Goal: Information Seeking & Learning: Understand process/instructions

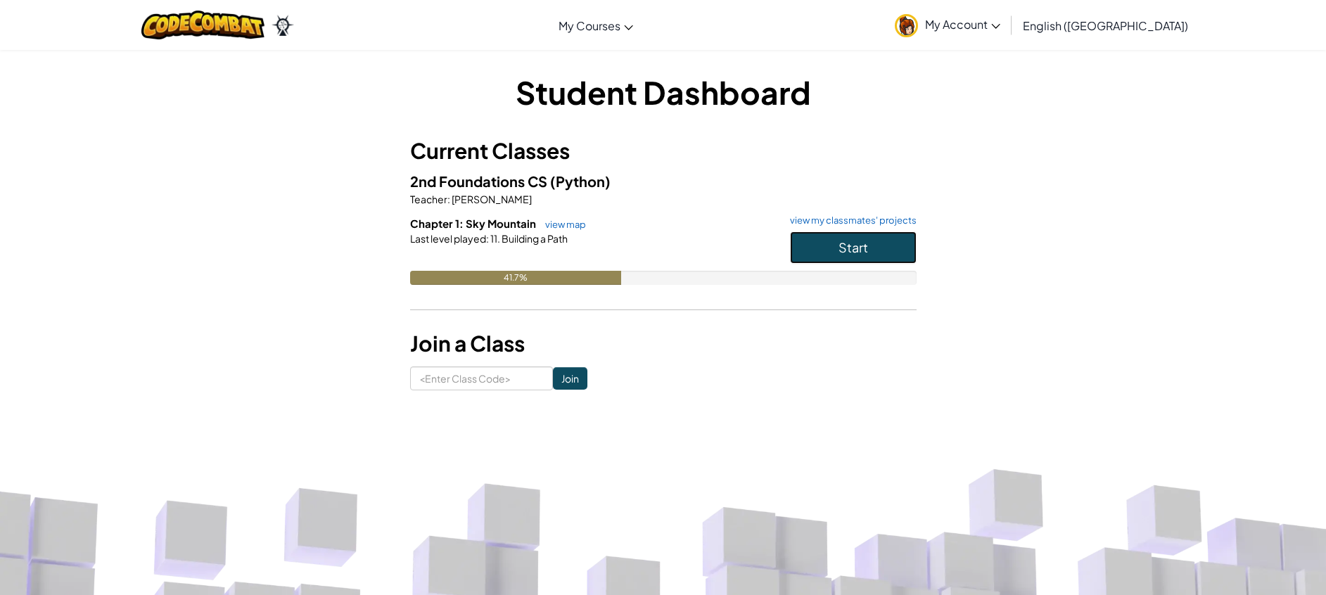
click at [887, 246] on button "Start" at bounding box center [853, 247] width 127 height 32
click at [493, 367] on input at bounding box center [481, 379] width 143 height 24
type input "H"
click at [824, 234] on button "Start" at bounding box center [853, 247] width 127 height 32
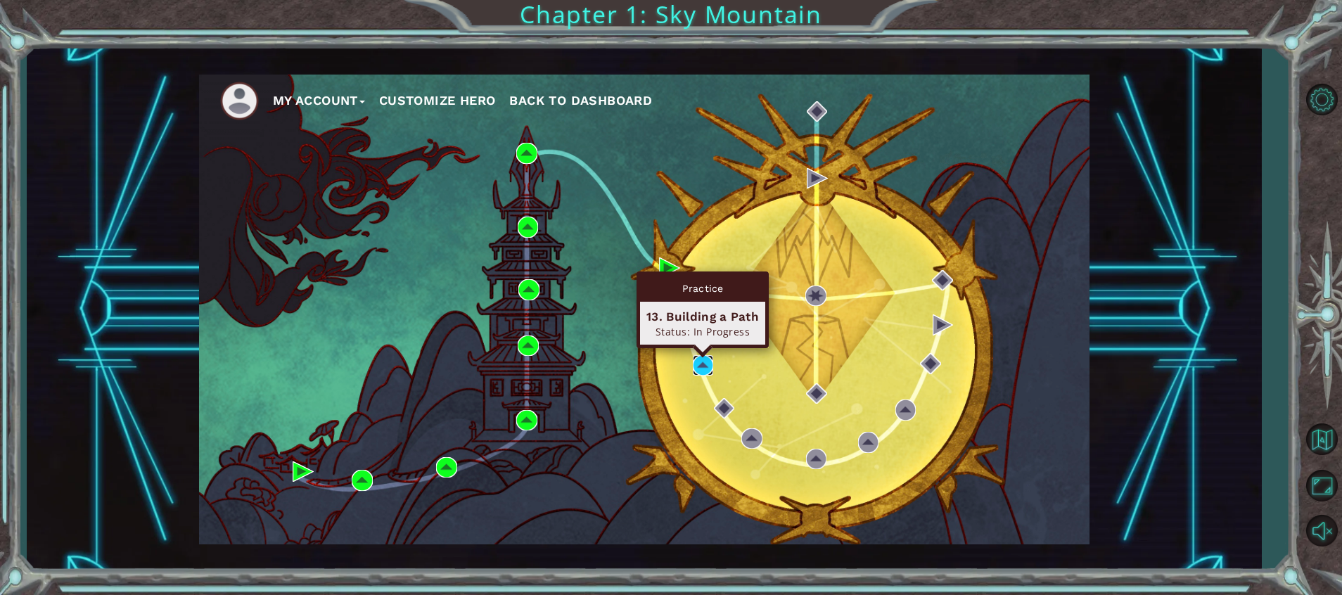
click at [698, 367] on img at bounding box center [703, 365] width 21 height 21
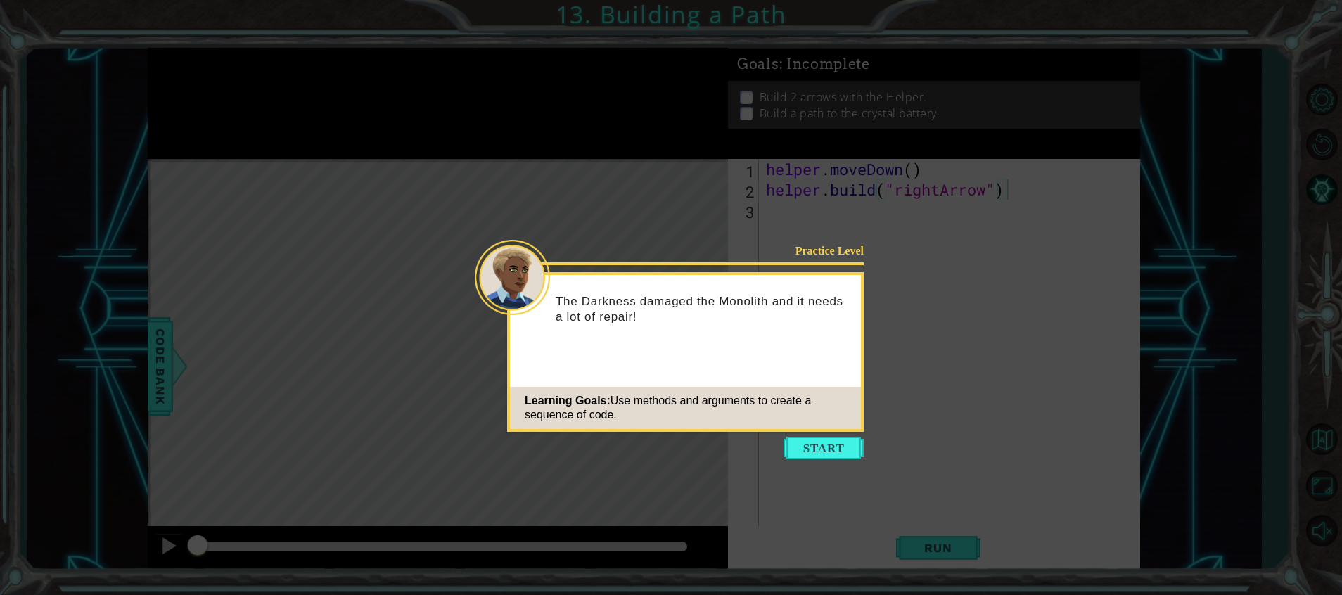
click at [844, 436] on icon at bounding box center [671, 297] width 1342 height 595
click at [849, 462] on icon at bounding box center [671, 297] width 1342 height 595
click at [831, 445] on button "Start" at bounding box center [824, 448] width 80 height 23
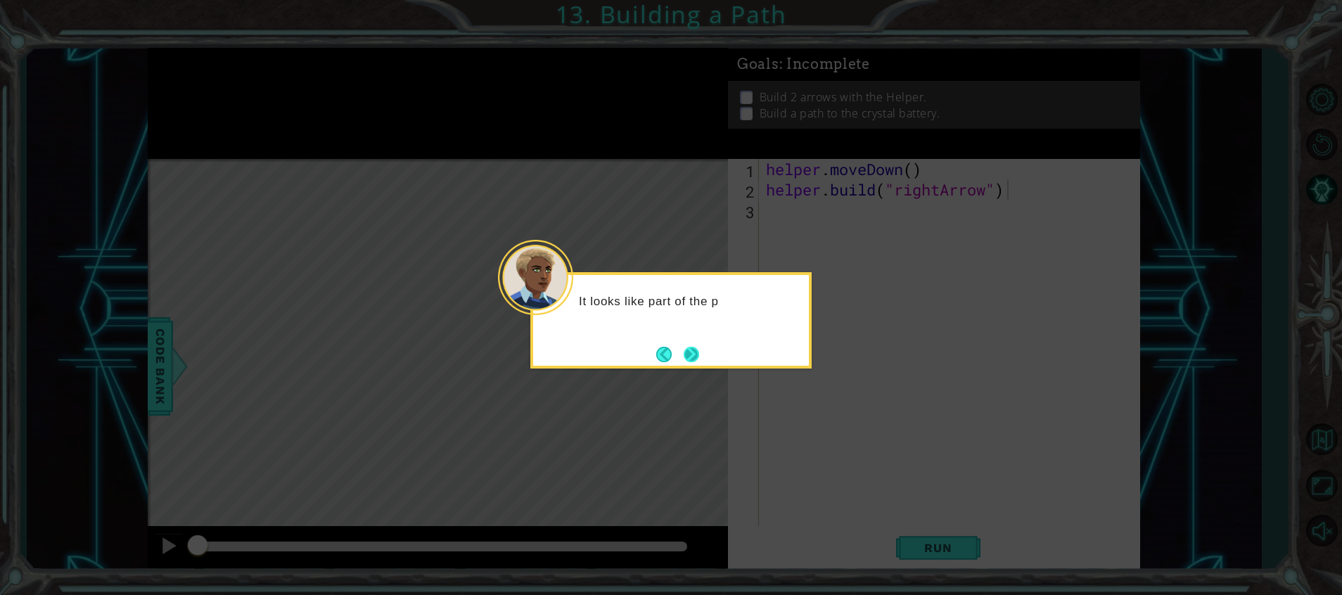
click at [688, 356] on button "Next" at bounding box center [691, 354] width 17 height 17
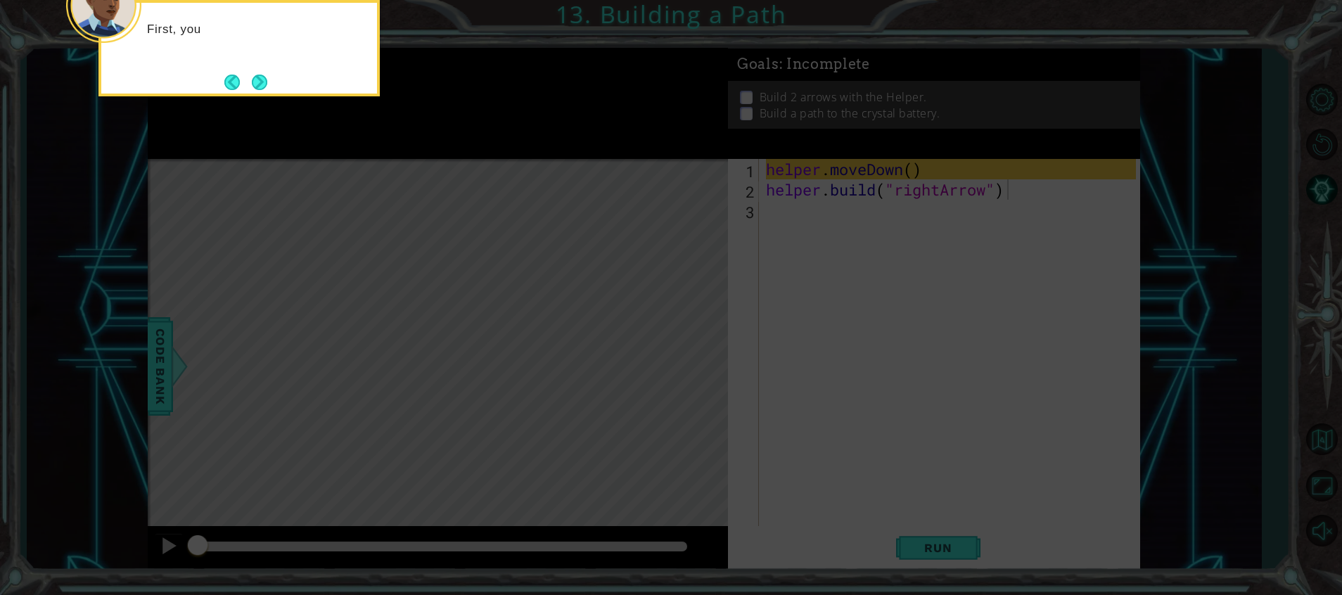
click at [688, 356] on icon at bounding box center [671, 89] width 1342 height 1012
click at [258, 84] on button "Next" at bounding box center [259, 82] width 16 height 16
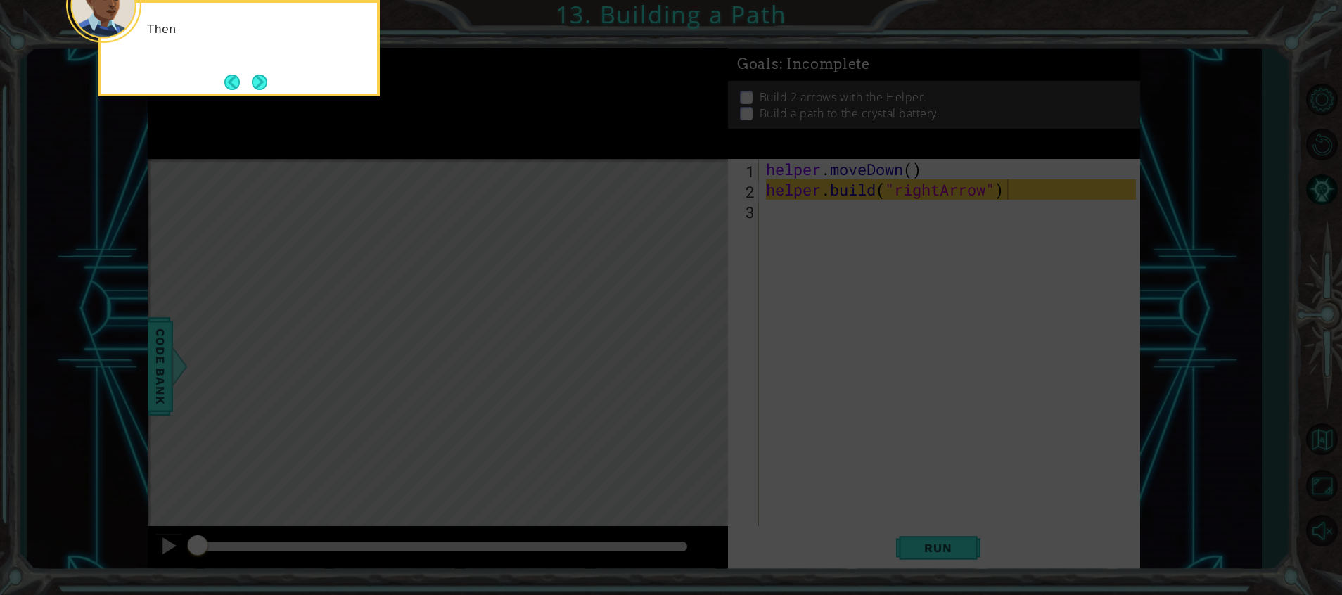
click at [258, 84] on button "Next" at bounding box center [260, 82] width 16 height 16
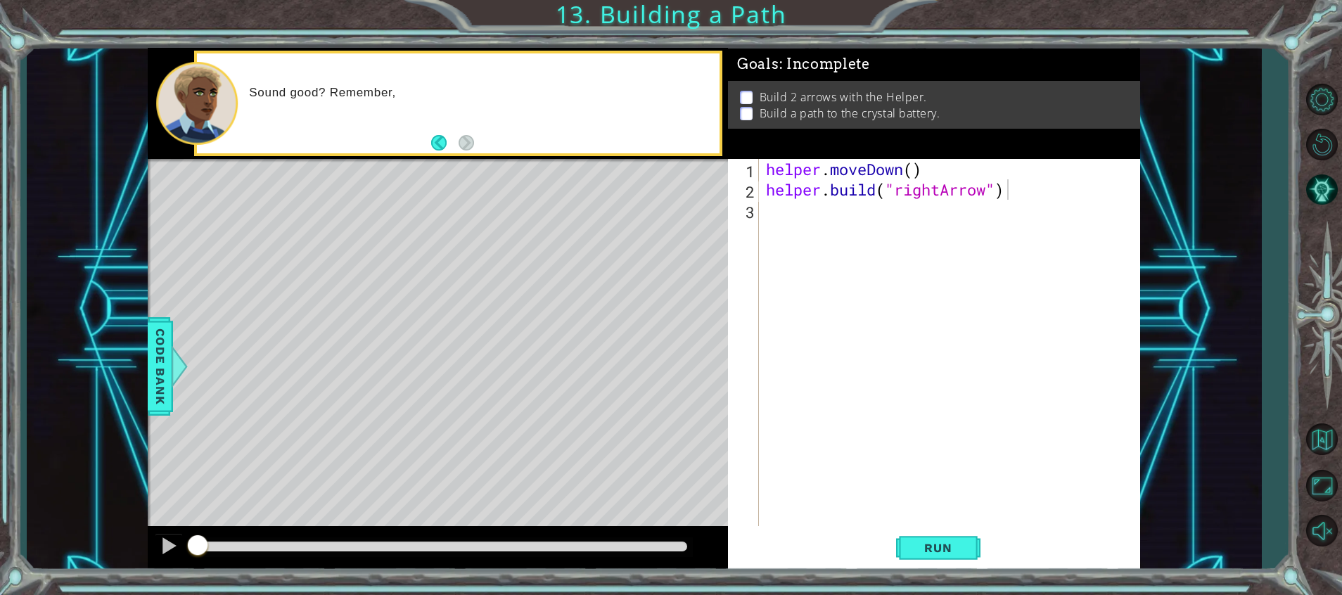
drag, startPoint x: 258, startPoint y: 84, endPoint x: 1018, endPoint y: 630, distance: 935.7
click at [1018, 595] on html "1 ההההההההההההההההההההההההההההההההההההההההההההההההההההההההההההההההההההההההההההה…" at bounding box center [671, 297] width 1342 height 595
drag, startPoint x: 936, startPoint y: 523, endPoint x: 955, endPoint y: 545, distance: 28.5
click at [955, 545] on div "1 2 3 helper . moveDown ( ) helper . build ( "rightArrow" ) ההההההההההההההההההה…" at bounding box center [934, 365] width 412 height 412
click at [955, 545] on span "Run" at bounding box center [938, 548] width 56 height 14
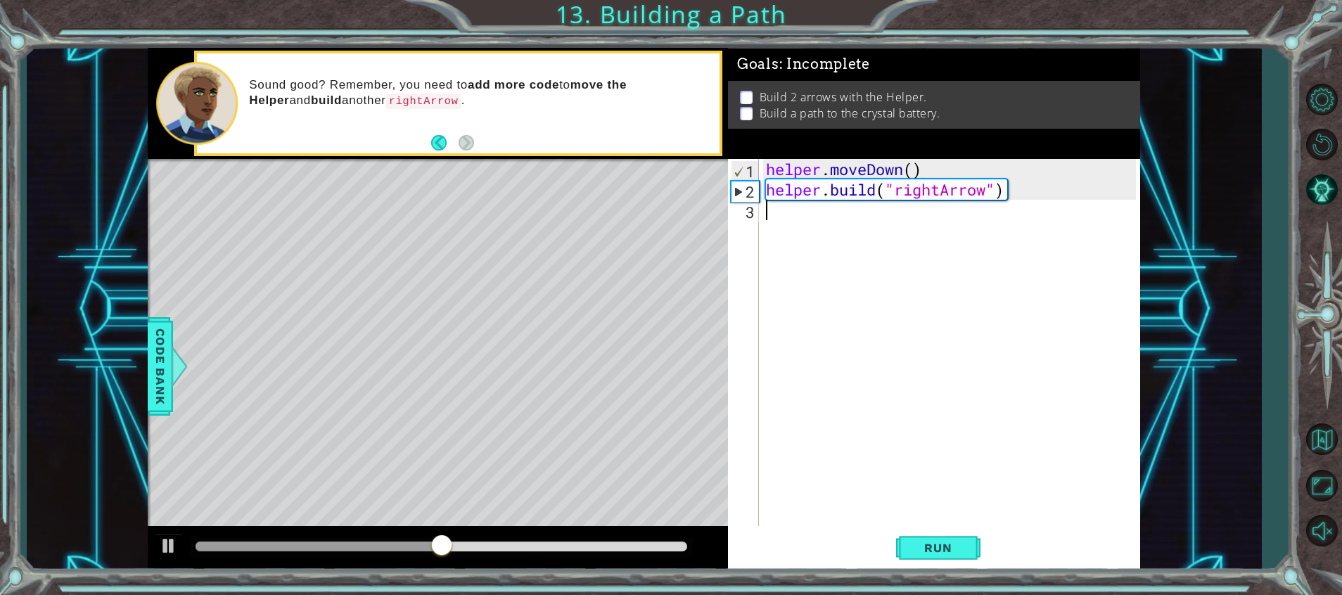
click at [818, 196] on div "helper . moveDown ( ) helper . build ( "rightArrow" )" at bounding box center [953, 363] width 380 height 408
type textarea "[DOMAIN_NAME]("rightArrow")"
click at [792, 240] on div "helper . moveDown ( ) helper . build ( "rightArrow" )" at bounding box center [953, 363] width 380 height 408
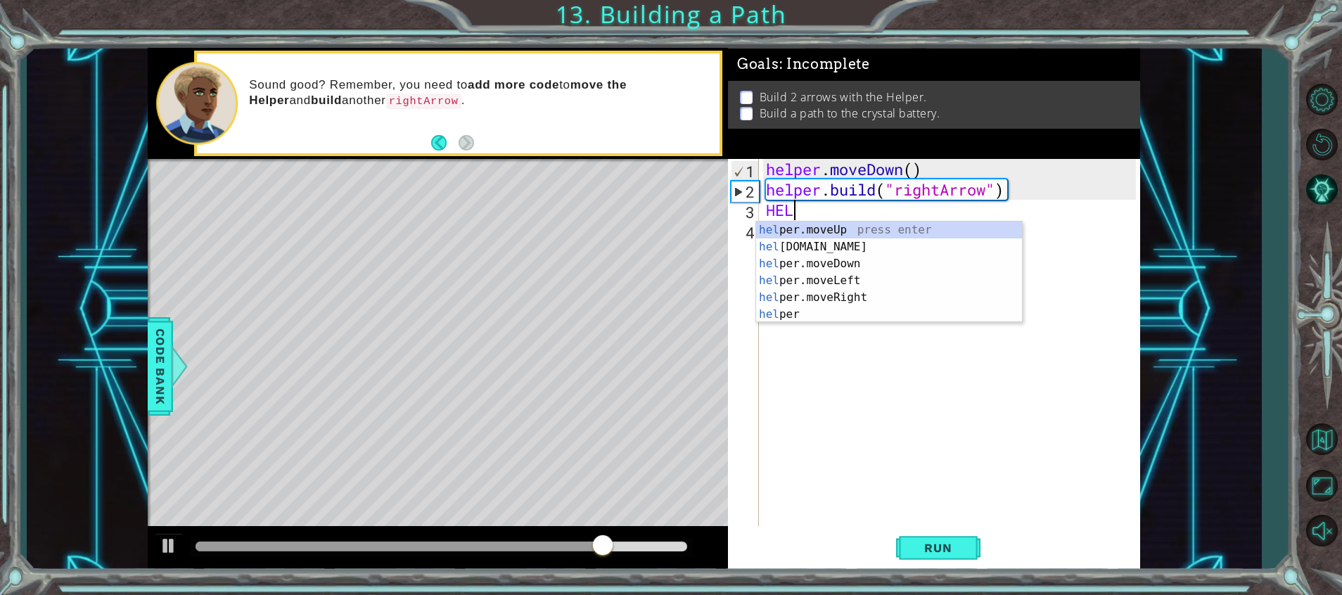
scroll to position [0, 1]
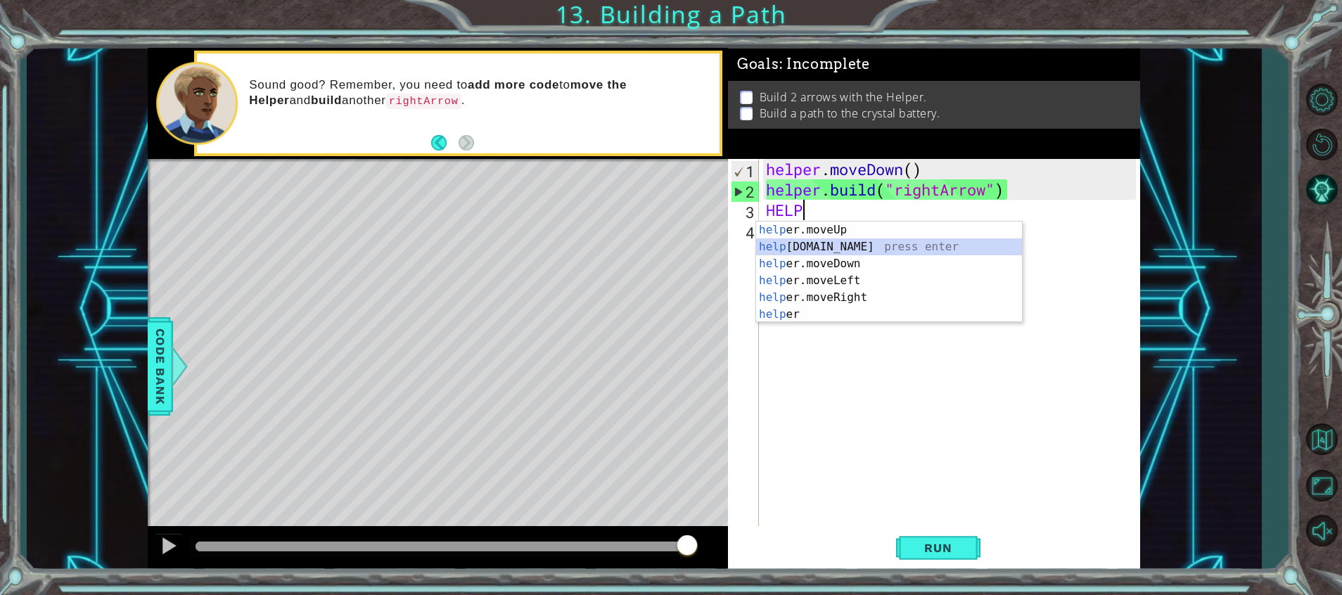
click at [846, 250] on div "help er.moveUp press enter help er.build press enter help er.moveDown press ent…" at bounding box center [889, 289] width 266 height 135
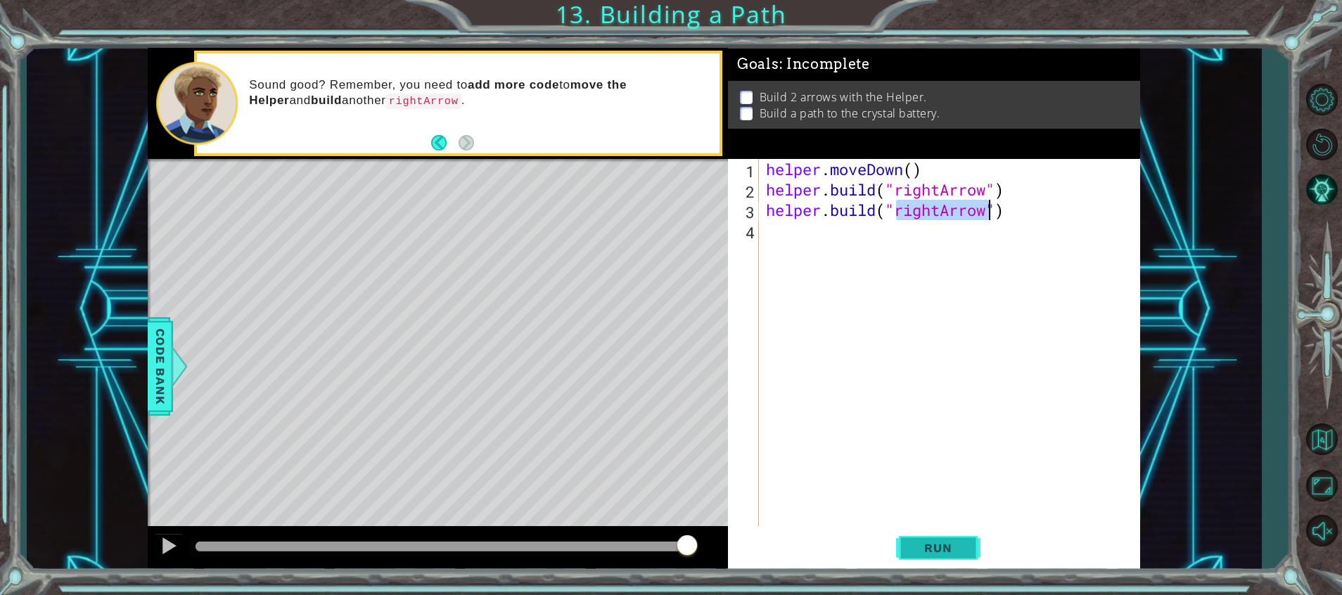
click at [956, 538] on button "Run" at bounding box center [938, 549] width 84 height 42
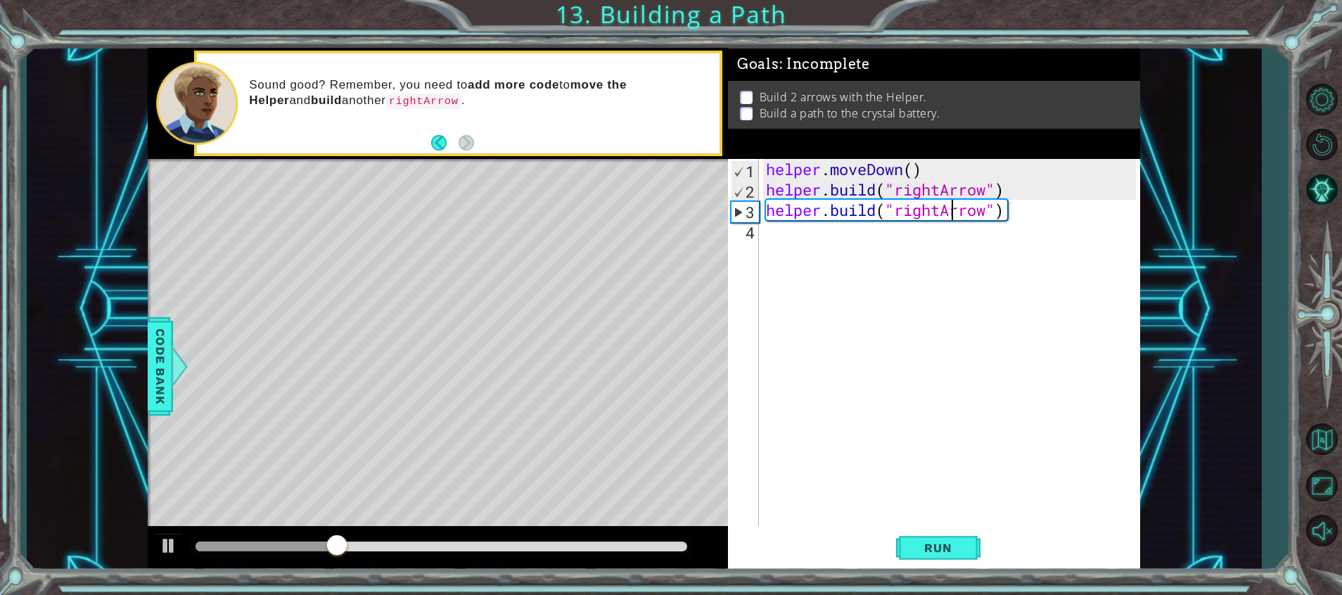
click at [950, 217] on div "helper . moveDown ( ) helper . build ( "rightArrow" ) helper . build ( "rightAr…" at bounding box center [953, 363] width 380 height 408
click at [944, 218] on div "helper . moveDown ( ) helper . build ( "rightArrow" ) helper . build ( "rightAr…" at bounding box center [953, 363] width 380 height 408
type textarea "[DOMAIN_NAME]("leftArrow")"
click at [919, 221] on div "helper . moveDown ( ) helper . build ( "rightArrow" ) helper . build ( "leftArr…" at bounding box center [953, 363] width 380 height 408
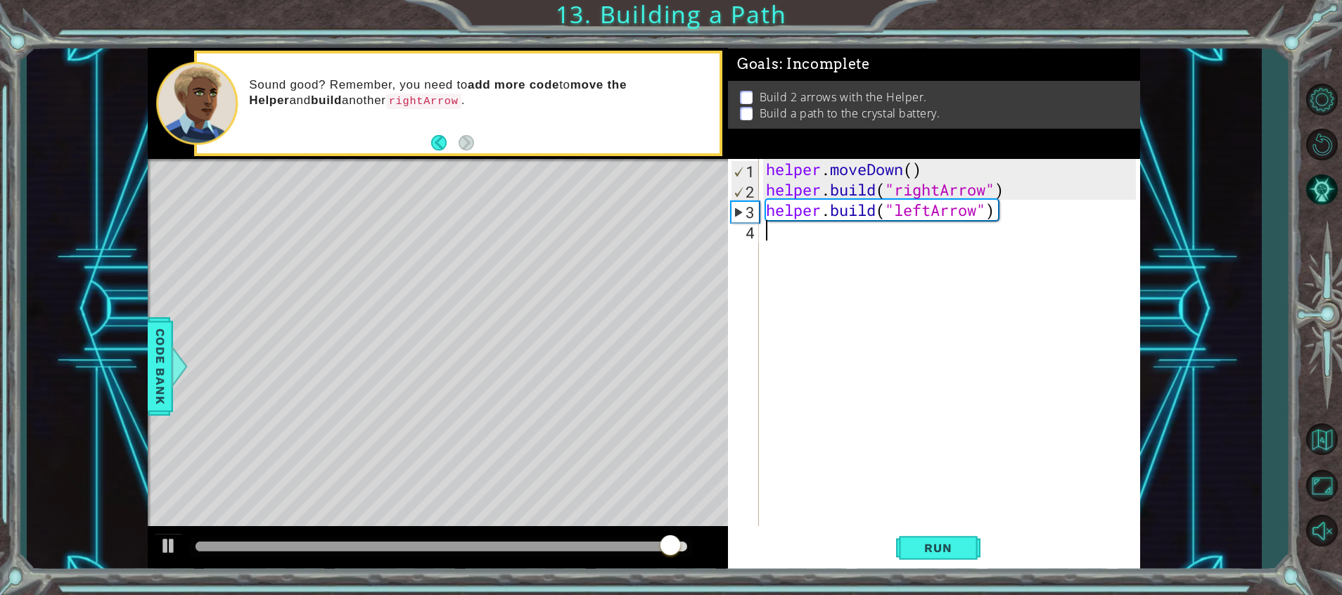
scroll to position [0, 0]
click at [901, 341] on div "helper . moveDown ( ) helper . build ( "rightArrow" ) helper . build ( "leftArr…" at bounding box center [953, 363] width 380 height 408
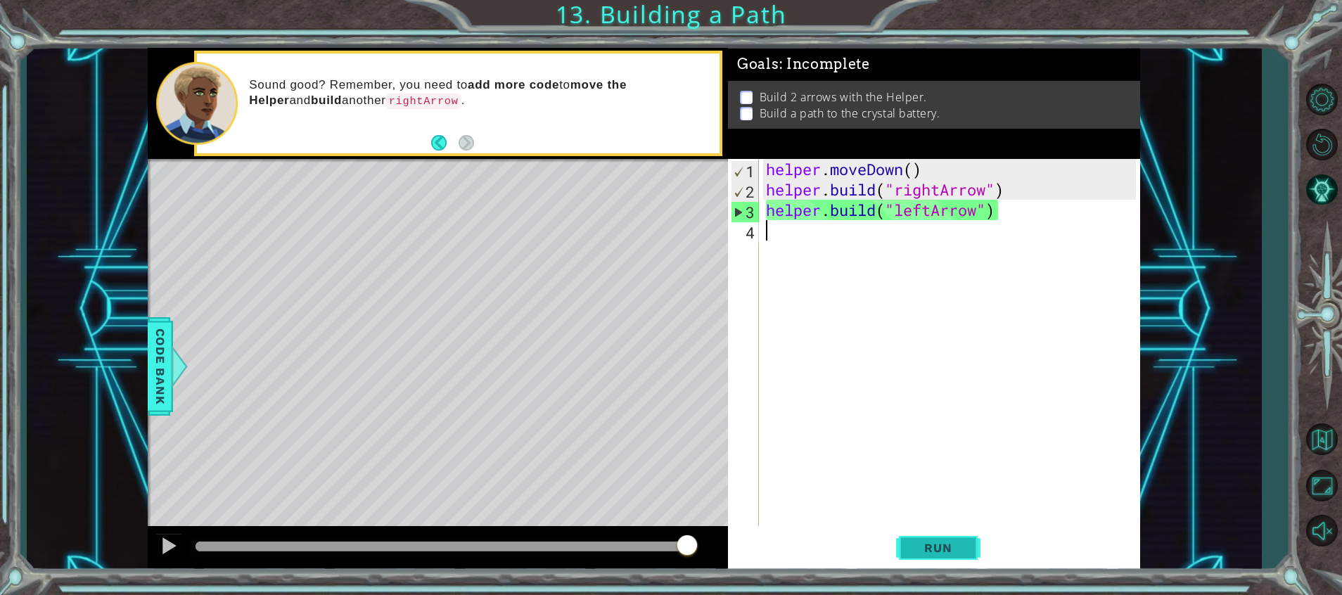
click at [941, 552] on span "Run" at bounding box center [938, 548] width 56 height 14
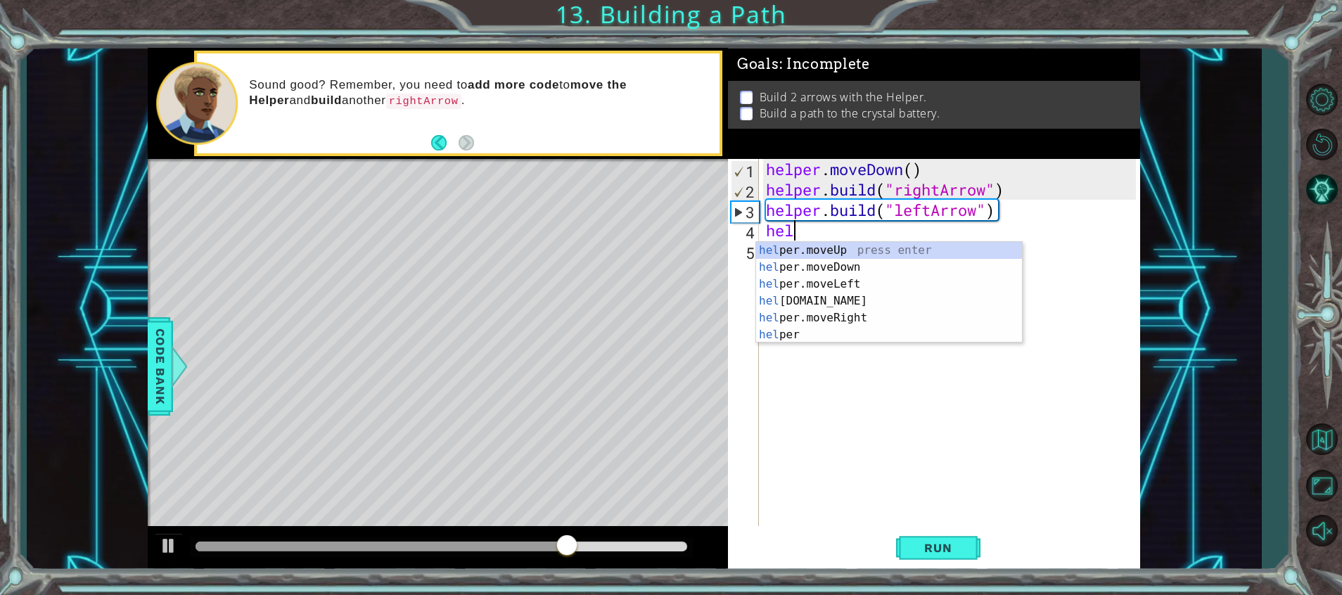
scroll to position [0, 1]
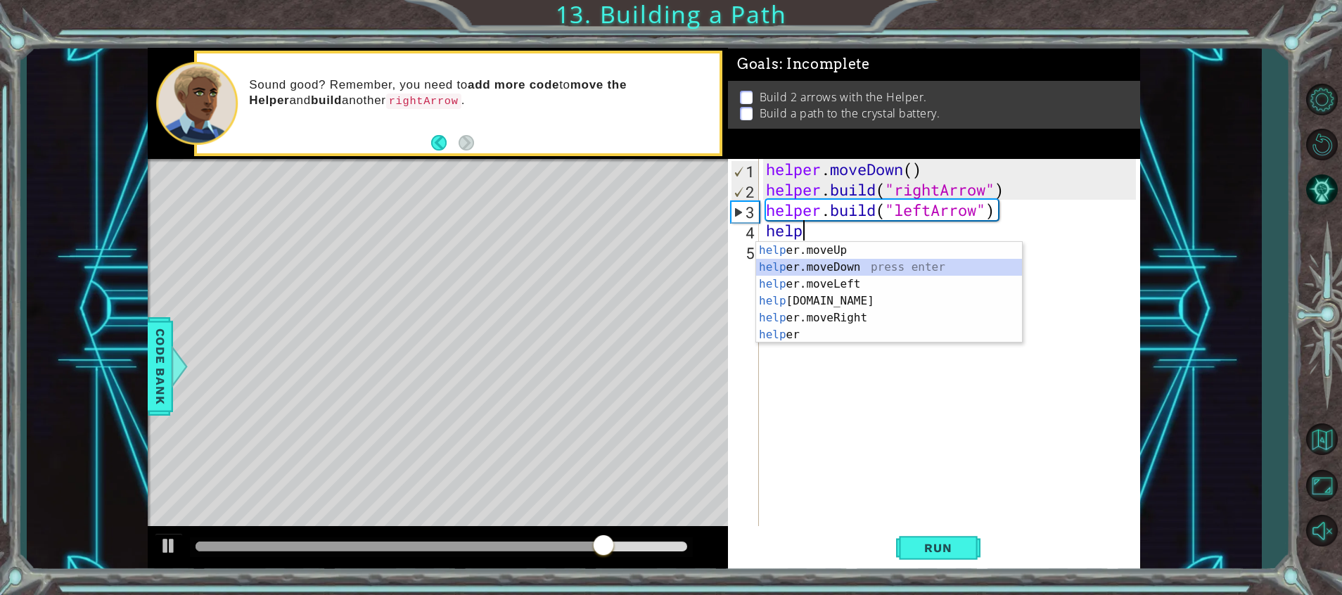
click at [834, 269] on div "help er.moveUp press enter help er.moveDown press enter help er.moveLeft press …" at bounding box center [889, 309] width 266 height 135
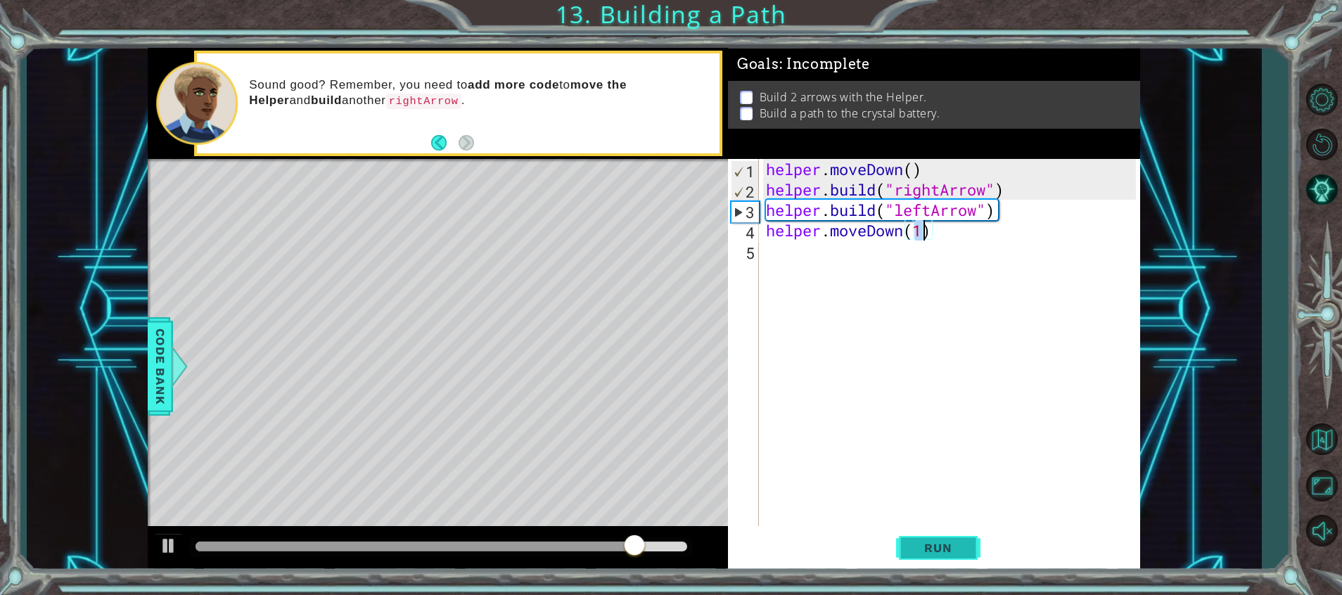
click at [929, 561] on button "Run" at bounding box center [938, 549] width 84 height 42
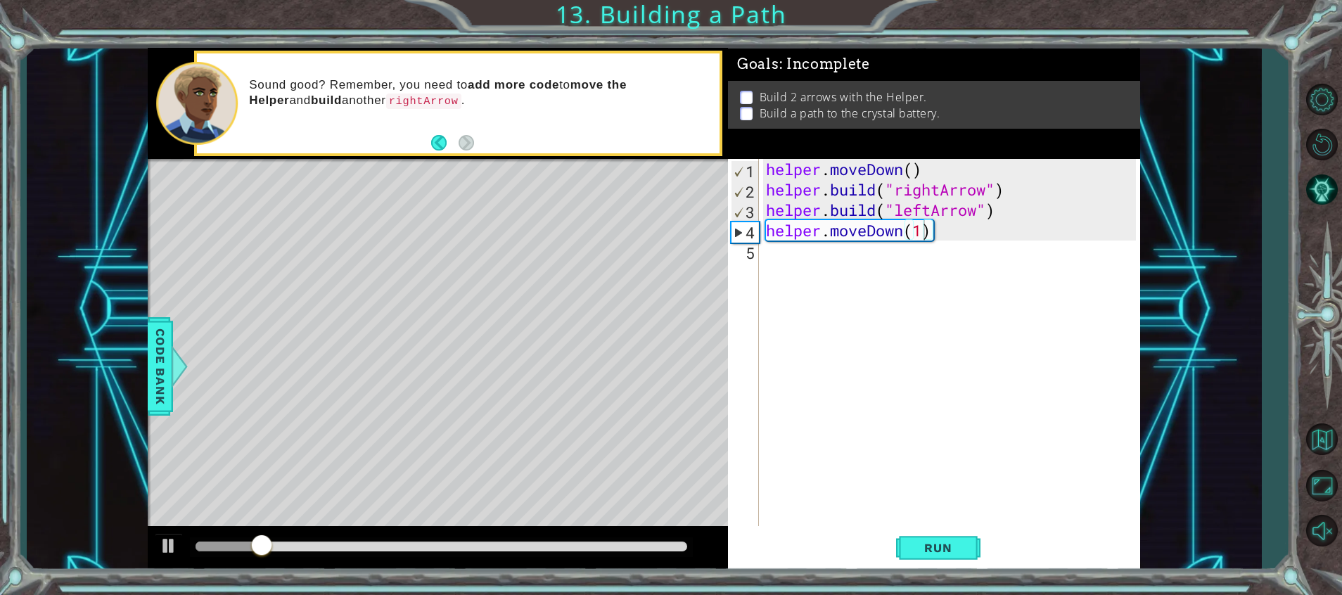
click at [436, 130] on div "Sound good? Remember, you need to add more code to move the Helper and build an…" at bounding box center [479, 103] width 481 height 66
click at [913, 237] on div "helper . moveDown ( ) helper . build ( "rightArrow" ) helper . build ( "leftArr…" at bounding box center [953, 363] width 380 height 408
click at [906, 239] on div "helper . moveDown ( ) helper . build ( "rightArrow" ) helper . build ( "leftArr…" at bounding box center [953, 363] width 380 height 408
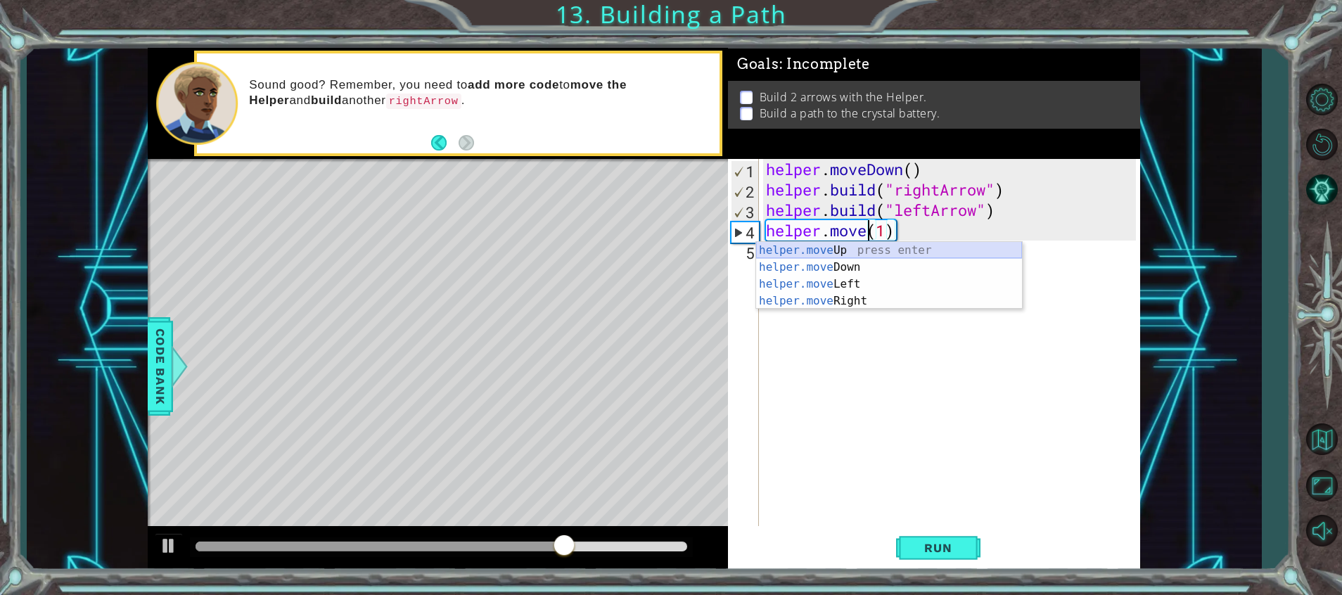
click at [884, 250] on div "helper.move Up press enter helper.move Down press enter helper.move Left press …" at bounding box center [889, 292] width 266 height 101
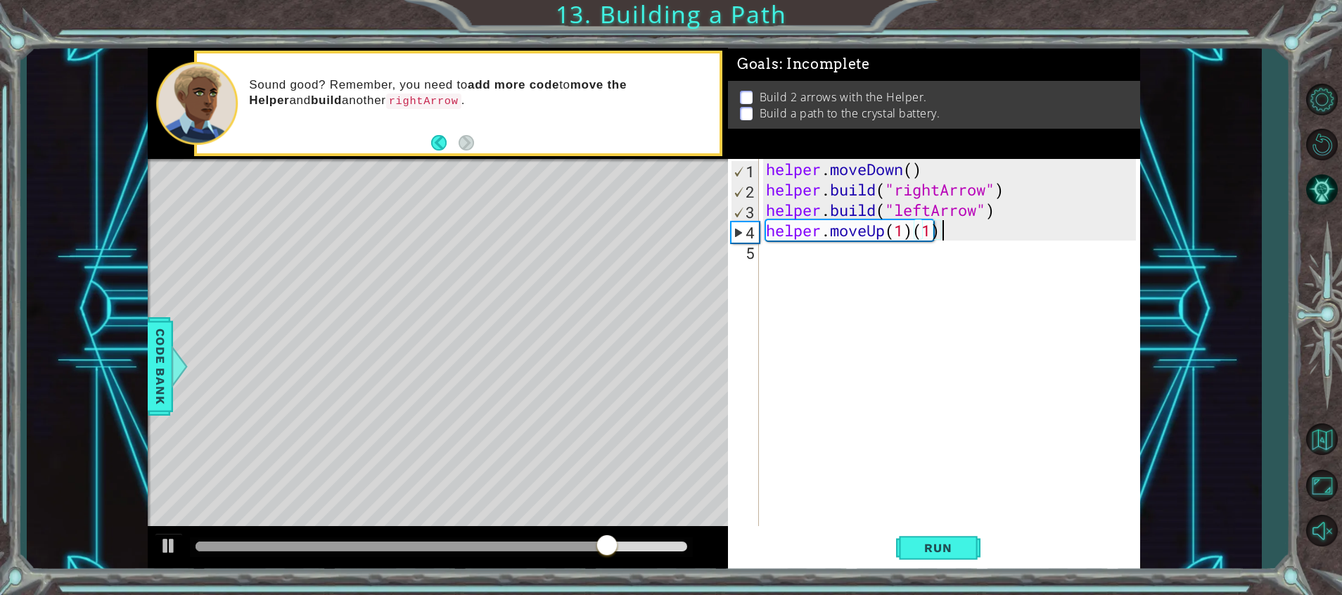
click at [967, 234] on div "helper . moveDown ( ) helper . build ( "rightArrow" ) helper . build ( "leftArr…" at bounding box center [953, 363] width 380 height 408
click at [969, 535] on button "Run" at bounding box center [938, 549] width 84 height 42
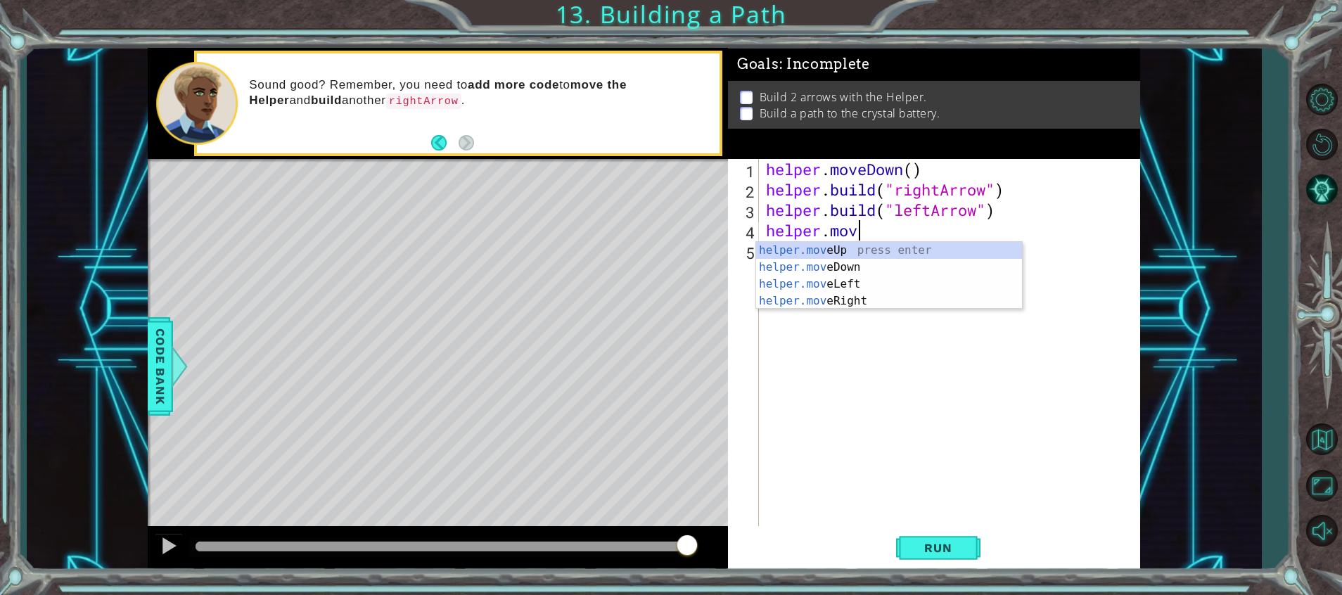
type textarea "h"
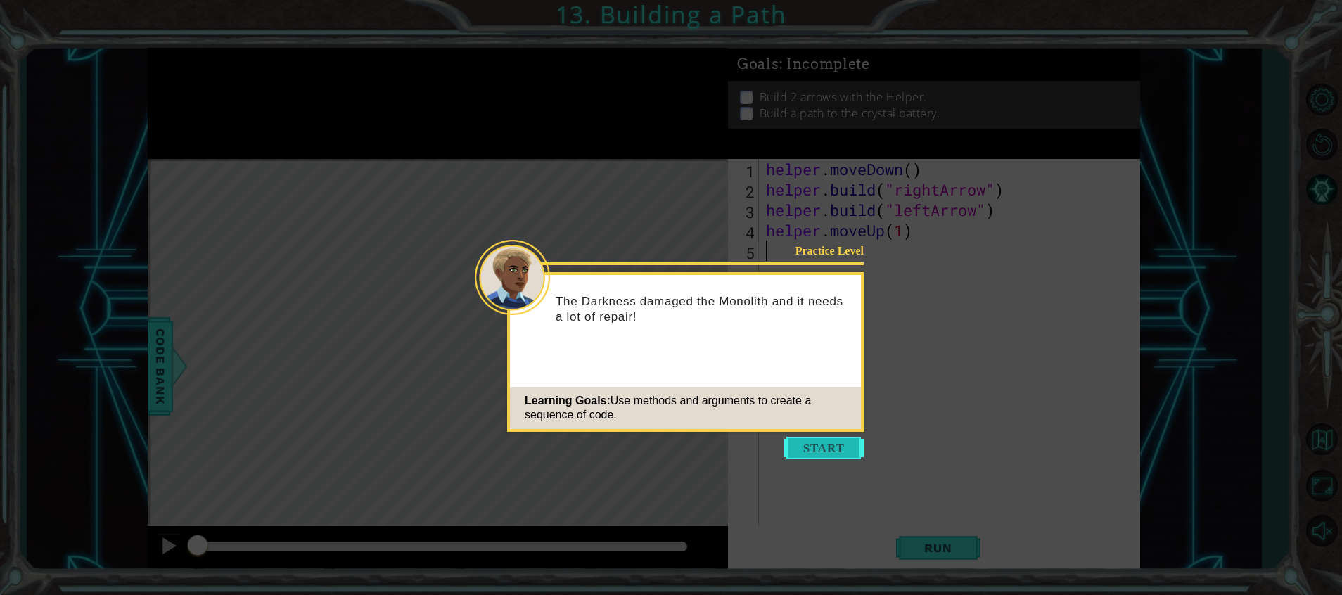
click at [819, 450] on button "Start" at bounding box center [824, 448] width 80 height 23
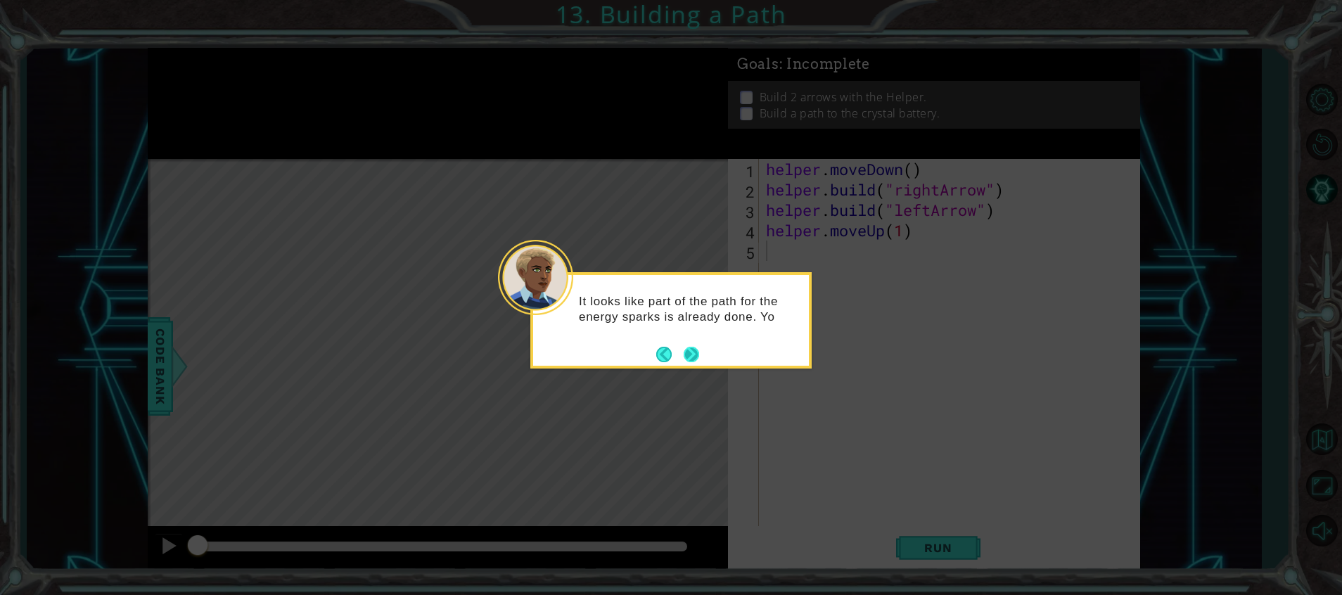
click at [692, 355] on button "Next" at bounding box center [691, 354] width 15 height 15
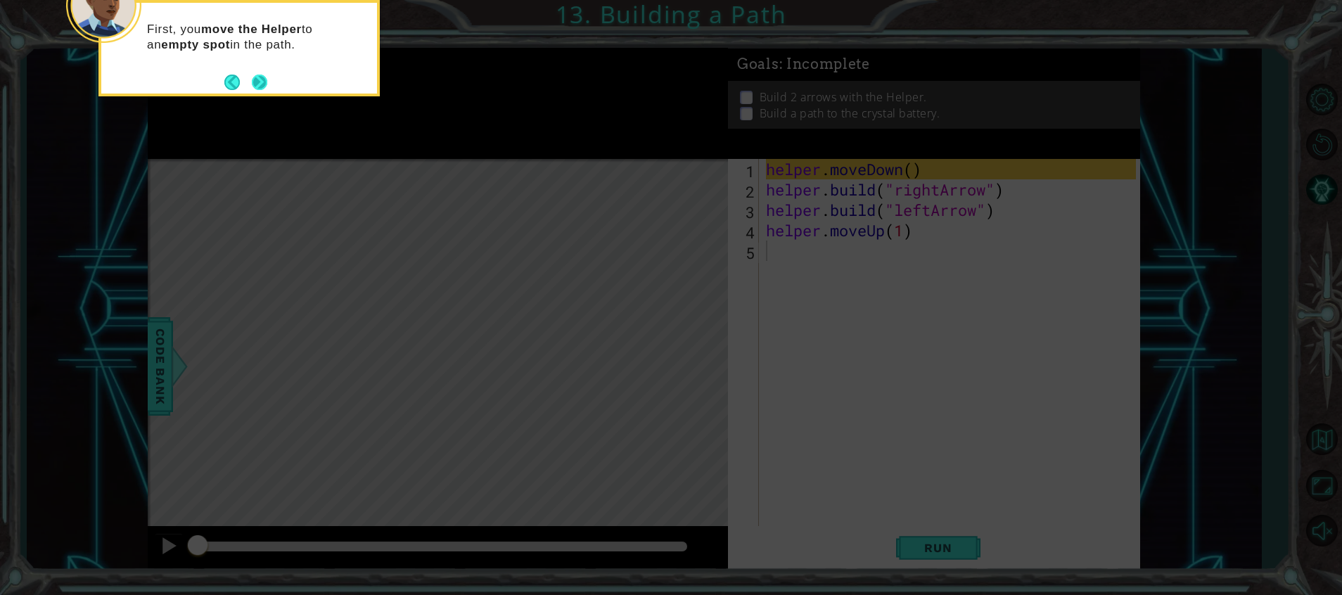
click at [250, 72] on footer at bounding box center [245, 82] width 43 height 21
click at [253, 82] on button "Next" at bounding box center [259, 82] width 15 height 15
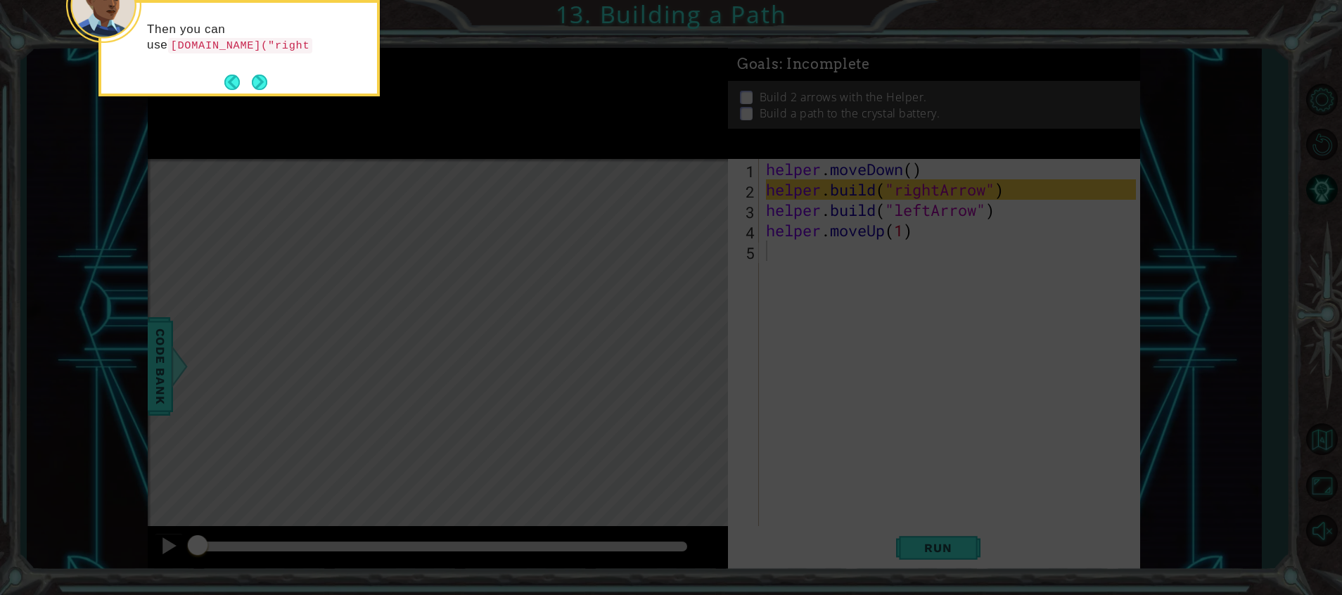
click at [253, 82] on button "Next" at bounding box center [259, 82] width 15 height 15
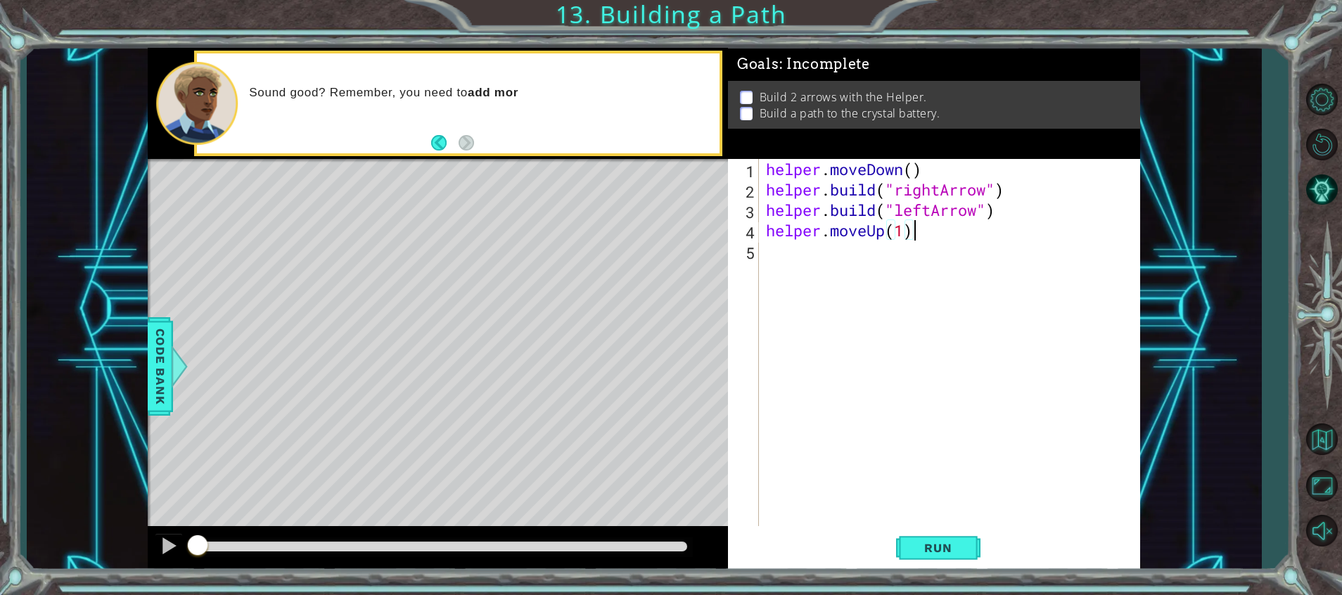
click at [936, 241] on div "helper . moveDown ( ) helper . build ( "rightArrow" ) helper . build ( "leftArr…" at bounding box center [953, 363] width 380 height 408
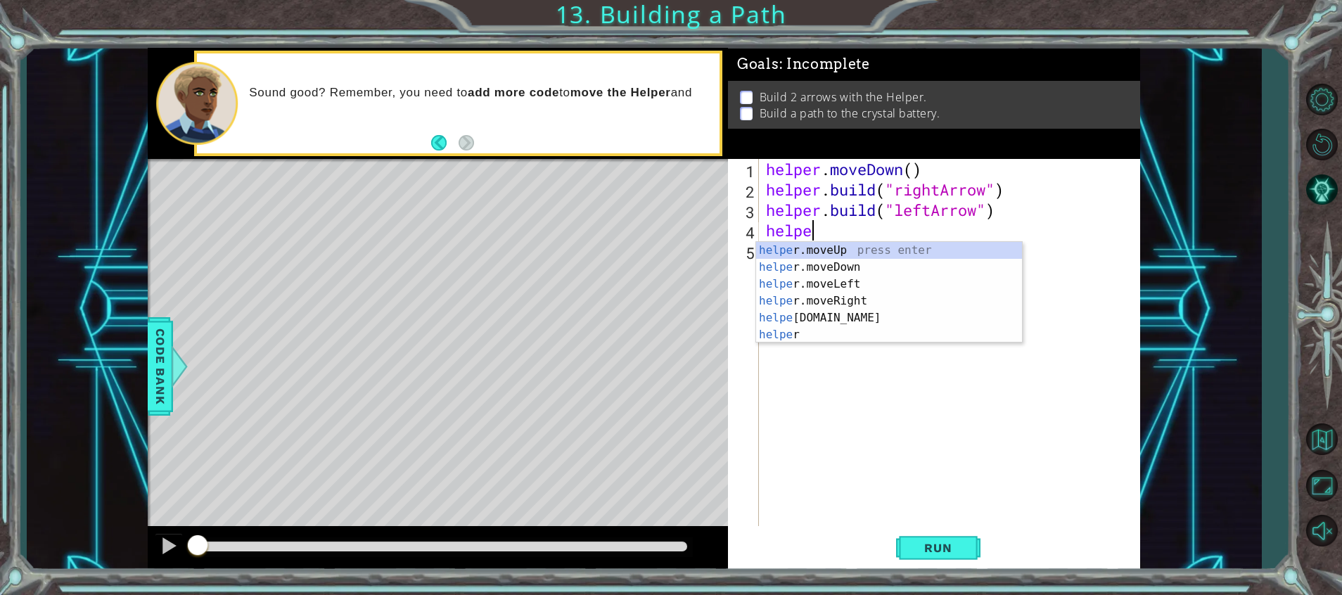
type textarea "h"
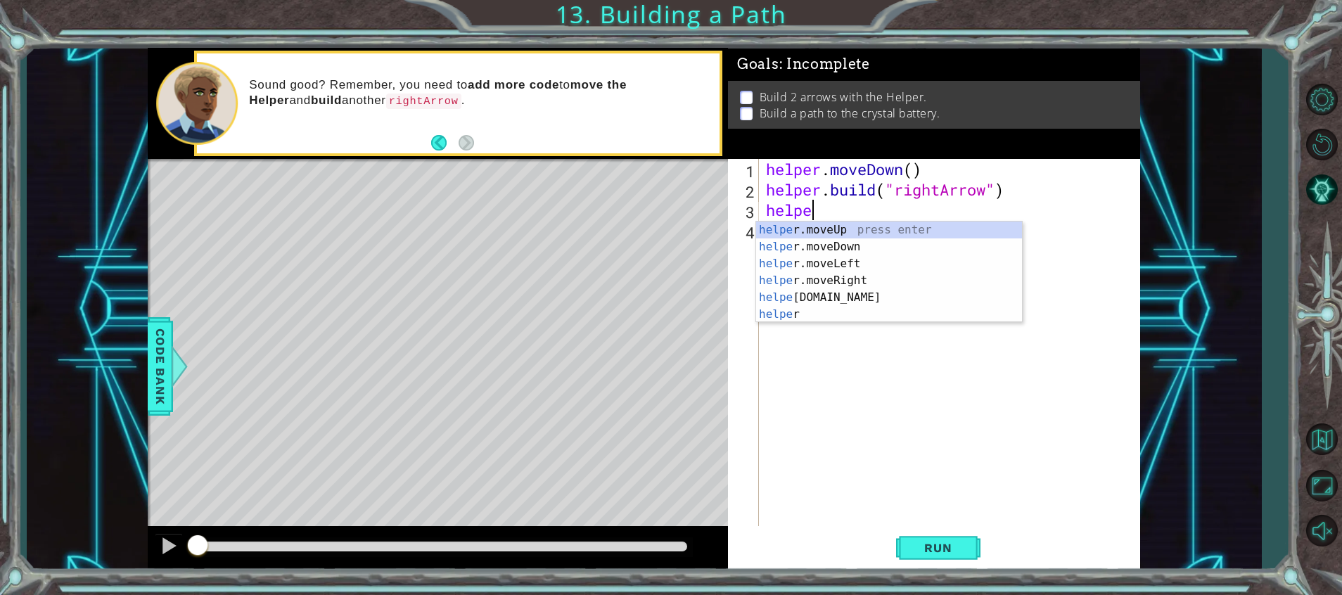
type textarea "h"
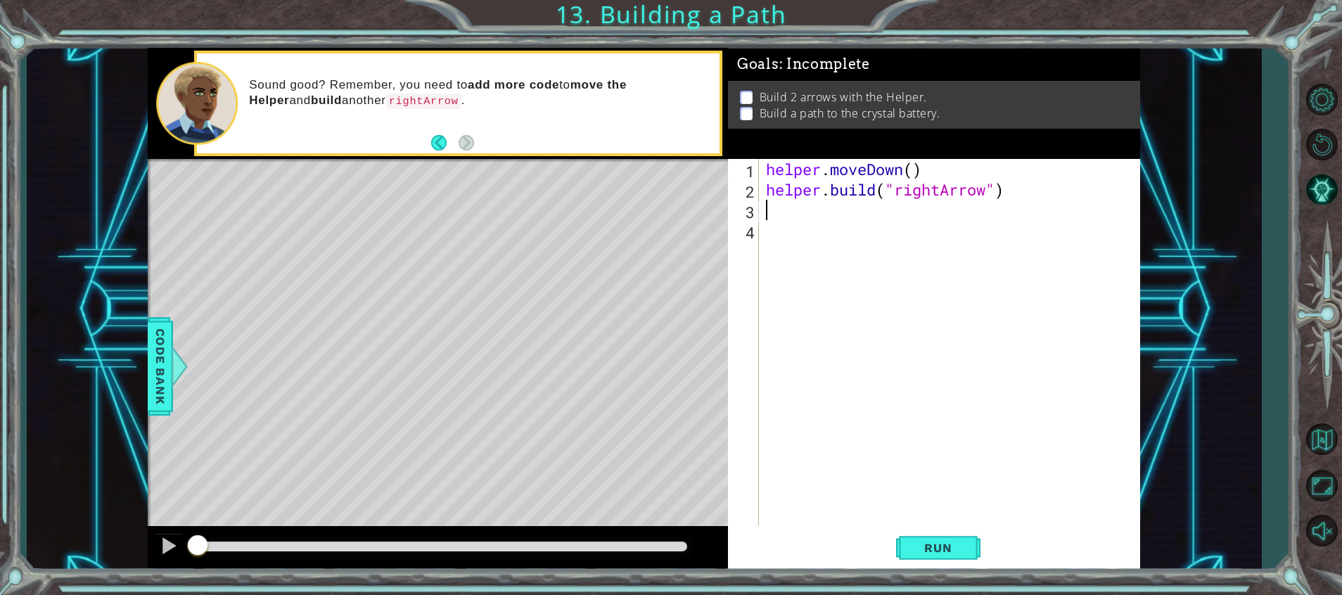
click at [221, 447] on div "Level Map" at bounding box center [473, 366] width 650 height 414
click at [815, 215] on div "helper . moveDown ( ) helper . build ( "rightArrow" )" at bounding box center [953, 363] width 380 height 408
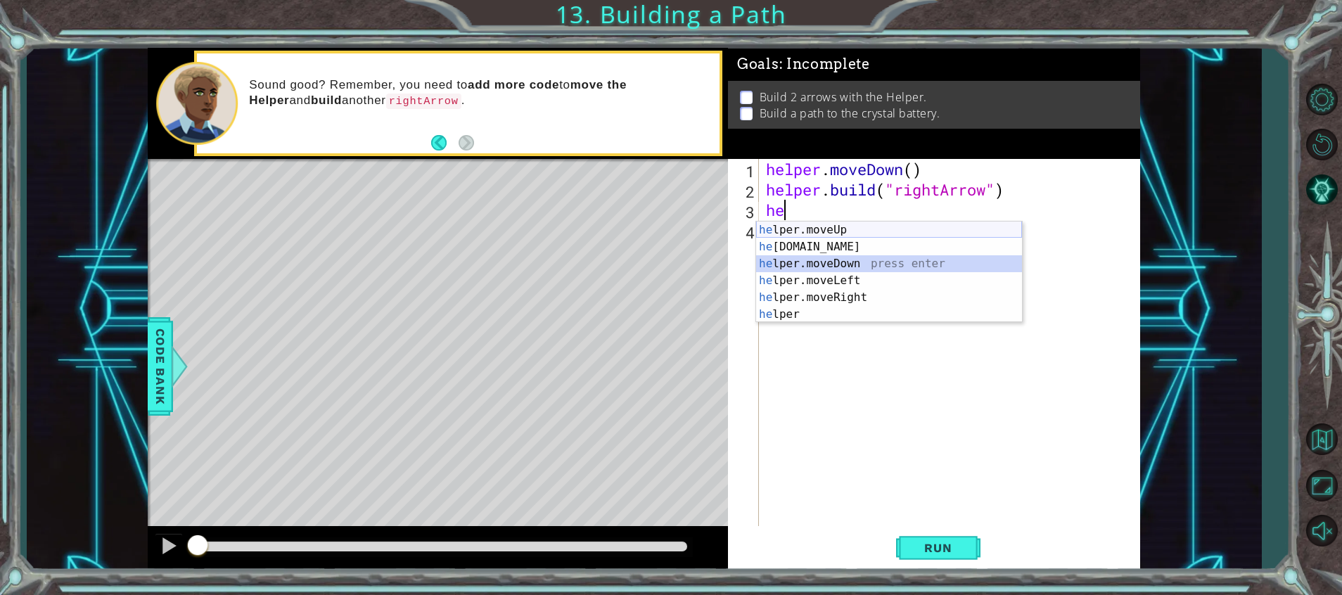
drag, startPoint x: 865, startPoint y: 267, endPoint x: 788, endPoint y: 236, distance: 83.1
click at [788, 236] on div "he lper.moveUp press enter he [DOMAIN_NAME] press enter he lper.moveDown press …" at bounding box center [889, 289] width 266 height 135
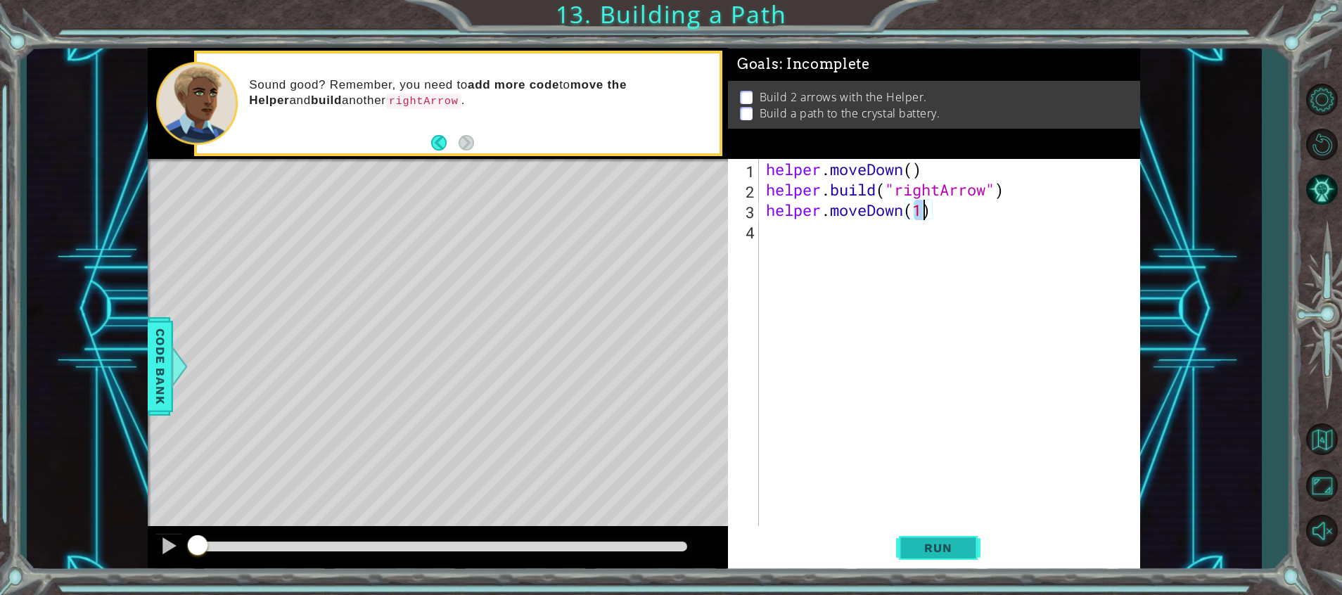
type textarea "helper.moveDown(1)"
click at [962, 535] on button "Run" at bounding box center [938, 549] width 84 height 42
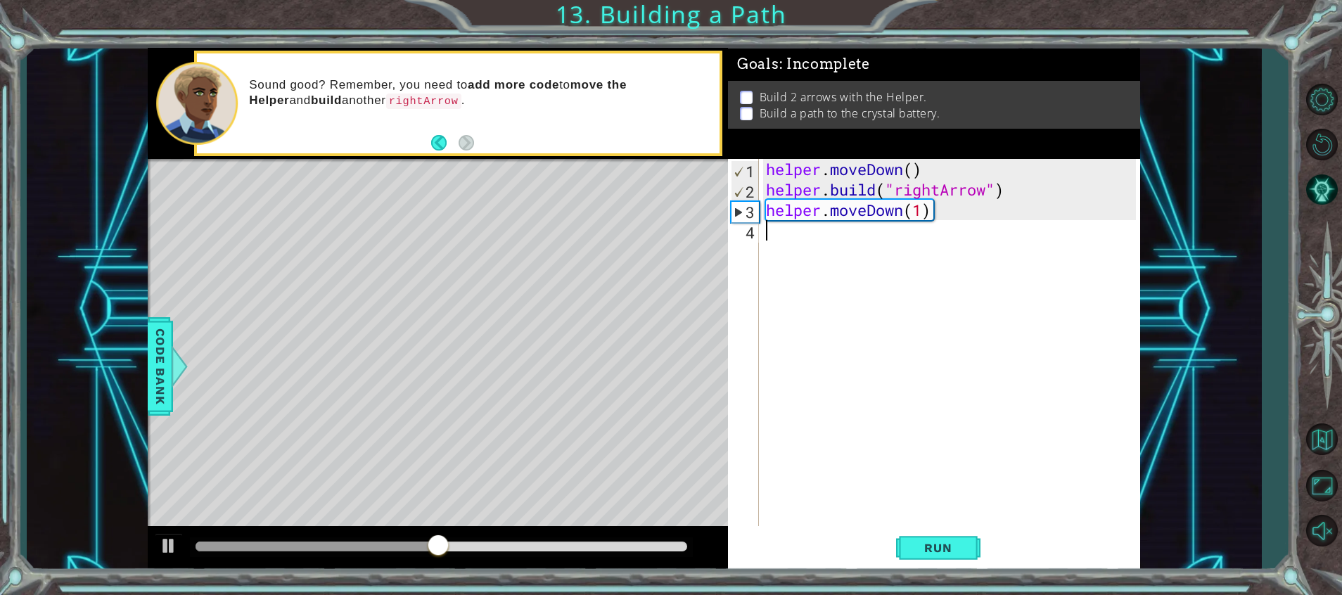
click at [897, 243] on div "helper . moveDown ( ) helper . build ( "rightArrow" ) helper . moveDown ( 1 )" at bounding box center [953, 363] width 380 height 408
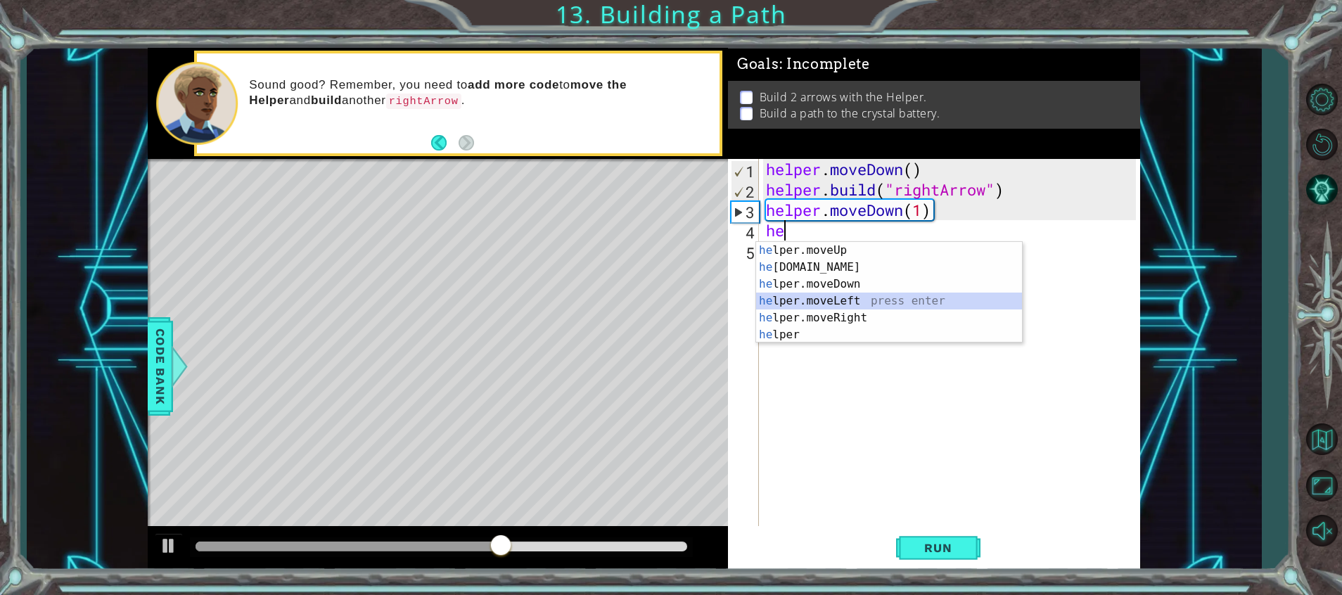
click at [875, 293] on div "he lper.moveUp press enter he [DOMAIN_NAME] press enter he lper.moveDown press …" at bounding box center [889, 309] width 266 height 135
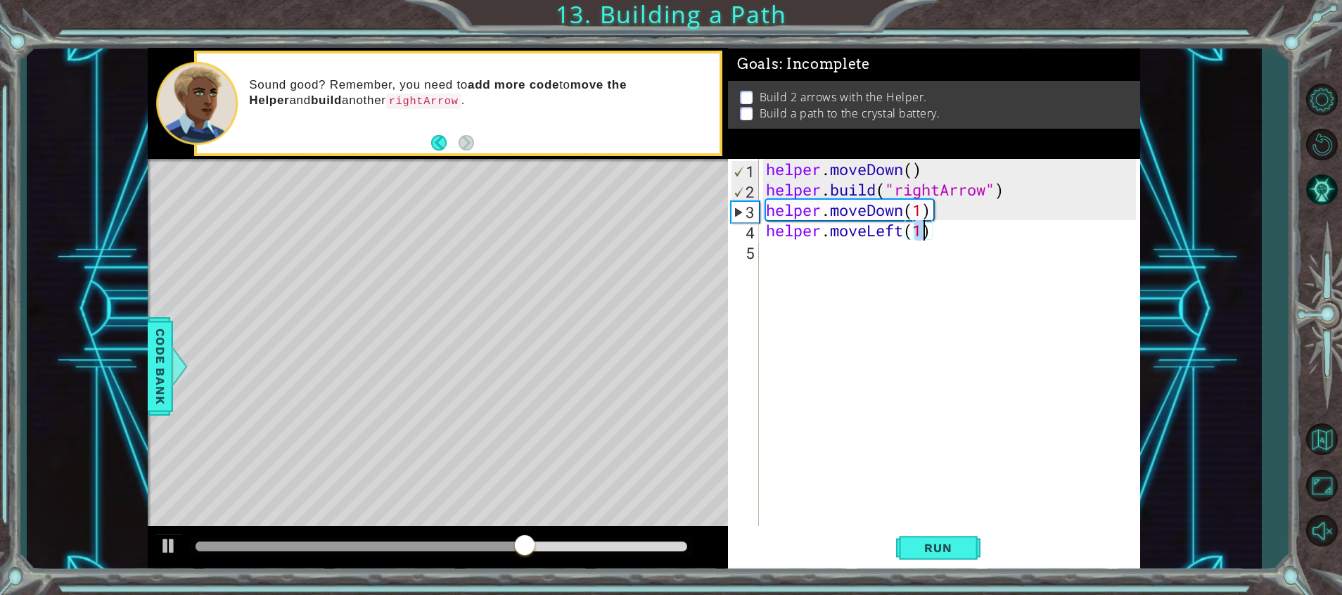
type textarea "helper.moveLeft(1)"
click at [984, 571] on div "helper.moveLeft(1) 1 2 3 4 5 helper . moveDown ( ) helper . build ( "rightArrow…" at bounding box center [934, 365] width 412 height 412
click at [951, 538] on button "Run" at bounding box center [938, 549] width 84 height 42
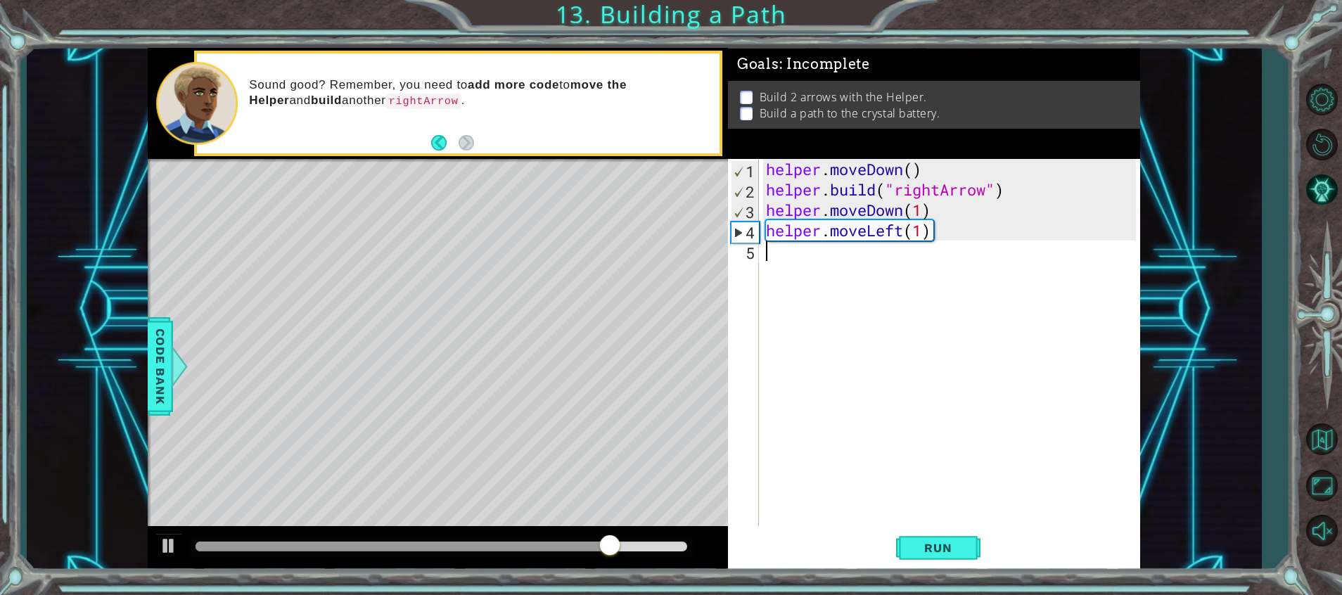
click at [979, 248] on div "helper . moveDown ( ) helper . build ( "rightArrow" ) helper . moveDown ( 1 ) h…" at bounding box center [953, 363] width 380 height 408
click at [978, 236] on div "helper . moveDown ( ) helper . build ( "rightArrow" ) helper . moveDown ( 1 ) h…" at bounding box center [953, 363] width 380 height 408
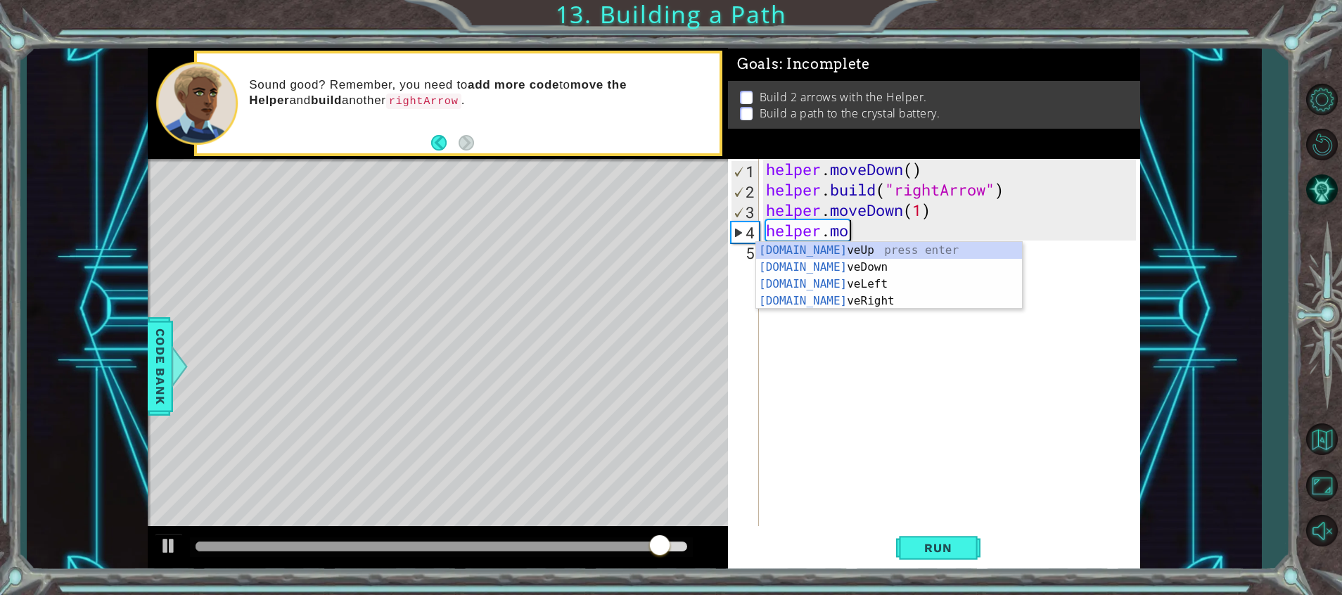
type textarea "h"
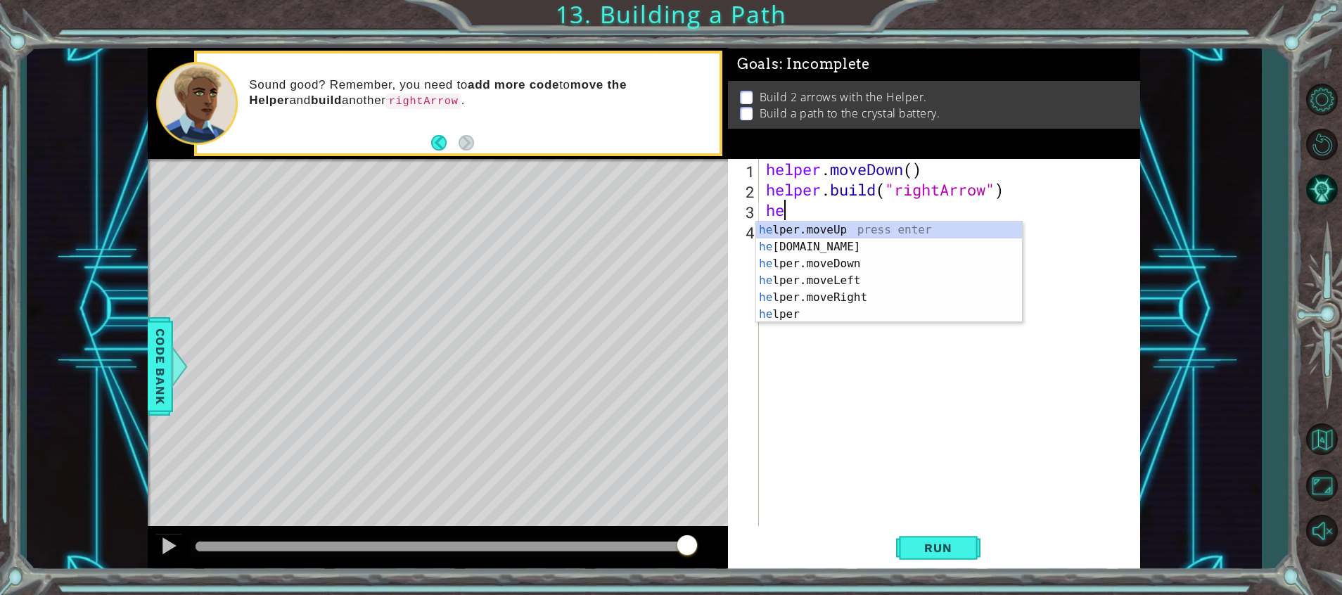
type textarea "h"
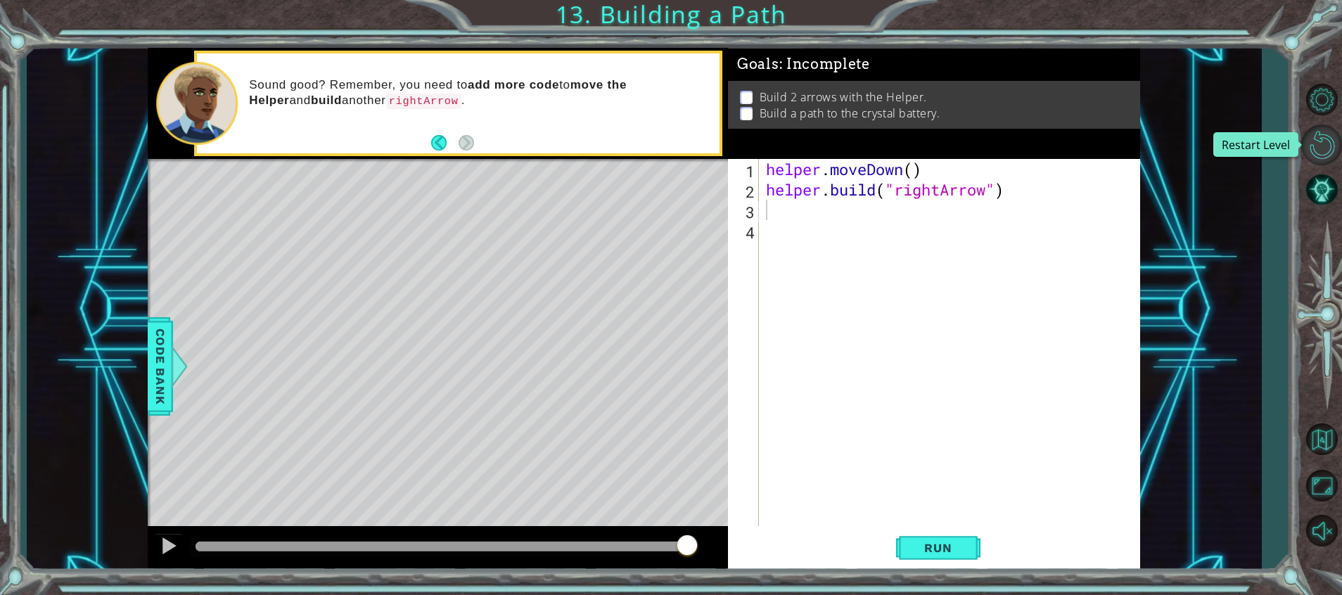
click at [1326, 141] on button "Restart Level" at bounding box center [1322, 145] width 41 height 41
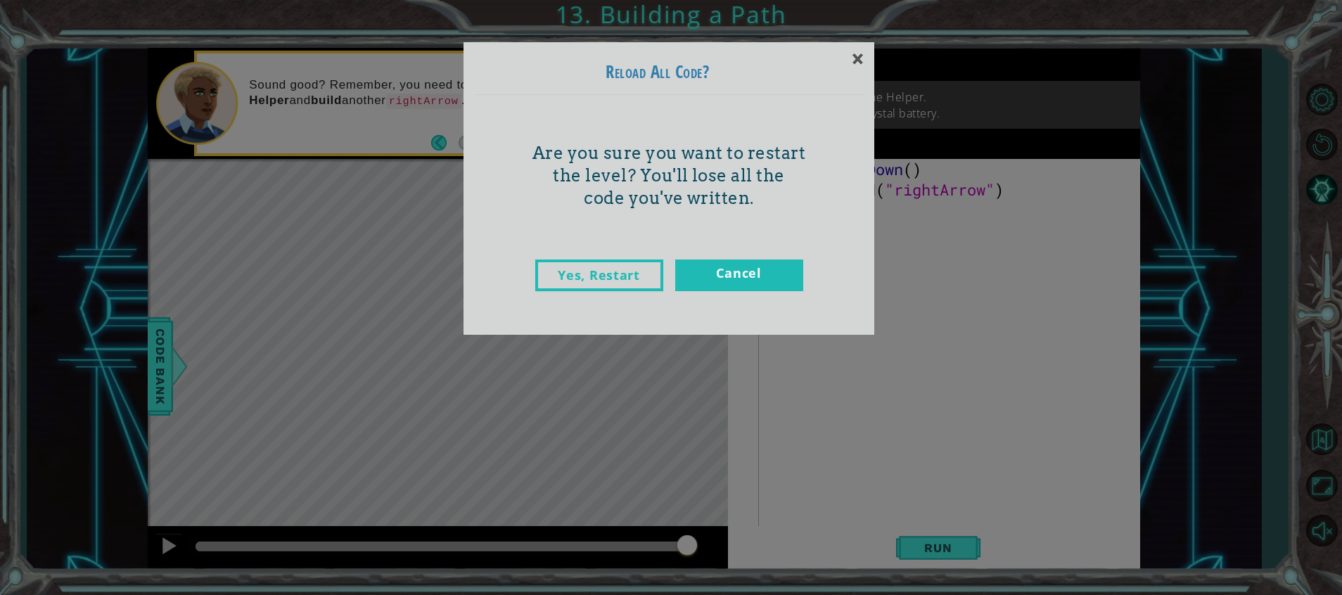
drag, startPoint x: 775, startPoint y: 281, endPoint x: 1009, endPoint y: 370, distance: 250.5
click at [1009, 370] on div "× Reload All Code? Are you sure you want to restart the level? You'll lose all …" at bounding box center [671, 297] width 1342 height 595
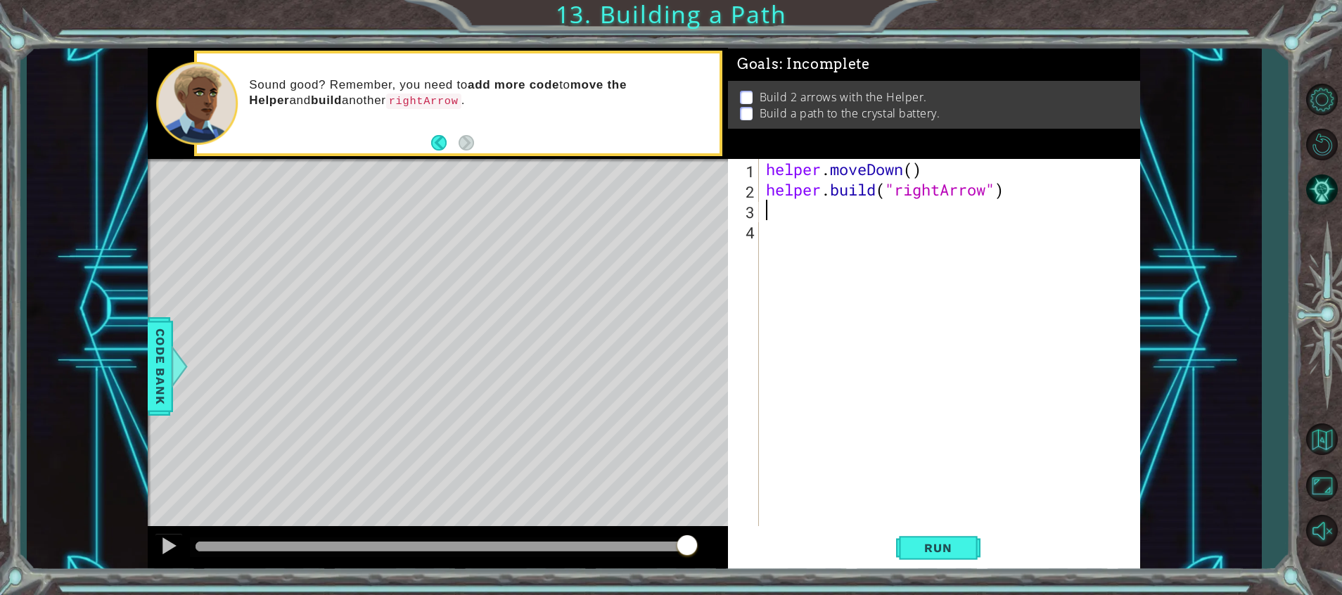
click at [359, 504] on div "Level Map" at bounding box center [473, 366] width 650 height 414
click at [1044, 352] on div "helper . moveDown ( ) helper . build ( "rightArrow" )" at bounding box center [953, 363] width 380 height 408
click at [806, 200] on div "helper . moveDown ( ) helper . build ( "rightArrow" )" at bounding box center [953, 363] width 380 height 408
type textarea "[DOMAIN_NAME]("rightArrow")"
click at [774, 210] on div "helper . moveDown ( ) helper . build ( "rightArrow" )" at bounding box center [953, 363] width 380 height 408
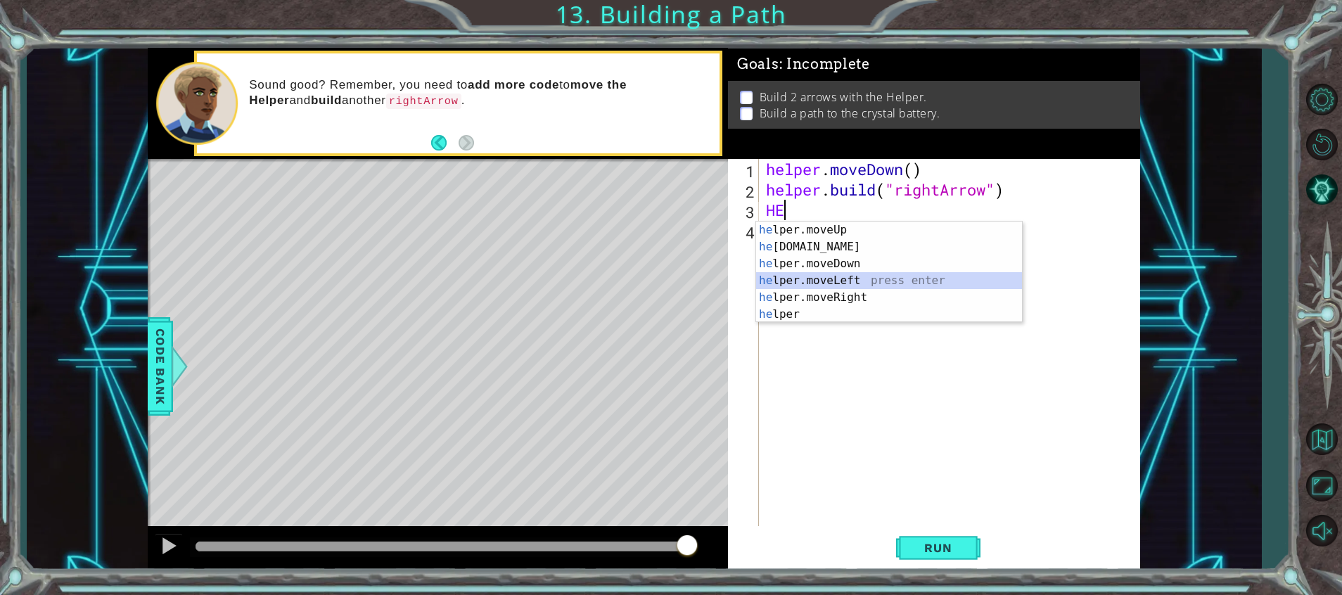
click at [932, 277] on div "he lper.moveUp press enter he [DOMAIN_NAME] press enter he lper.moveDown press …" at bounding box center [889, 289] width 266 height 135
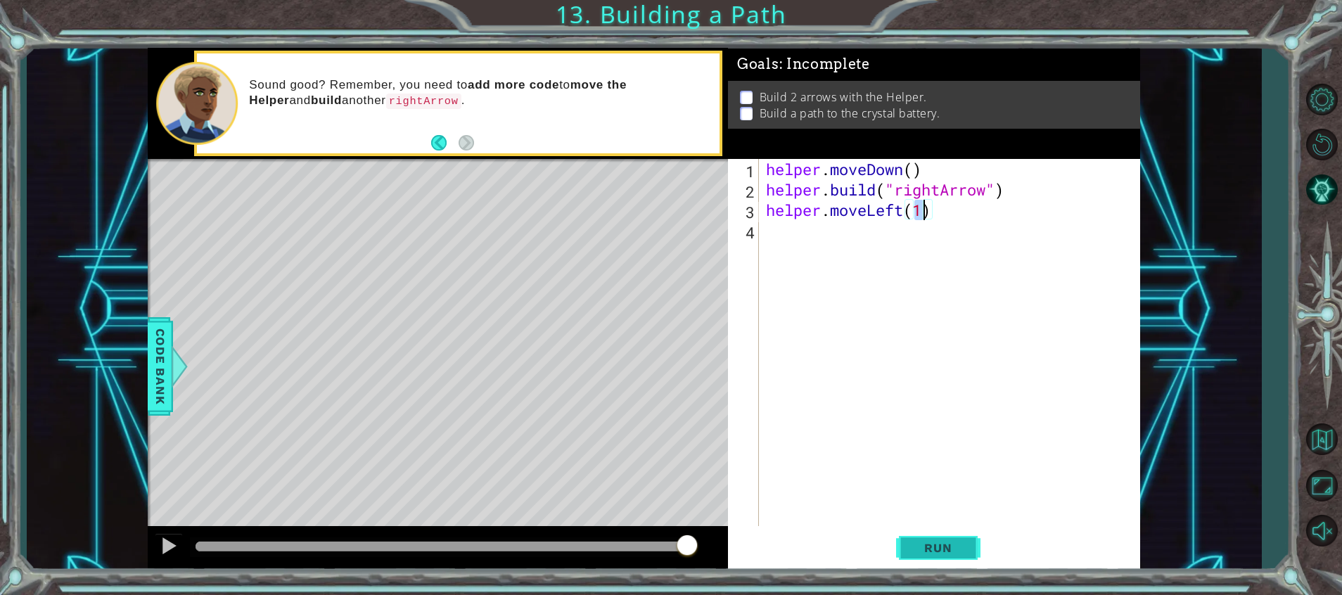
type textarea "helper.moveLeft(1)"
click at [920, 554] on span "Run" at bounding box center [938, 548] width 56 height 14
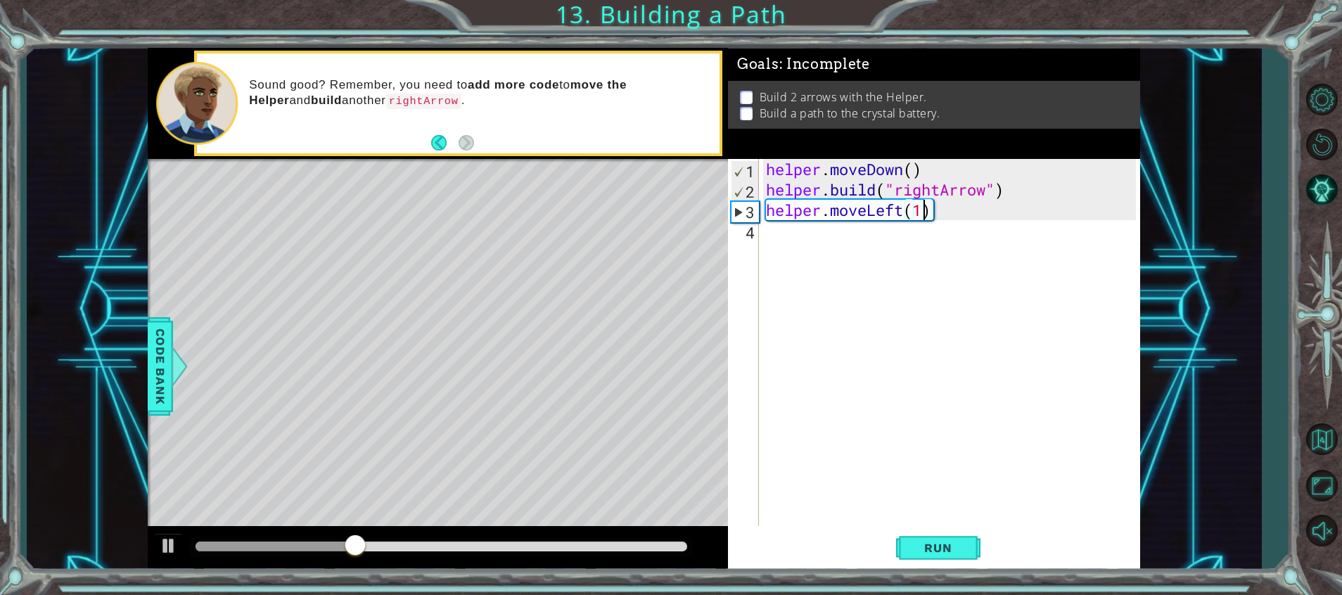
click at [866, 252] on div "helper . moveDown ( ) helper . build ( "rightArrow" ) helper . moveLeft ( 1 )" at bounding box center [953, 363] width 380 height 408
click at [967, 210] on div "helper . moveDown ( ) helper . build ( "rightArrow" ) helper . moveLeft ( 1 )" at bounding box center [953, 363] width 380 height 408
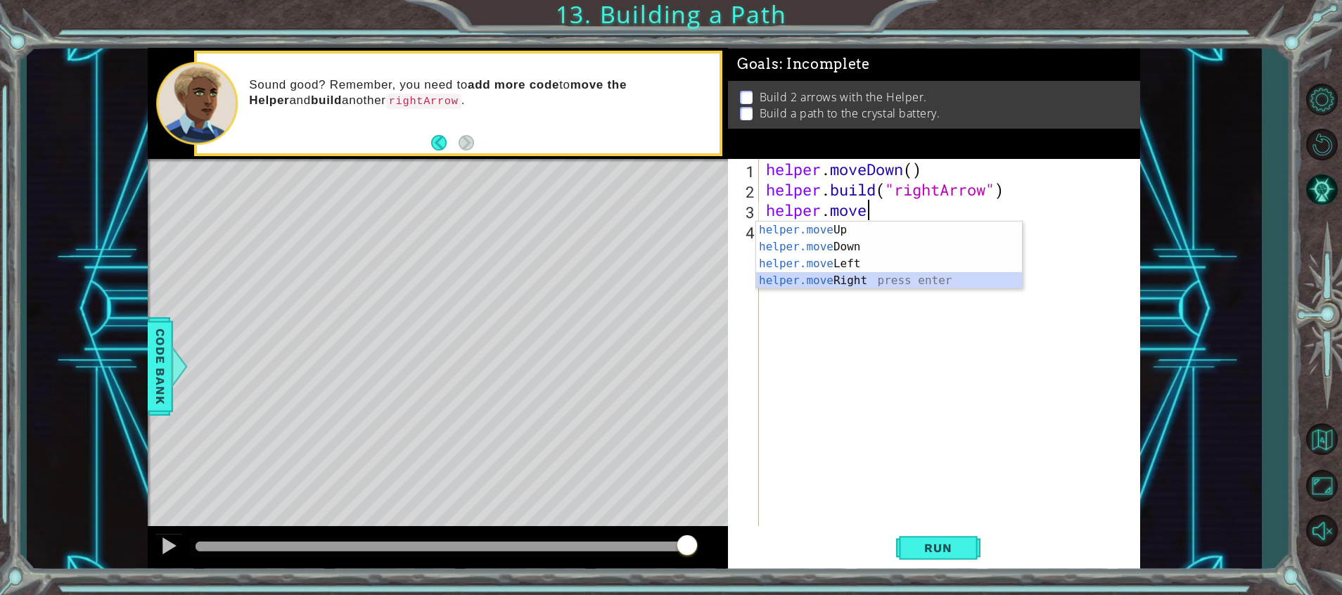
click at [845, 282] on div "helper.move Up press enter helper.move Down press enter helper.move Left press …" at bounding box center [889, 272] width 266 height 101
type textarea "helper.moveRight(1)"
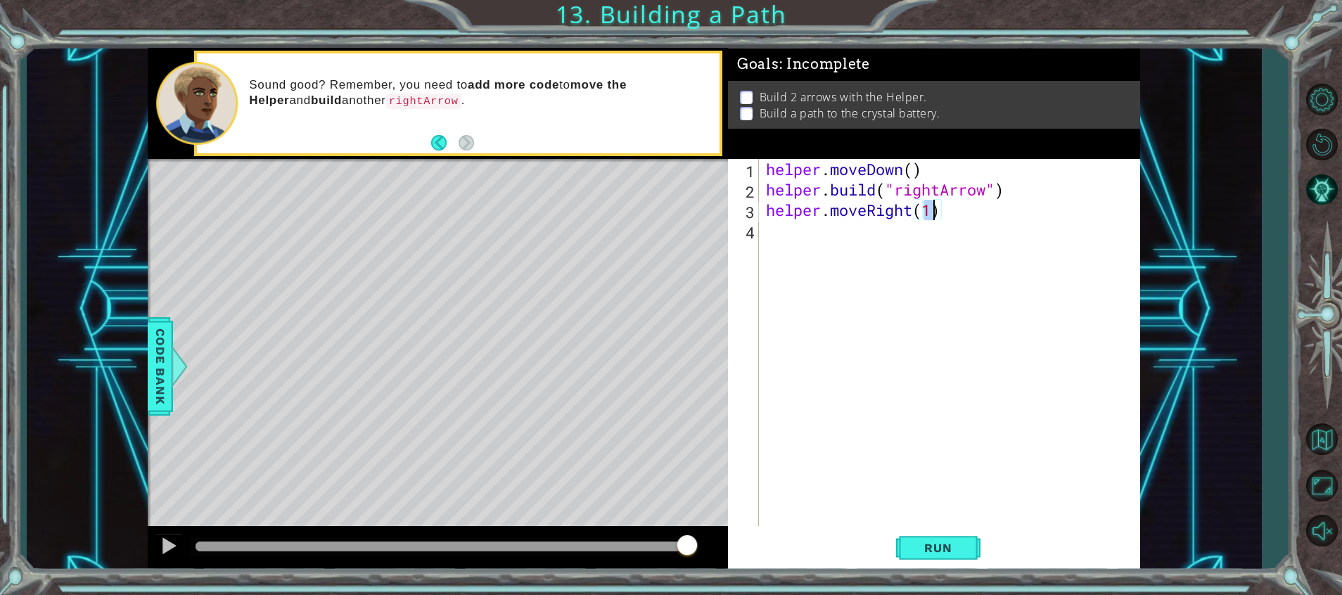
click at [947, 523] on div "helper . moveDown ( ) helper . build ( "rightArrow" ) helper . moveRight ( 1 )" at bounding box center [953, 363] width 380 height 408
click at [945, 543] on span "Run" at bounding box center [938, 548] width 56 height 14
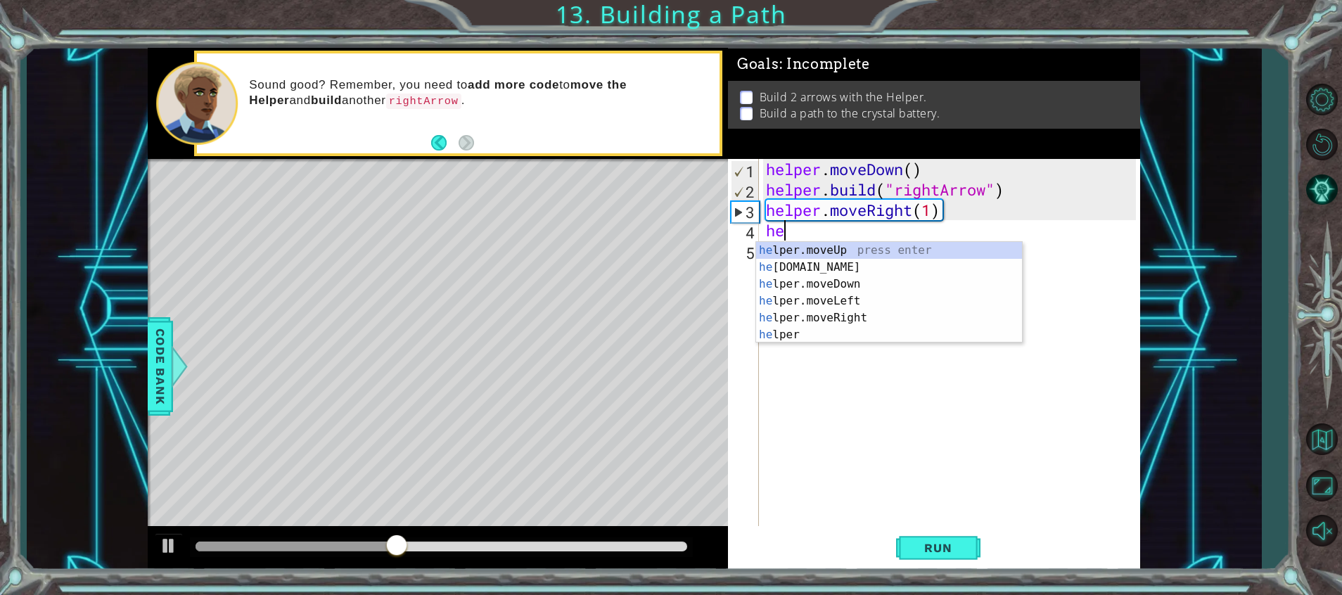
scroll to position [0, 1]
click at [860, 267] on div "hel per.moveUp press enter hel per.moveDown press enter hel per.moveLeft press …" at bounding box center [889, 309] width 266 height 135
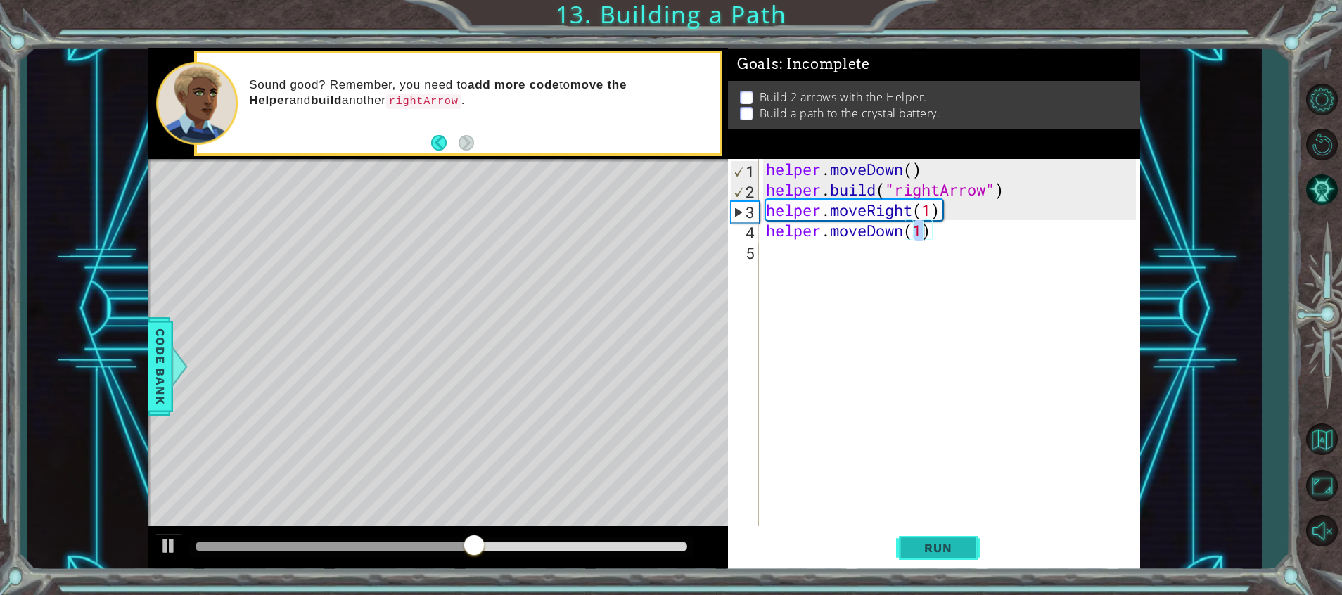
click at [934, 561] on button "Run" at bounding box center [938, 549] width 84 height 42
click at [905, 230] on div "helper . moveDown ( ) helper . build ( "rightArrow" ) helper . moveRight ( 1 ) …" at bounding box center [953, 363] width 380 height 408
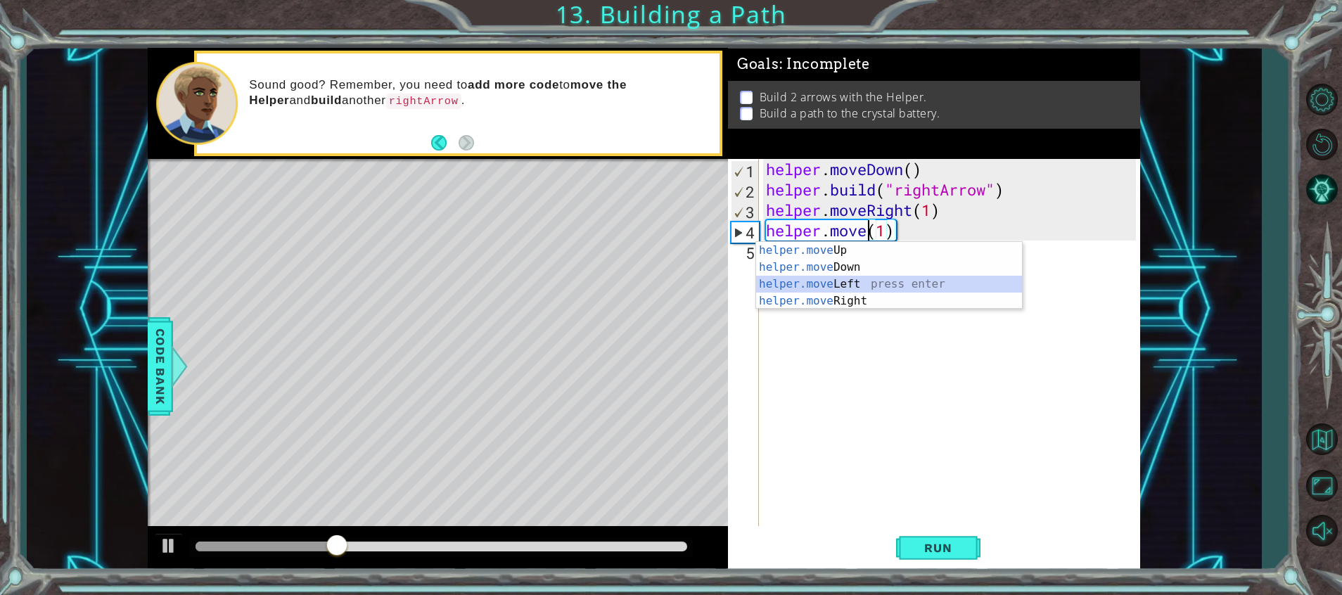
click at [883, 280] on div "helper.move Up press enter helper.move Down press enter helper.move Left press …" at bounding box center [889, 292] width 266 height 101
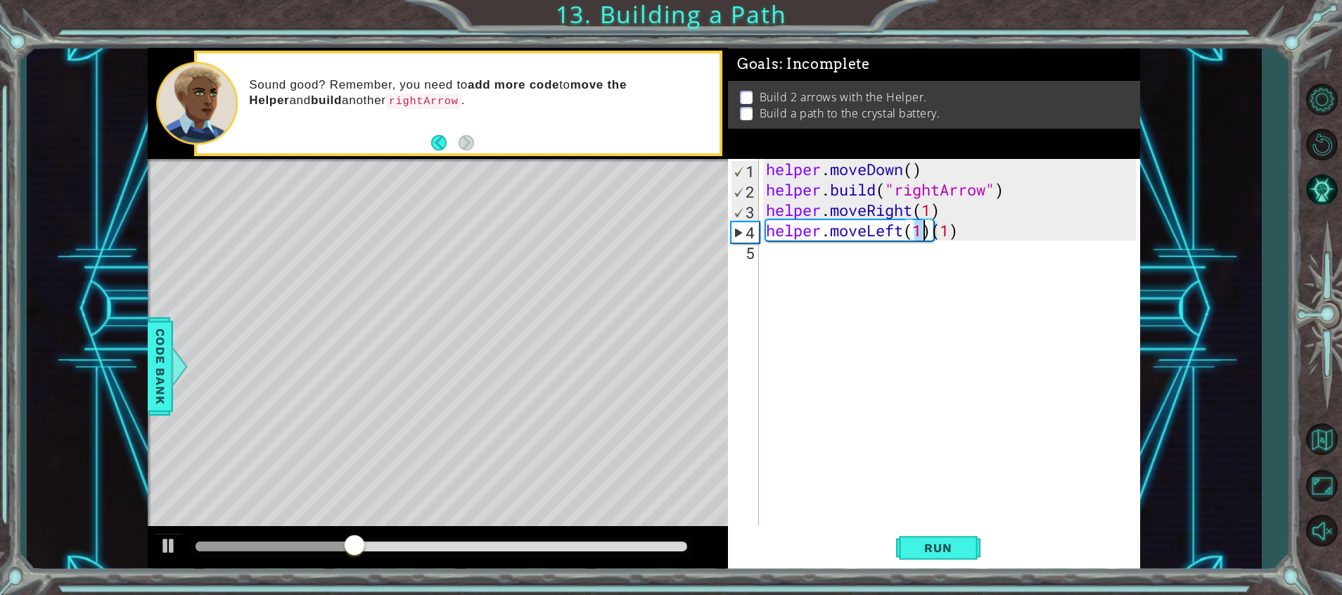
click at [979, 216] on div "helper . moveDown ( ) helper . build ( "rightArrow" ) helper . moveRight ( 1 ) …" at bounding box center [953, 363] width 380 height 408
type textarea "helper.moveRight(1)"
click at [985, 246] on div "helper . moveDown ( ) helper . build ( "rightArrow" ) helper . moveRight ( 1 ) …" at bounding box center [953, 363] width 380 height 408
click at [996, 243] on div "helper . moveDown ( ) helper . build ( "rightArrow" ) helper . moveRight ( 1 ) …" at bounding box center [953, 363] width 380 height 408
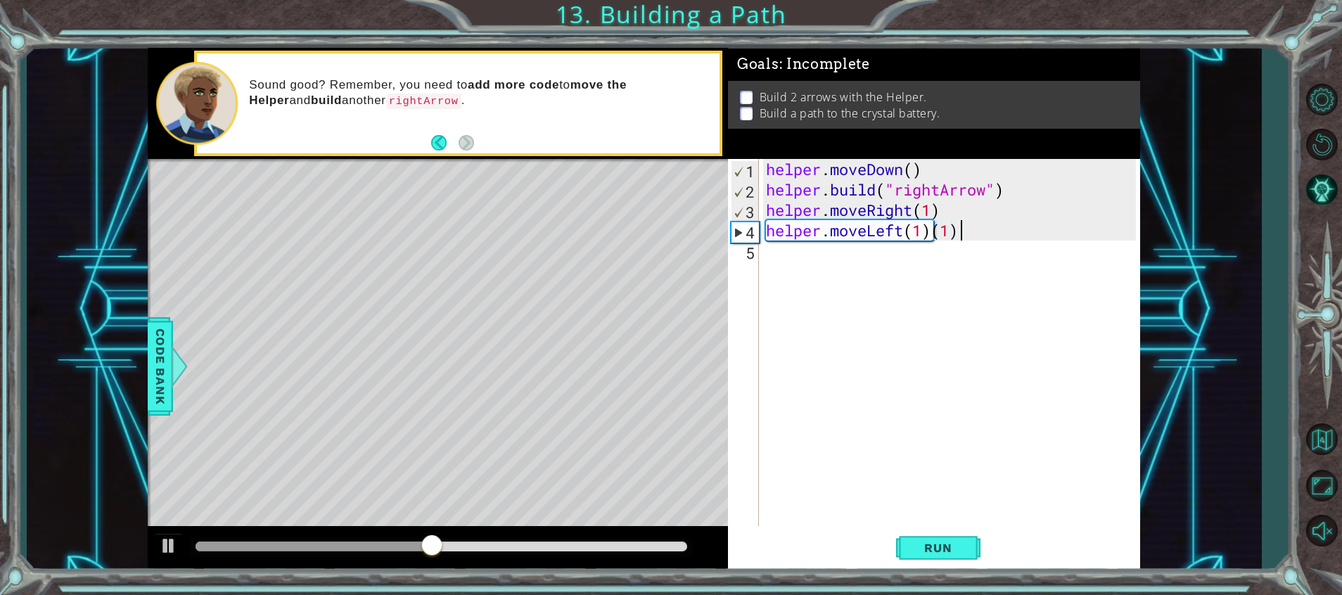
click at [996, 239] on div "helper . moveDown ( ) helper . build ( "rightArrow" ) helper . moveRight ( 1 ) …" at bounding box center [953, 363] width 380 height 408
click at [942, 547] on span "Run" at bounding box center [938, 548] width 56 height 14
click at [905, 236] on div "helper . moveDown ( ) helper . build ( "rightArrow" ) helper . moveRight ( 1 ) …" at bounding box center [953, 363] width 380 height 408
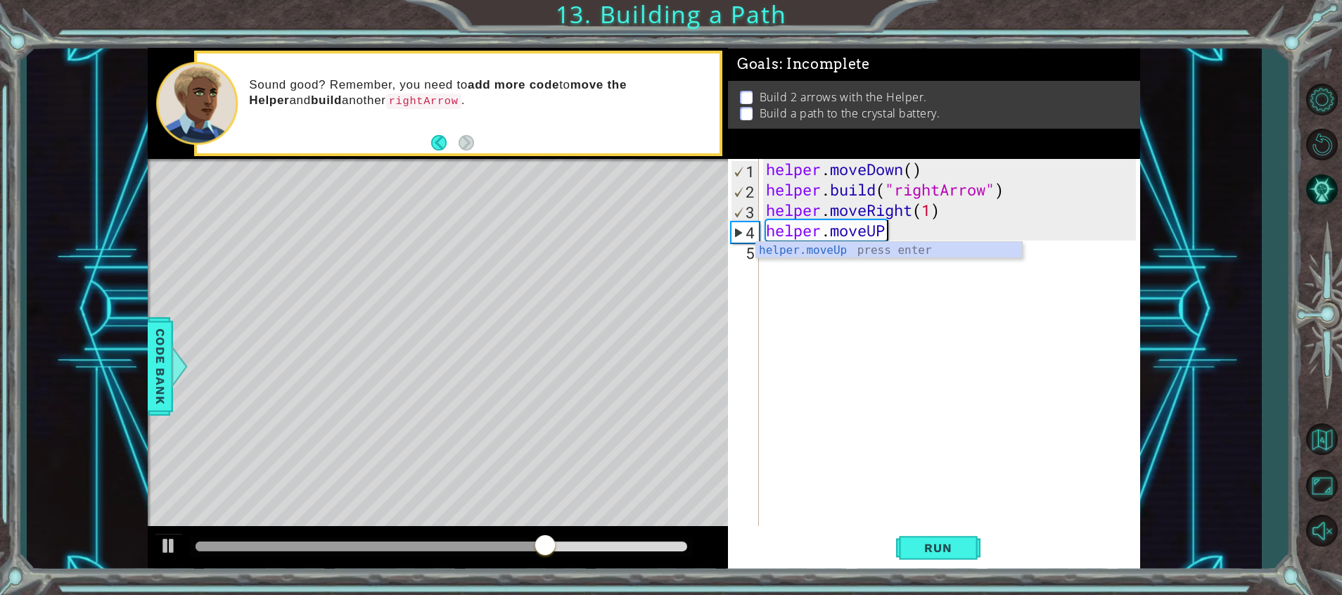
scroll to position [0, 4]
click at [889, 252] on div "helper.move Up press enter helper.move Down press enter helper.move Left press …" at bounding box center [889, 292] width 266 height 101
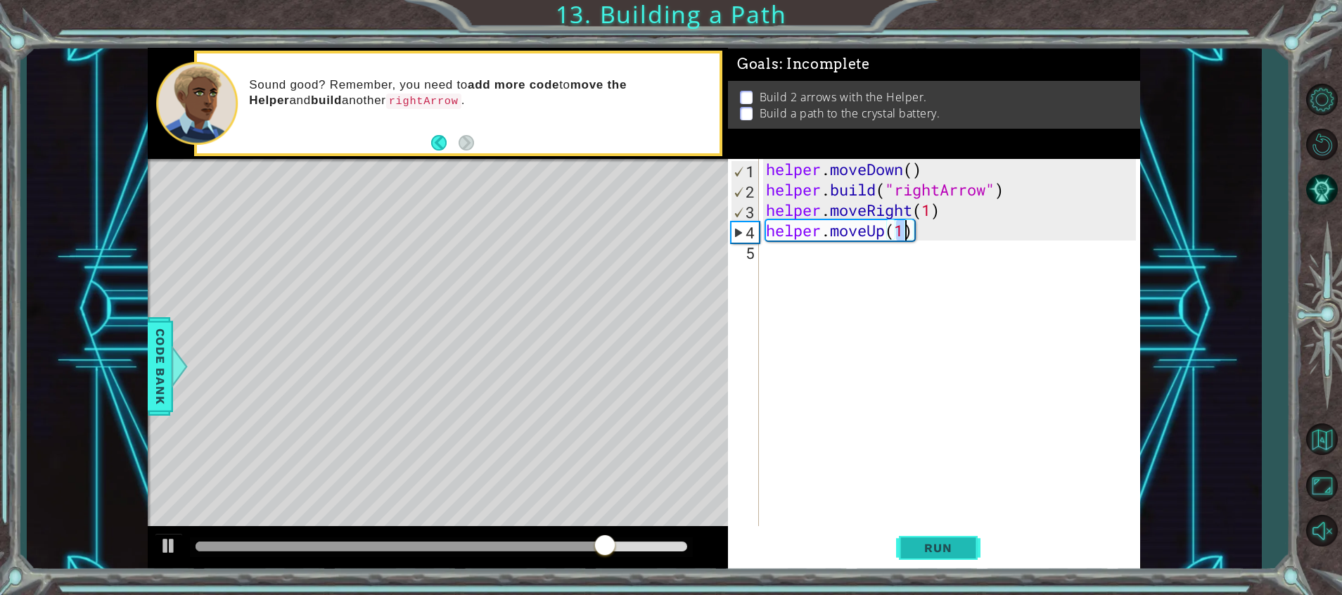
type textarea "helper.moveUp(1)"
click at [928, 544] on span "Run" at bounding box center [938, 548] width 56 height 14
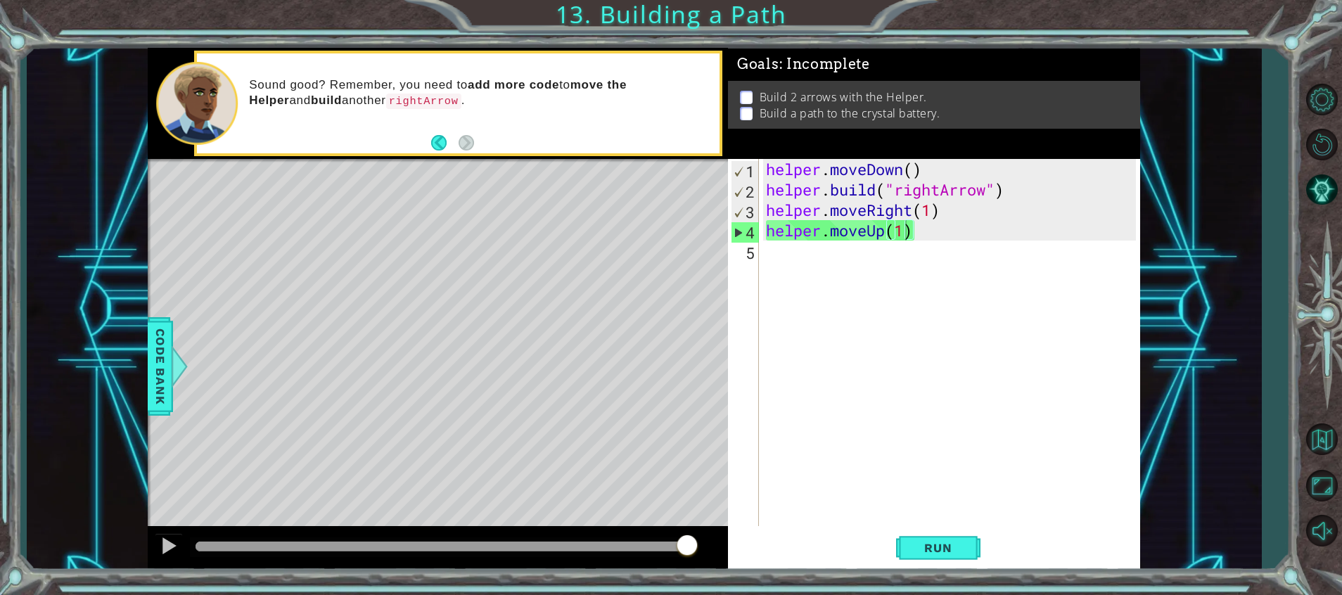
drag, startPoint x: 928, startPoint y: 544, endPoint x: 1001, endPoint y: 436, distance: 130.2
click at [1001, 436] on div "helper.moveUp(1) 1 2 3 4 5 helper . moveDown ( ) helper . build ( "rightArrow" …" at bounding box center [934, 365] width 412 height 412
click at [839, 278] on div "helper . moveDown ( ) helper . build ( "rightArrow" ) helper . moveRight ( 1 ) …" at bounding box center [953, 363] width 380 height 408
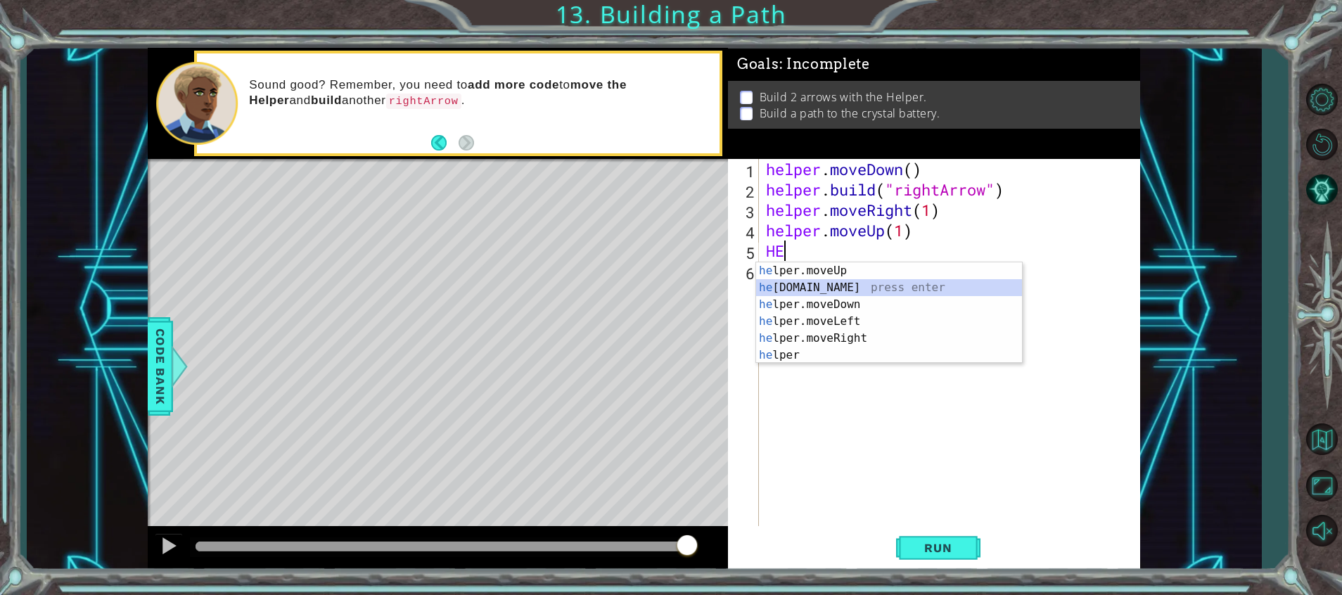
click at [845, 290] on div "he lper.moveUp press enter he [DOMAIN_NAME] press enter he lper.moveDown press …" at bounding box center [889, 329] width 266 height 135
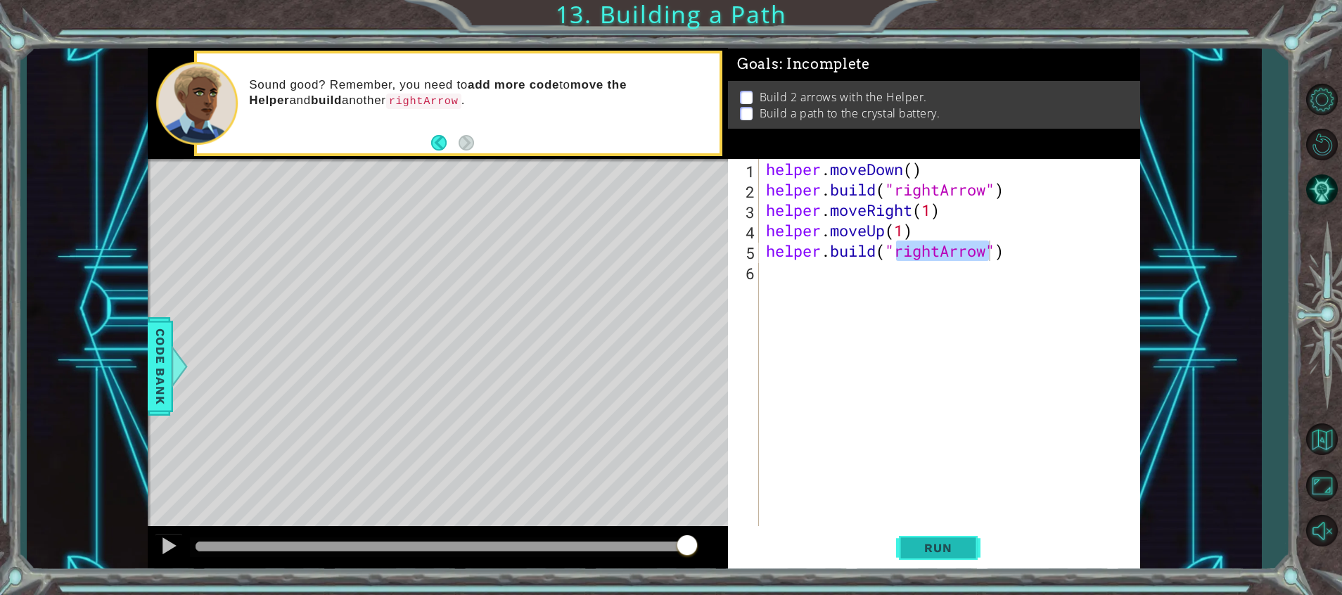
click at [952, 538] on button "Run" at bounding box center [938, 549] width 84 height 42
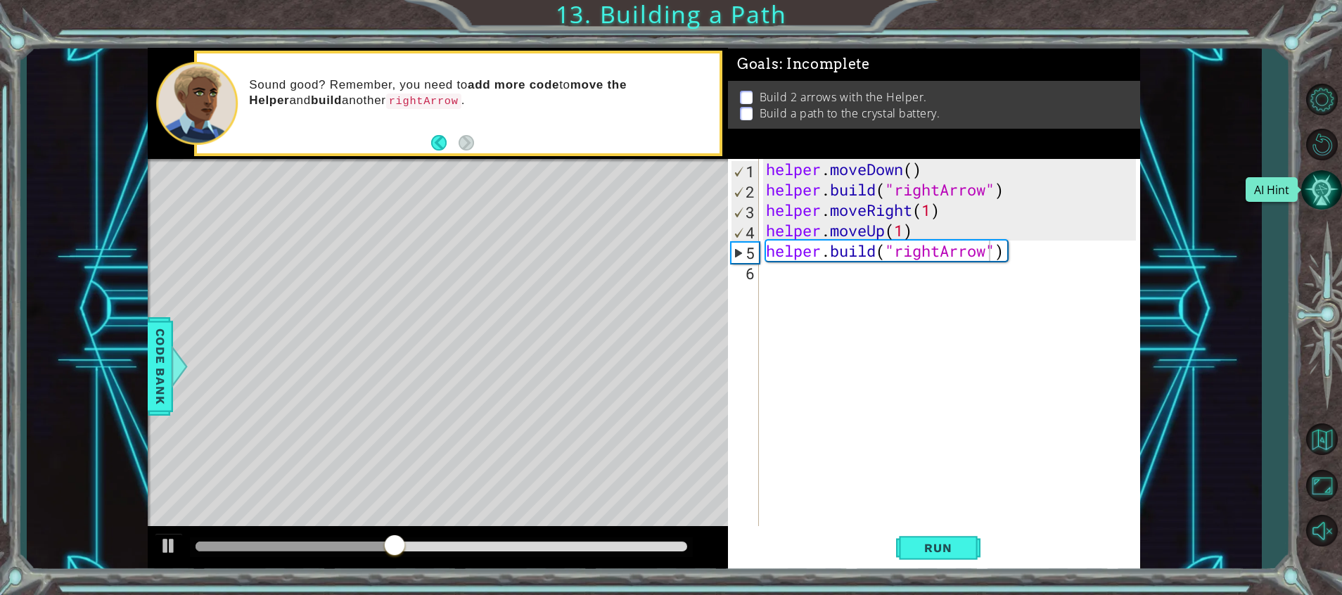
click at [1324, 203] on button "AI Hint" at bounding box center [1322, 190] width 41 height 41
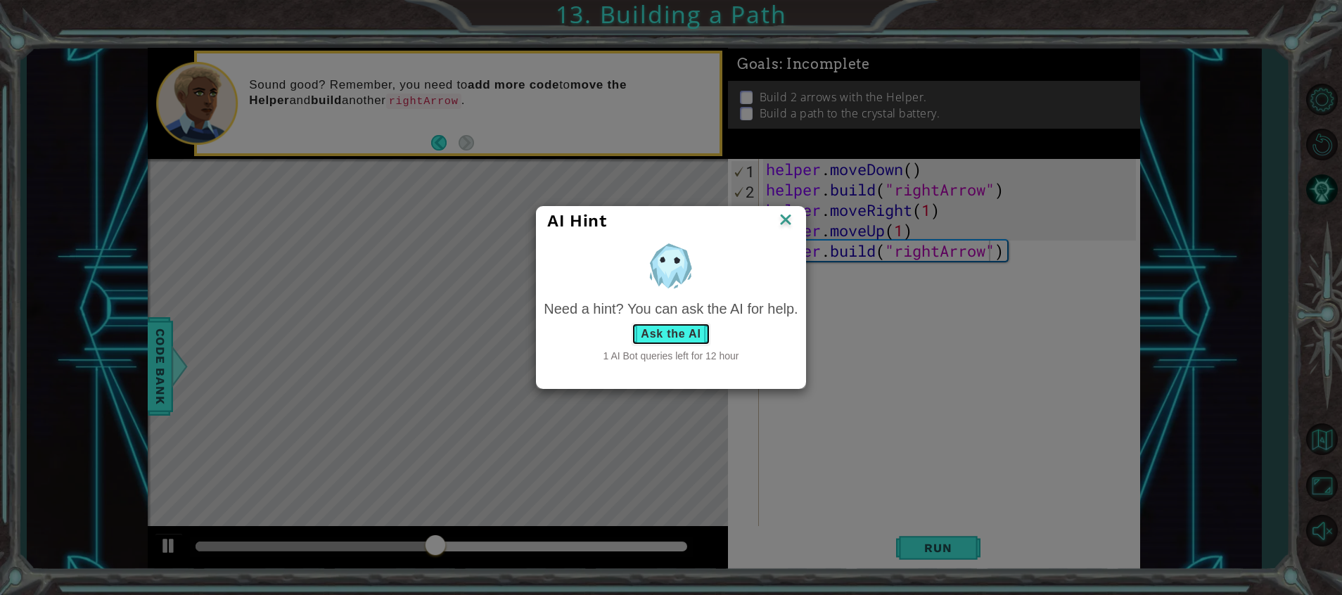
click at [671, 334] on button "Ask the AI" at bounding box center [671, 334] width 78 height 23
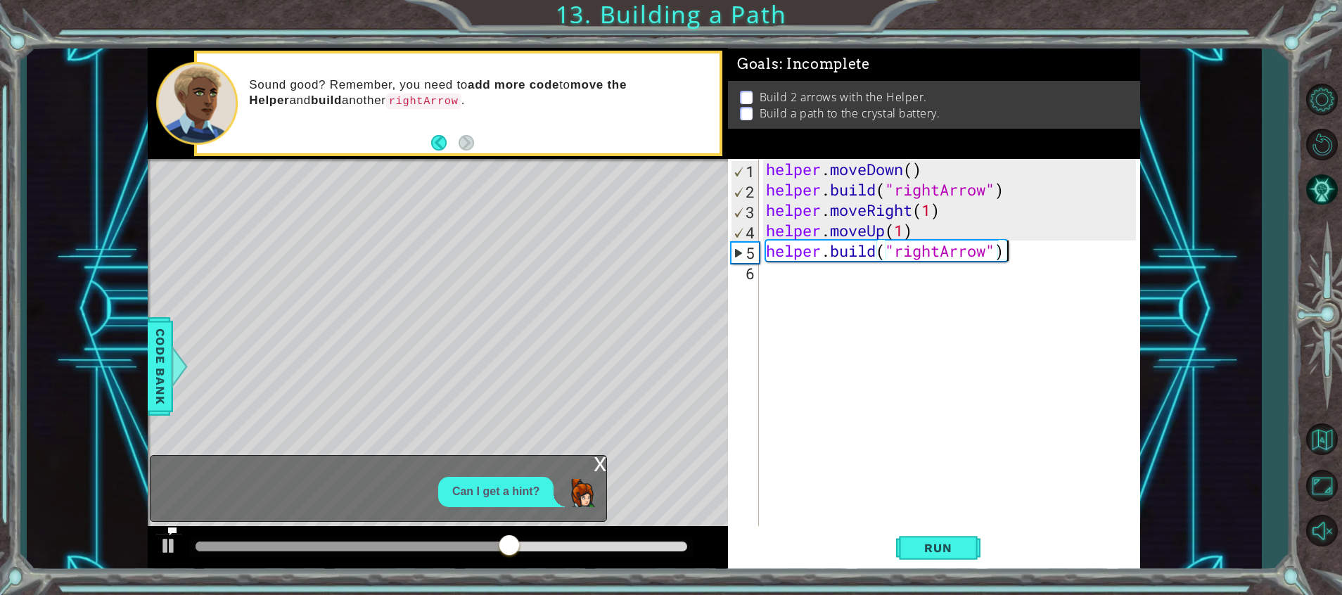
click at [1045, 249] on div "helper . moveDown ( ) helper . build ( "rightArrow" ) helper . moveRight ( 1 ) …" at bounding box center [953, 363] width 380 height 408
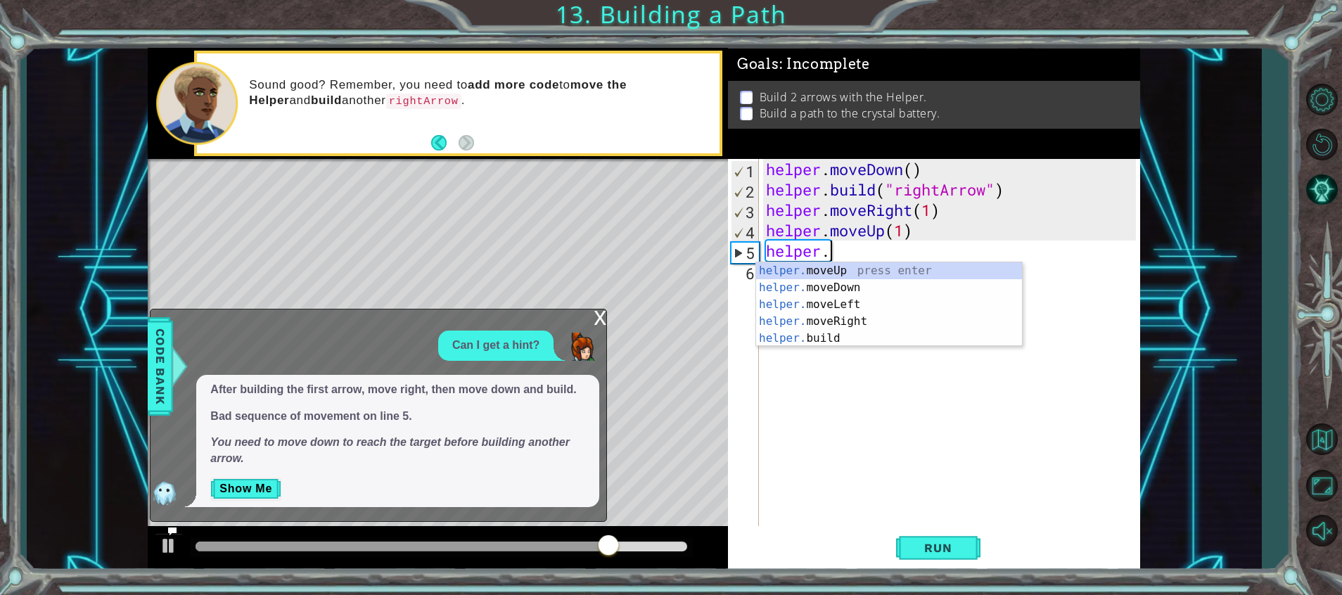
type textarea "h"
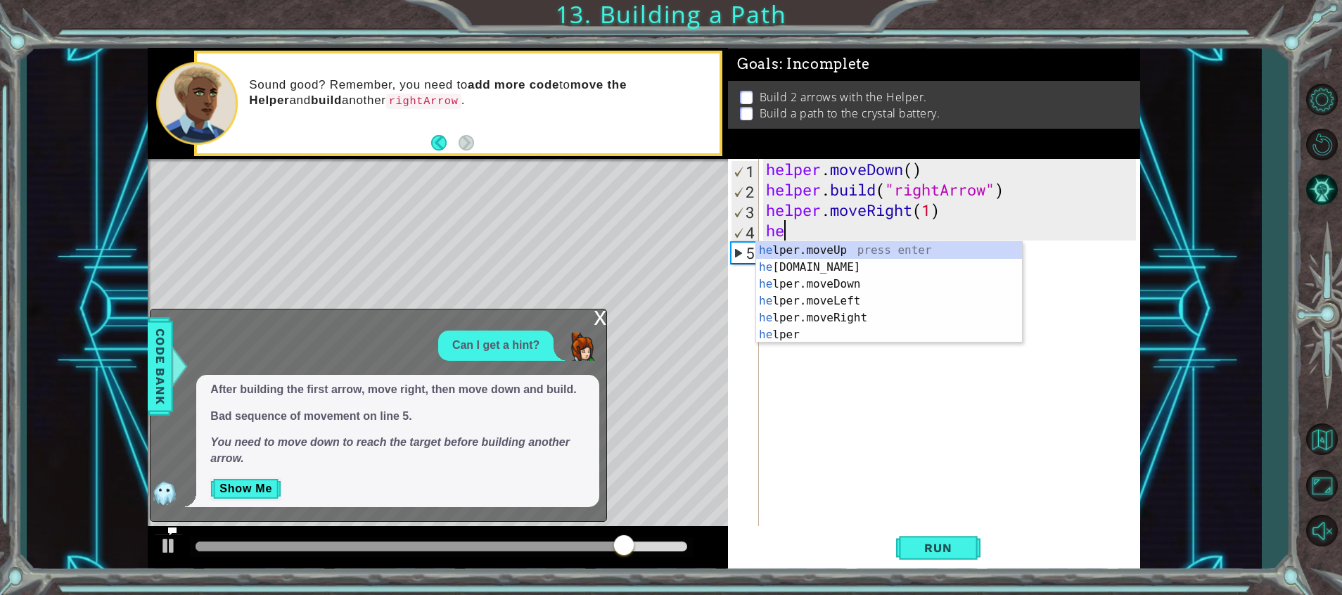
type textarea "h"
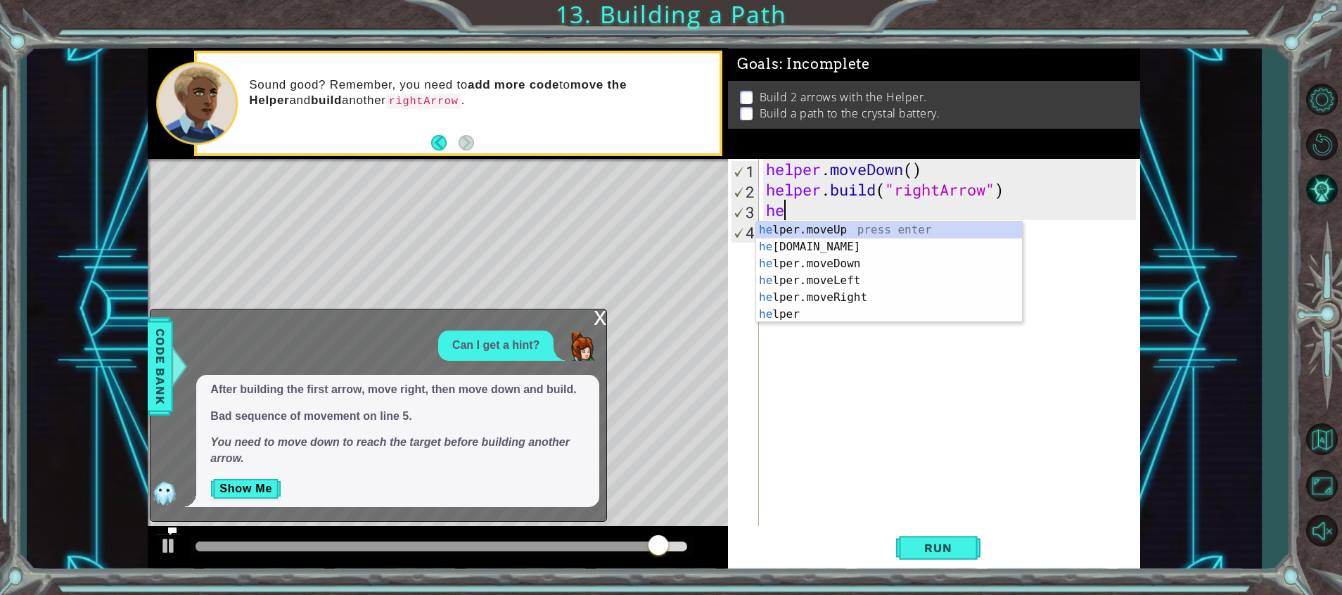
type textarea "h"
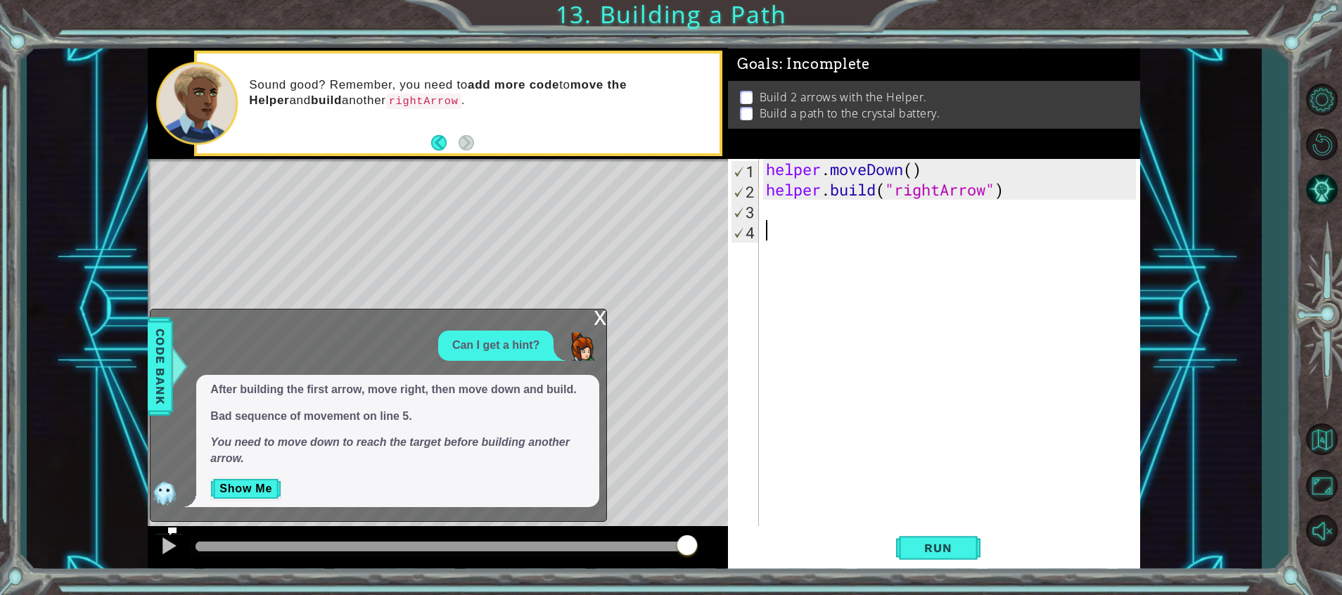
click at [1045, 249] on div "helper . moveDown ( ) helper . build ( "rightArrow" )" at bounding box center [953, 363] width 380 height 408
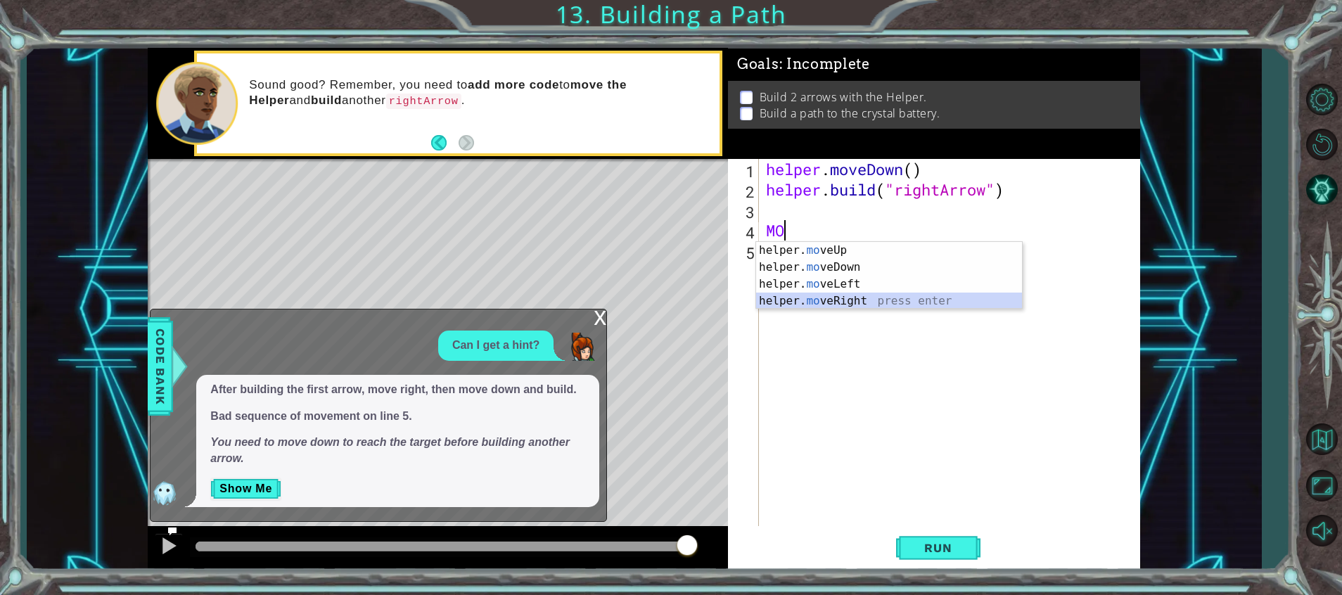
click at [846, 295] on div "helper. mo veUp press enter helper. mo veDown press enter helper. mo veLeft pre…" at bounding box center [889, 292] width 266 height 101
type textarea "helper.moveRight(1)"
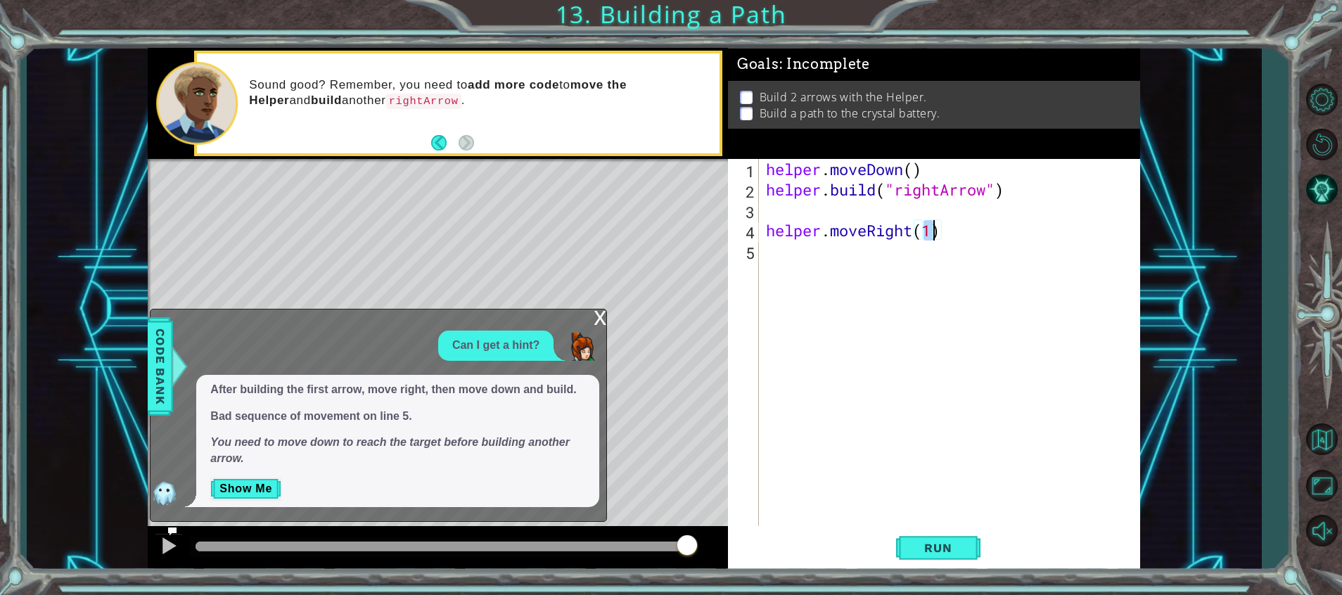
click at [765, 231] on div "helper . moveDown ( ) helper . build ( "rightArrow" ) helper . moveRight ( 1 )" at bounding box center [953, 363] width 380 height 408
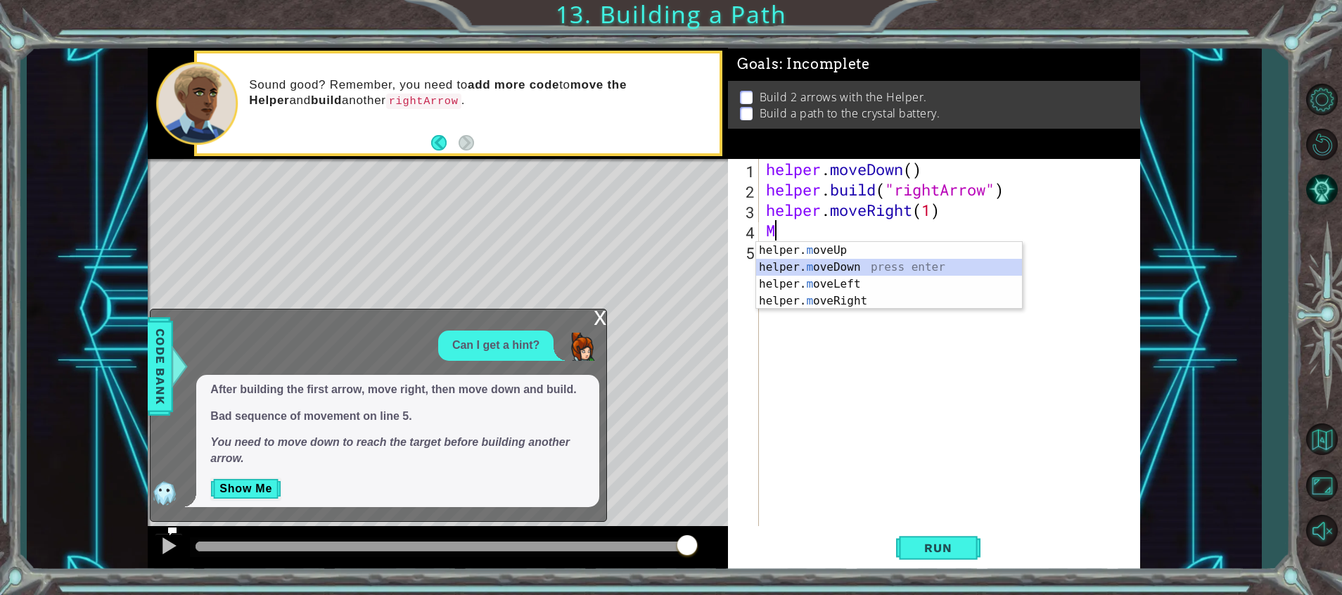
click at [847, 265] on div "helper. m oveUp press enter helper. m oveDown press enter helper. m oveLeft pre…" at bounding box center [889, 292] width 266 height 101
type textarea "helper.moveDown(1)"
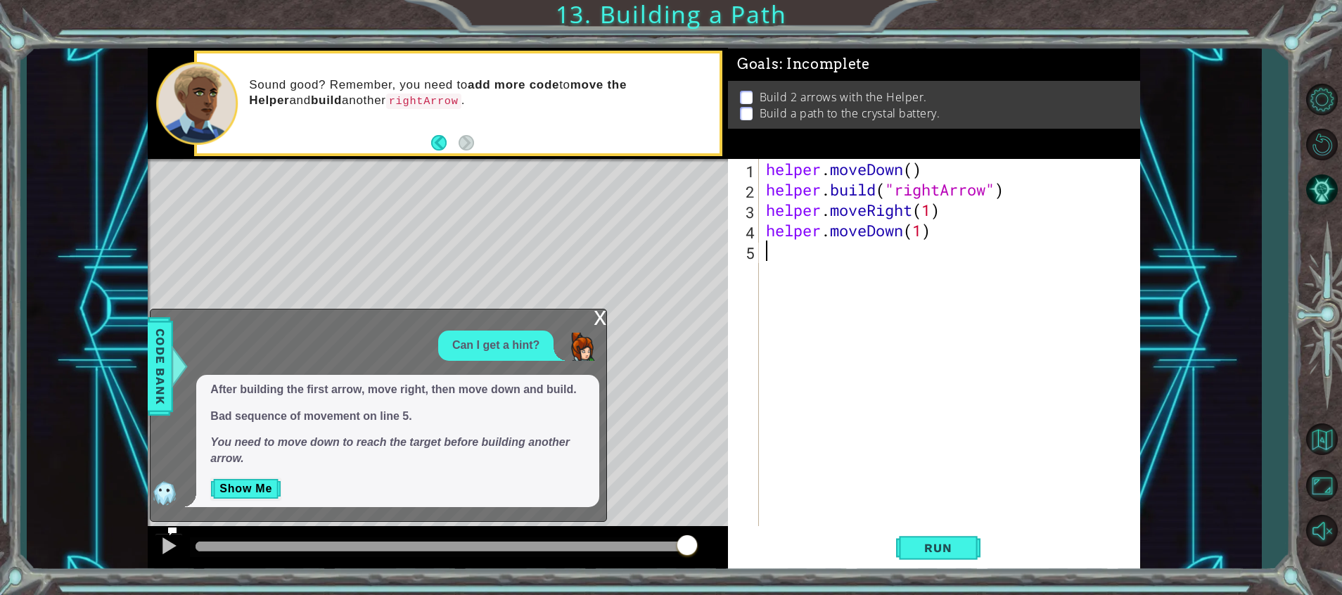
click at [811, 243] on div "helper . moveDown ( ) helper . build ( "rightArrow" ) helper . moveRight ( 1 ) …" at bounding box center [953, 363] width 380 height 408
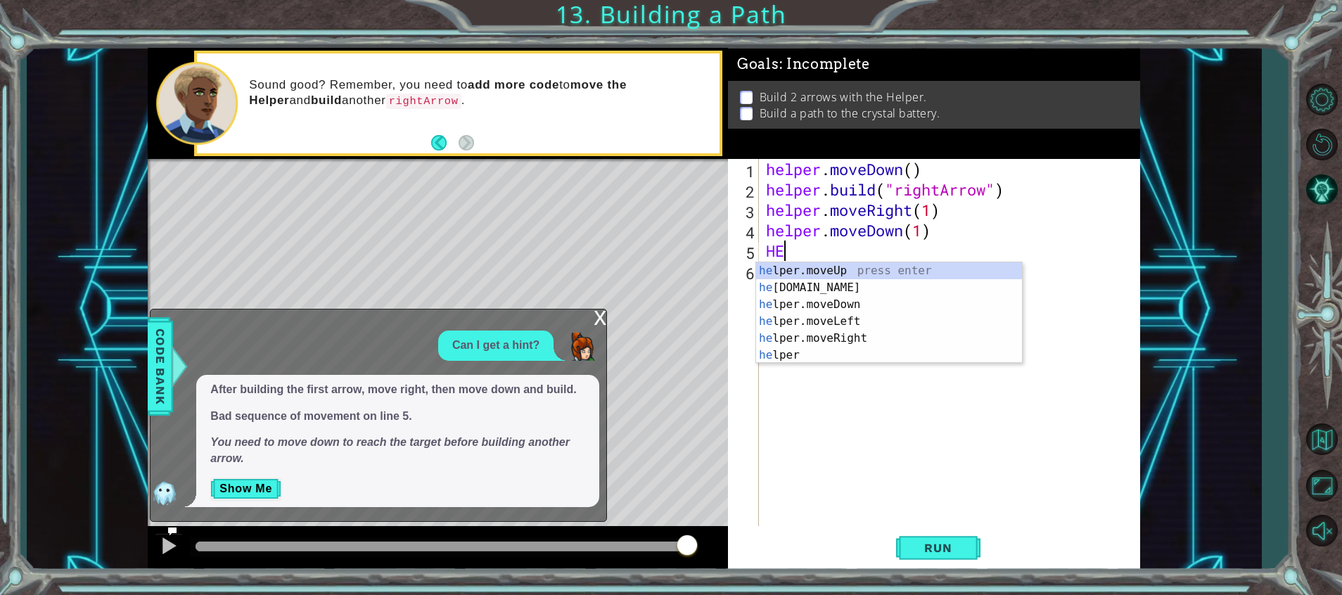
scroll to position [0, 1]
click at [834, 286] on div "hel per.moveUp press enter hel [DOMAIN_NAME] press enter hel per.moveDown press…" at bounding box center [889, 329] width 266 height 135
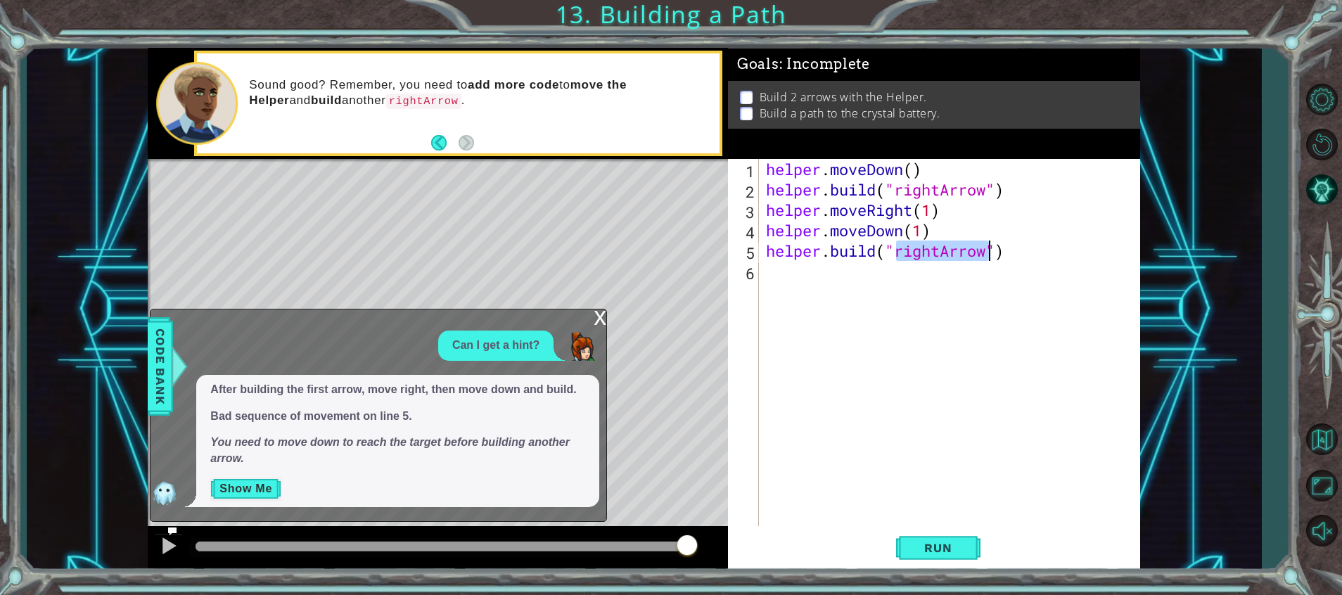
type textarea "[DOMAIN_NAME]("rightArrow")"
click at [238, 483] on button "Show Me" at bounding box center [245, 489] width 71 height 23
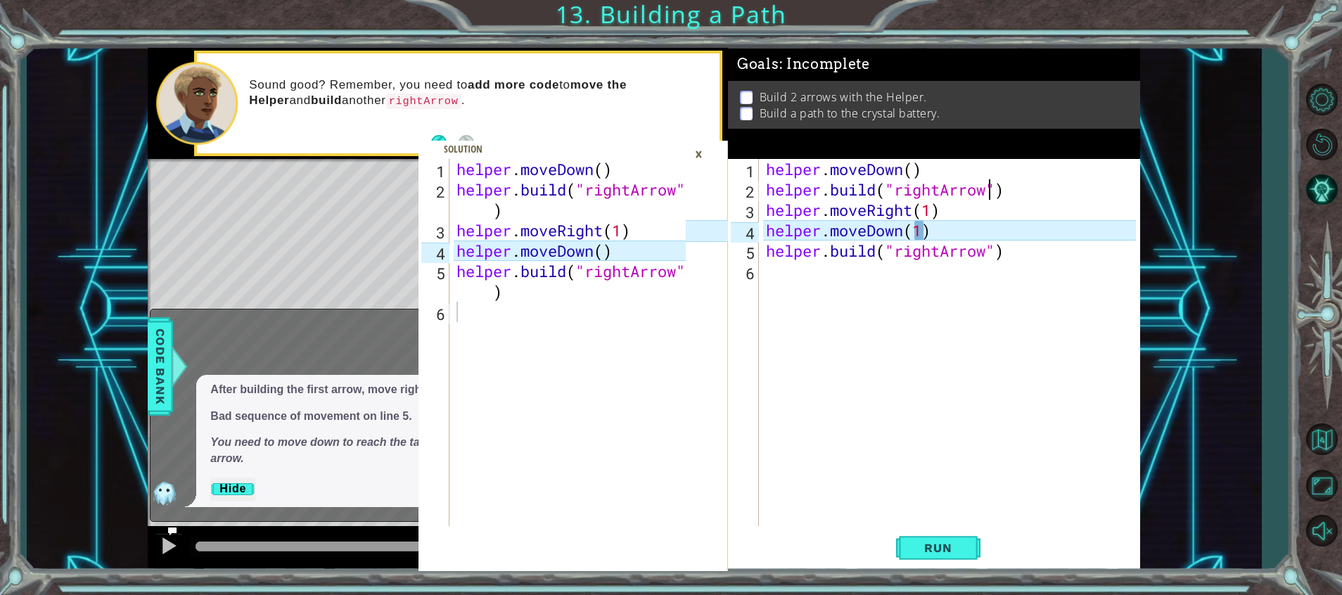
click at [992, 184] on div "helper . moveDown ( ) helper . build ( "rightArrow" ) helper . moveRight ( 1 ) …" at bounding box center [953, 363] width 380 height 408
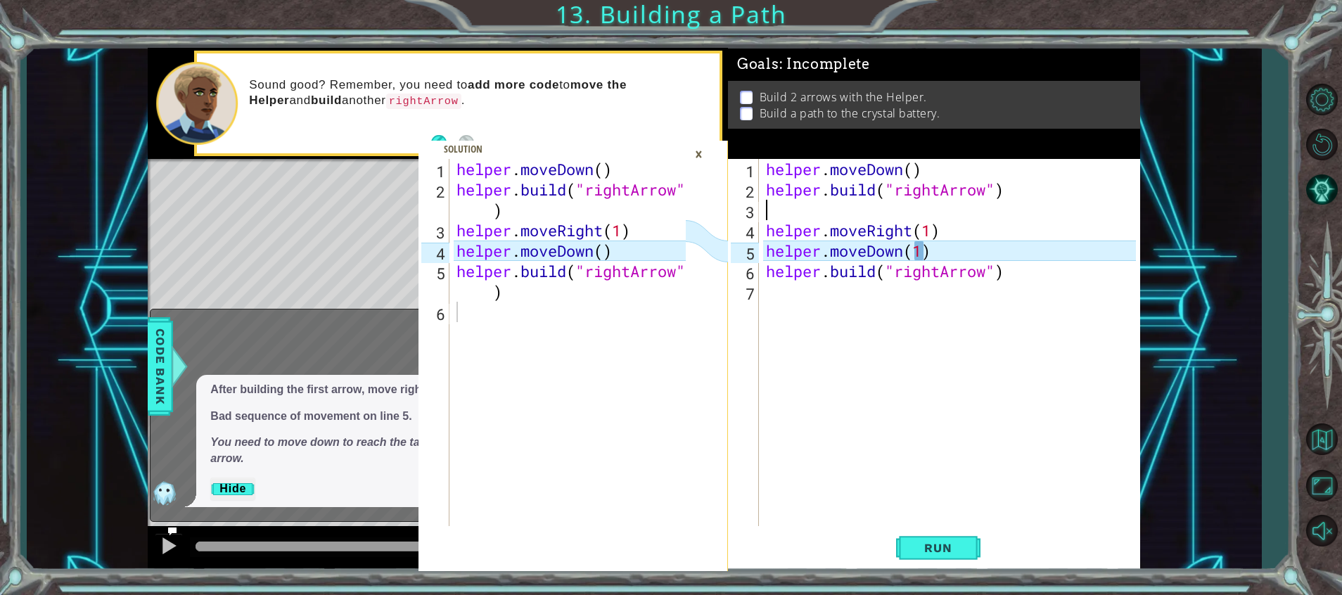
scroll to position [0, 0]
click at [999, 185] on div "helper . moveDown ( ) helper . build ( "rightArrow" ) helper . moveRight ( 1 ) …" at bounding box center [953, 363] width 380 height 408
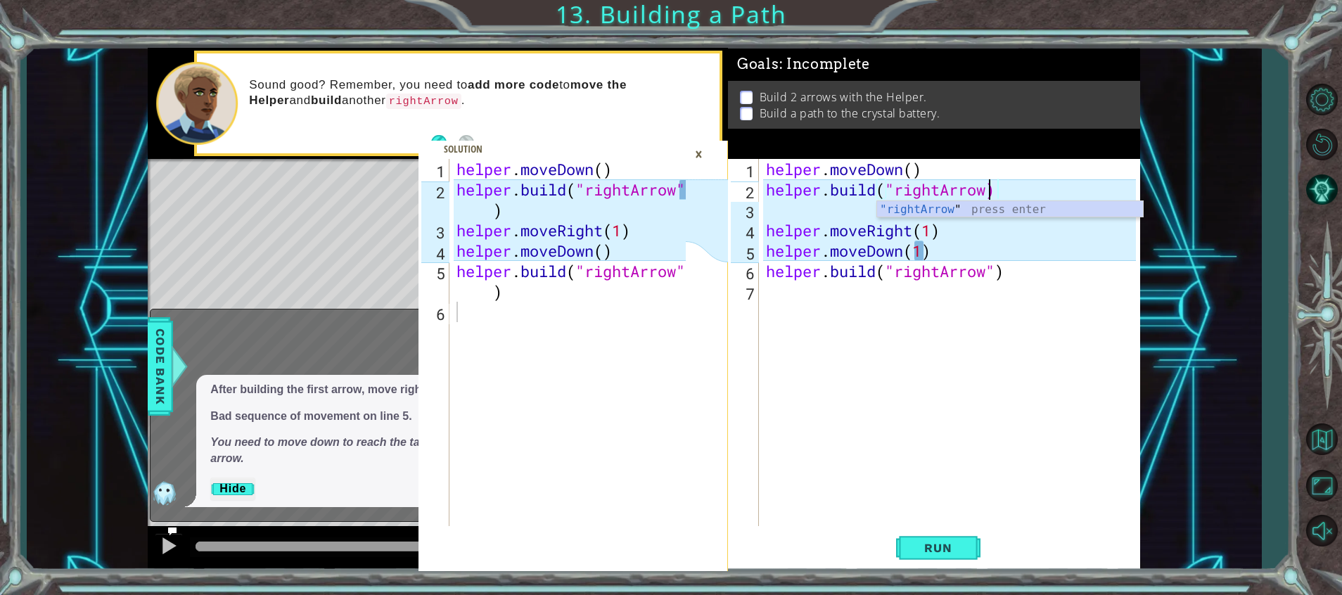
type textarea "[DOMAIN_NAME]("rightArrow)"
click at [1045, 191] on div "helper . moveDown ( ) helper . build ( "rightArrow) helper . moveRight ( 1 ) he…" at bounding box center [953, 363] width 380 height 408
click at [761, 210] on div "[DOMAIN_NAME]("rightArrow) 1 2 3 4 5 6 7 helper . moveDown ( ) helper . build (…" at bounding box center [932, 342] width 408 height 367
click at [777, 217] on div "helper . moveDown ( ) helper . build ( "rightArrow) helper . moveRight ( 1 ) he…" at bounding box center [953, 363] width 380 height 408
type textarea "[DOMAIN_NAME]("rightArrow)"
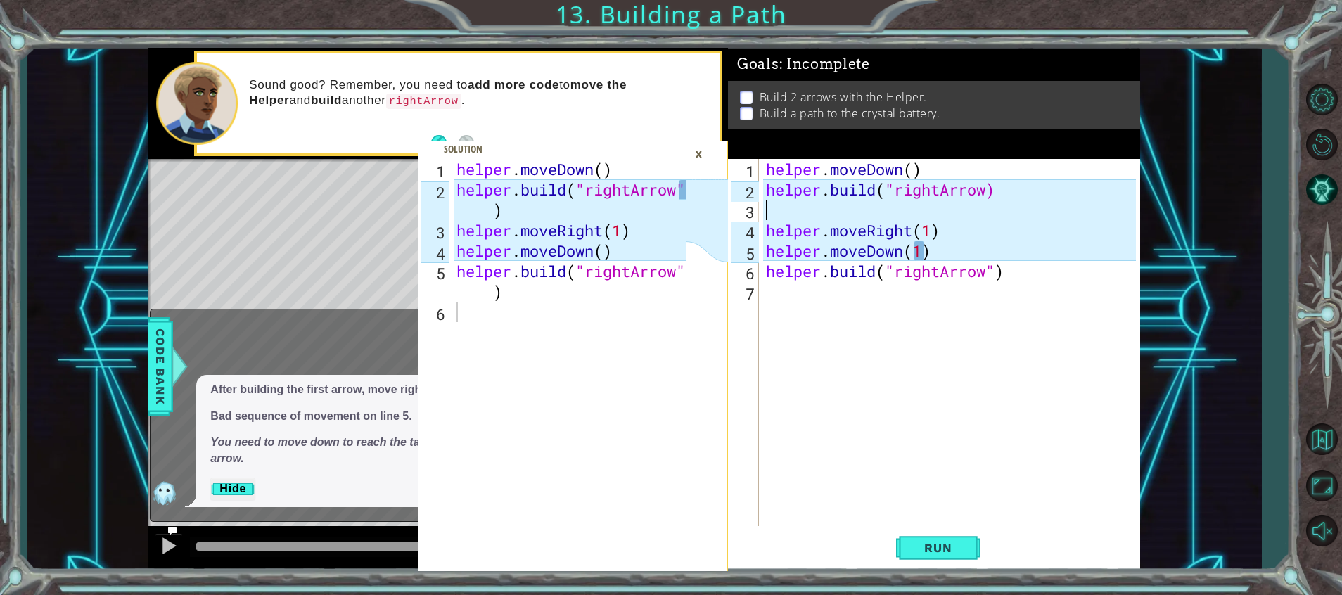
click at [1103, 259] on div "helper . moveDown ( ) helper . build ( "rightArrow) helper . moveRight ( 1 ) he…" at bounding box center [953, 363] width 380 height 408
drag, startPoint x: 1012, startPoint y: 315, endPoint x: 1016, endPoint y: 269, distance: 45.9
click at [1016, 269] on div "helper . moveDown ( ) helper . build ( "rightArrow) helper . moveRight ( 1 ) he…" at bounding box center [953, 363] width 380 height 408
click at [1016, 269] on div "helper . moveDown ( ) helper . build ( "rightArrow) helper . moveRight ( 1 ) he…" at bounding box center [949, 342] width 373 height 367
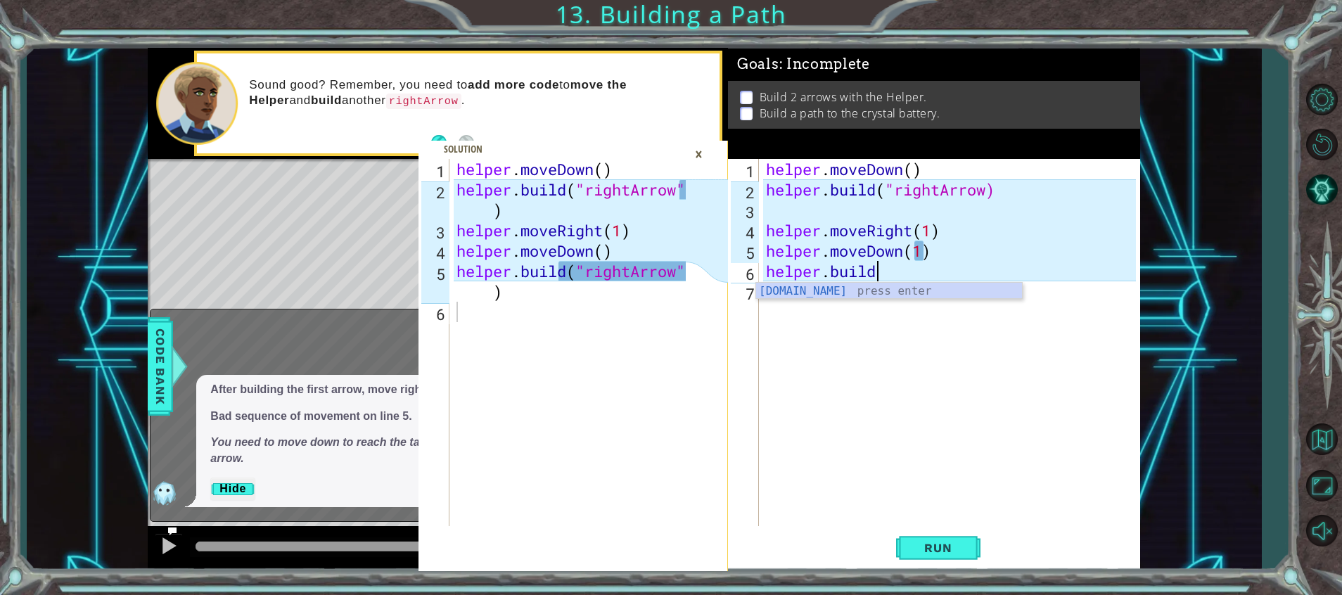
scroll to position [0, 1]
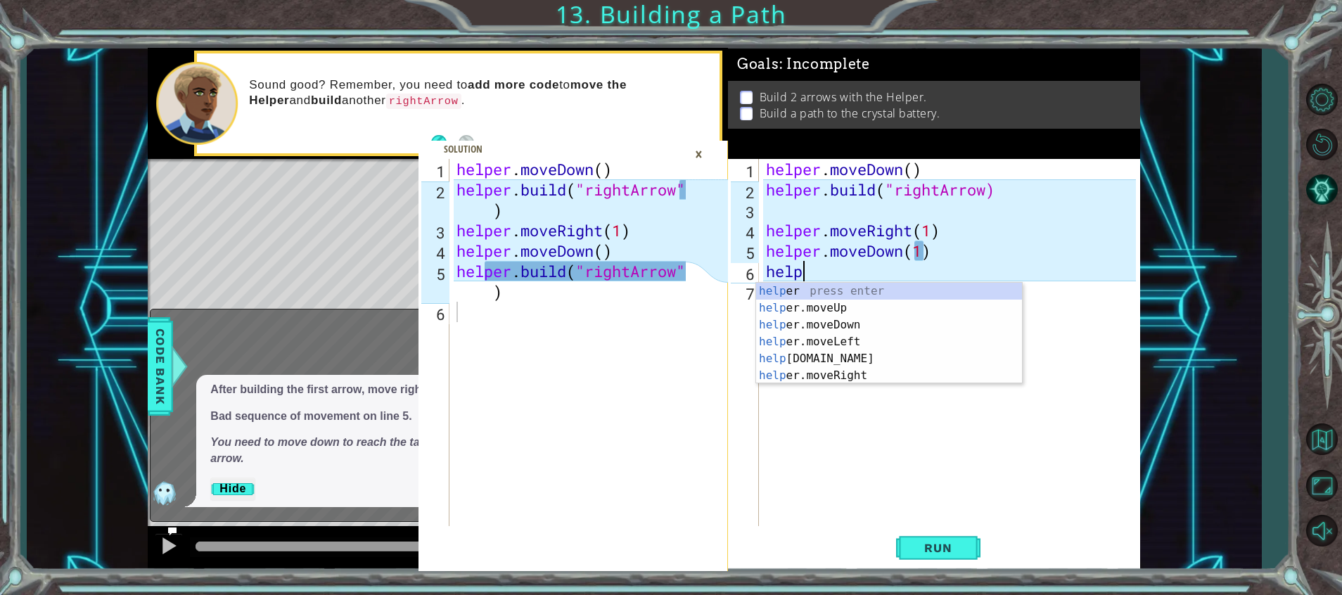
type textarea "h"
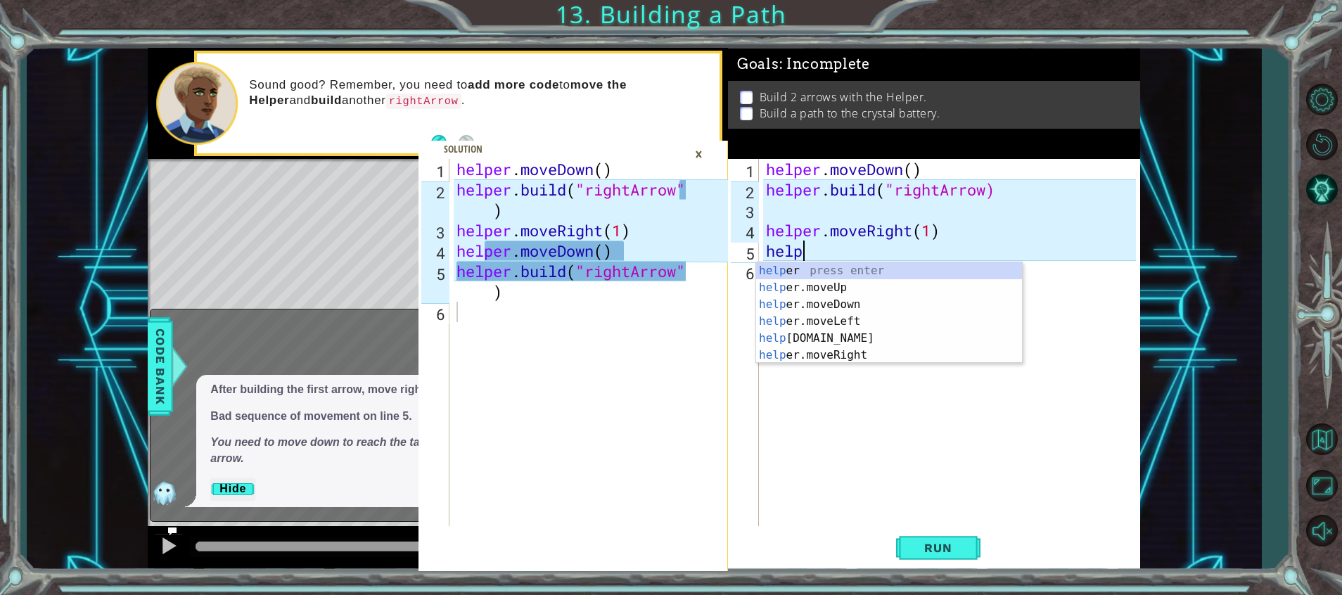
type textarea "h"
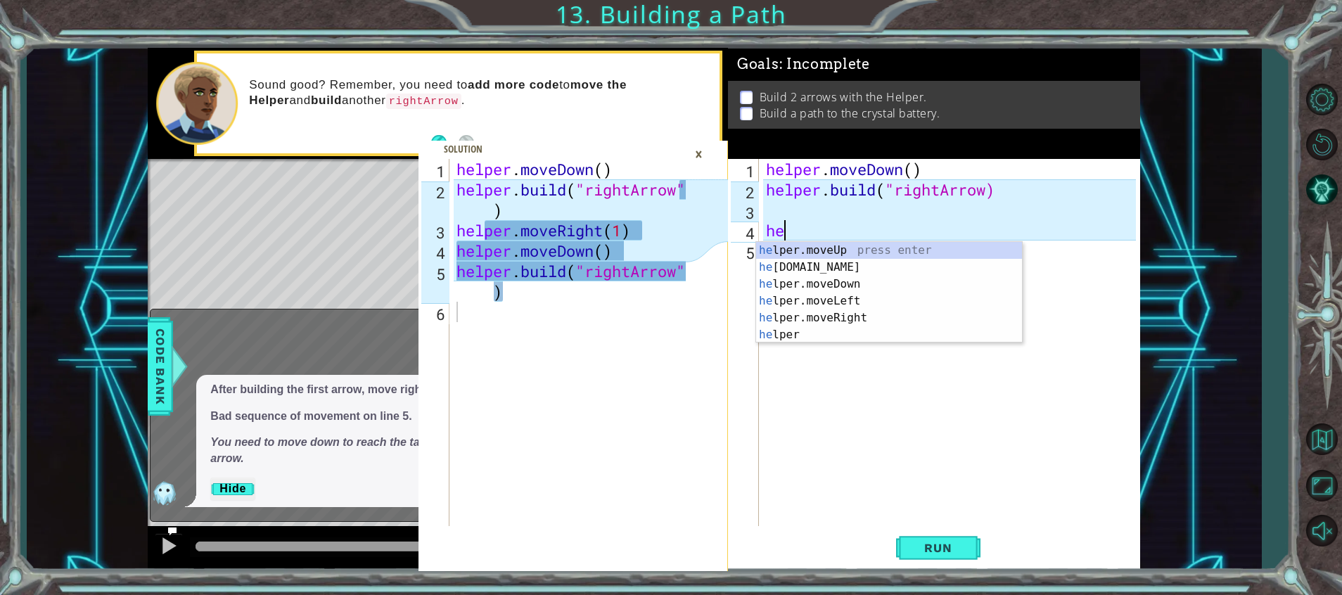
type textarea "h"
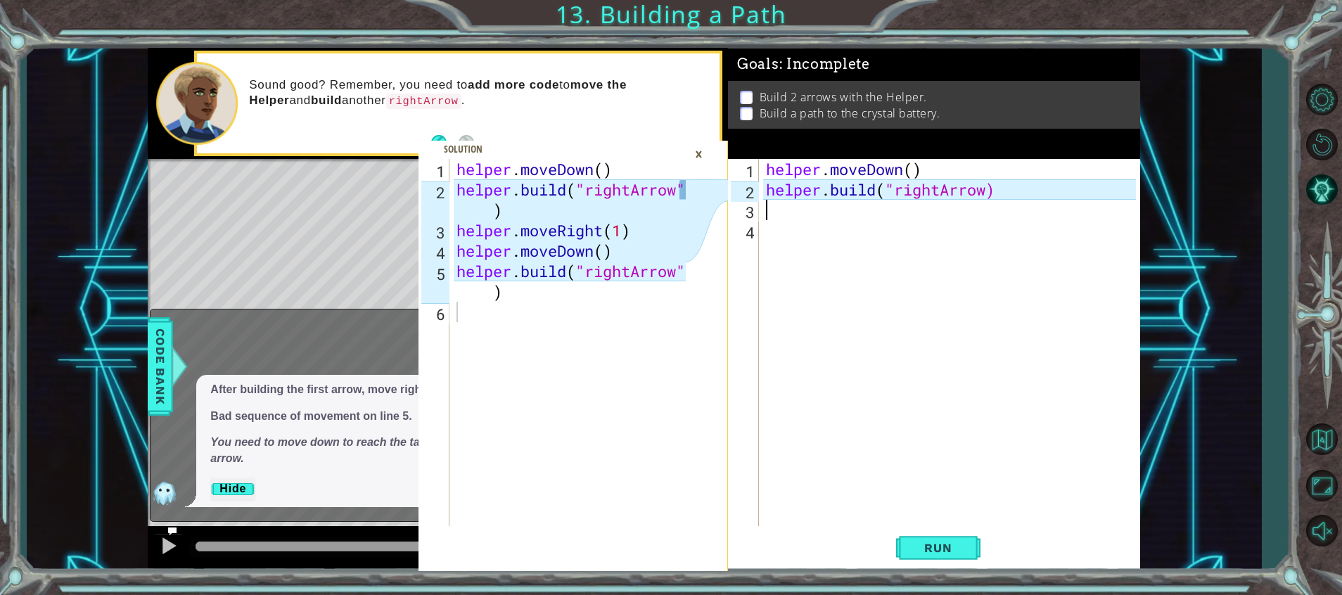
click at [796, 220] on div "helper . moveDown ( ) helper . build ( "rightArrow)" at bounding box center [953, 363] width 380 height 408
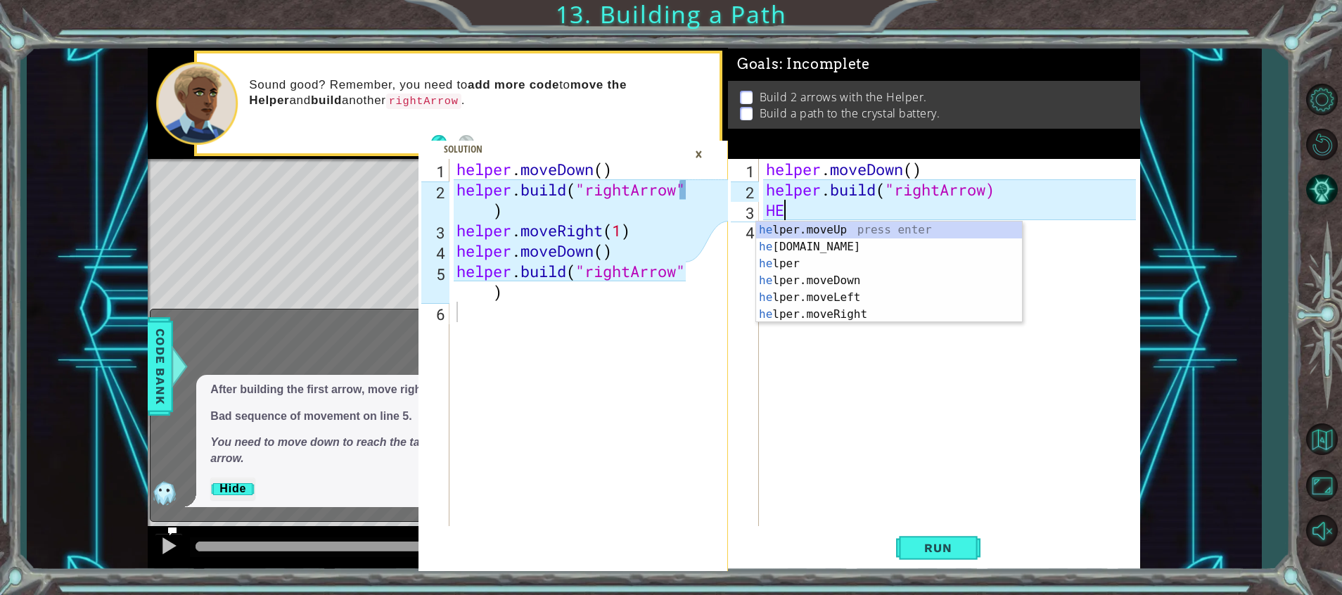
scroll to position [0, 1]
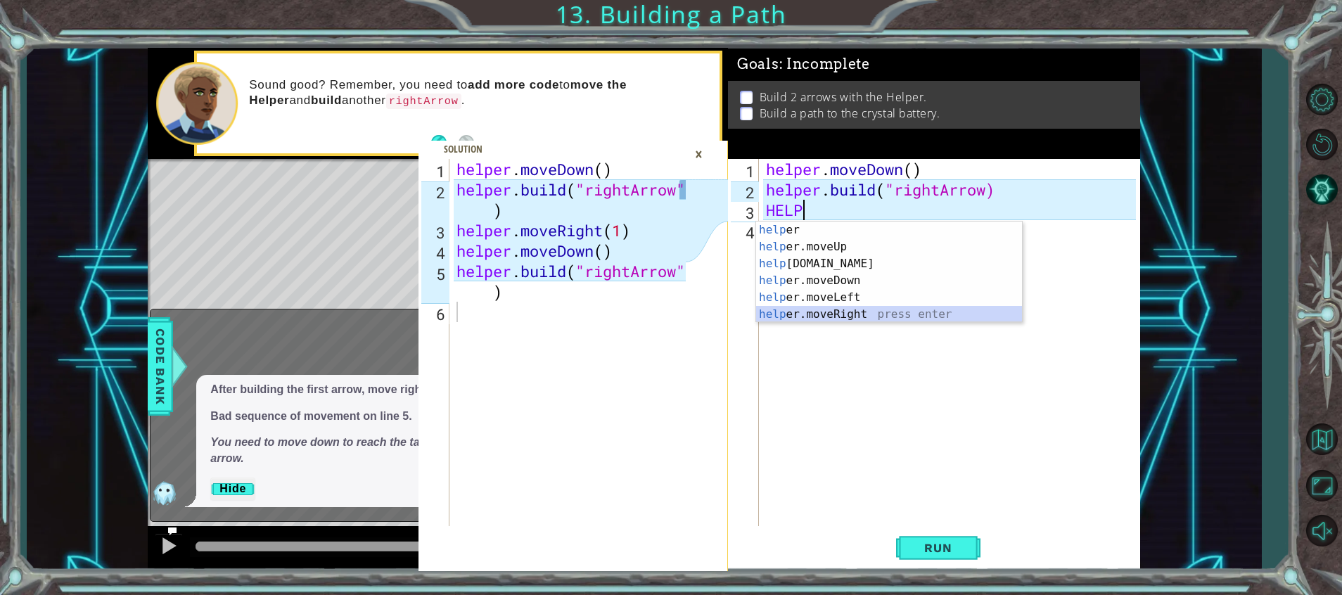
click at [844, 308] on div "help er press enter help er.moveUp press enter help [DOMAIN_NAME] press enter h…" at bounding box center [889, 289] width 266 height 135
type textarea "helper.moveRight(1)"
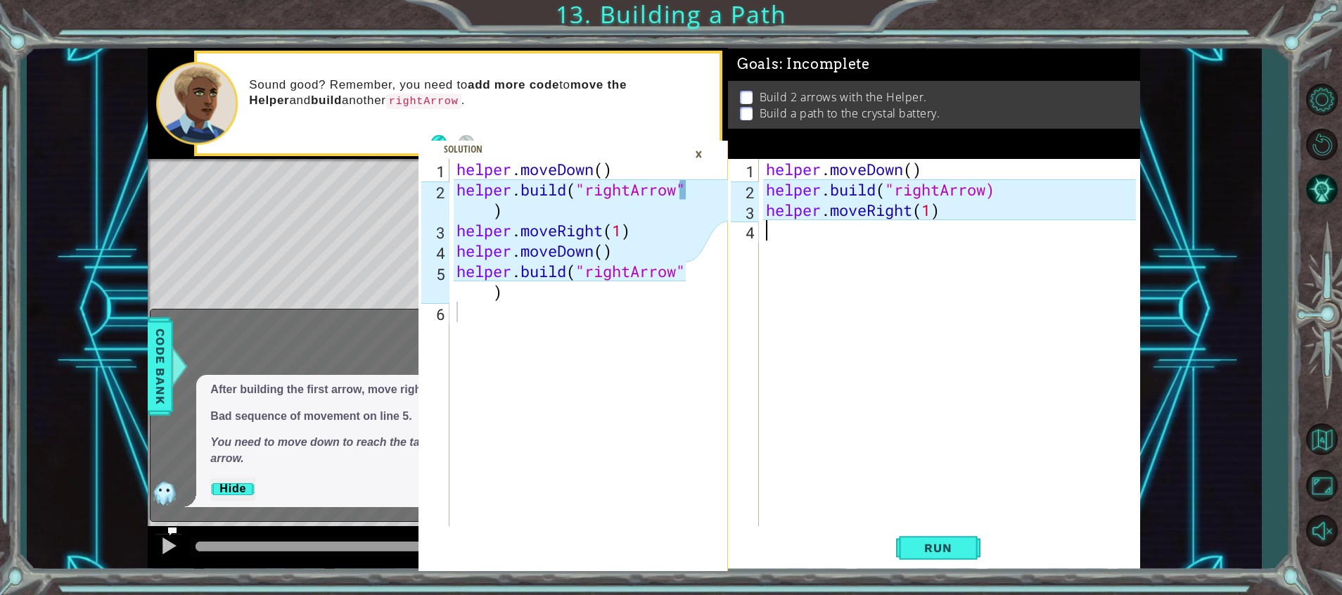
click at [824, 234] on div "helper . moveDown ( ) helper . build ( "rightArrow) helper . moveRight ( 1 )" at bounding box center [953, 363] width 380 height 408
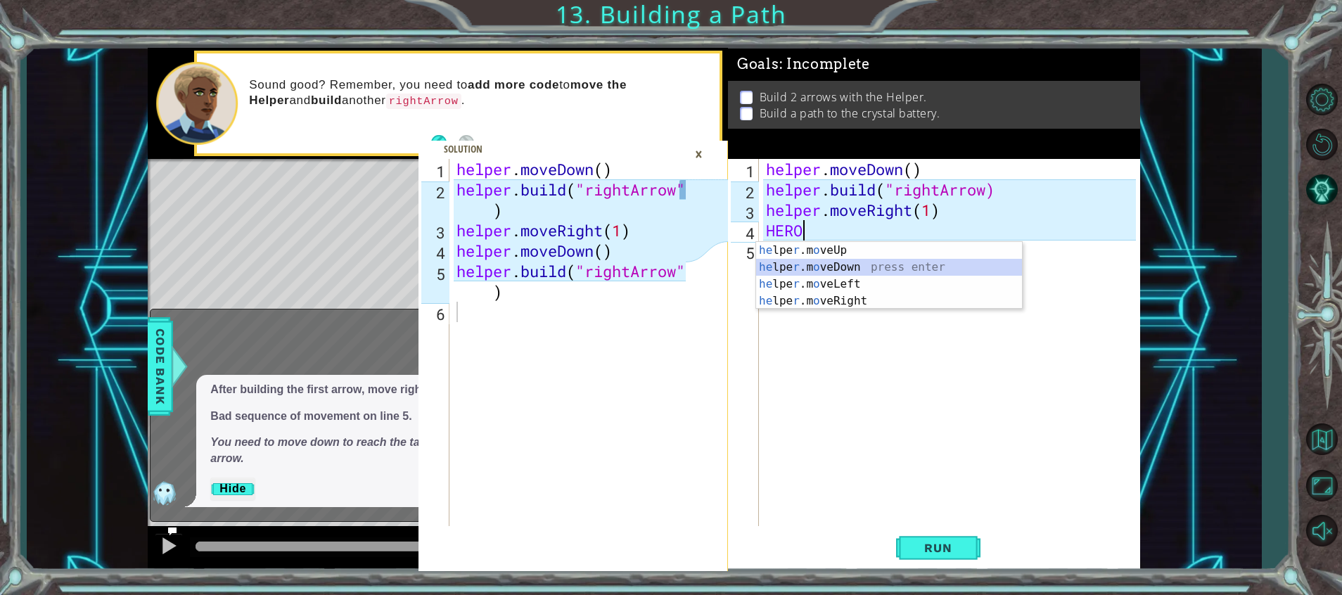
click at [836, 270] on div "he lpe r .m o veUp press enter he lpe r .m o veDown press enter he lpe r .m o v…" at bounding box center [889, 292] width 266 height 101
type textarea "helper.moveDown(1)"
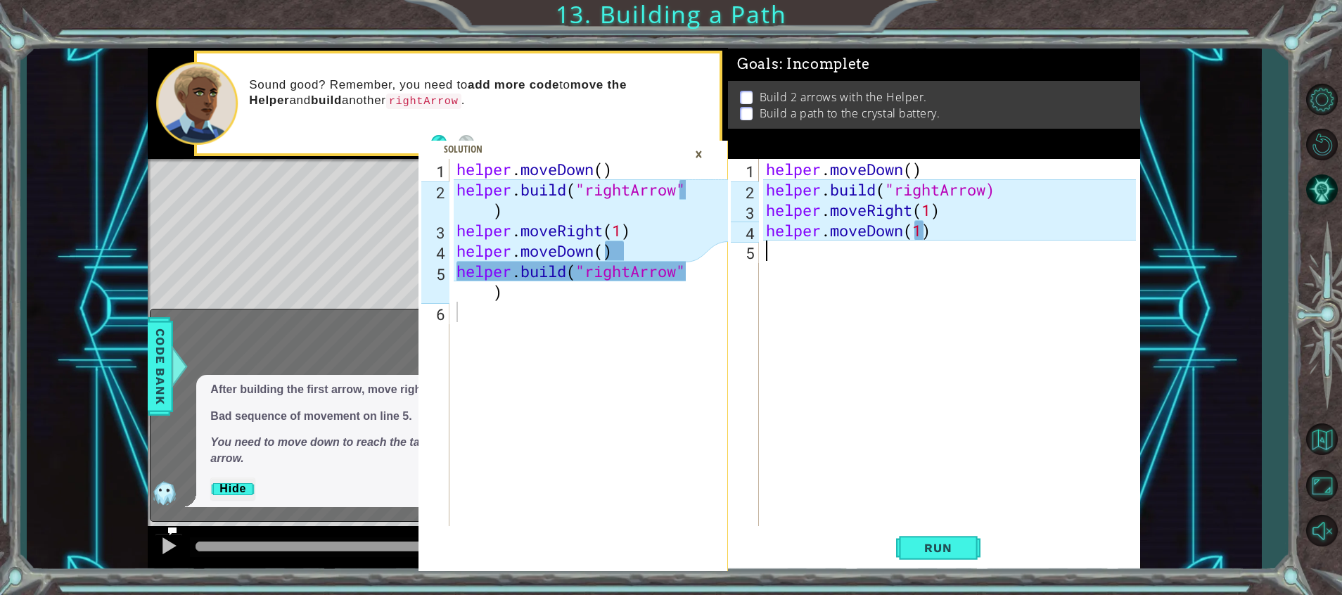
click at [805, 260] on div "helper . moveDown ( ) helper . build ( "rightArrow) helper . moveRight ( 1 ) he…" at bounding box center [953, 363] width 380 height 408
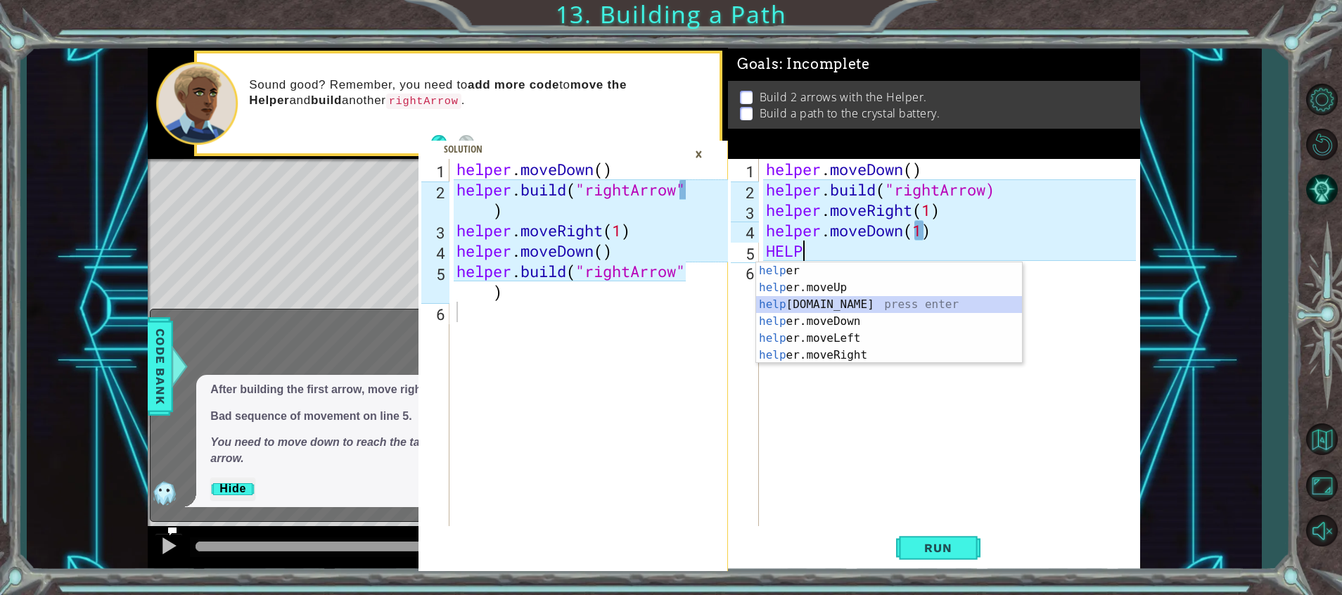
click at [868, 298] on div "help er press enter help er.moveUp press enter help [DOMAIN_NAME] press enter h…" at bounding box center [889, 329] width 266 height 135
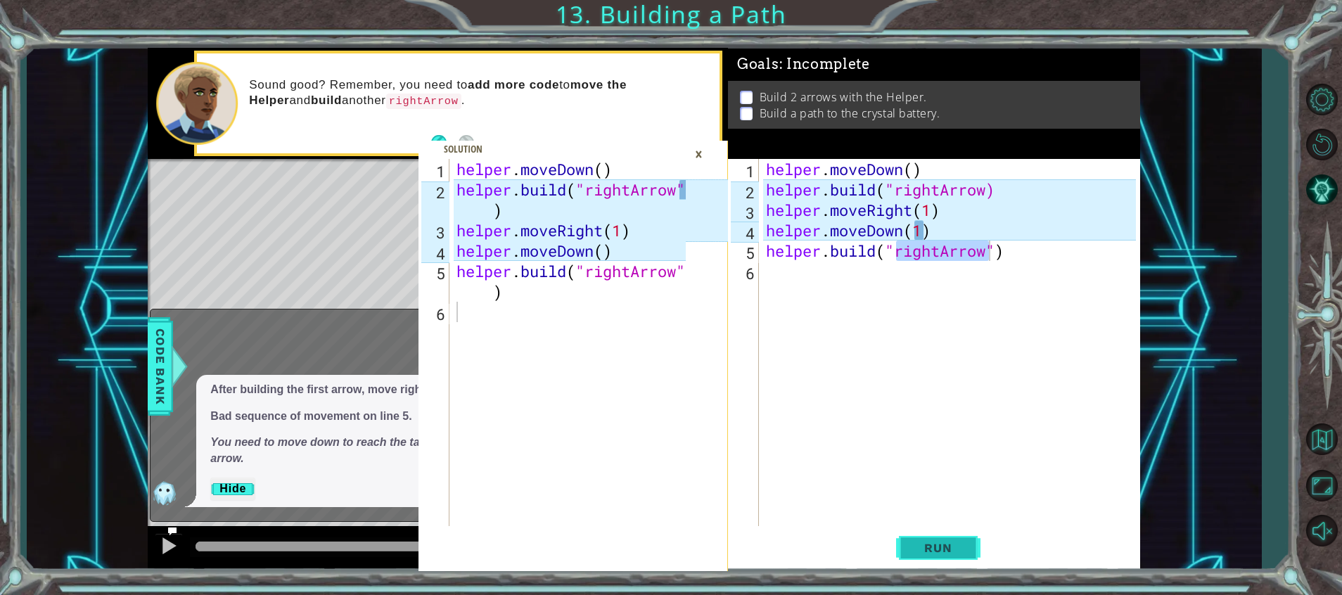
click at [951, 552] on span "Run" at bounding box center [938, 548] width 56 height 14
click at [898, 187] on div "helper . moveDown ( ) helper . build ( "rightArrow) helper . moveRight ( 1 ) he…" at bounding box center [953, 363] width 380 height 408
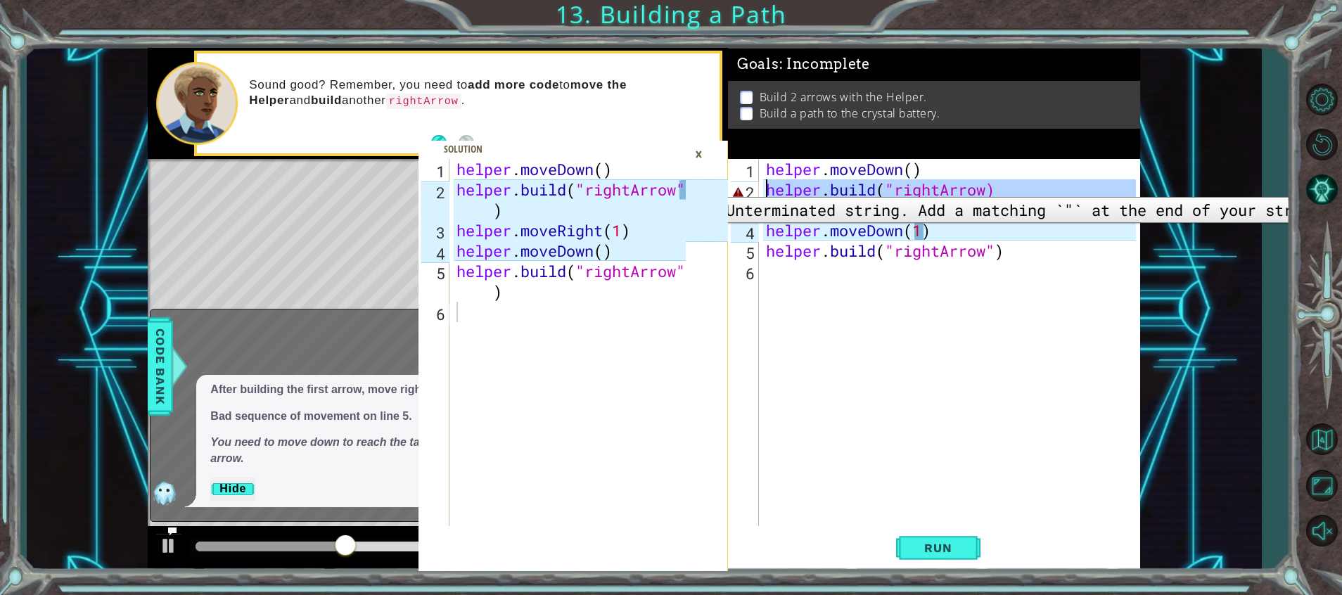
click at [741, 186] on div "2" at bounding box center [745, 192] width 28 height 20
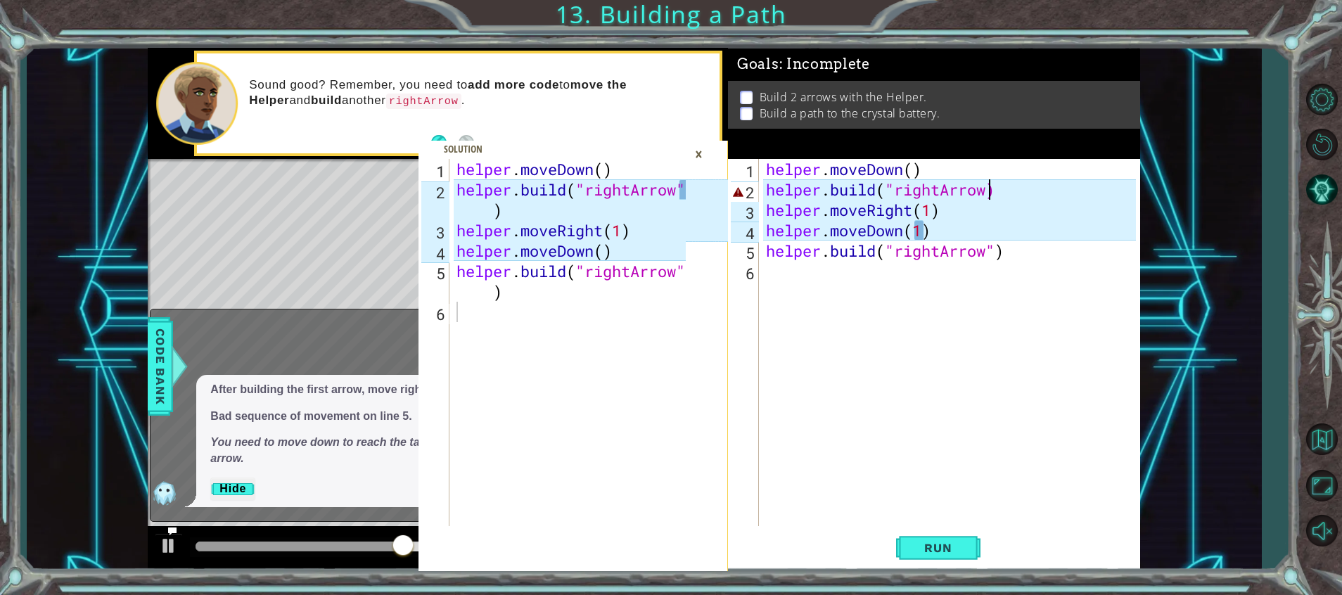
click at [993, 189] on div "helper . moveDown ( ) helper . build ( "rightArrow) helper . moveRight ( 1 ) he…" at bounding box center [953, 363] width 380 height 408
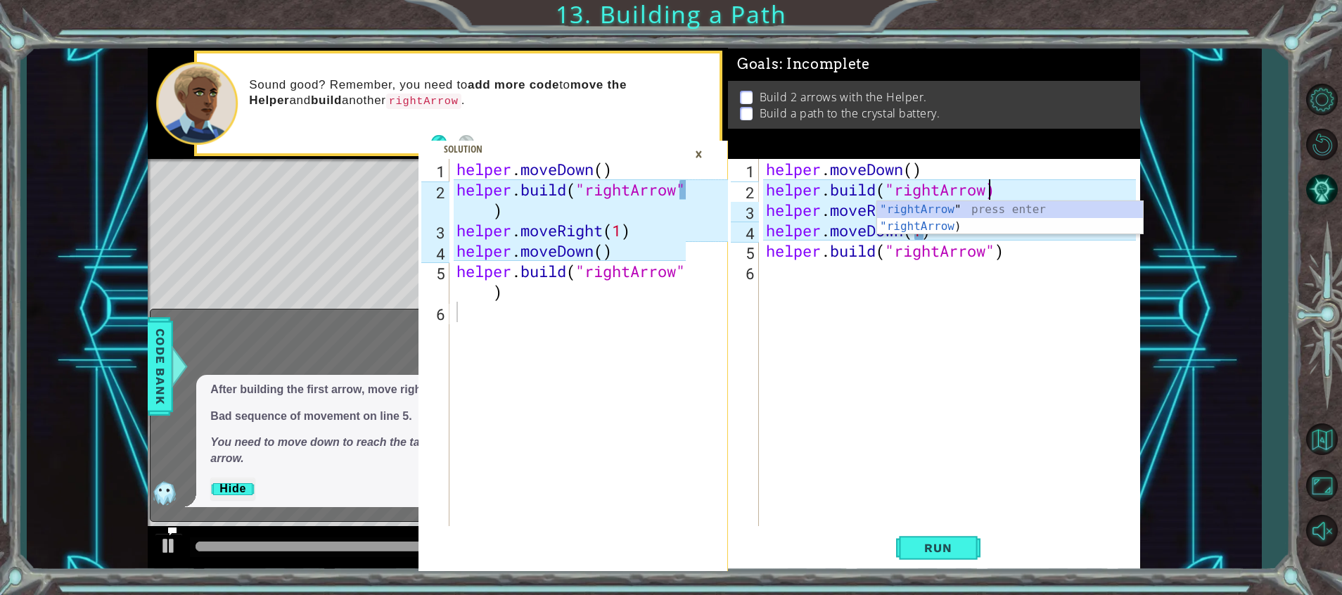
scroll to position [0, 10]
type textarea "[DOMAIN_NAME]("rightArrow")"
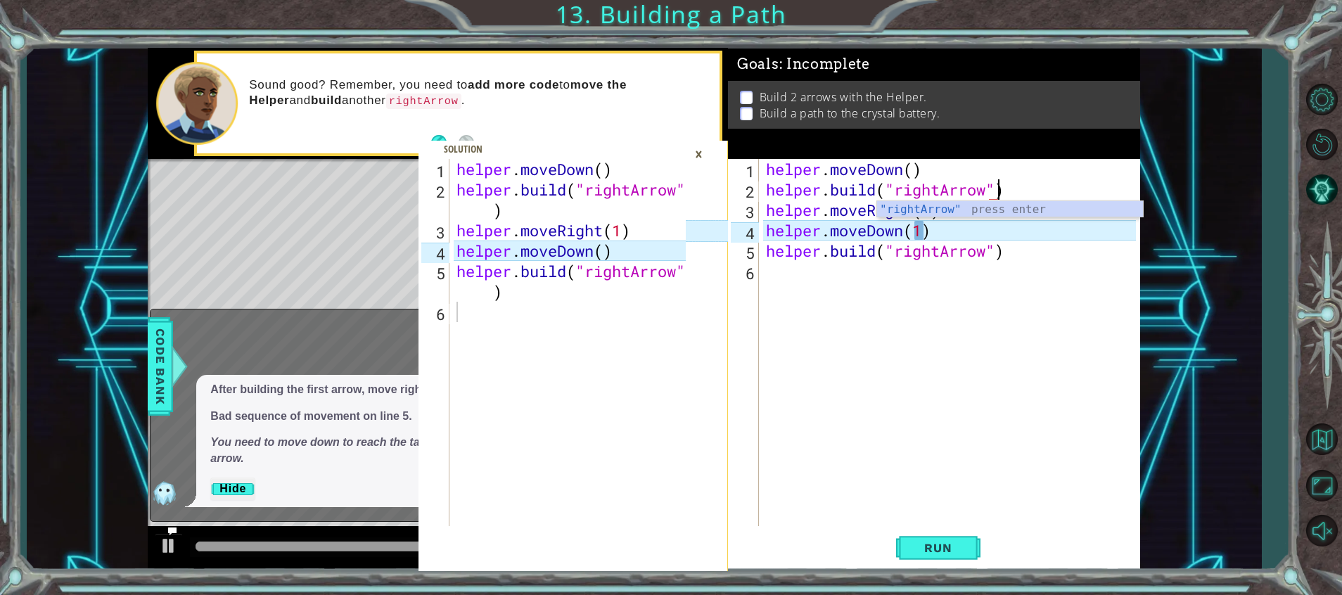
scroll to position [0, 11]
click at [906, 417] on div "helper . moveDown ( ) helper . build ( "rightArrow" ) helper . moveRight ( 1 ) …" at bounding box center [953, 363] width 380 height 408
click at [952, 556] on button "Run" at bounding box center [938, 549] width 84 height 42
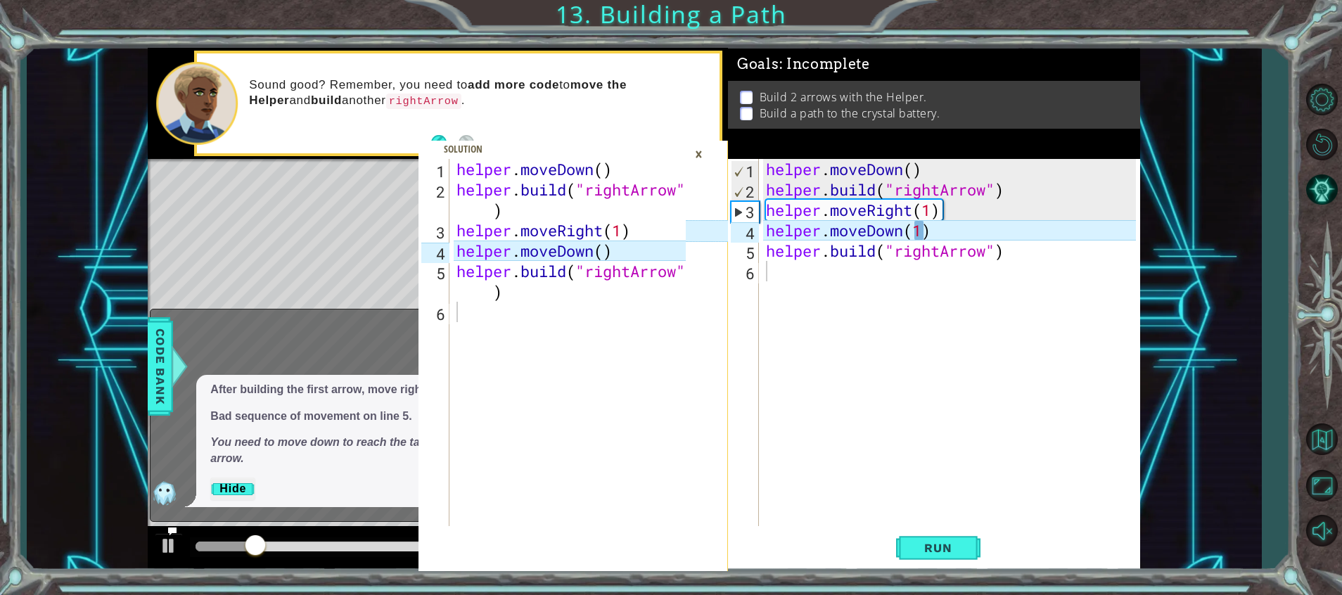
click at [697, 155] on div "×" at bounding box center [699, 154] width 22 height 24
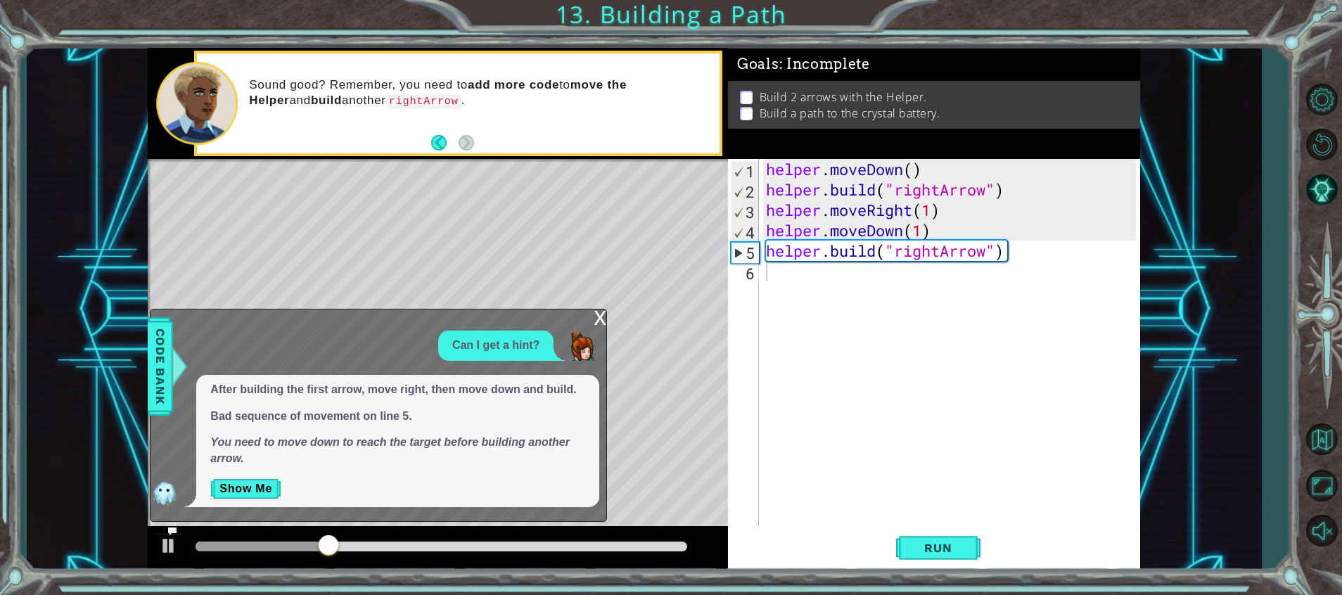
click at [593, 312] on div "x Can I get a hint? After building the first arrow, move right, then move down …" at bounding box center [378, 415] width 457 height 213
click at [255, 485] on button "Show Me" at bounding box center [245, 489] width 71 height 23
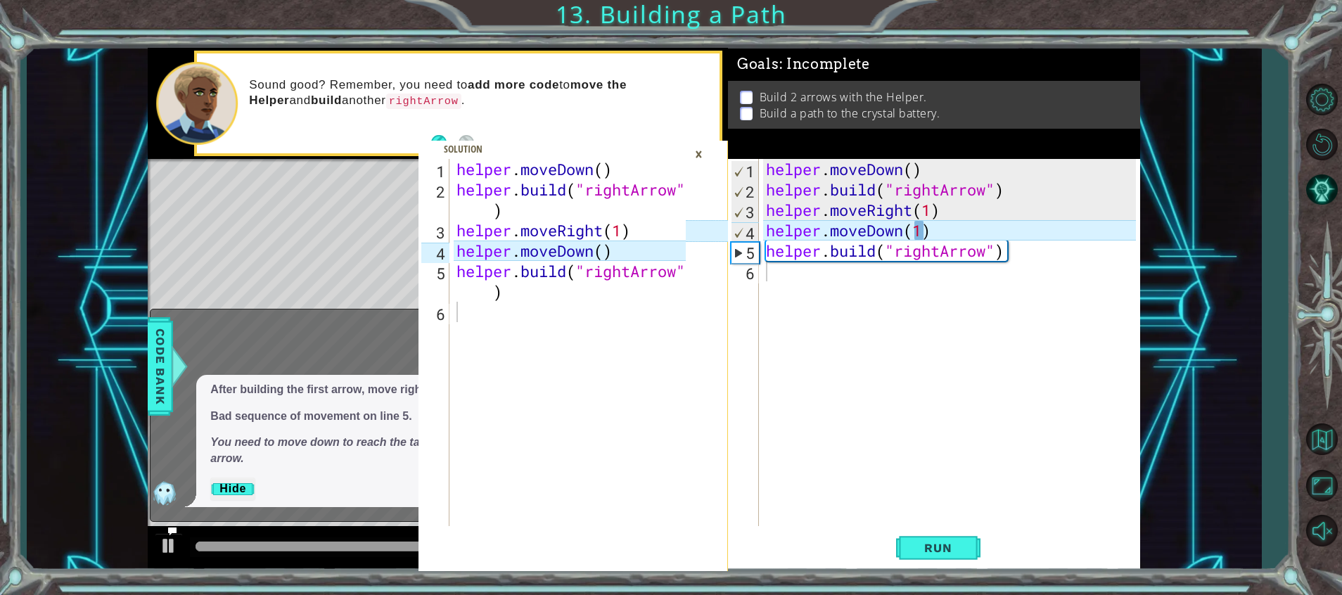
click at [695, 156] on div "×" at bounding box center [699, 154] width 22 height 24
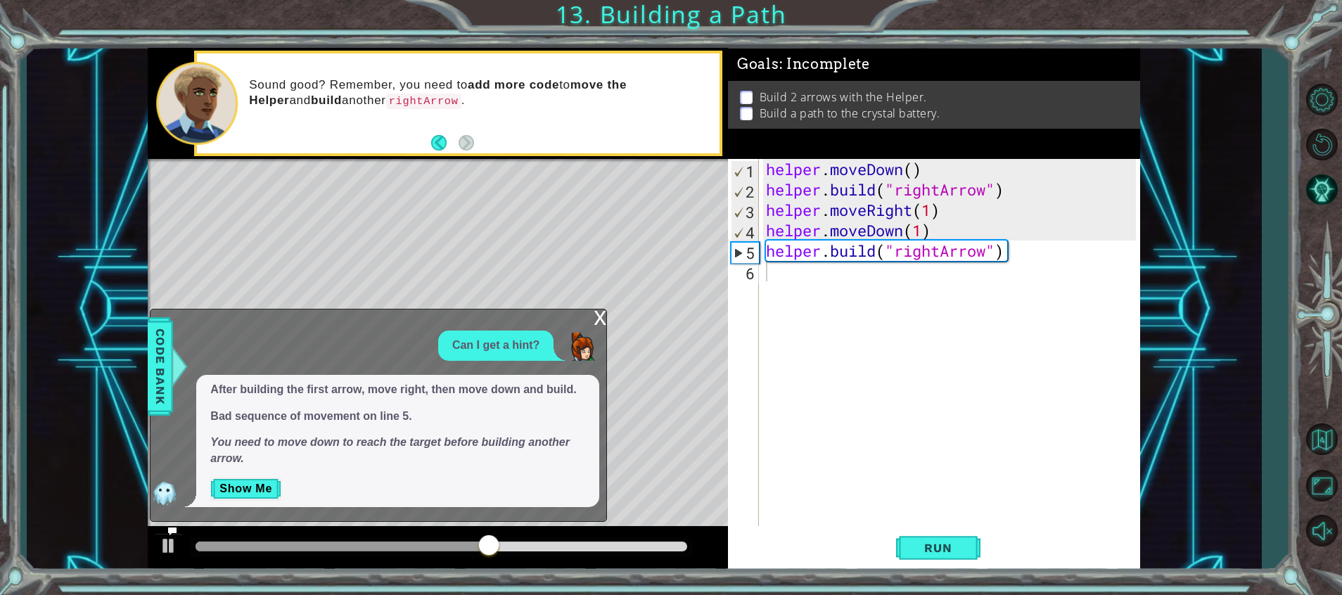
click at [649, 343] on div "Level Map" at bounding box center [473, 366] width 650 height 414
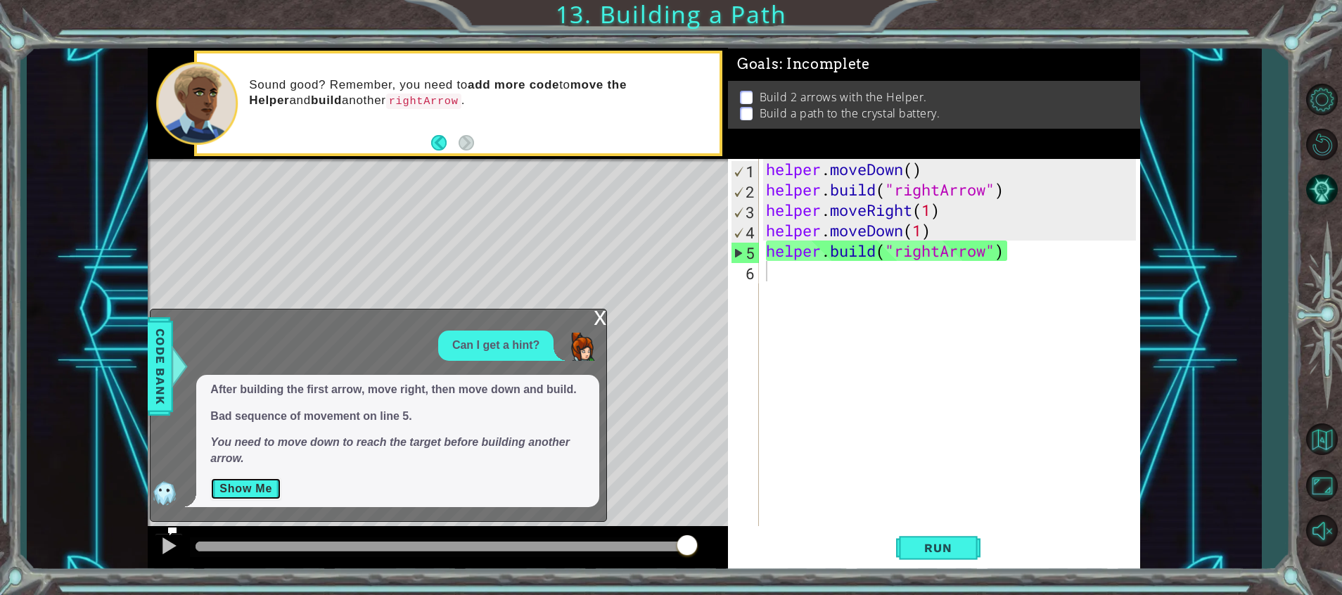
click at [267, 493] on button "Show Me" at bounding box center [245, 489] width 71 height 23
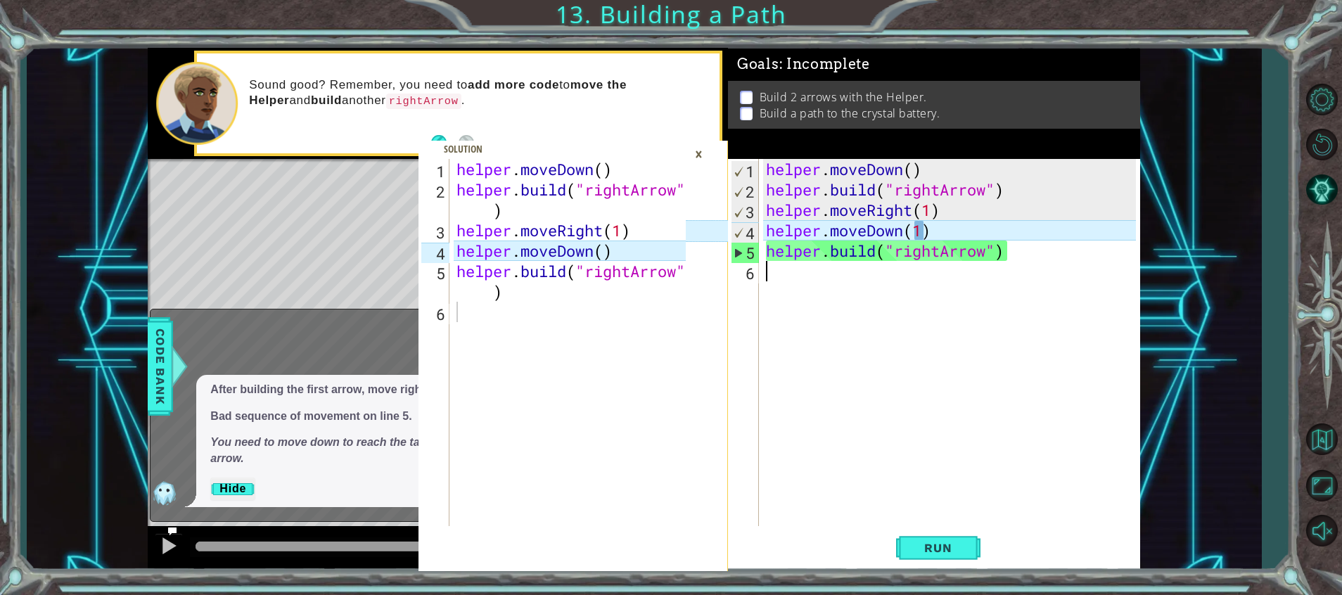
click at [896, 325] on div "helper . moveDown ( ) helper . build ( "rightArrow" ) helper . moveRight ( 1 ) …" at bounding box center [953, 363] width 380 height 408
click at [1001, 193] on div "helper . moveDown ( ) helper . build ( "rightArrow" ) helper . moveRight ( 1 ) …" at bounding box center [953, 363] width 380 height 408
type textarea "[DOMAIN_NAME]("rightArrow")"
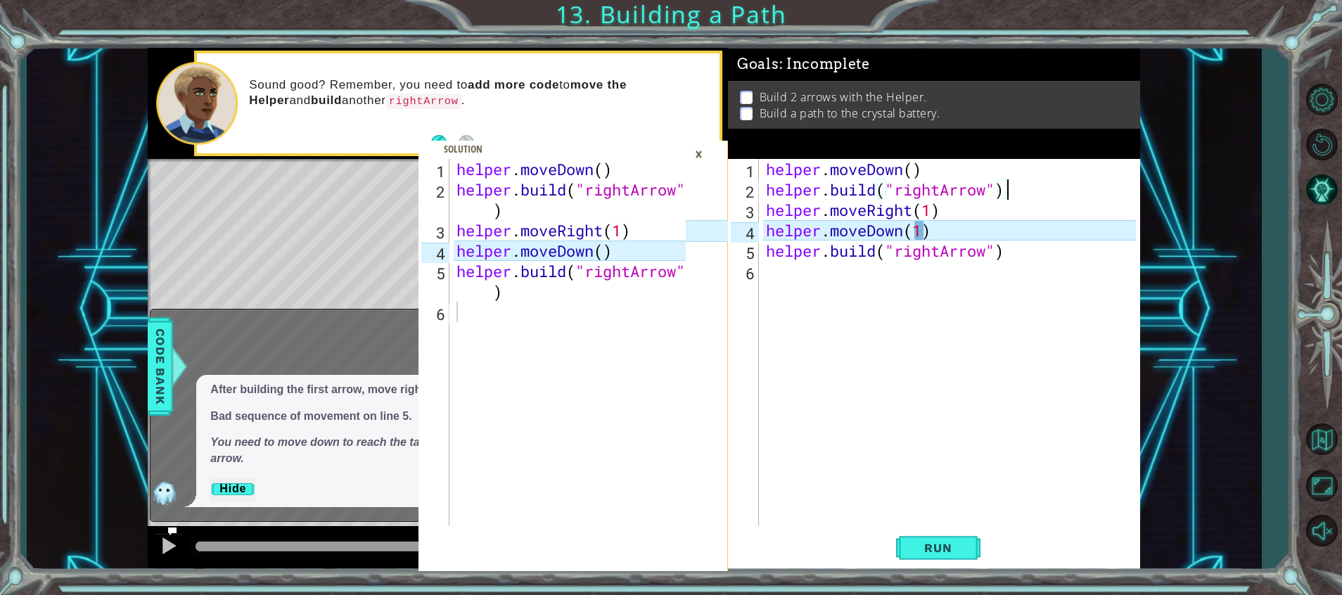
click at [1000, 186] on div "helper . moveDown ( ) helper . build ( "rightArrow" ) helper . moveRight ( 1 ) …" at bounding box center [953, 363] width 380 height 408
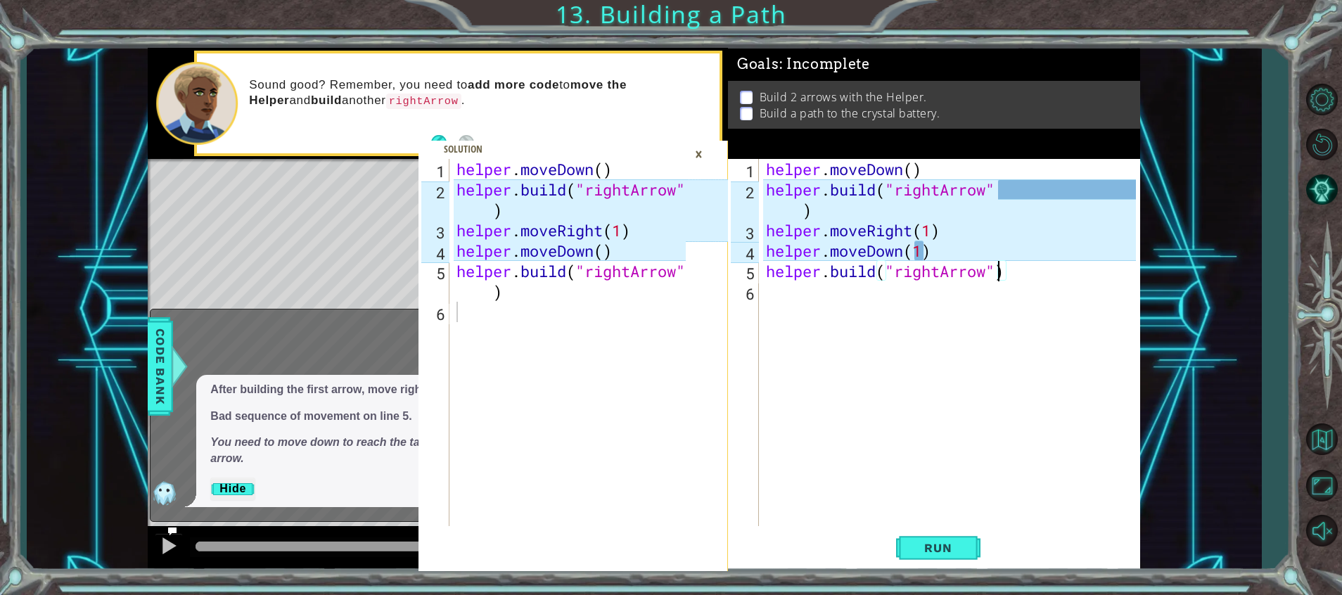
click at [998, 267] on div "helper . moveDown ( ) helper . build ( "rightArrow" ) helper . moveRight ( 1 ) …" at bounding box center [953, 363] width 380 height 408
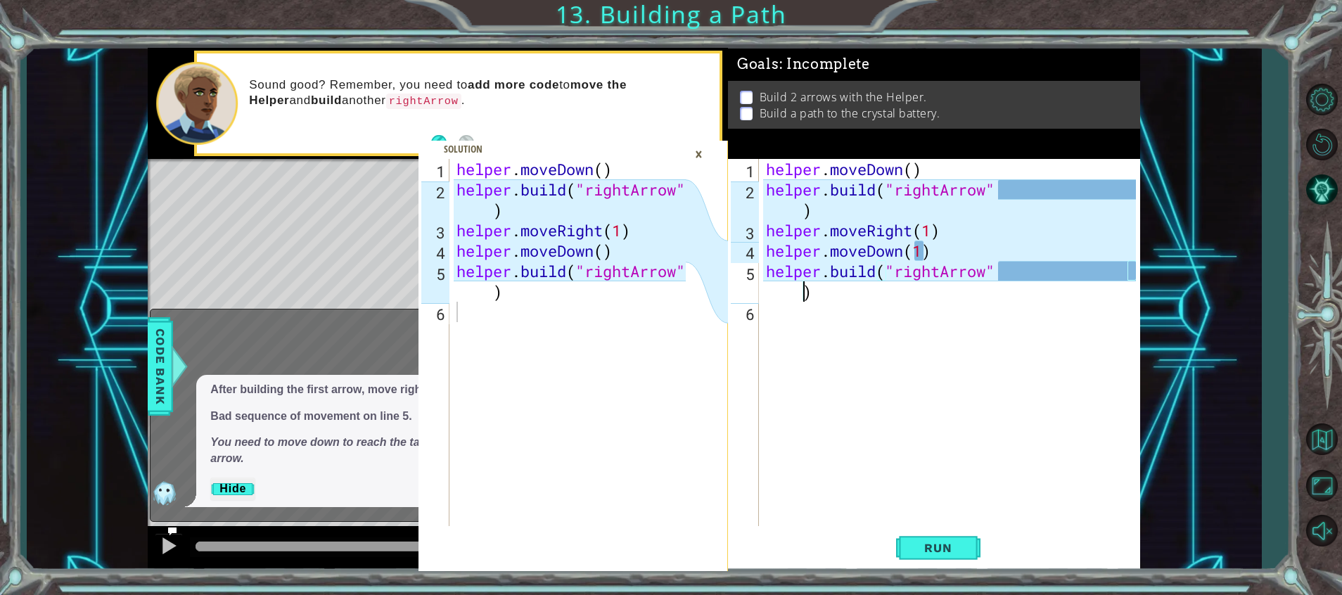
type textarea "[DOMAIN_NAME]("rightArrow" )"
click at [958, 538] on button "Run" at bounding box center [938, 549] width 84 height 42
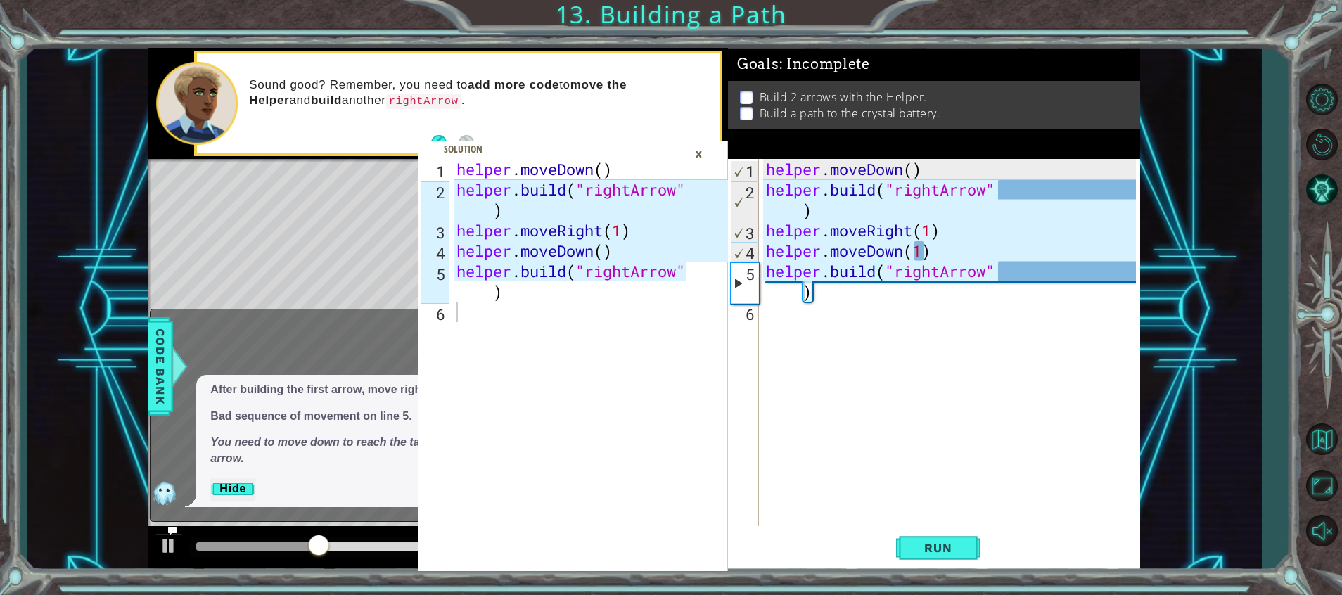
click at [704, 155] on div "×" at bounding box center [699, 154] width 22 height 24
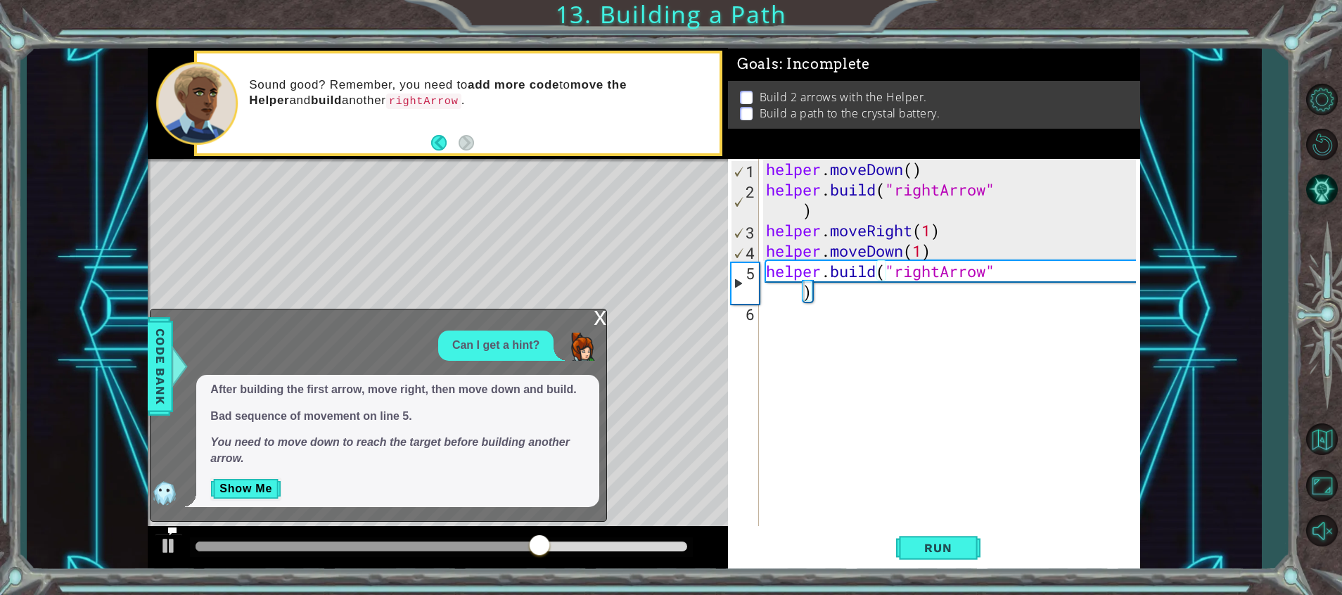
click at [604, 295] on div "Level Map" at bounding box center [473, 366] width 650 height 414
click at [1, 480] on div "1 2 3 4 5 6 helper . moveDown ( ) helper . build ( "rightArrow" ) helper . move…" at bounding box center [671, 297] width 1342 height 595
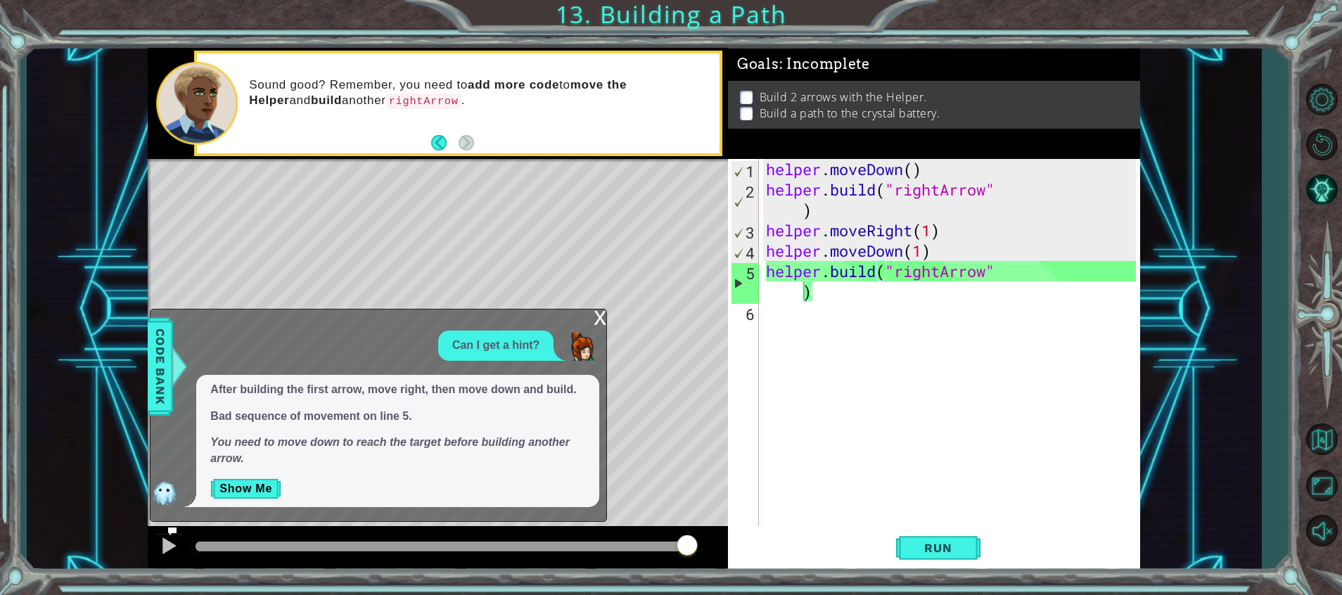
click at [604, 295] on div "Level Map" at bounding box center [473, 366] width 650 height 414
drag, startPoint x: 592, startPoint y: 314, endPoint x: 599, endPoint y: 315, distance: 7.2
click at [599, 315] on div "x Can I get a hint? After building the first arrow, move right, then move down …" at bounding box center [378, 415] width 457 height 213
click at [599, 315] on div "x" at bounding box center [600, 317] width 13 height 14
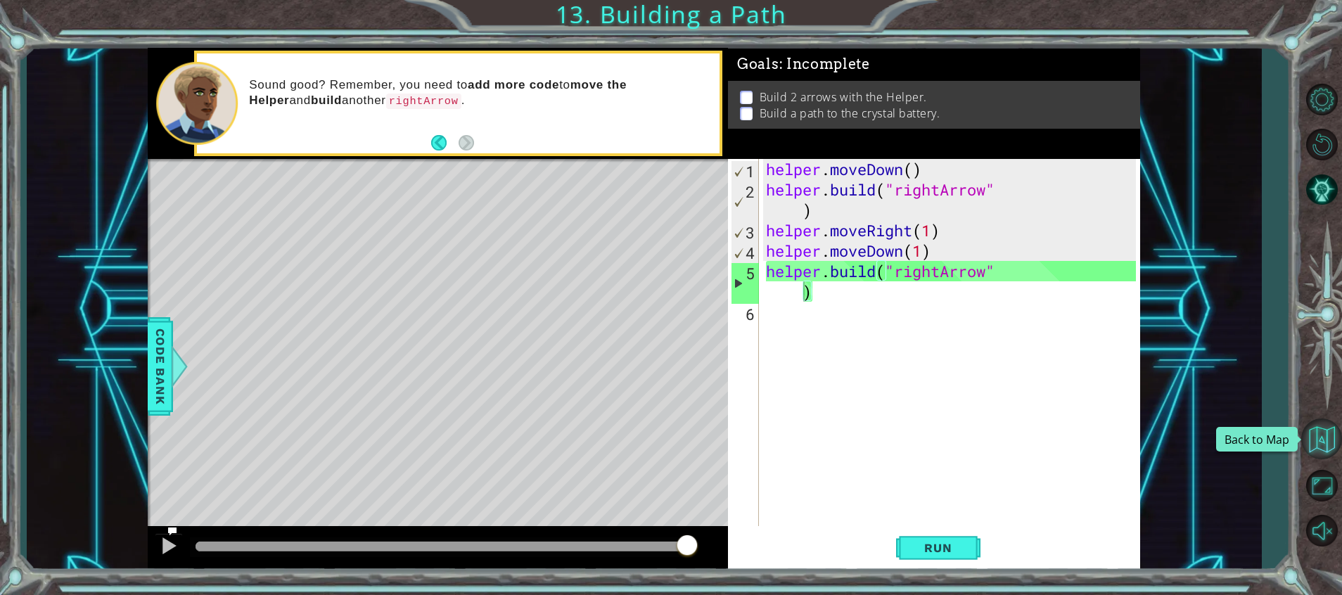
click at [1313, 424] on button "Back to Map" at bounding box center [1322, 439] width 41 height 41
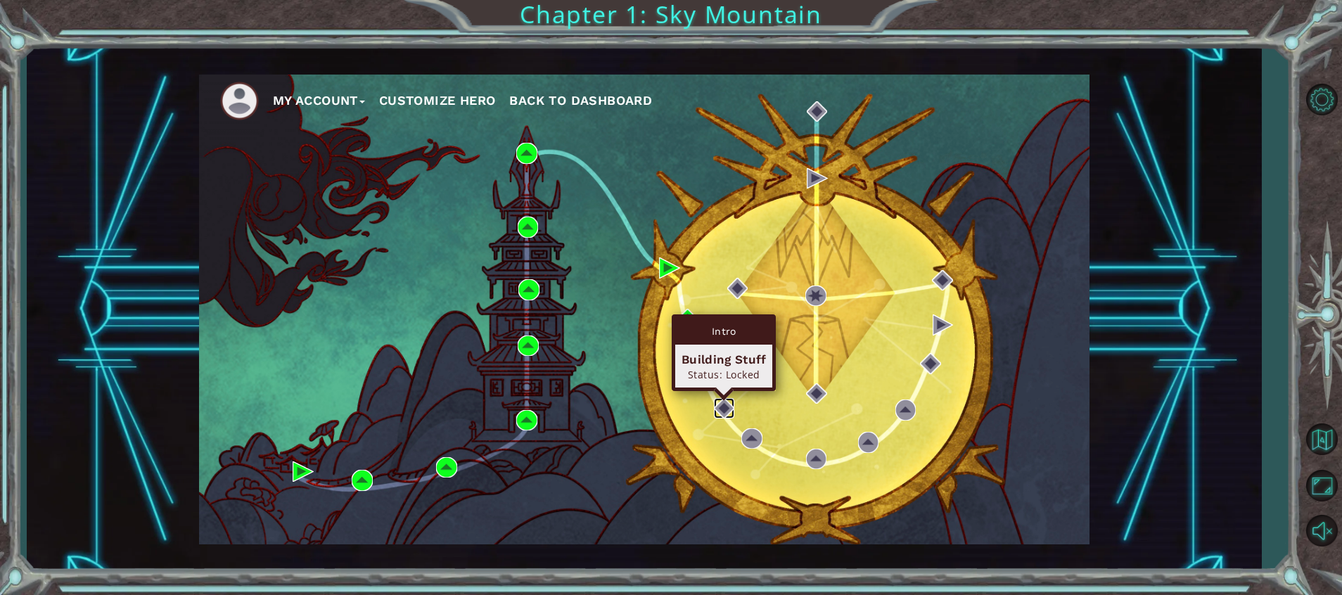
click at [720, 402] on img at bounding box center [724, 408] width 21 height 21
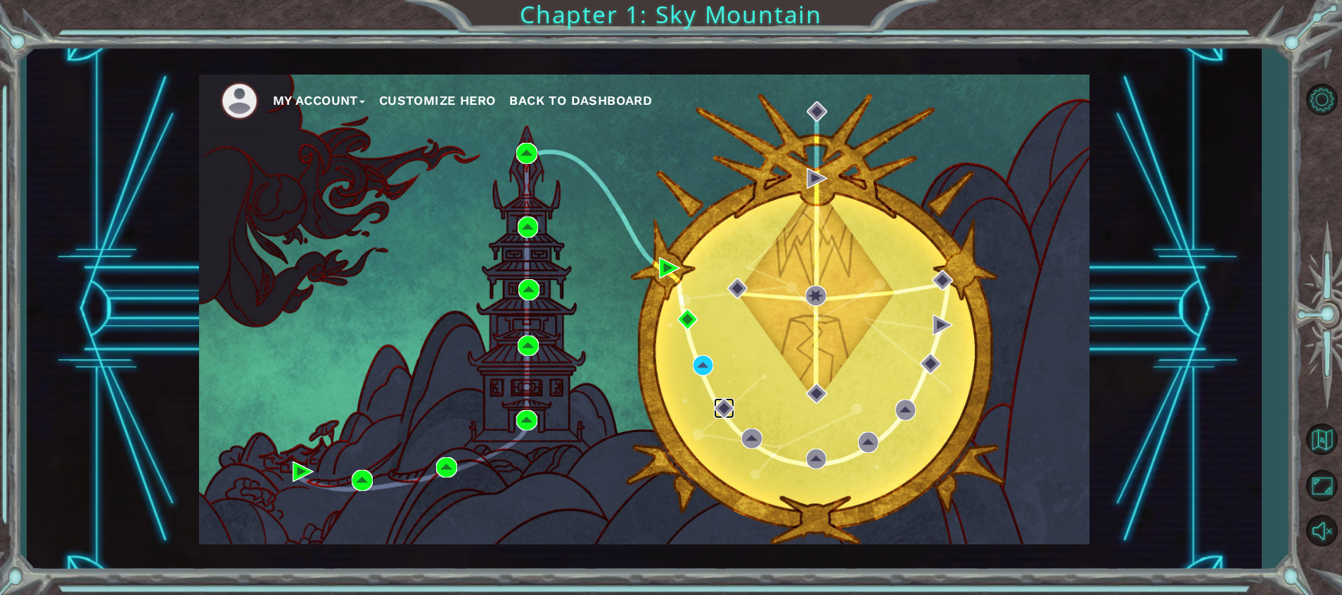
click at [720, 402] on img at bounding box center [724, 408] width 21 height 21
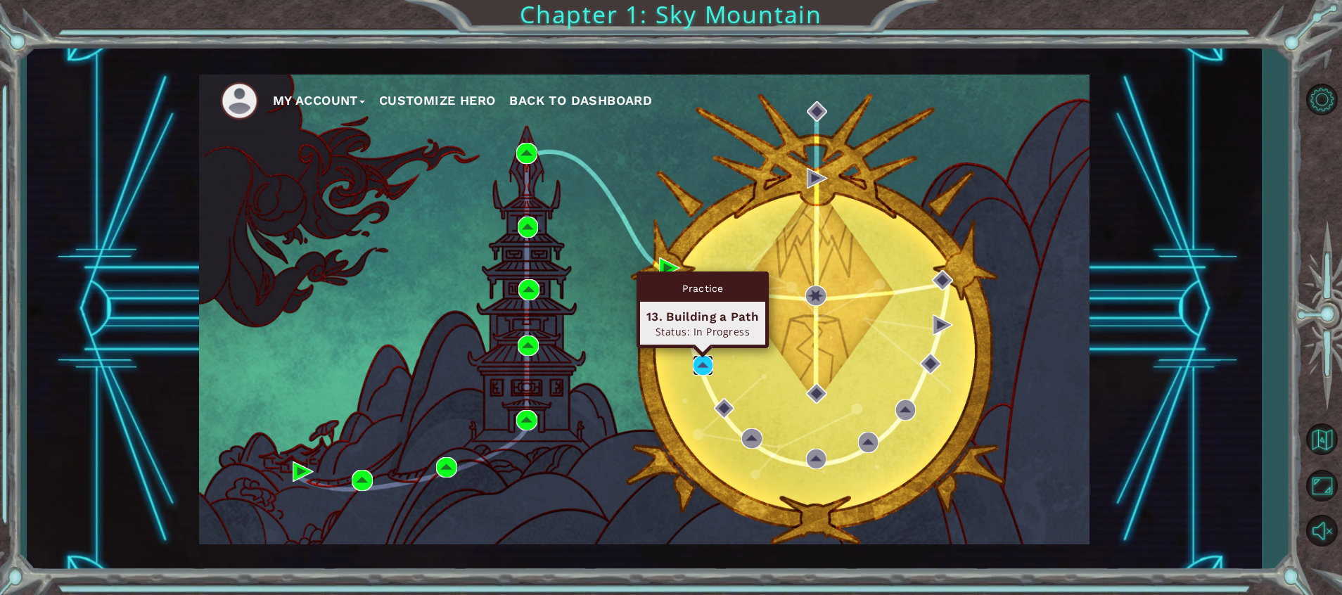
click at [696, 359] on img at bounding box center [703, 365] width 21 height 21
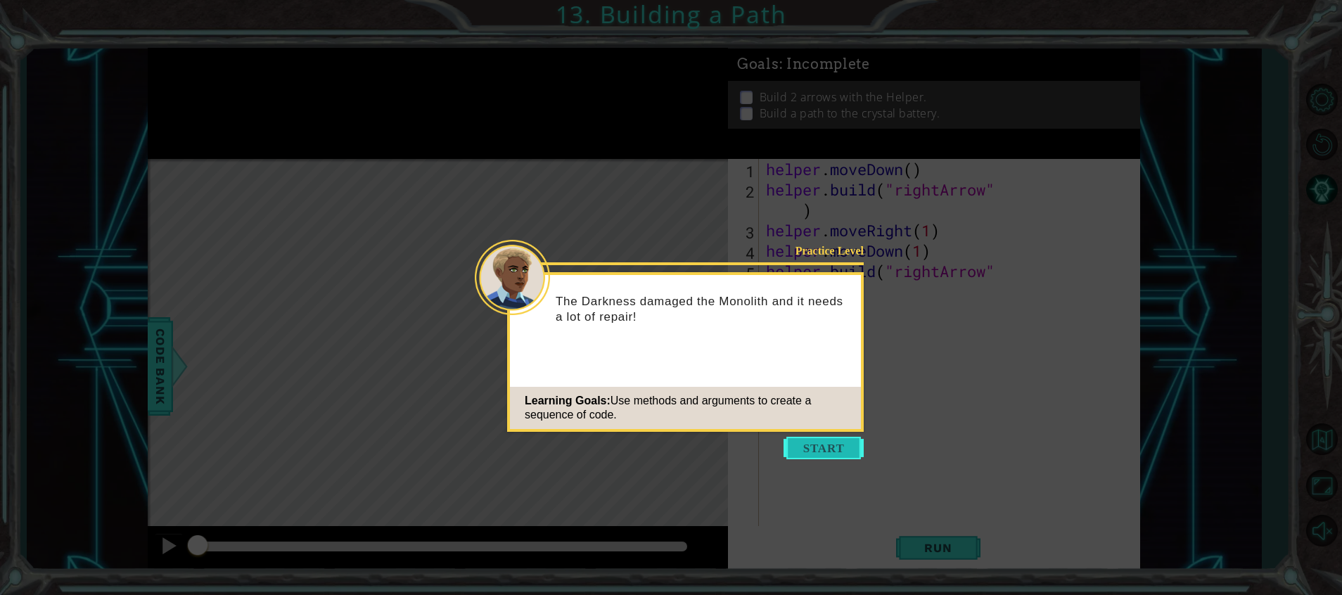
click at [814, 446] on button "Start" at bounding box center [824, 448] width 80 height 23
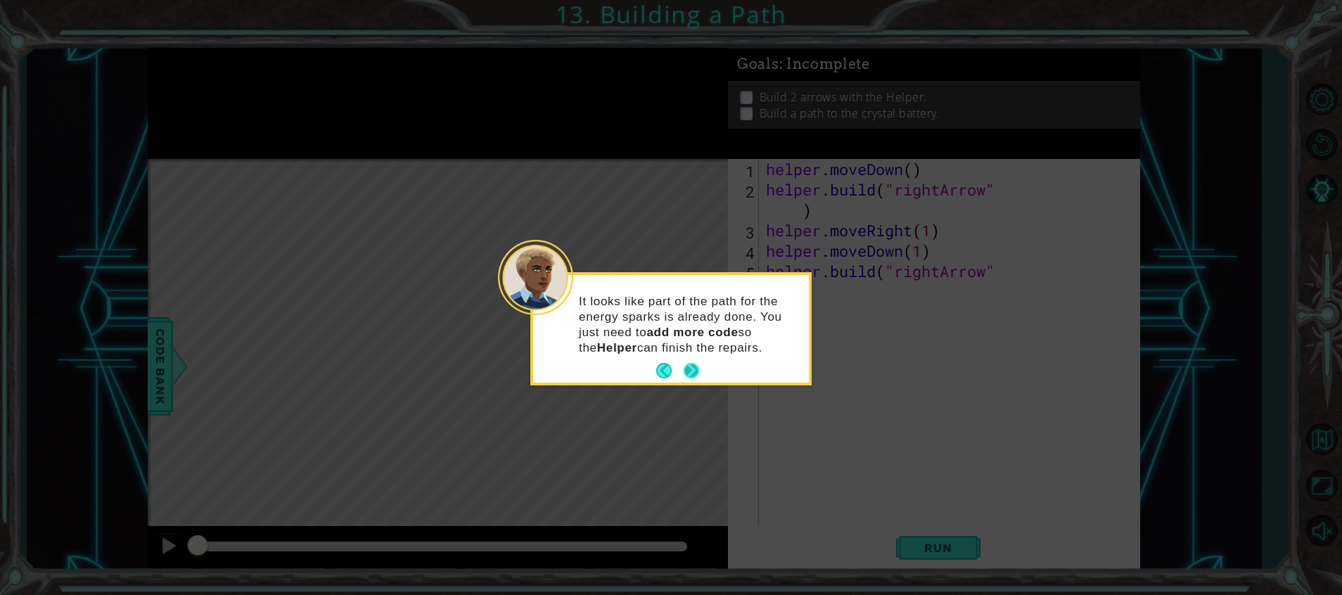
click at [690, 363] on div "It looks like part of the path for the energy sparks is already done. You just …" at bounding box center [671, 329] width 276 height 108
click at [690, 363] on button "Next" at bounding box center [691, 370] width 15 height 15
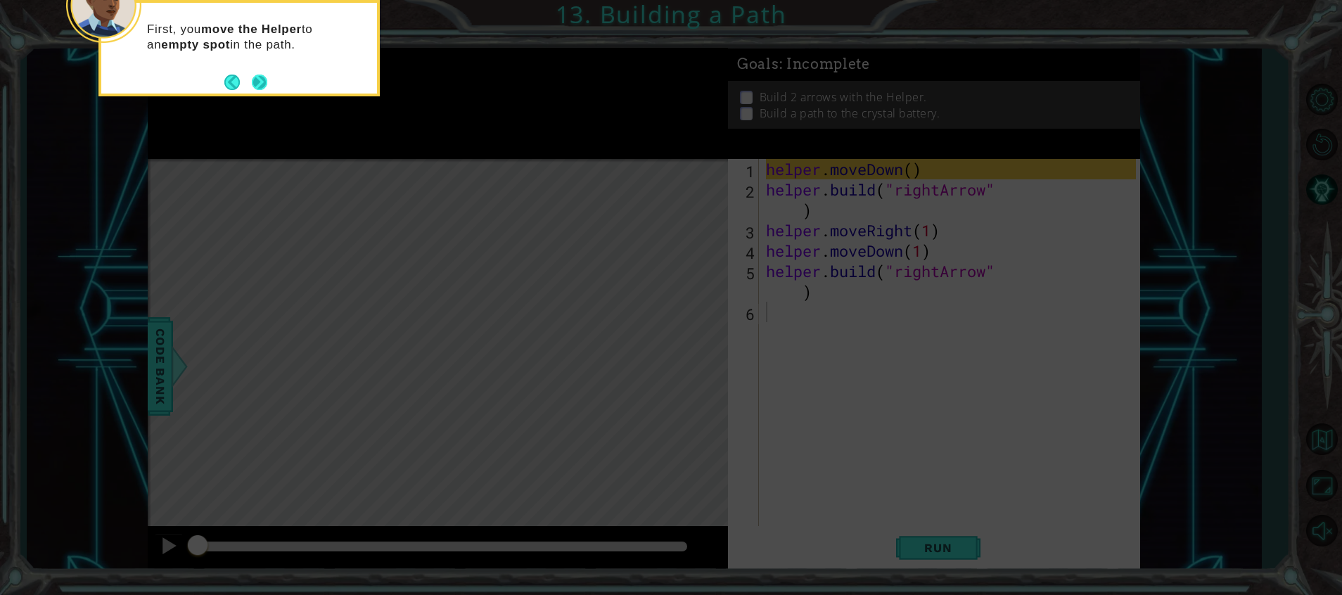
click at [253, 78] on button "Next" at bounding box center [259, 82] width 16 height 16
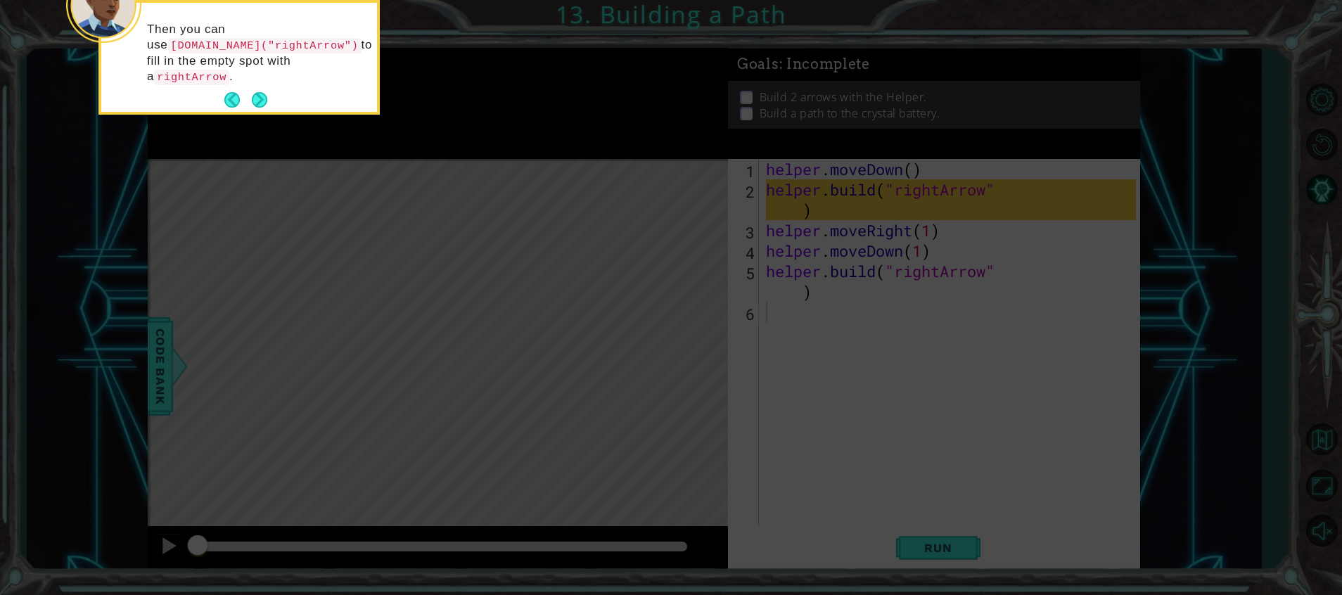
click at [253, 92] on button "Next" at bounding box center [259, 99] width 15 height 15
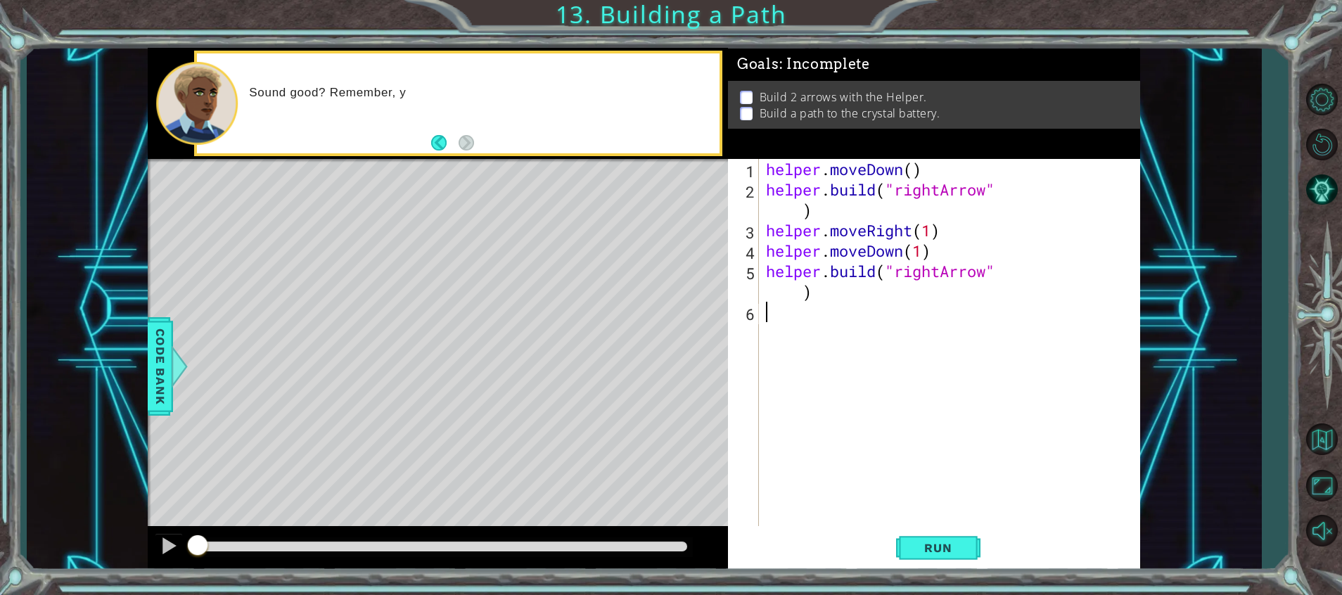
click at [918, 303] on div "helper . moveDown ( ) helper . build ( "rightArrow" ) helper . moveRight ( 1 ) …" at bounding box center [953, 363] width 380 height 408
click at [1336, 146] on button "Restart Level" at bounding box center [1322, 145] width 41 height 41
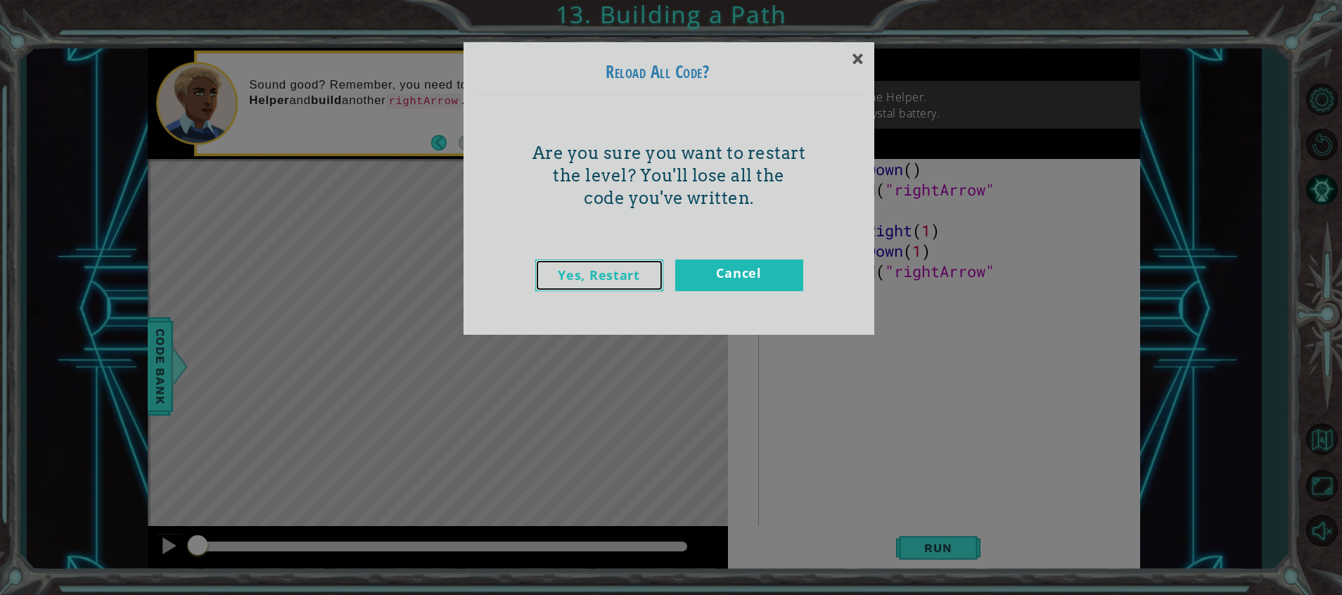
click at [640, 275] on link "Yes, Restart" at bounding box center [599, 276] width 128 height 32
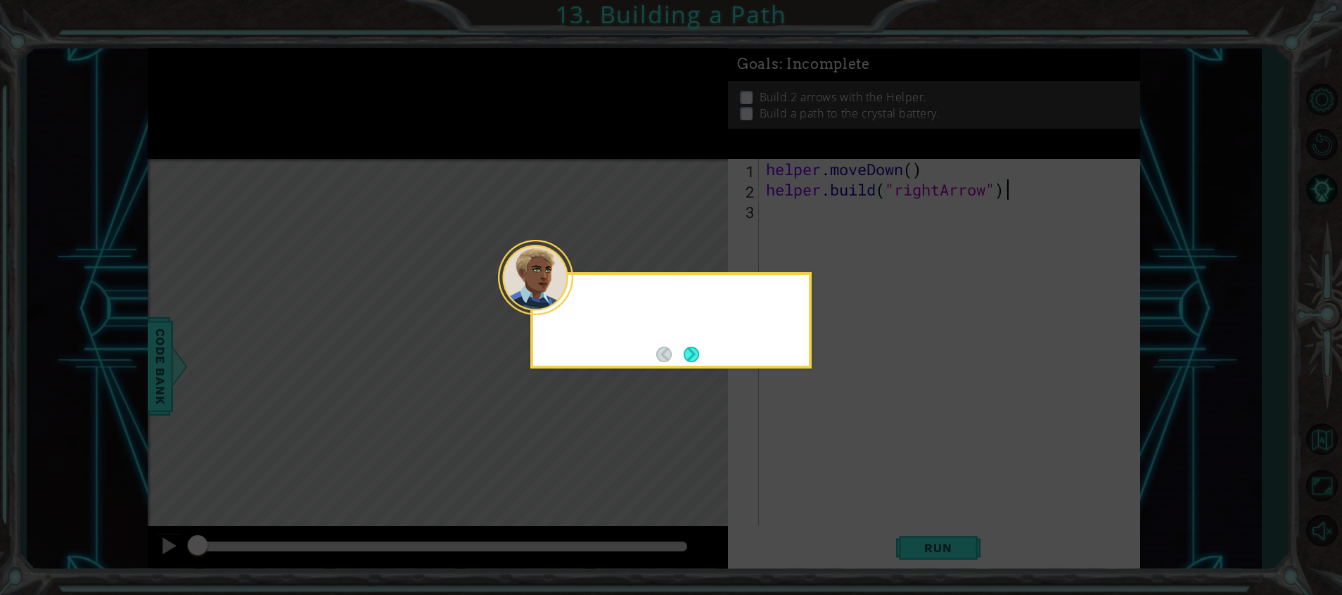
type textarea "[DOMAIN_NAME]("rightArrow")"
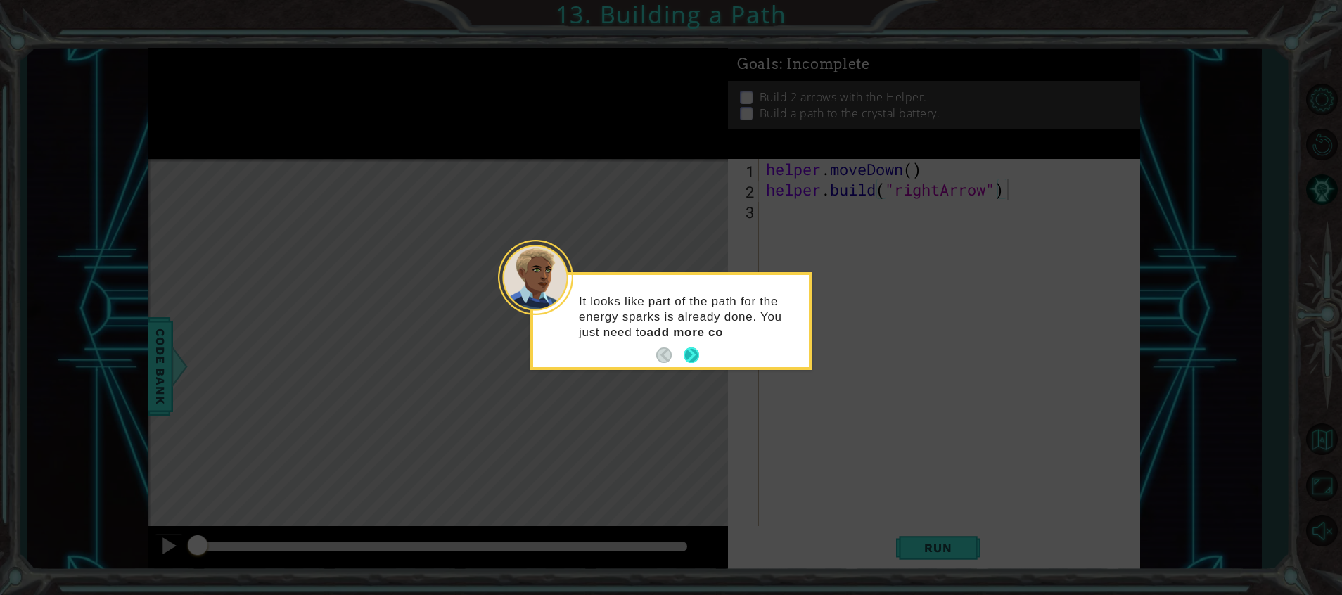
click at [694, 350] on button "Next" at bounding box center [691, 355] width 15 height 15
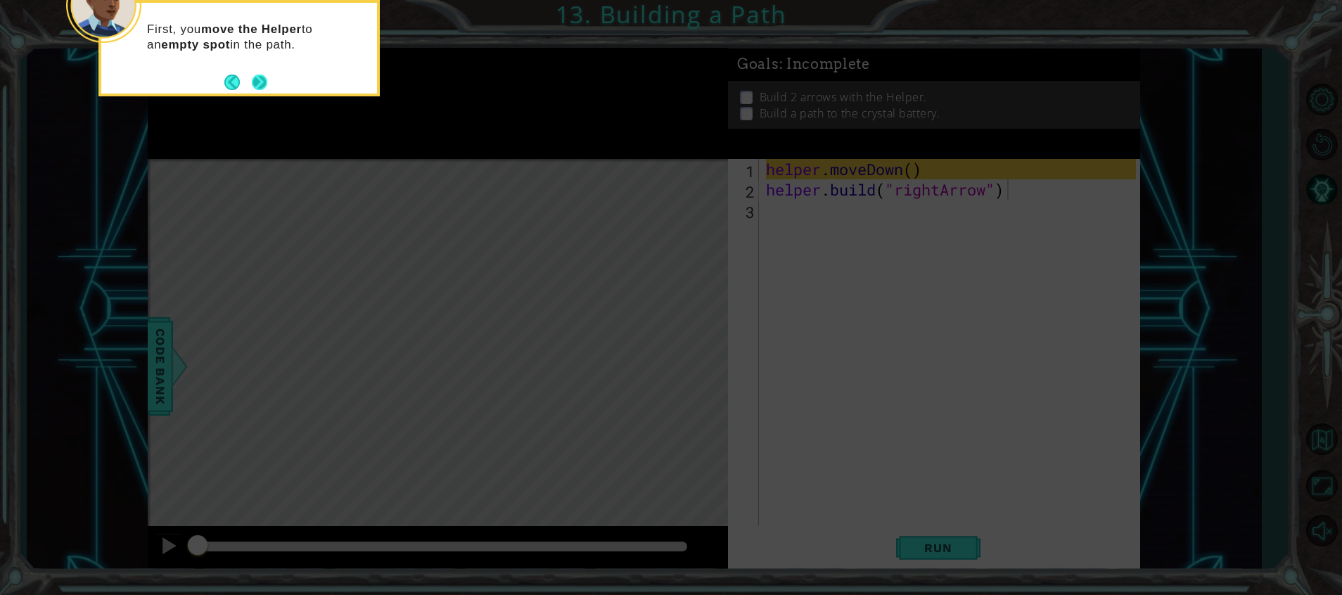
click at [257, 75] on button "Next" at bounding box center [259, 82] width 15 height 15
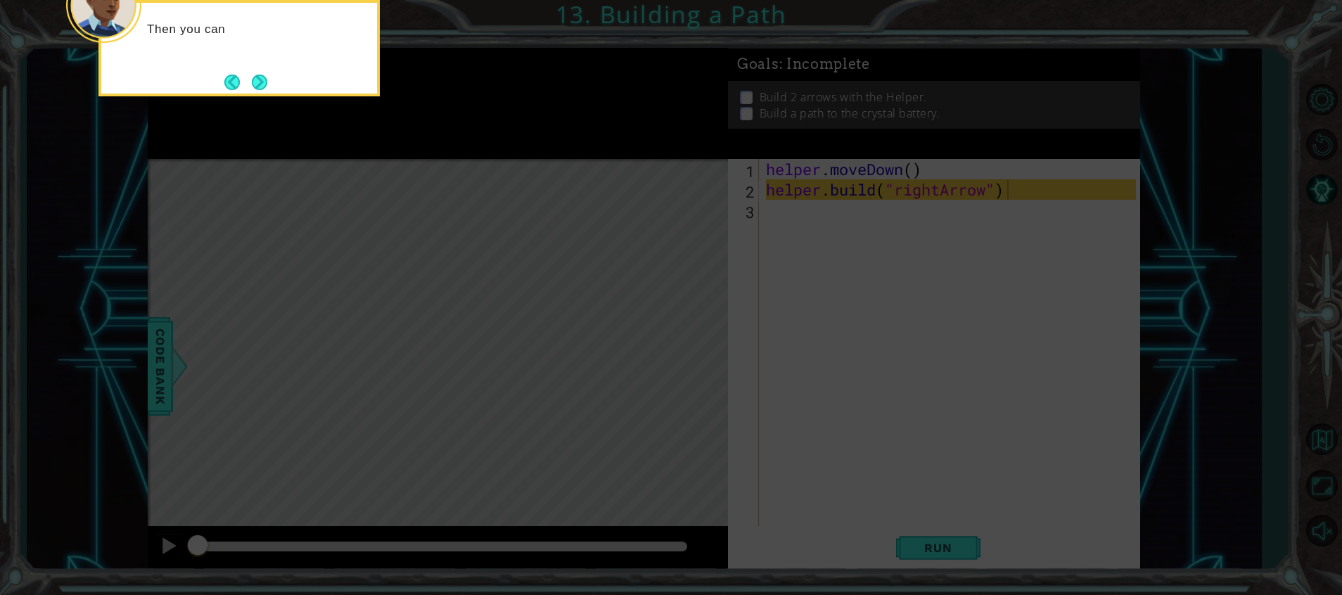
click at [257, 75] on button "Next" at bounding box center [259, 82] width 15 height 15
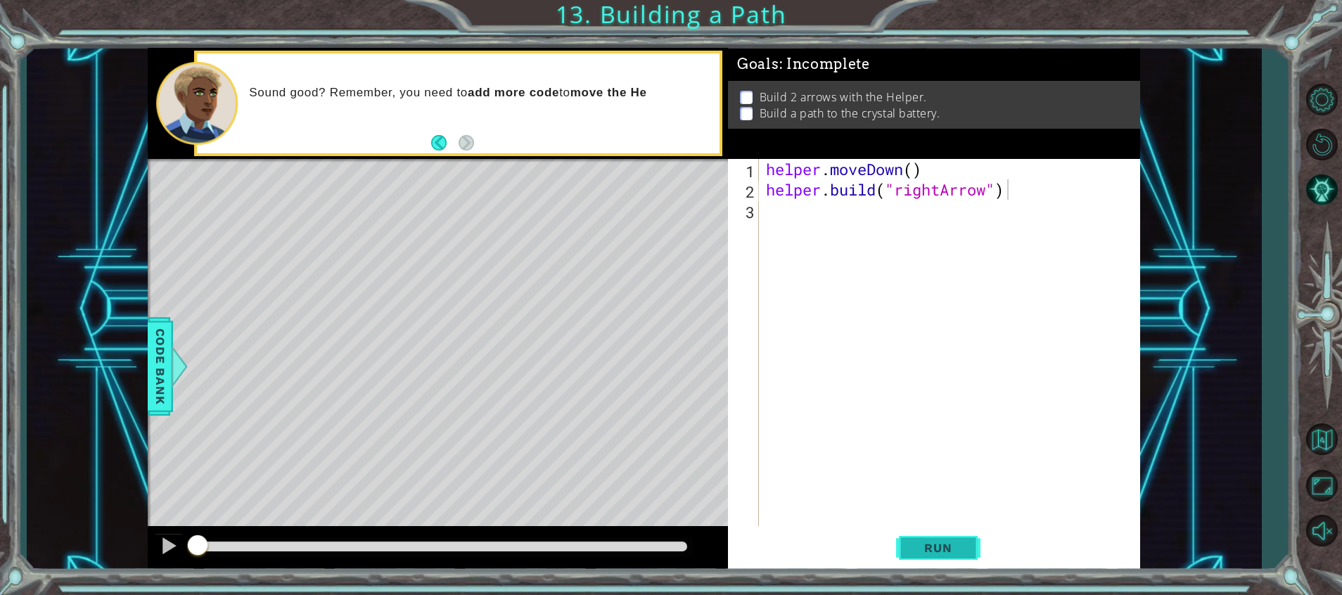
click at [961, 554] on span "Run" at bounding box center [938, 548] width 56 height 14
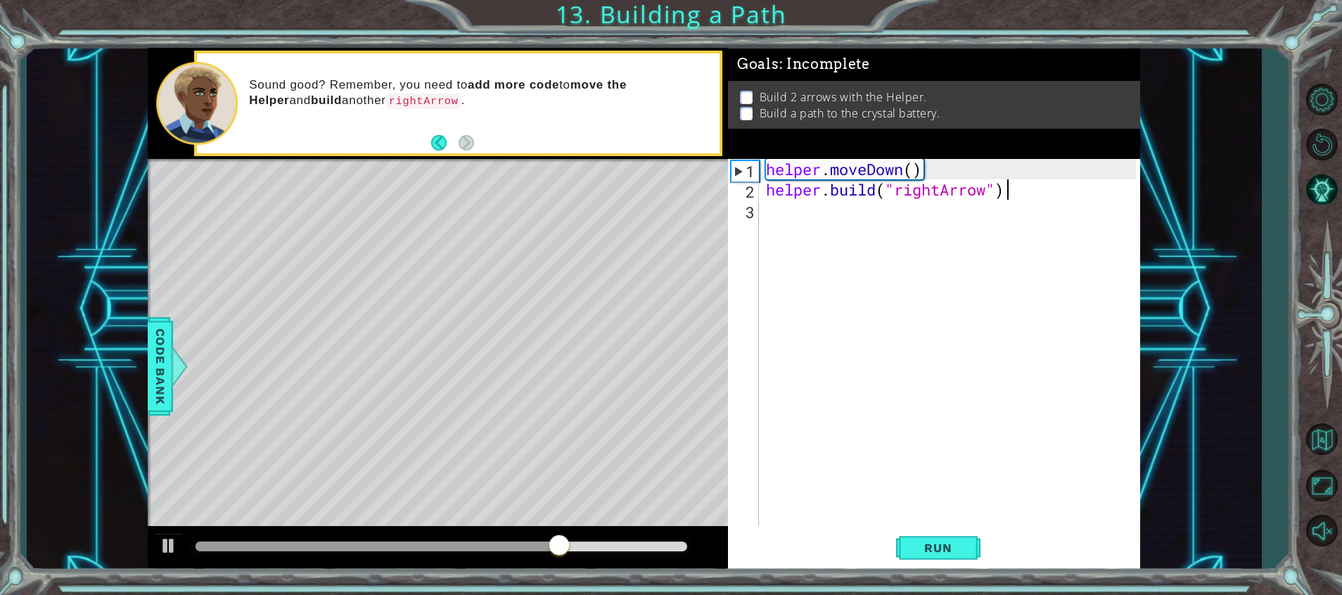
click at [815, 229] on div "helper . moveDown ( ) helper . build ( "rightArrow" )" at bounding box center [953, 363] width 380 height 408
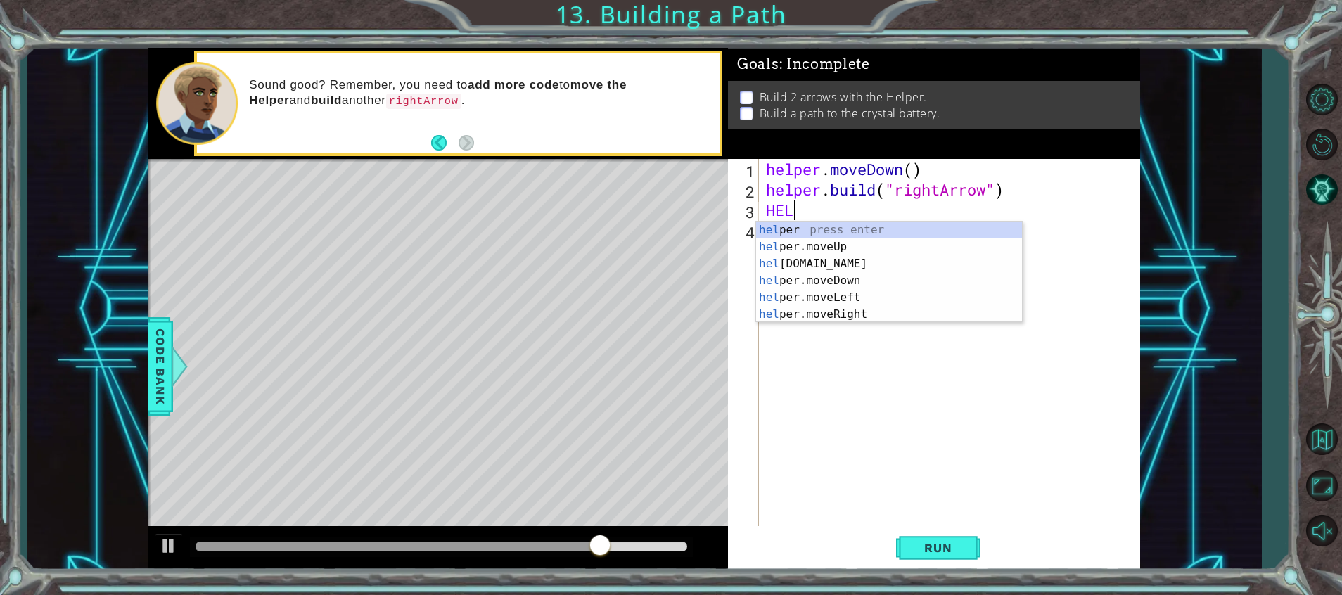
scroll to position [0, 1]
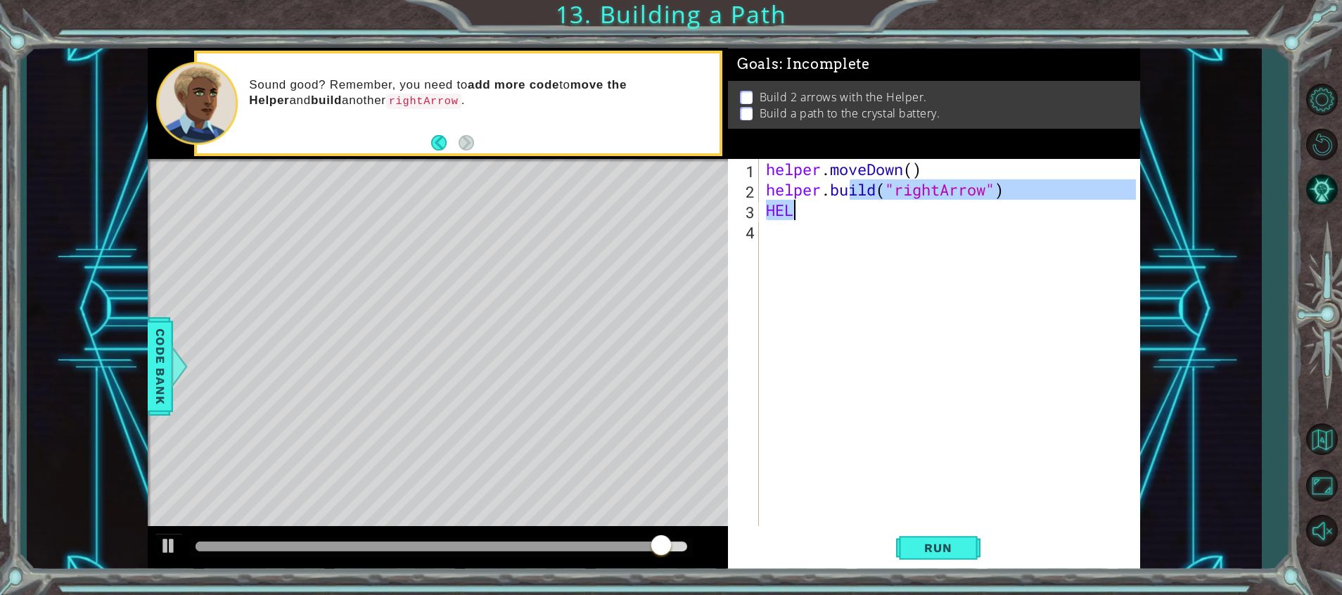
drag, startPoint x: 851, startPoint y: 193, endPoint x: 840, endPoint y: 208, distance: 19.1
click at [840, 208] on div "helper . moveDown ( ) helper . build ( "rightArrow" ) HEL" at bounding box center [953, 363] width 380 height 408
click at [840, 208] on div "helper . moveDown ( ) helper . build ( "rightArrow" ) HEL" at bounding box center [949, 342] width 373 height 367
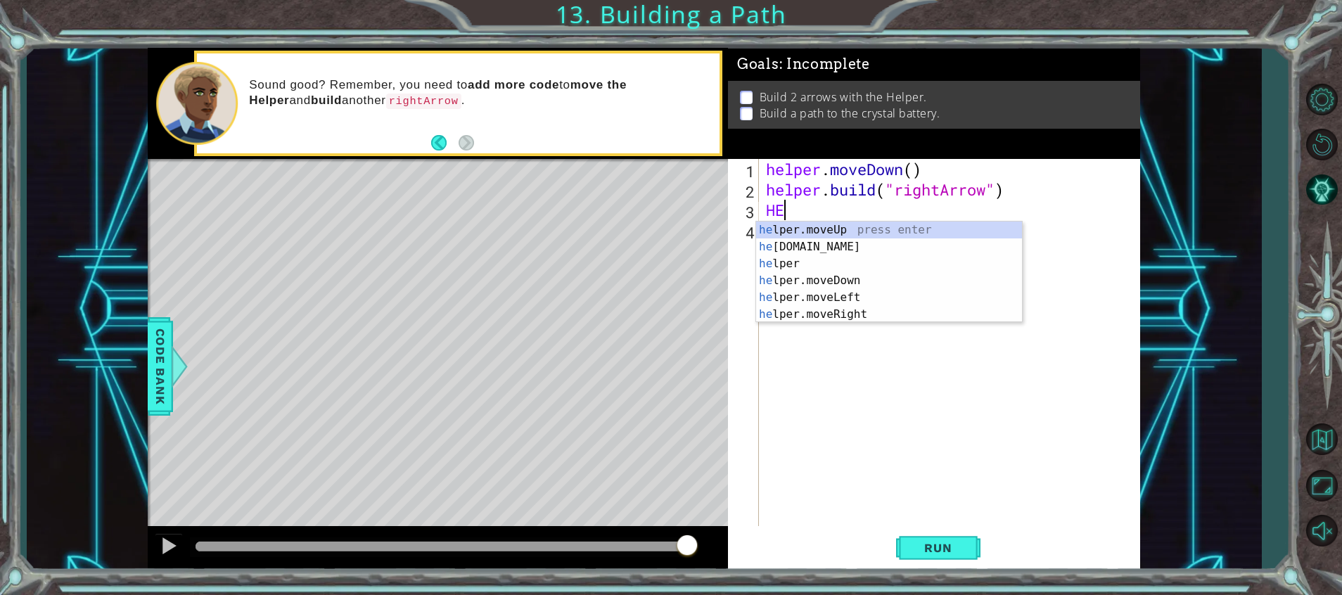
scroll to position [0, 0]
type textarea "H"
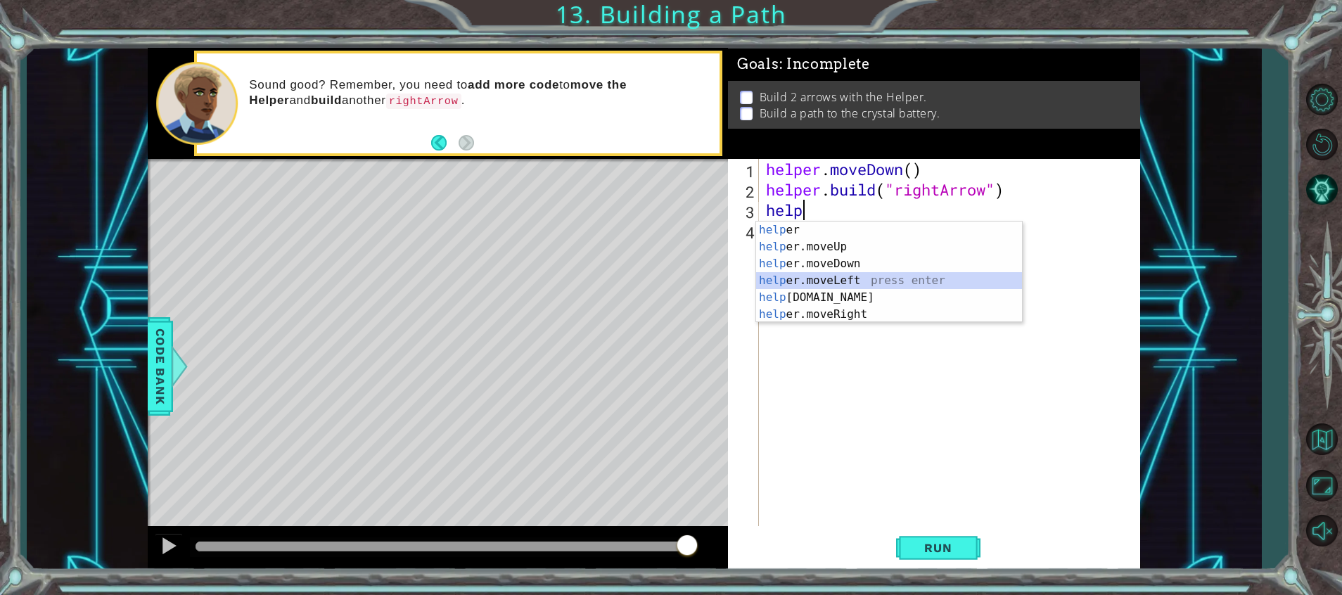
click at [850, 282] on div "help er press enter help er.moveUp press enter help er.moveDown press enter hel…" at bounding box center [889, 289] width 266 height 135
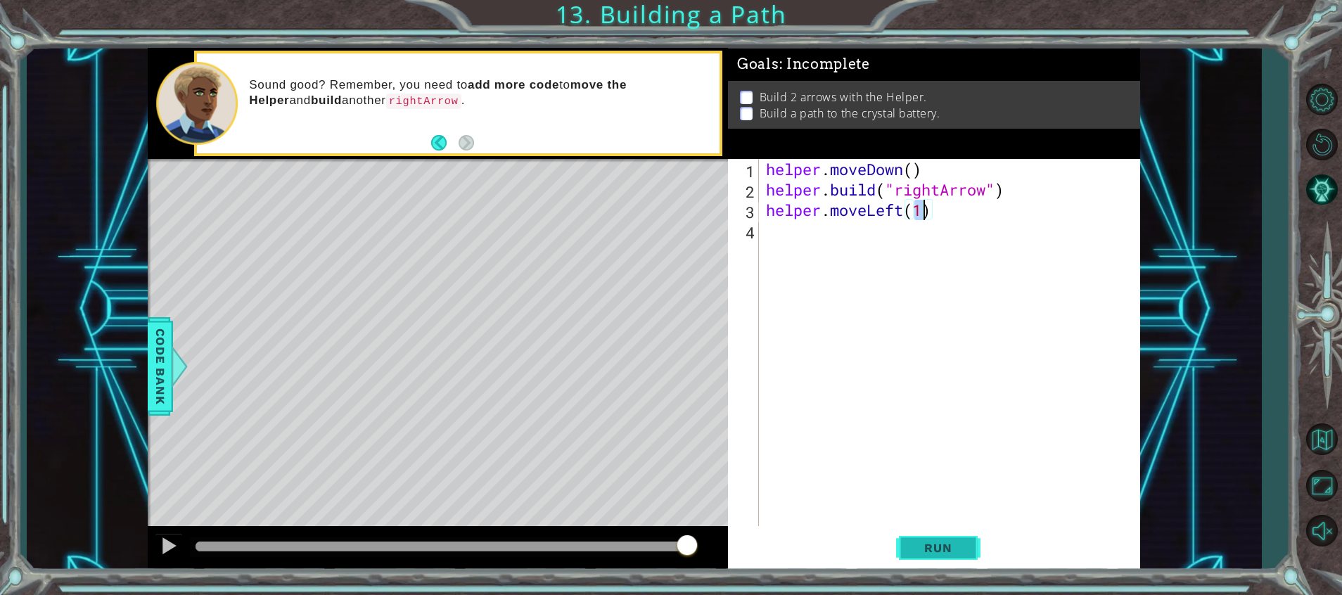
type textarea "helper.moveLeft(1)"
click at [932, 558] on button "Run" at bounding box center [938, 549] width 84 height 42
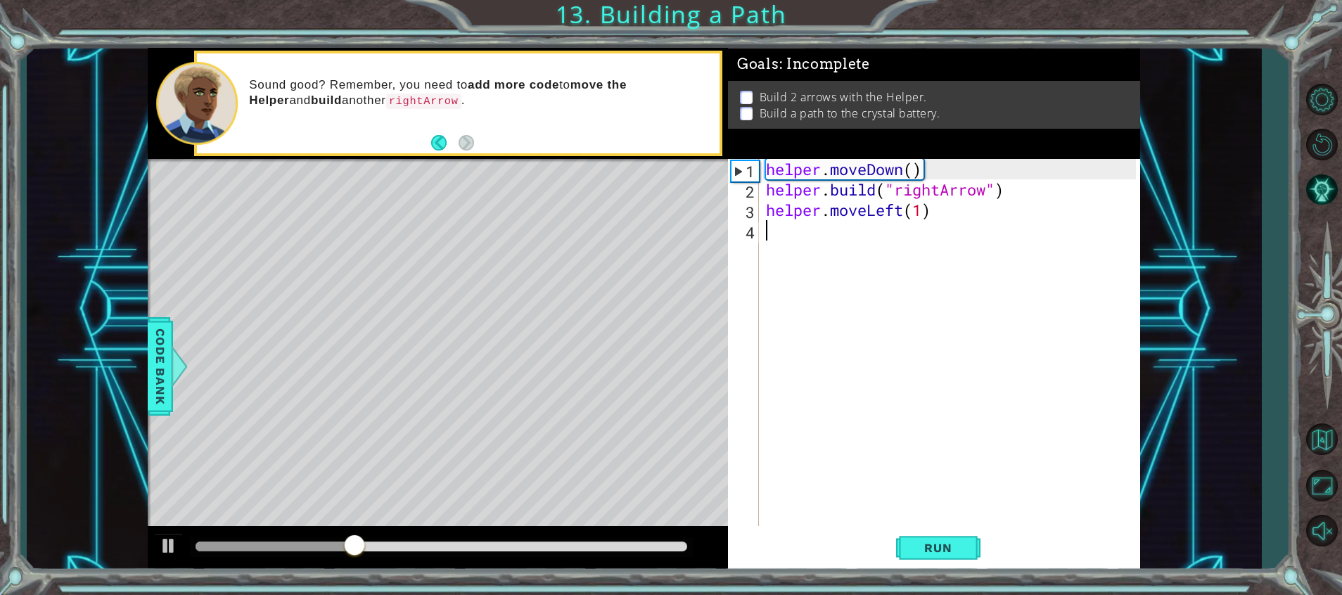
click at [844, 239] on div "helper . moveDown ( ) helper . build ( "rightArrow" ) helper . moveLeft ( 1 )" at bounding box center [953, 363] width 380 height 408
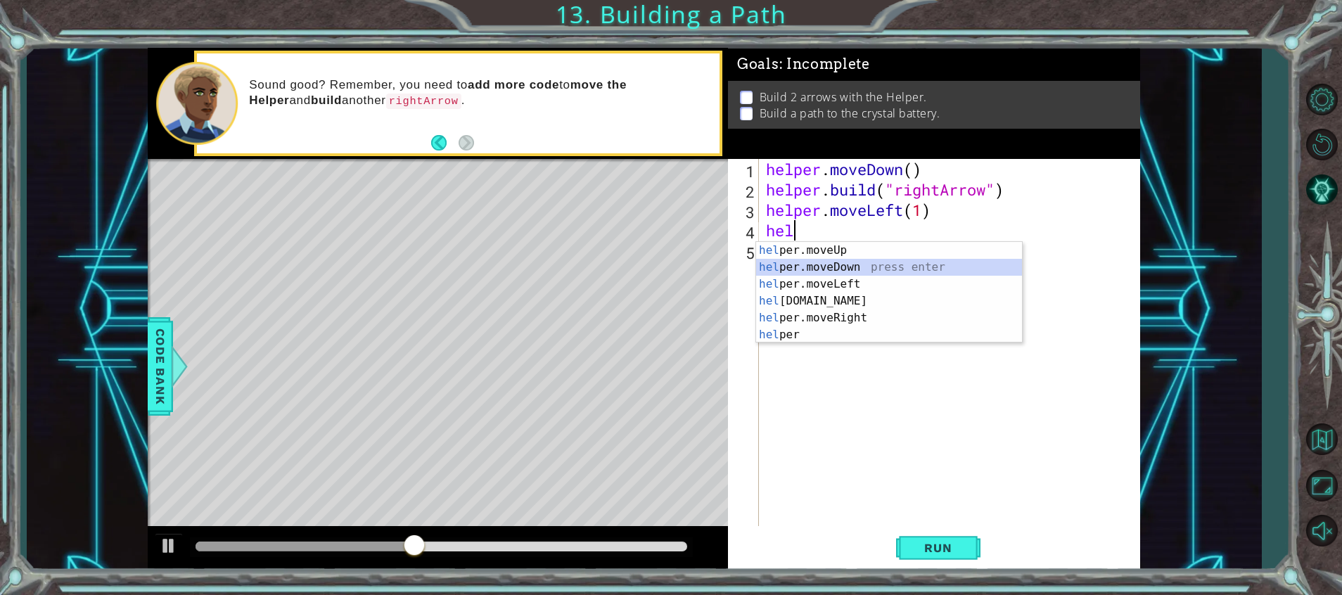
click at [869, 265] on div "hel per.moveUp press enter hel per.moveDown press enter hel per.moveLeft press …" at bounding box center [889, 309] width 266 height 135
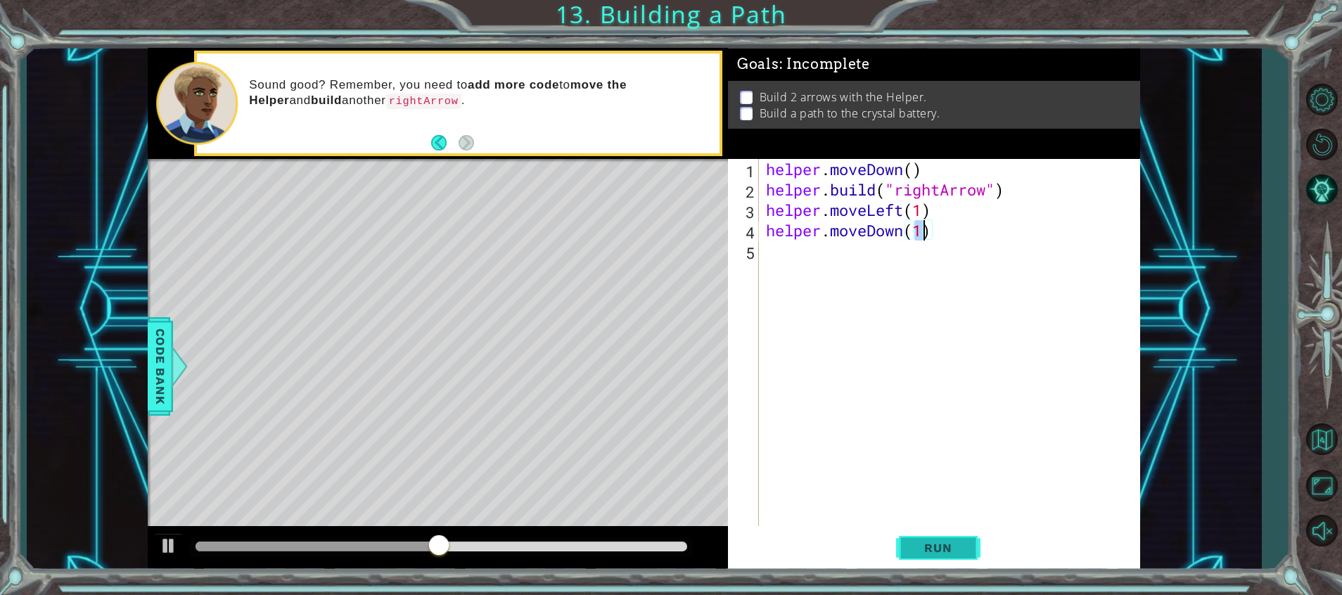
type textarea "helper.moveDown(1)"
click at [954, 535] on button "Run" at bounding box center [938, 549] width 84 height 42
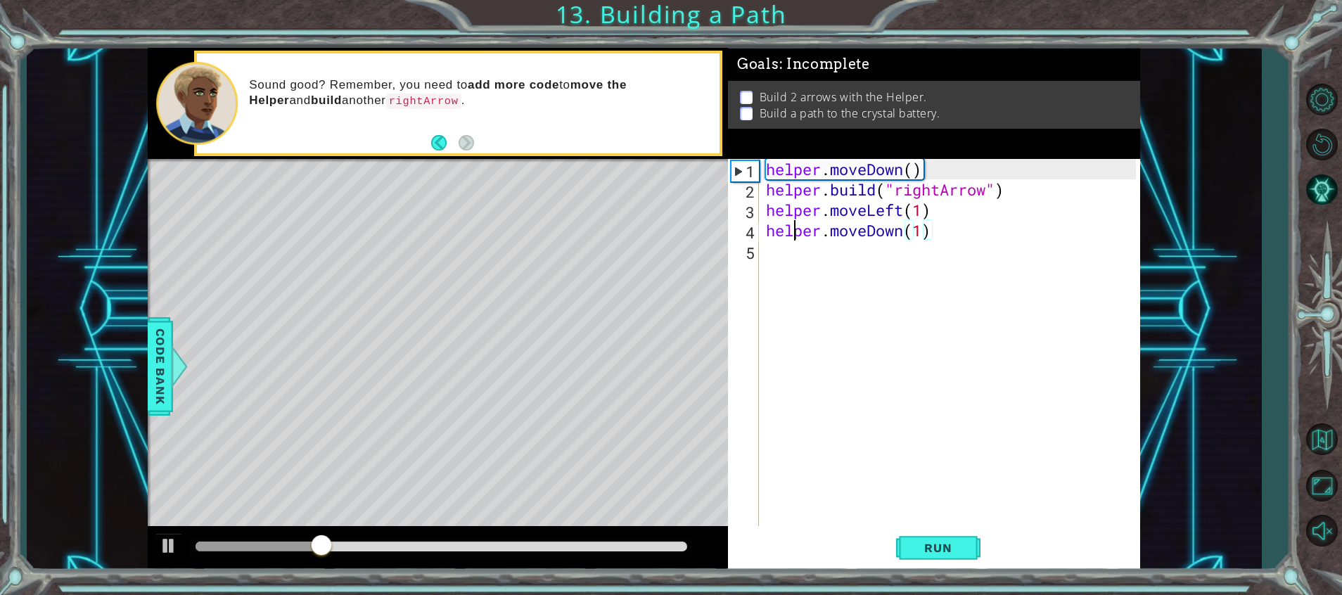
click at [792, 238] on div "helper . moveDown ( ) helper . build ( "rightArrow" ) helper . moveLeft ( 1 ) h…" at bounding box center [953, 363] width 380 height 408
drag, startPoint x: 798, startPoint y: 248, endPoint x: 801, endPoint y: 258, distance: 10.5
click at [801, 258] on div "helper . moveDown ( ) helper . build ( "rightArrow" ) helper . moveLeft ( 1 ) h…" at bounding box center [953, 363] width 380 height 408
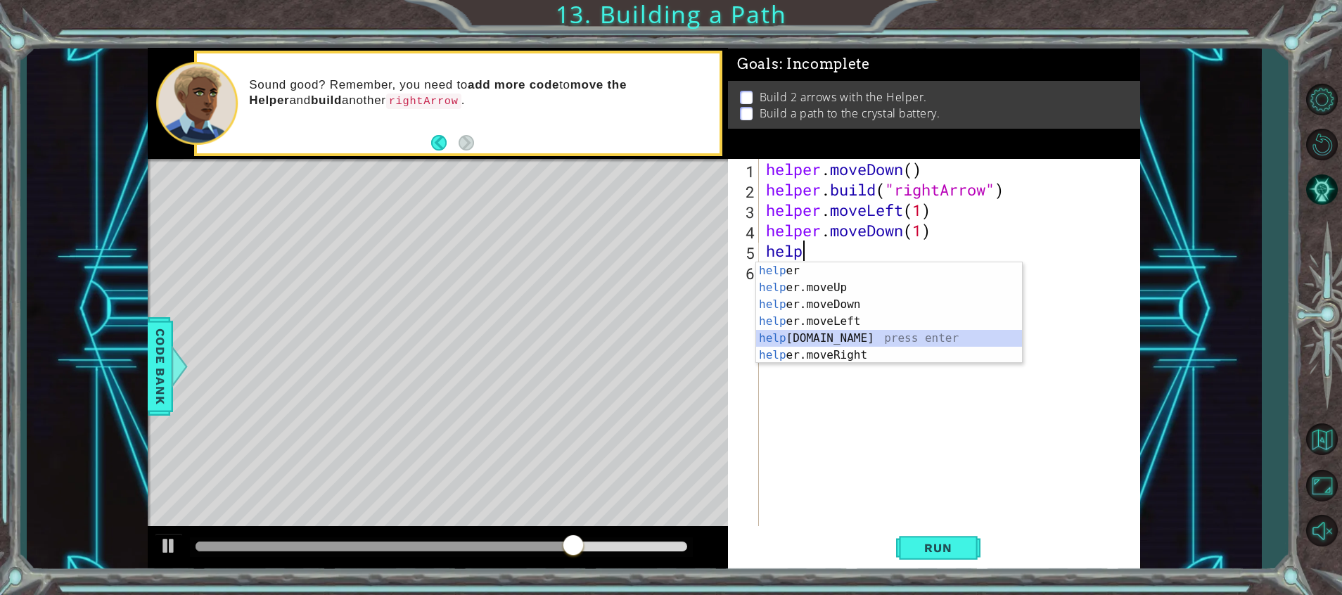
click at [855, 343] on div "help er press enter help er.moveUp press enter help er.moveDown press enter hel…" at bounding box center [889, 329] width 266 height 135
type textarea "[DOMAIN_NAME]("rightArrow")"
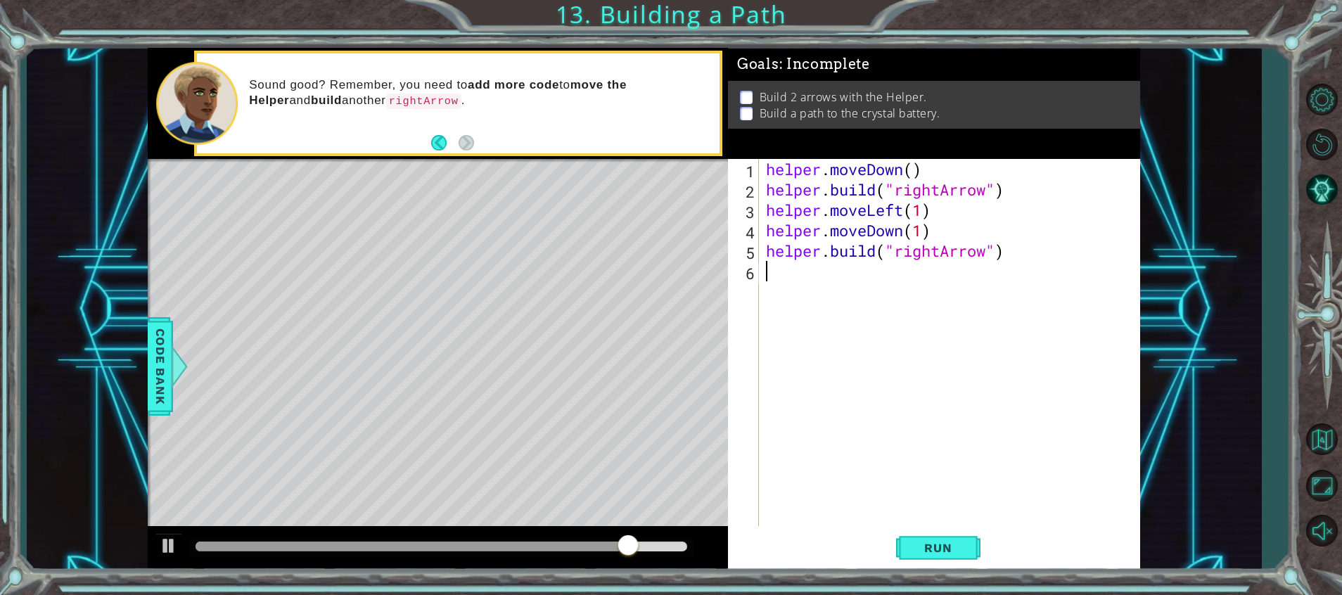
click at [887, 324] on div "helper . moveDown ( ) helper . build ( "rightArrow" ) helper . moveLeft ( 1 ) h…" at bounding box center [953, 363] width 380 height 408
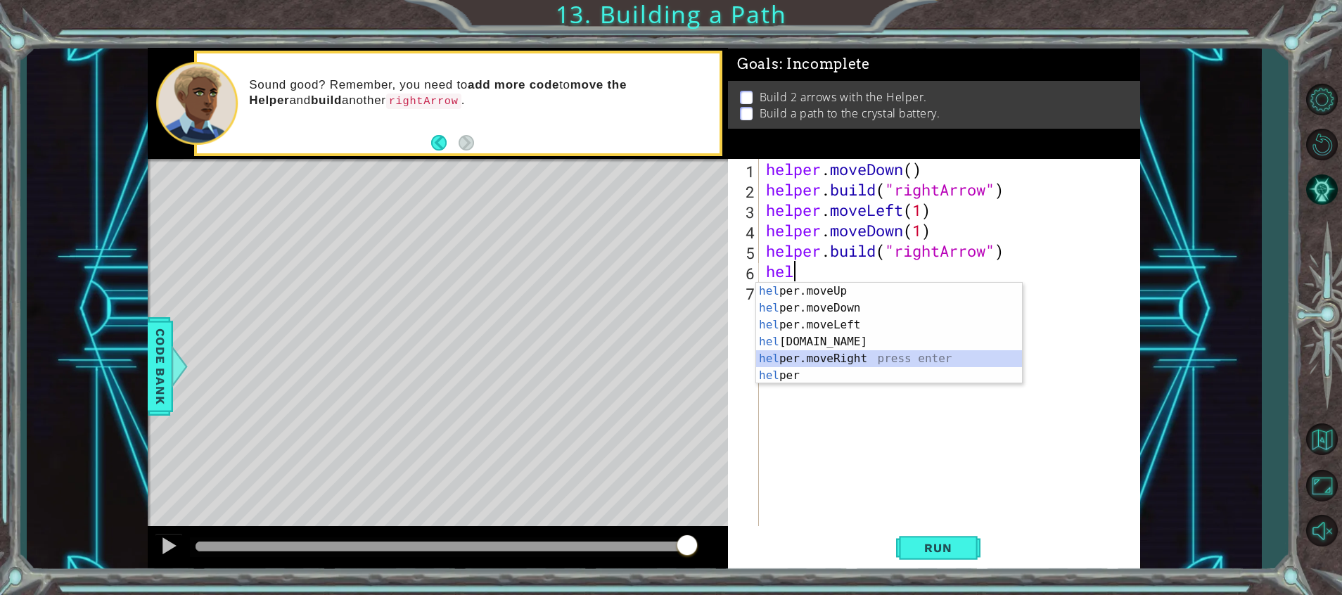
click at [879, 364] on div "hel per.moveUp press enter hel per.moveDown press enter hel per.moveLeft press …" at bounding box center [889, 350] width 266 height 135
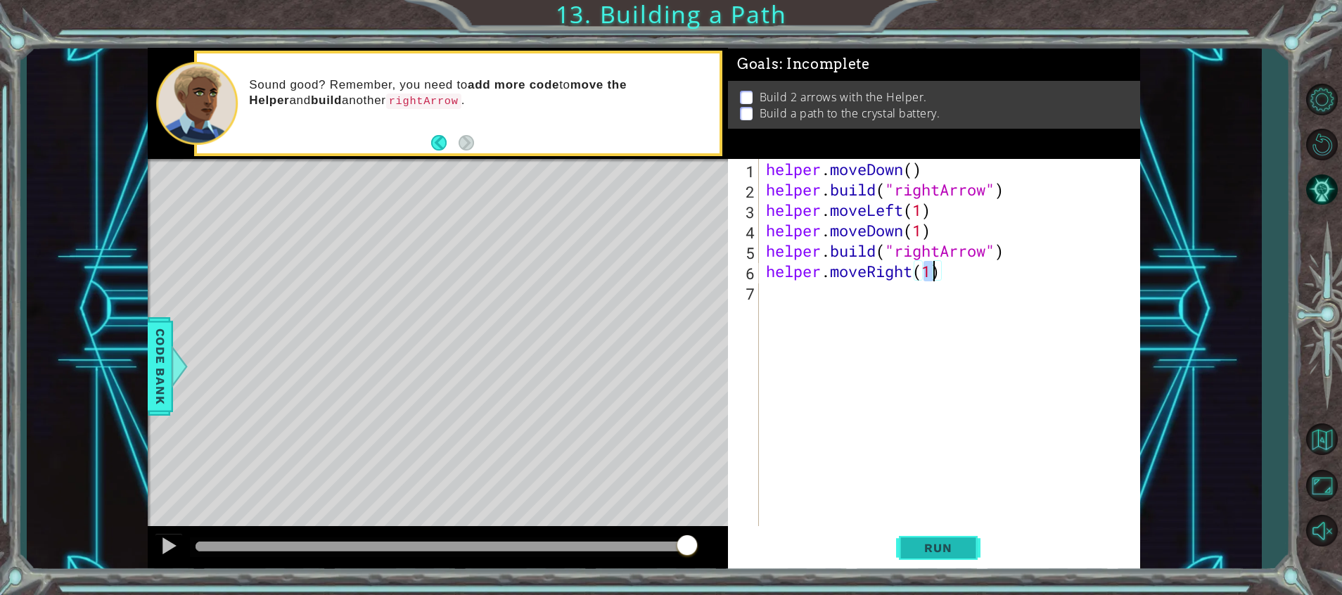
type textarea "helper.moveRight(1)"
click at [951, 536] on button "Run" at bounding box center [938, 549] width 84 height 42
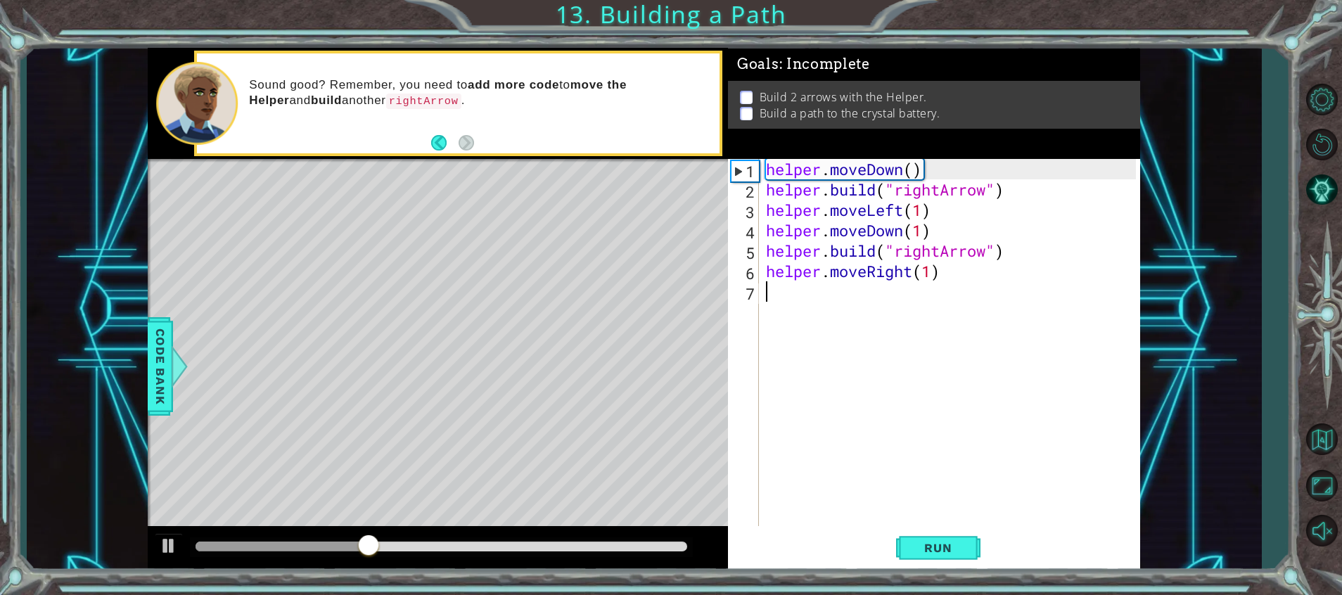
click at [792, 288] on div "helper . moveDown ( ) helper . build ( "rightArrow" ) helper . moveLeft ( 1 ) h…" at bounding box center [953, 363] width 380 height 408
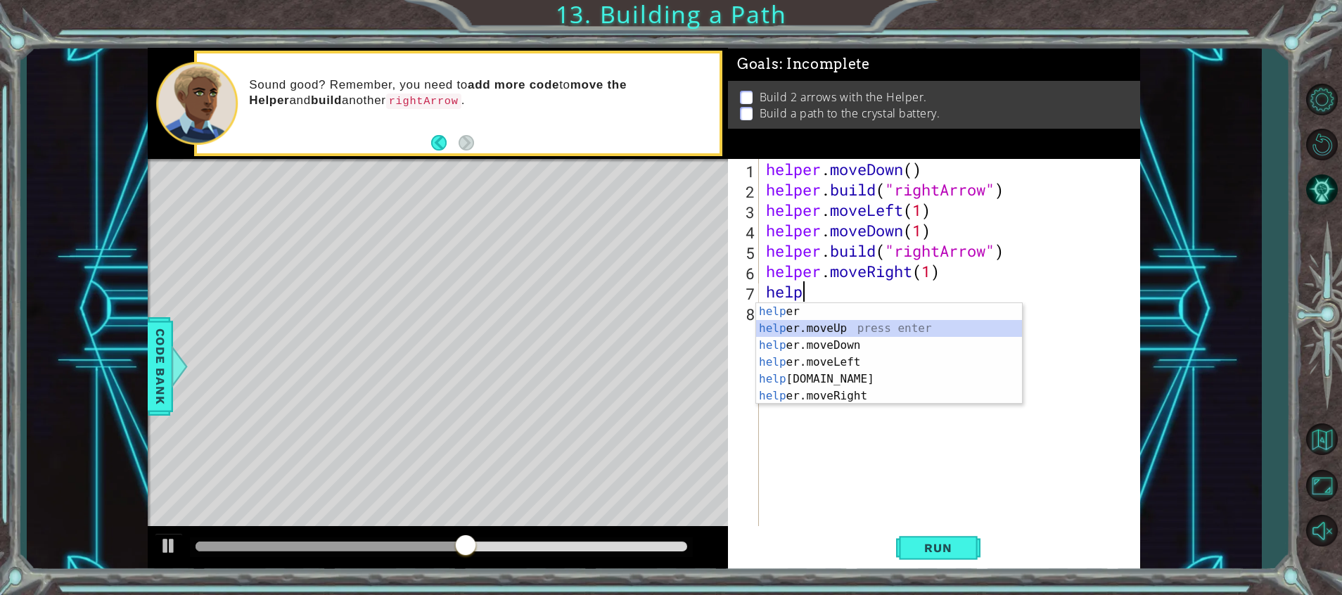
click at [849, 336] on div "help er press enter help er.moveUp press enter help er.moveDown press enter hel…" at bounding box center [889, 370] width 266 height 135
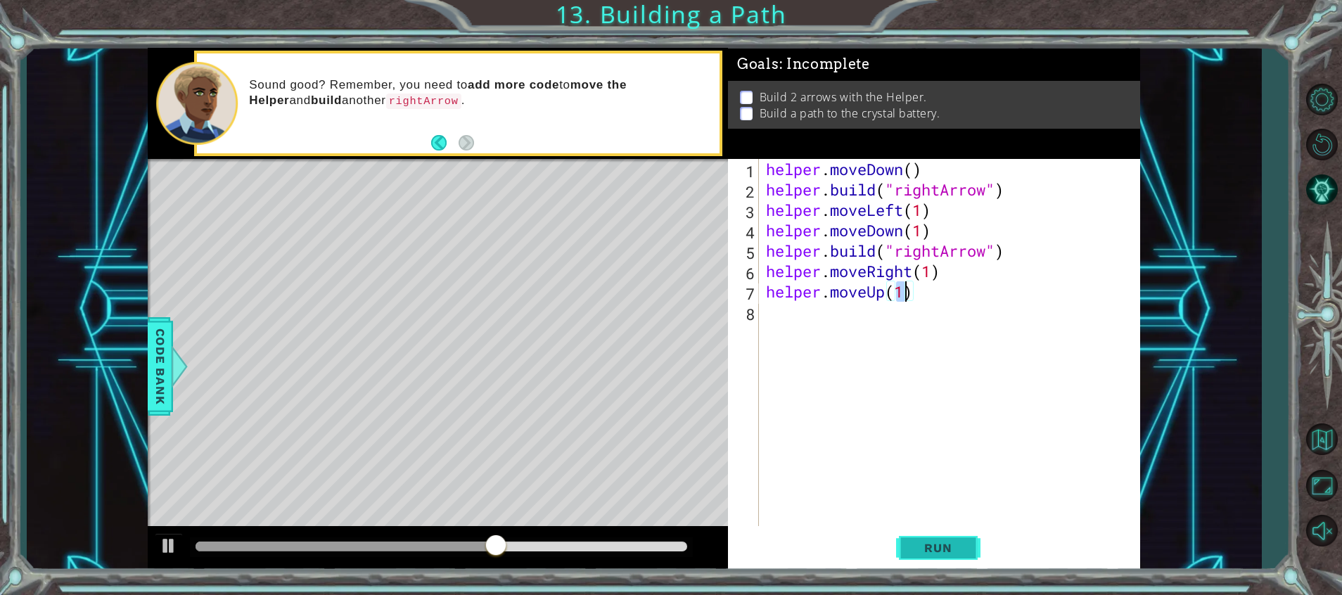
type textarea "helper.moveUp(1)"
click at [934, 545] on span "Run" at bounding box center [938, 548] width 56 height 14
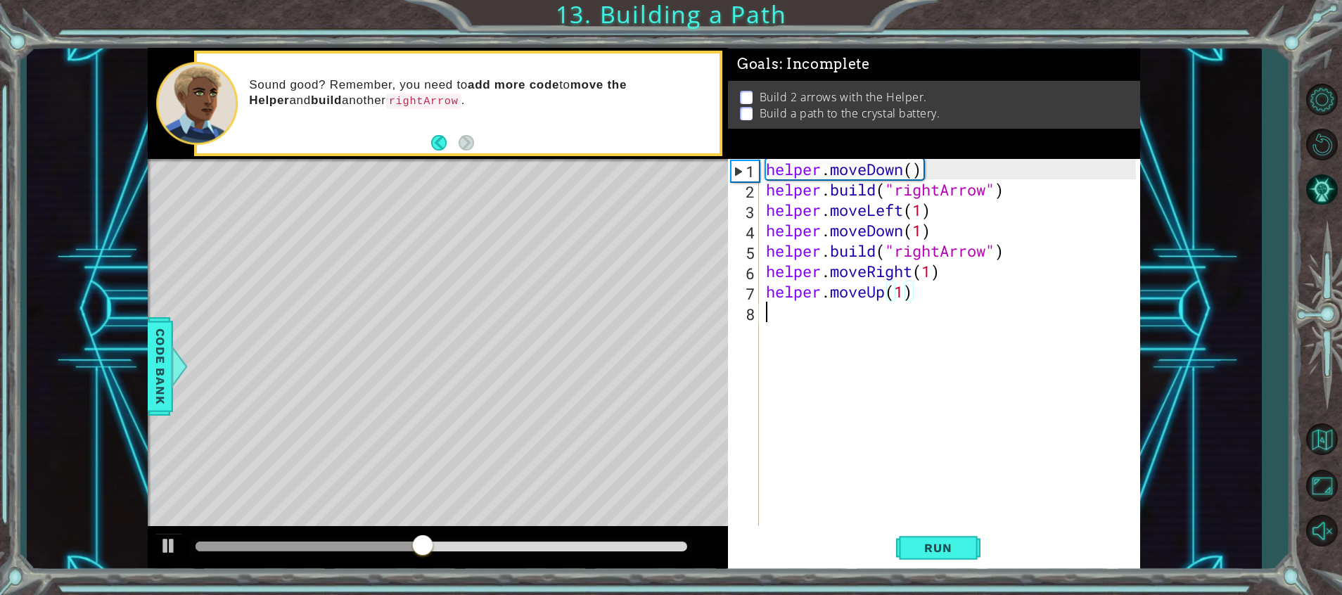
click at [849, 329] on div "helper . moveDown ( ) helper . build ( "rightArrow" ) helper . moveLeft ( 1 ) h…" at bounding box center [953, 363] width 380 height 408
click at [887, 289] on div "helper . moveDown ( ) helper . build ( "rightArrow" ) helper . moveLeft ( 1 ) h…" at bounding box center [953, 363] width 380 height 408
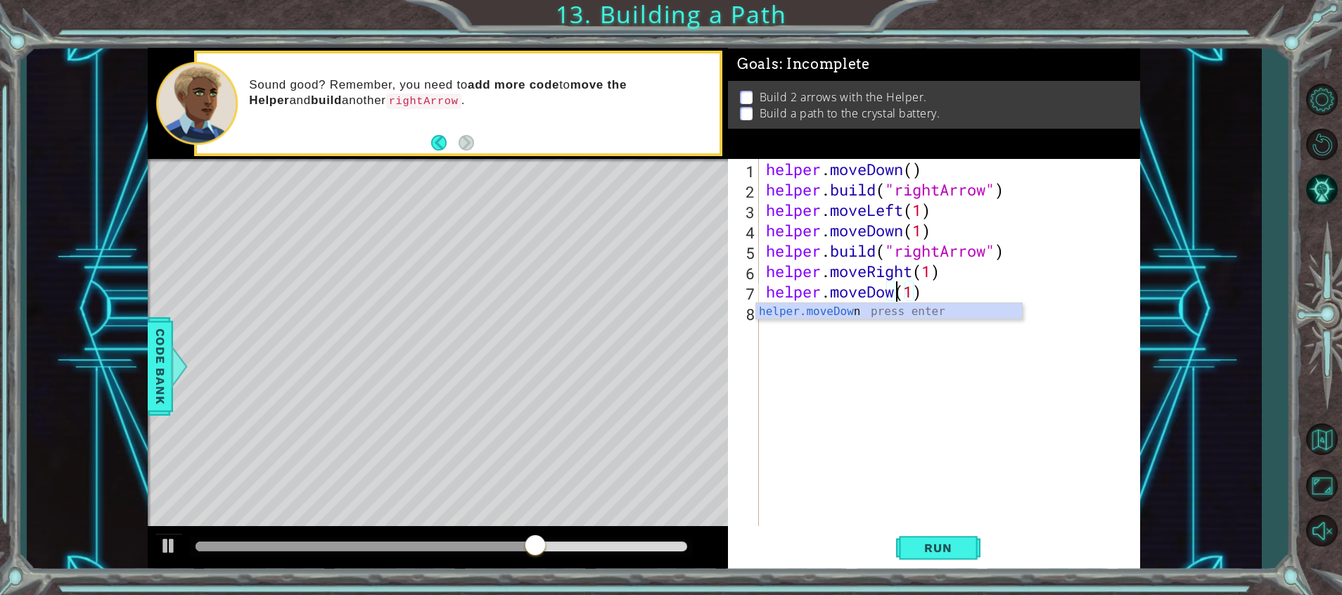
scroll to position [0, 6]
type textarea "helper.moveDown(1)"
click at [912, 538] on button "Run" at bounding box center [938, 549] width 84 height 42
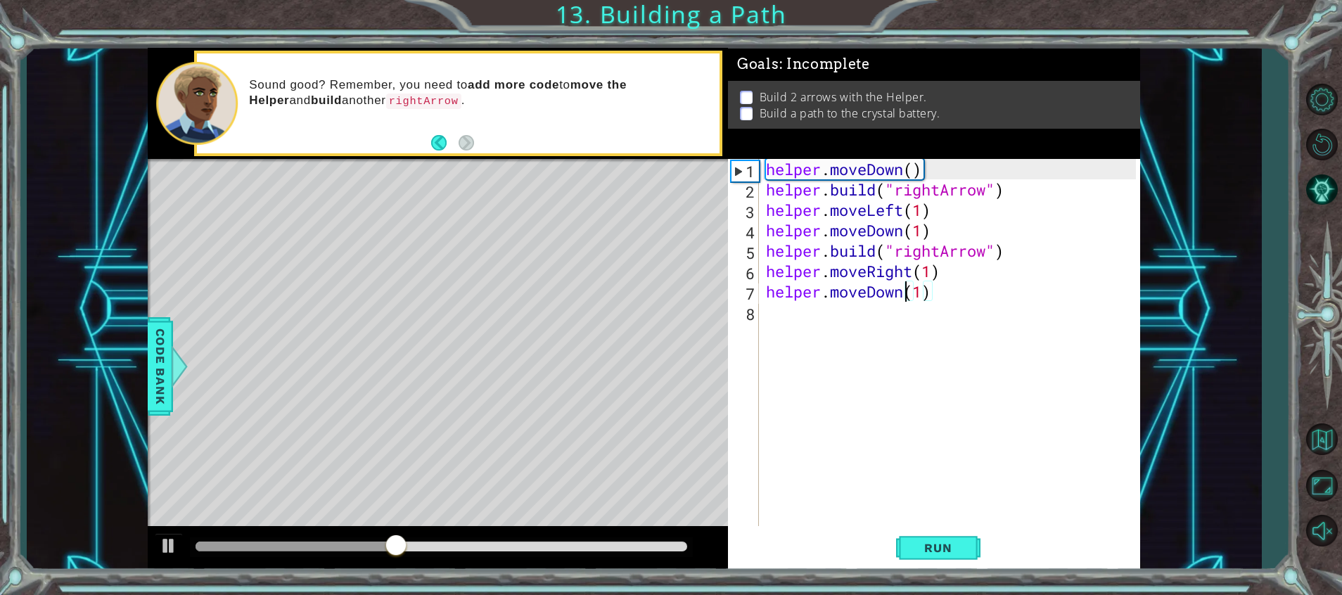
click at [811, 310] on div "helper . moveDown ( ) helper . build ( "rightArrow" ) helper . moveLeft ( 1 ) h…" at bounding box center [953, 363] width 380 height 408
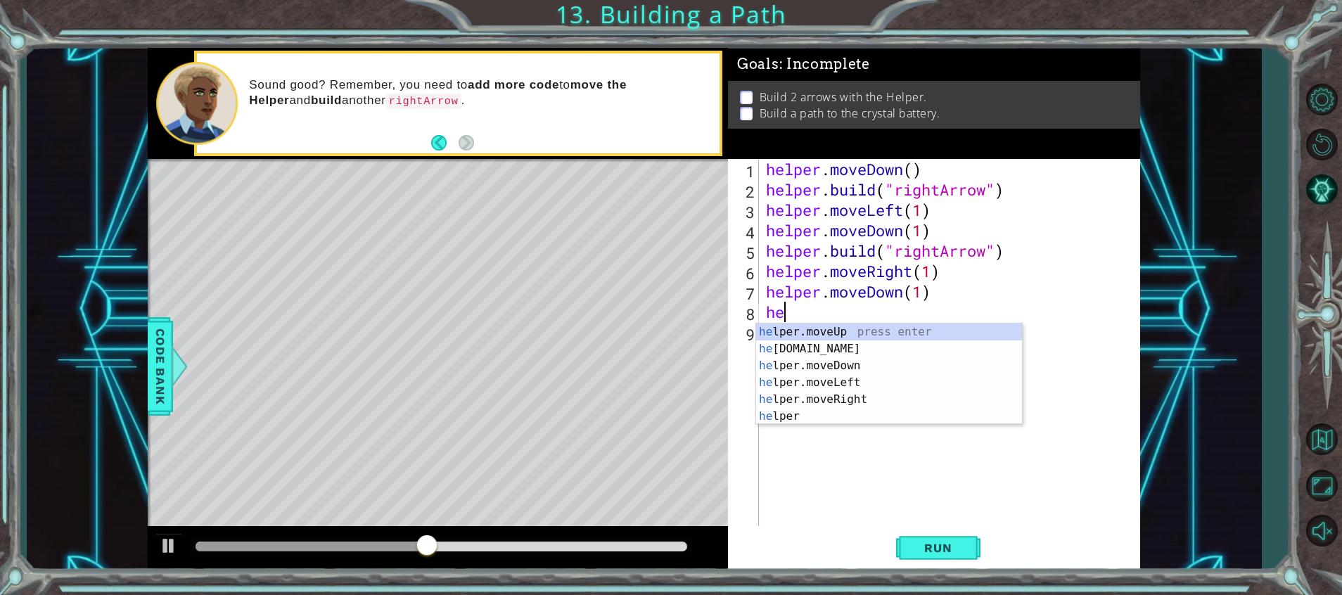
scroll to position [0, 1]
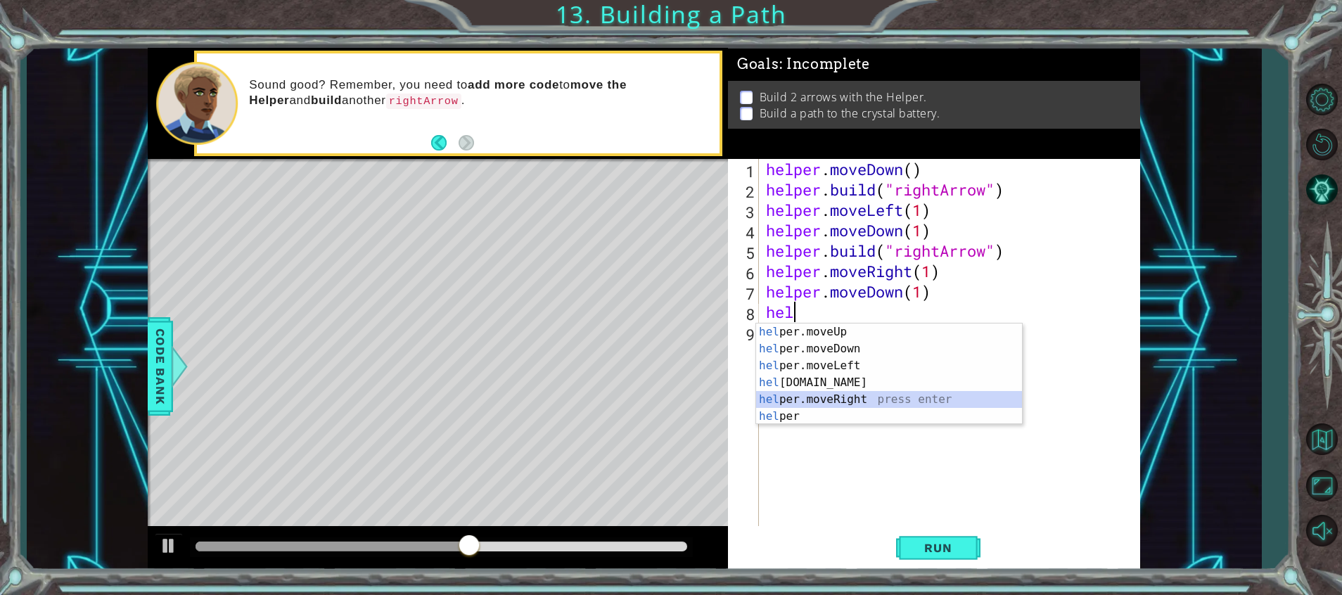
click at [839, 397] on div "hel per.moveUp press enter hel per.moveDown press enter hel per.moveLeft press …" at bounding box center [889, 391] width 266 height 135
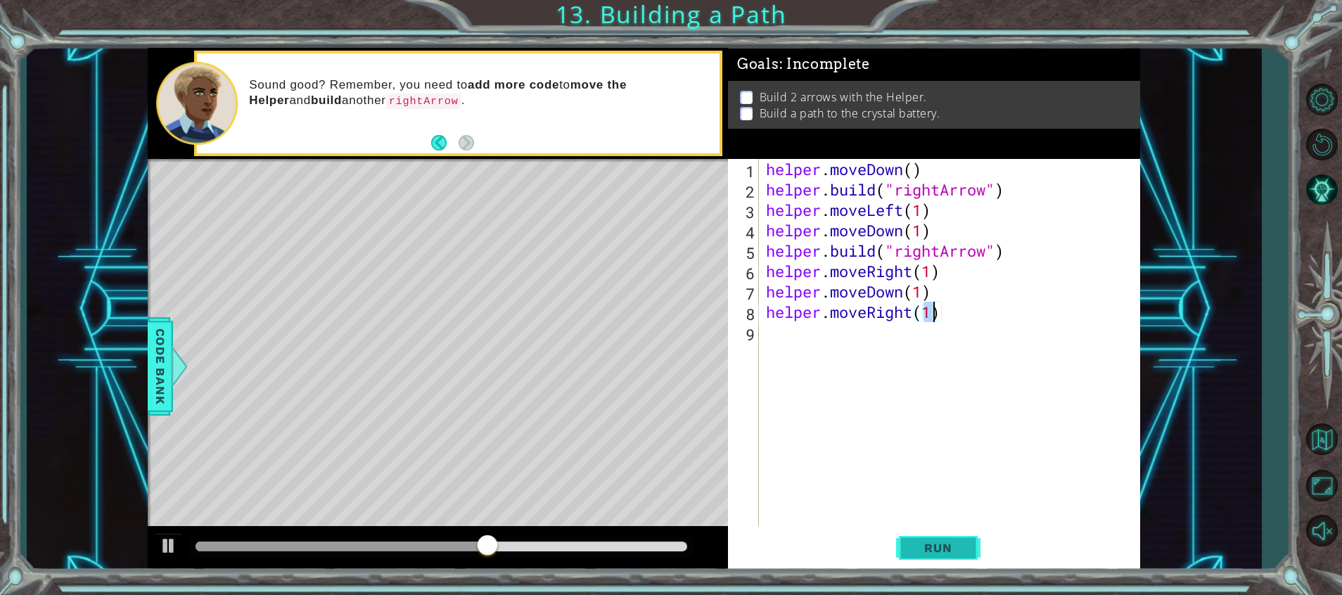
type textarea "helper.moveRight(1)"
click at [954, 536] on button "Run" at bounding box center [938, 549] width 84 height 42
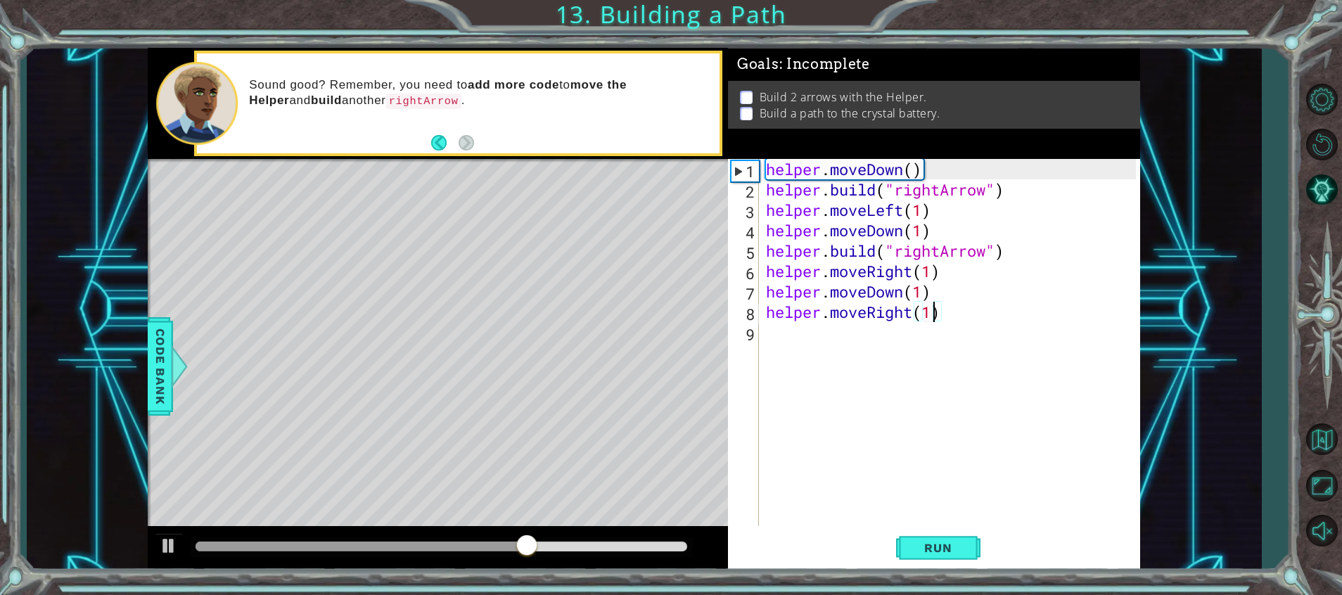
click at [791, 341] on div "helper . moveDown ( ) helper . build ( "rightArrow" ) helper . moveLeft ( 1 ) h…" at bounding box center [953, 363] width 380 height 408
click at [939, 307] on div "helper . moveDown ( ) helper . build ( "rightArrow" ) helper . moveLeft ( 1 ) h…" at bounding box center [953, 363] width 380 height 408
click at [935, 305] on div "helper . moveDown ( ) helper . build ( "rightArrow" ) helper . moveLeft ( 1 ) h…" at bounding box center [953, 363] width 380 height 408
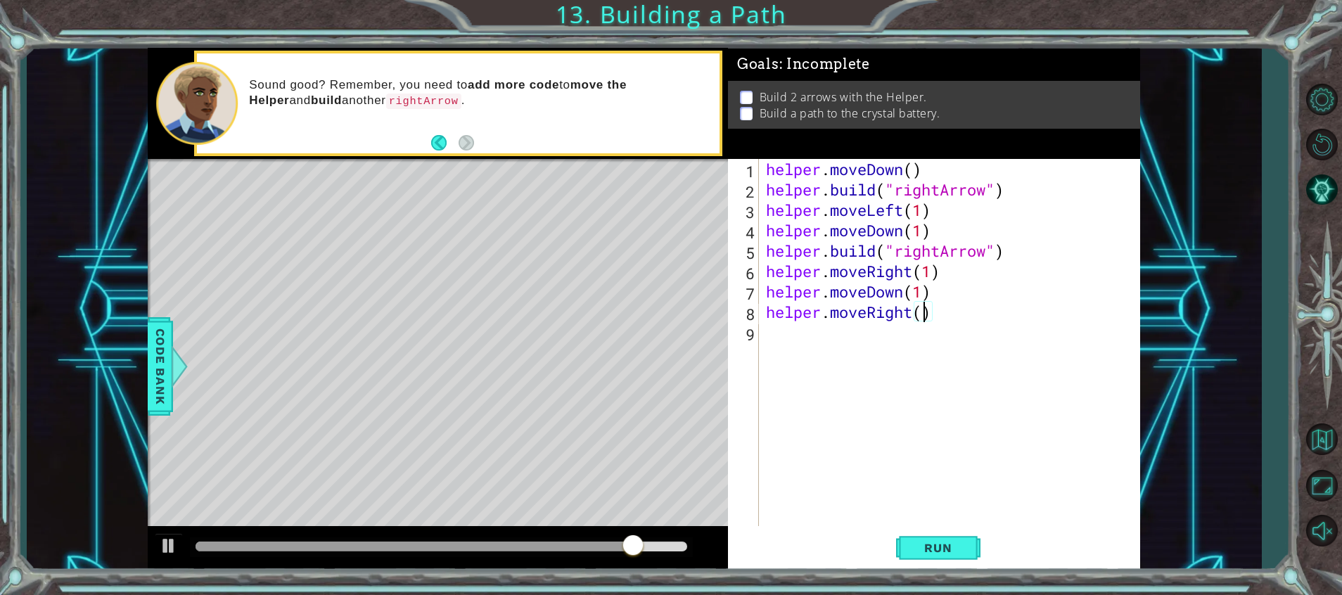
scroll to position [0, 7]
click at [932, 552] on span "Run" at bounding box center [938, 548] width 56 height 14
click at [943, 542] on span "Run" at bounding box center [938, 548] width 56 height 14
click at [936, 308] on div "helper . moveDown ( ) helper . build ( "rightArrow" ) helper . moveLeft ( 1 ) h…" at bounding box center [953, 363] width 380 height 408
click at [925, 317] on div "helper . moveDown ( ) helper . build ( "rightArrow" ) helper . moveLeft ( 1 ) h…" at bounding box center [953, 363] width 380 height 408
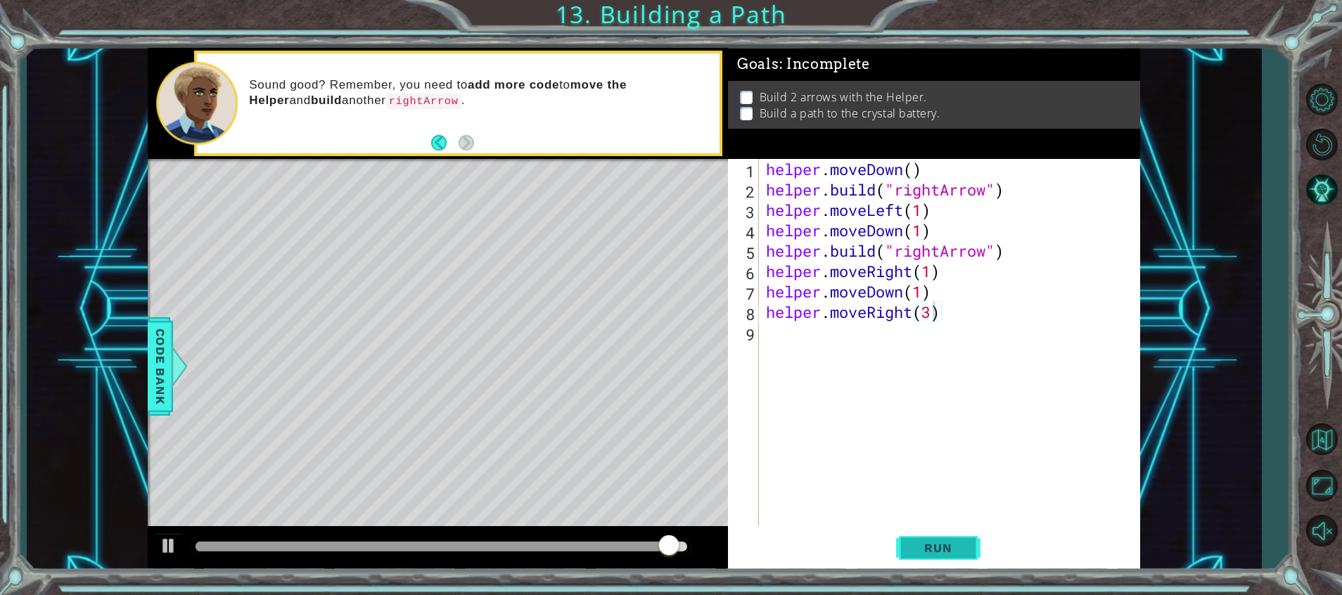
click at [951, 558] on button "Run" at bounding box center [938, 549] width 84 height 42
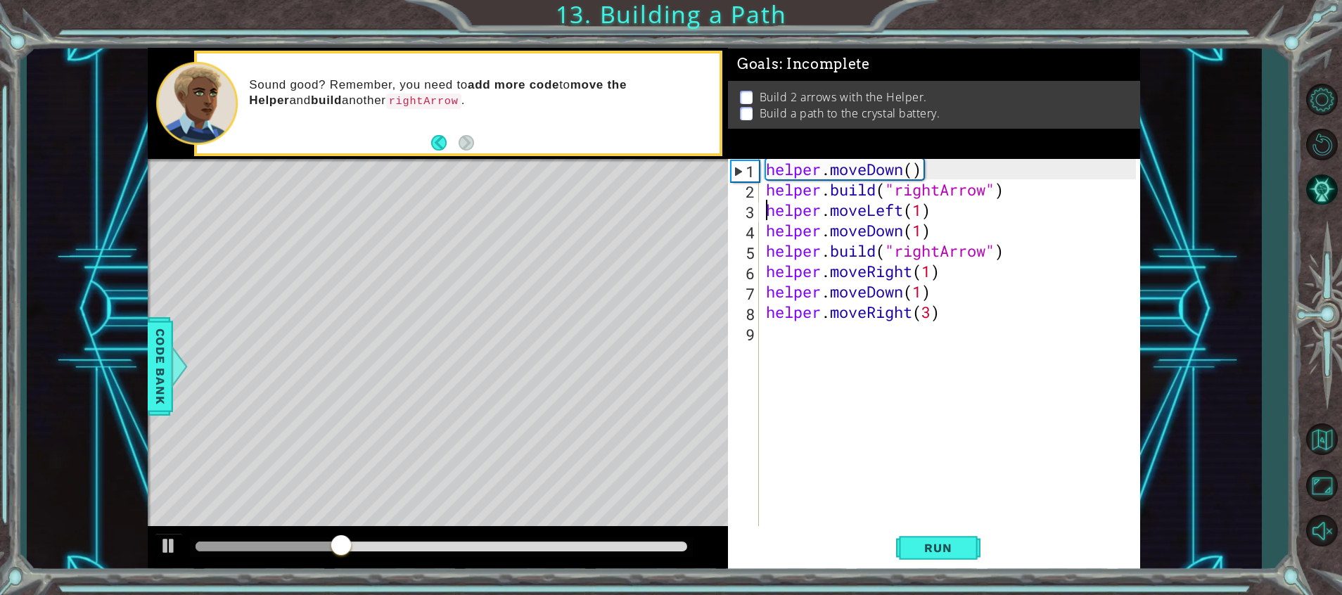
click at [770, 209] on div "helper . moveDown ( ) helper . build ( "rightArrow" ) helper . moveLeft ( 1 ) h…" at bounding box center [953, 363] width 380 height 408
type textarea "helper.moveLeft(1)"
click at [765, 201] on div "helper . moveDown ( ) helper . build ( "rightArrow" ) helper . moveLeft ( 1 ) h…" at bounding box center [953, 363] width 380 height 408
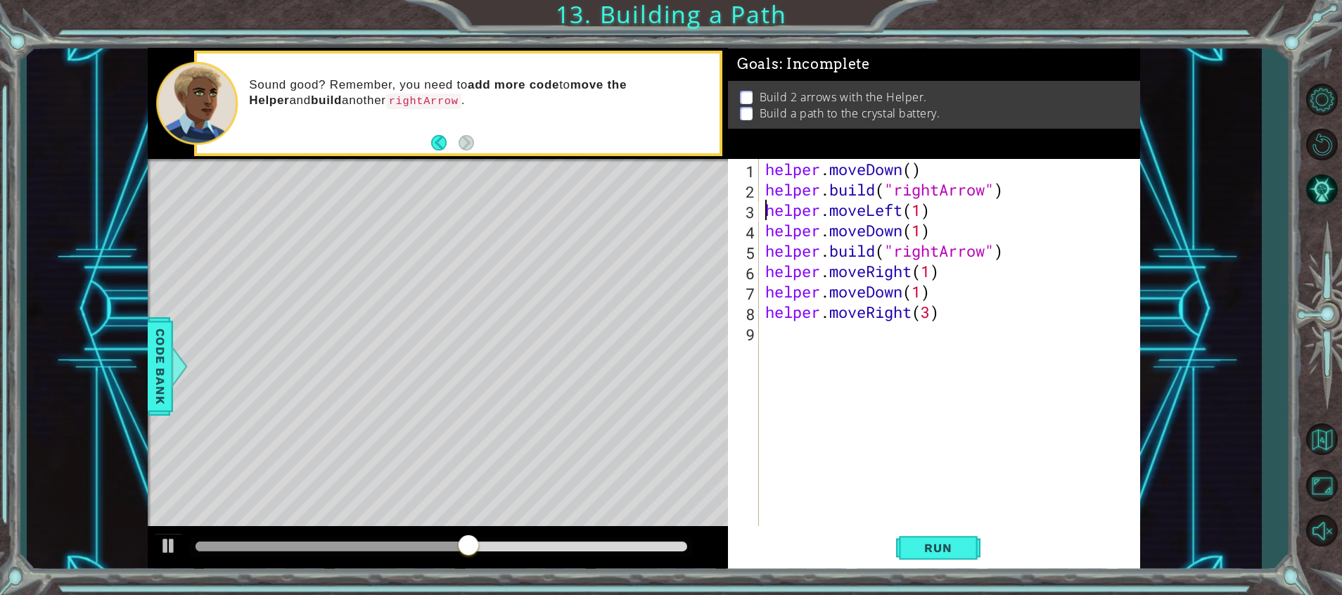
click at [765, 201] on div "helper . moveDown ( ) helper . build ( "rightArrow" ) helper . moveLeft ( 1 ) h…" at bounding box center [953, 363] width 381 height 408
click at [853, 376] on div "helper . moveDown ( ) helper . build ( "rightArrow" ) helper . moveLeft ( 1 ) h…" at bounding box center [953, 363] width 381 height 408
click at [939, 316] on div "helper . moveDown ( ) helper . build ( "rightArrow" ) helper . moveLeft ( 1 ) h…" at bounding box center [953, 363] width 381 height 408
click at [929, 311] on div "helper . moveDown ( ) helper . build ( "rightArrow" ) helper . moveLeft ( 1 ) h…" at bounding box center [953, 363] width 381 height 408
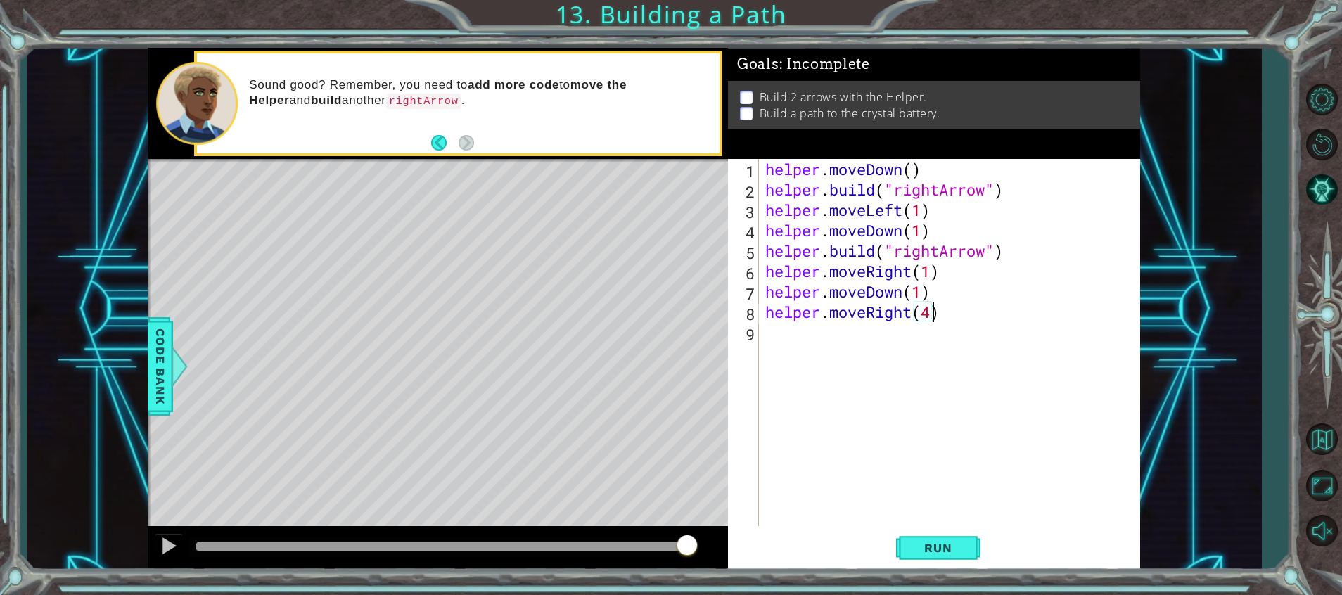
scroll to position [0, 7]
click at [925, 567] on button "Run" at bounding box center [938, 549] width 84 height 42
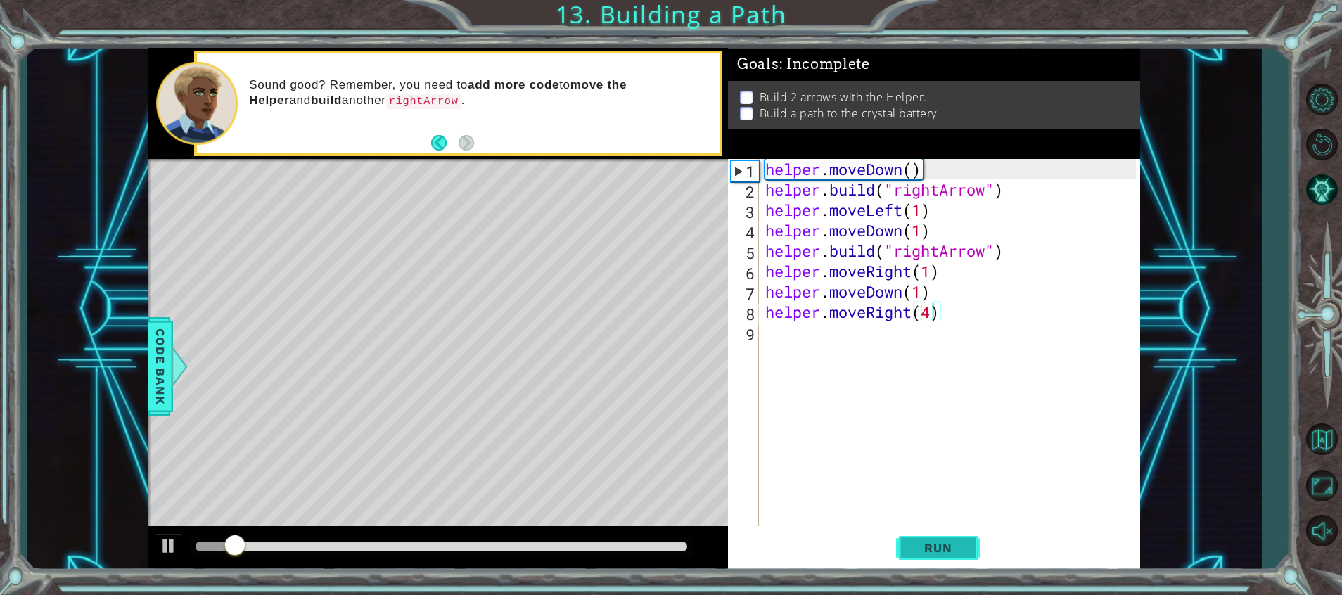
click at [925, 547] on span "Run" at bounding box center [938, 548] width 56 height 14
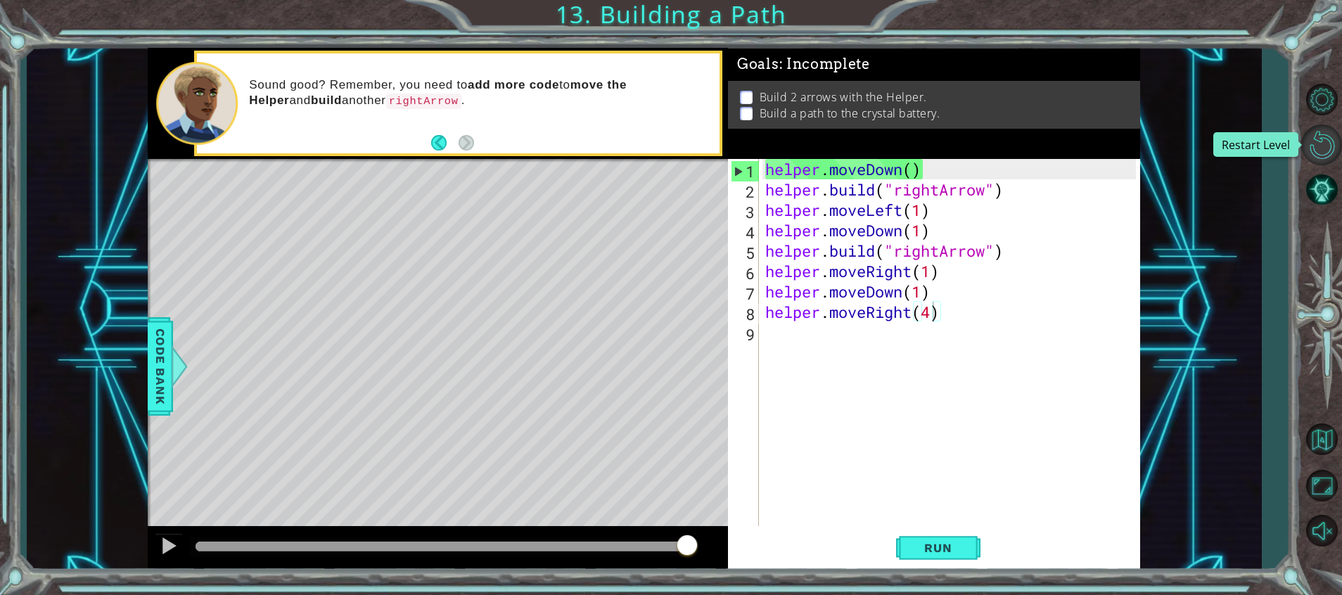
click at [1320, 146] on button "Restart Level" at bounding box center [1322, 145] width 41 height 41
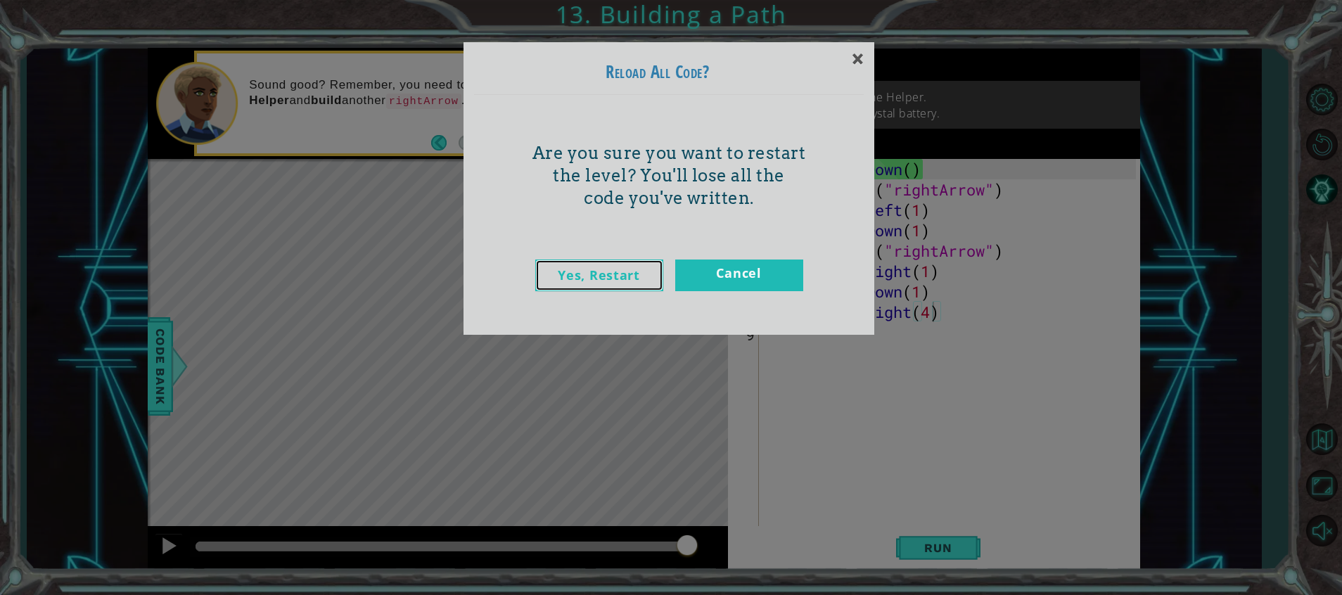
click at [606, 272] on link "Yes, Restart" at bounding box center [599, 276] width 128 height 32
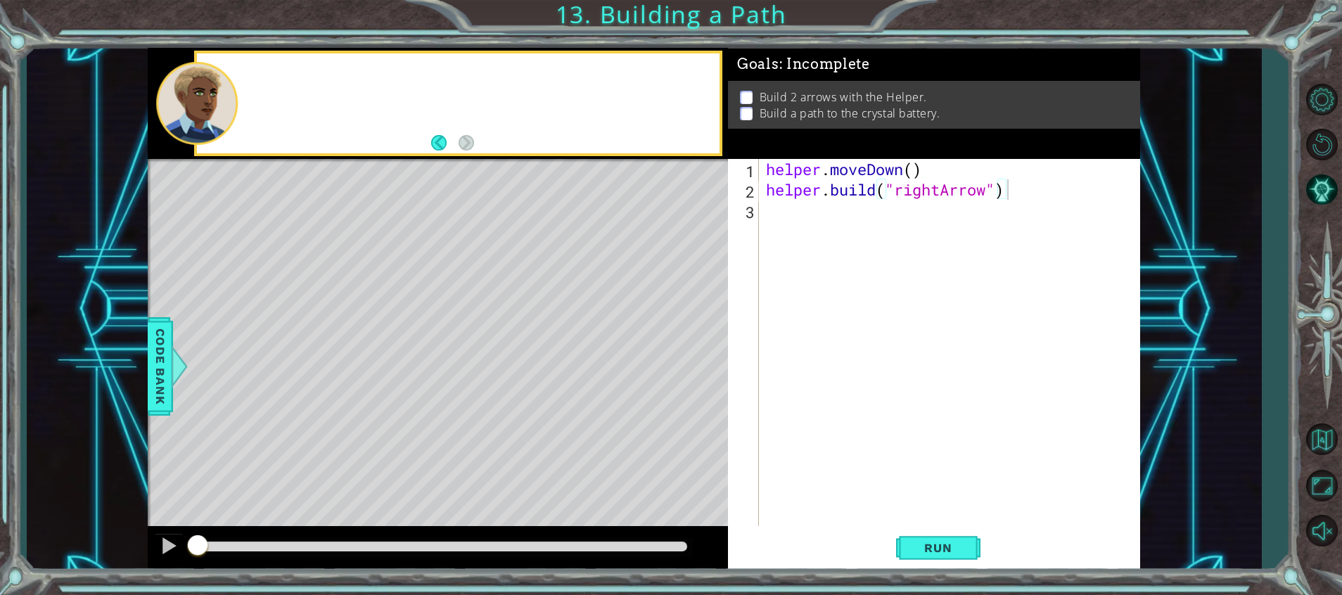
type textarea "[DOMAIN_NAME]("rightArrow")"
click at [887, 534] on div "Run" at bounding box center [938, 549] width 412 height 42
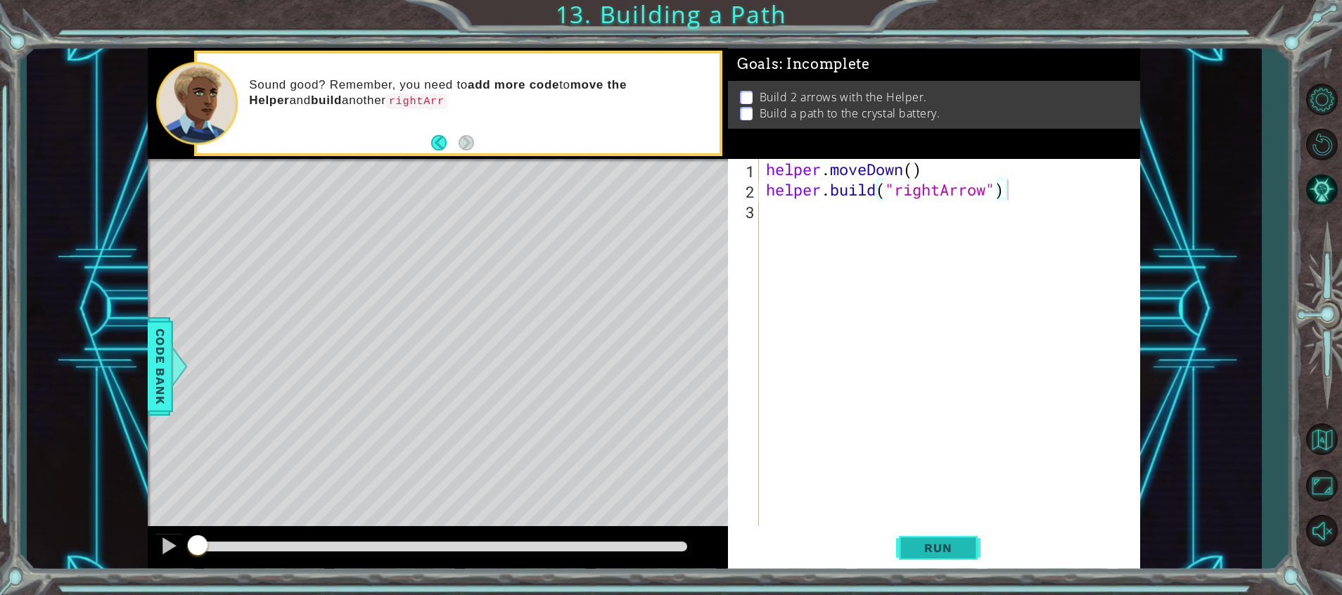
click at [924, 551] on span "Run" at bounding box center [938, 548] width 56 height 14
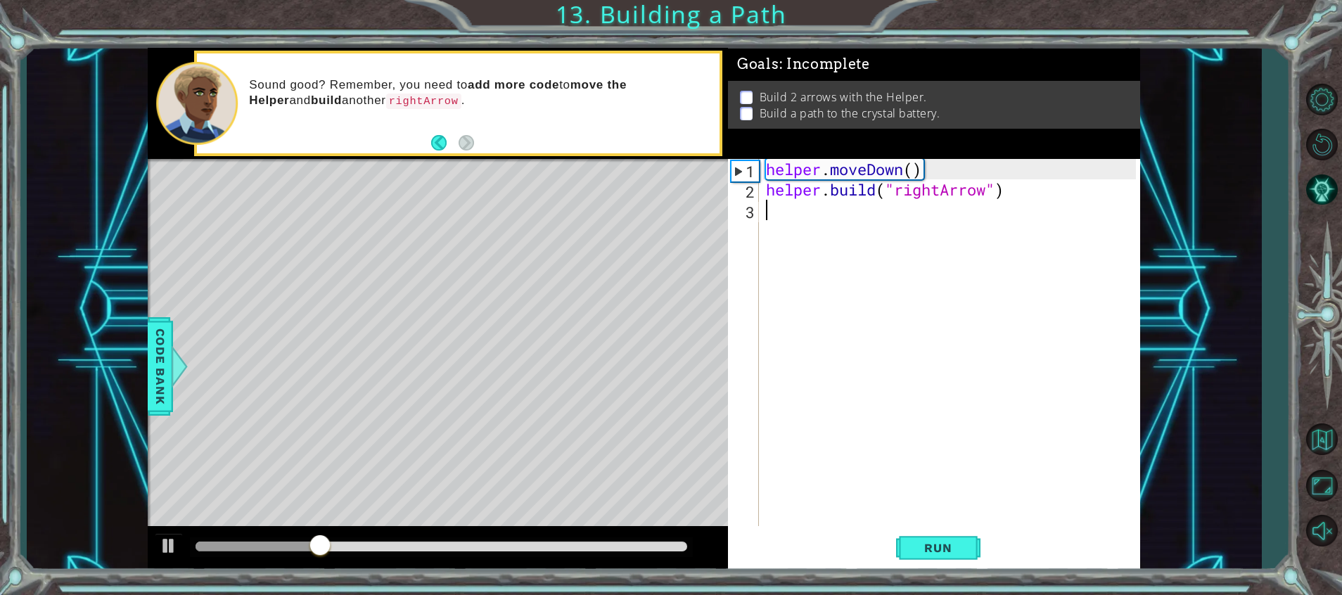
click at [784, 211] on div "helper . moveDown ( ) helper . build ( "rightArrow" )" at bounding box center [953, 363] width 380 height 408
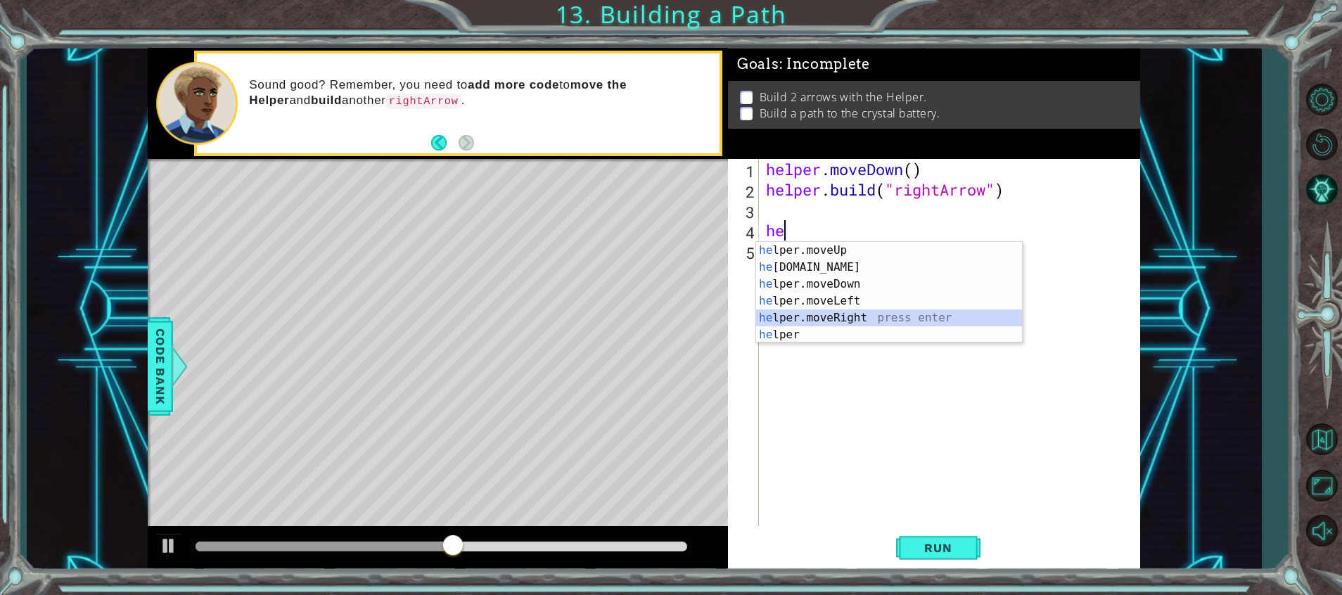
click at [908, 311] on div "he lper.moveUp press enter he [DOMAIN_NAME] press enter he lper.moveDown press …" at bounding box center [889, 309] width 266 height 135
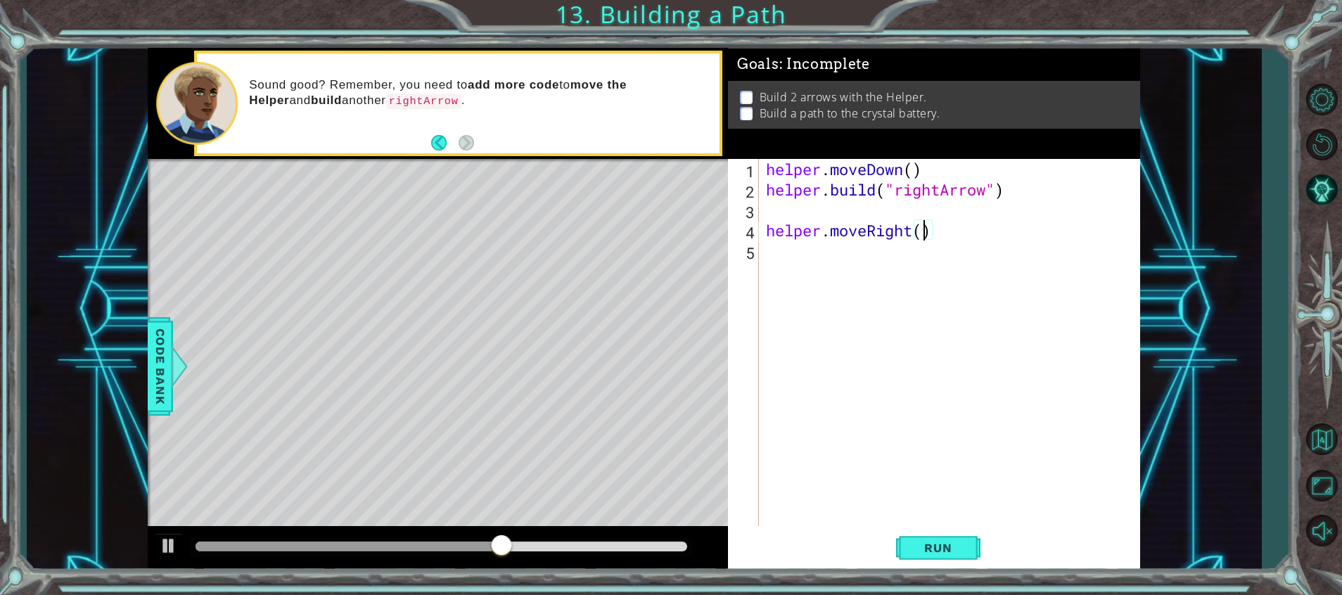
scroll to position [0, 7]
type textarea "helper.moveRight(4)"
click at [901, 538] on button "Run" at bounding box center [938, 549] width 84 height 42
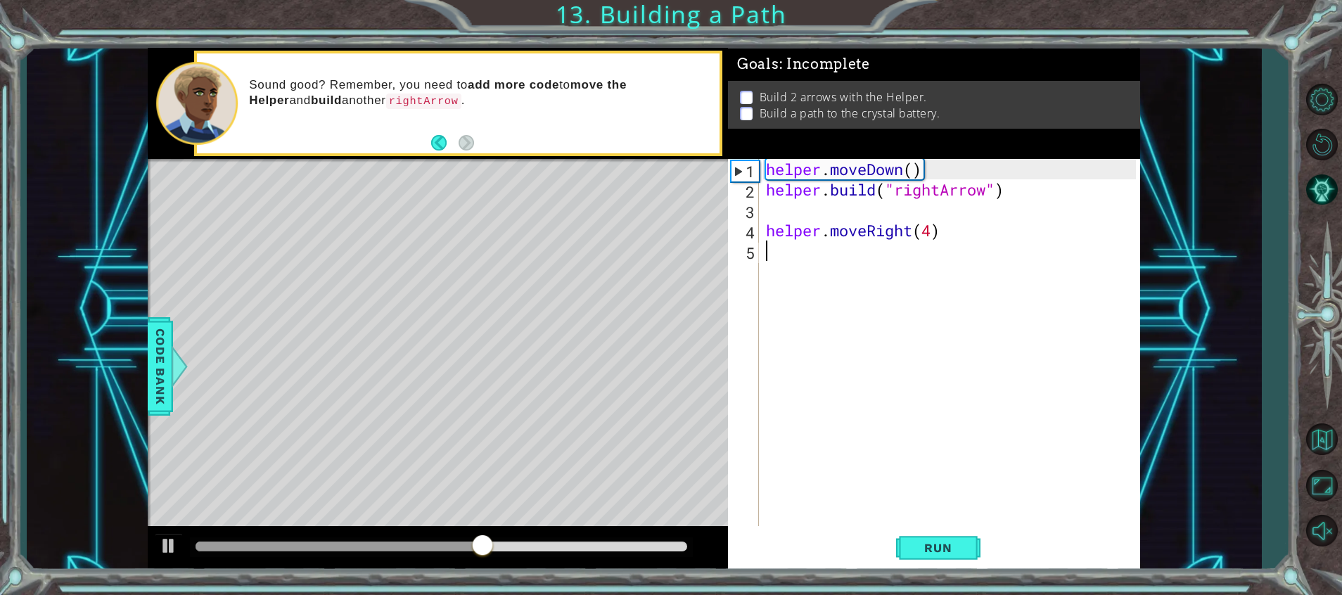
click at [820, 285] on div "helper . moveDown ( ) helper . build ( "rightArrow" ) helper . moveRight ( 4 )" at bounding box center [953, 363] width 380 height 408
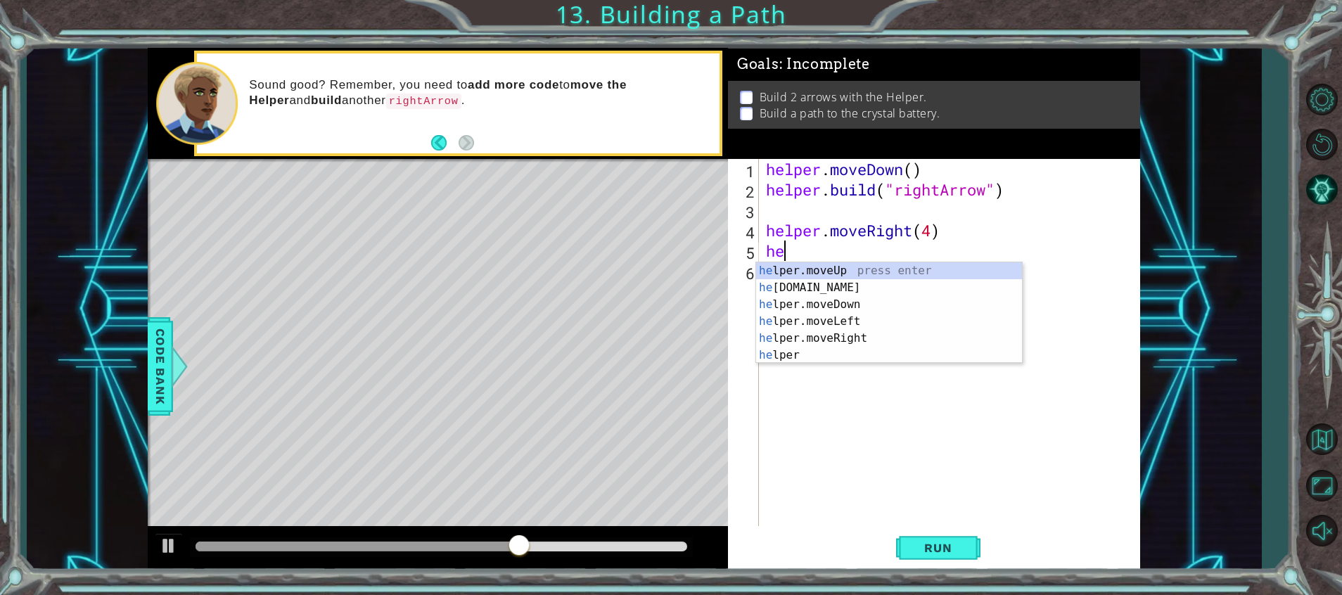
scroll to position [0, 1]
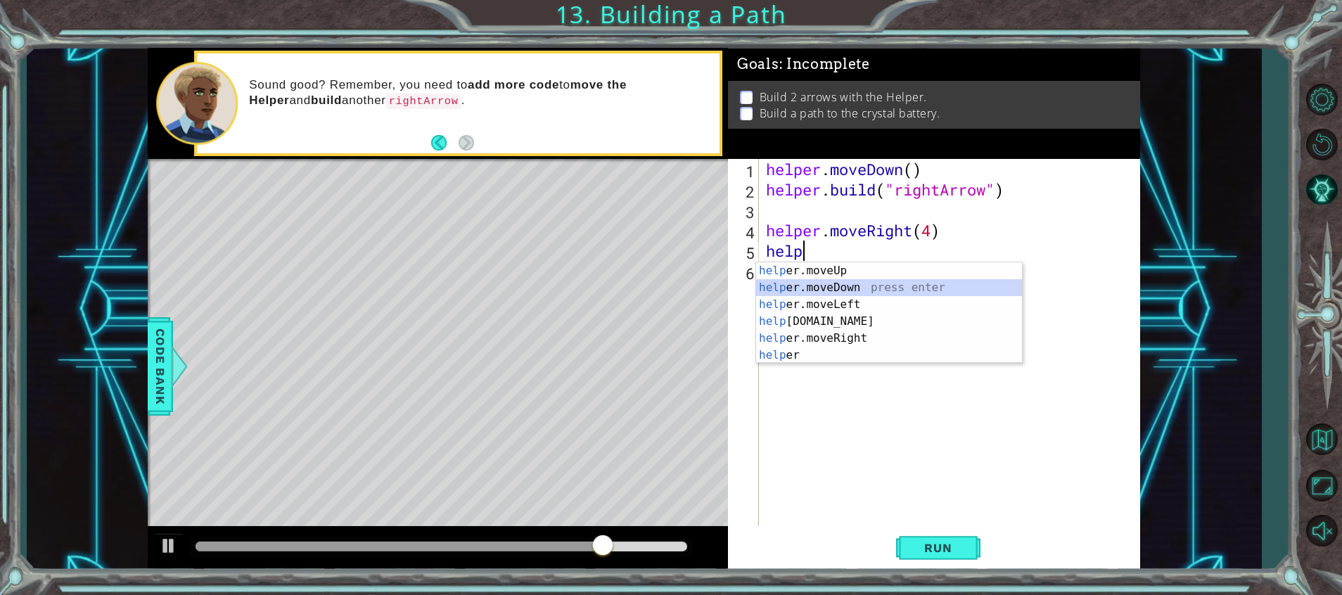
click at [844, 280] on div "help er.moveUp press enter help er.moveDown press enter help er.moveLeft press …" at bounding box center [889, 329] width 266 height 135
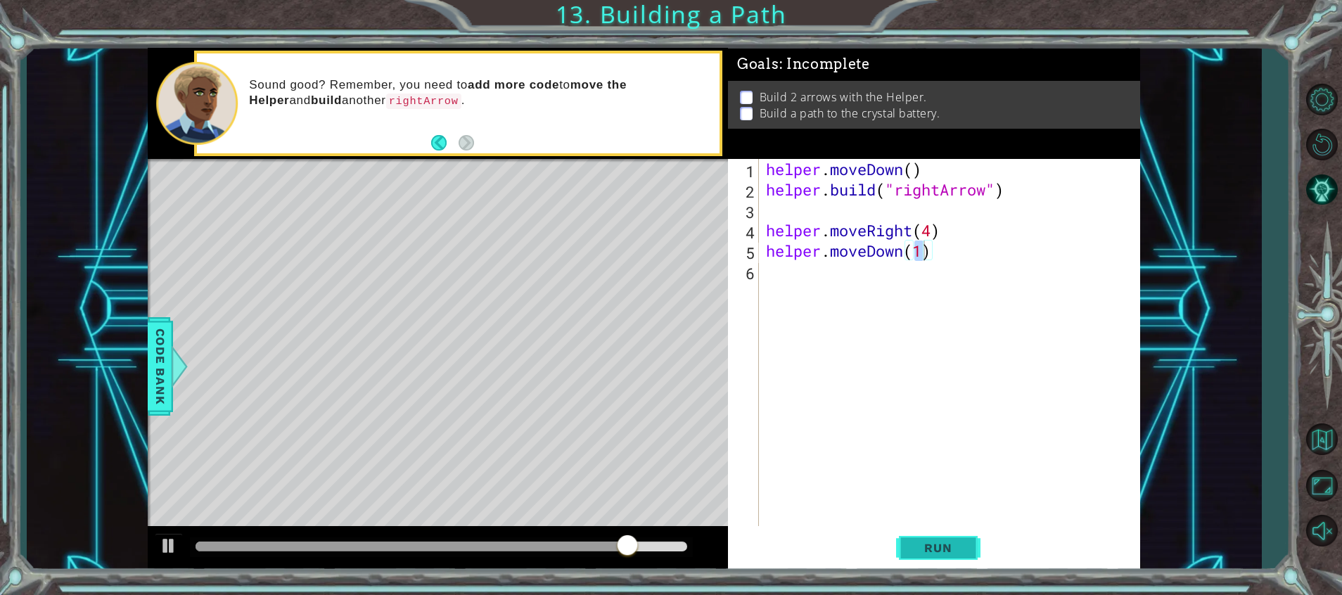
click at [944, 547] on span "Run" at bounding box center [938, 548] width 56 height 14
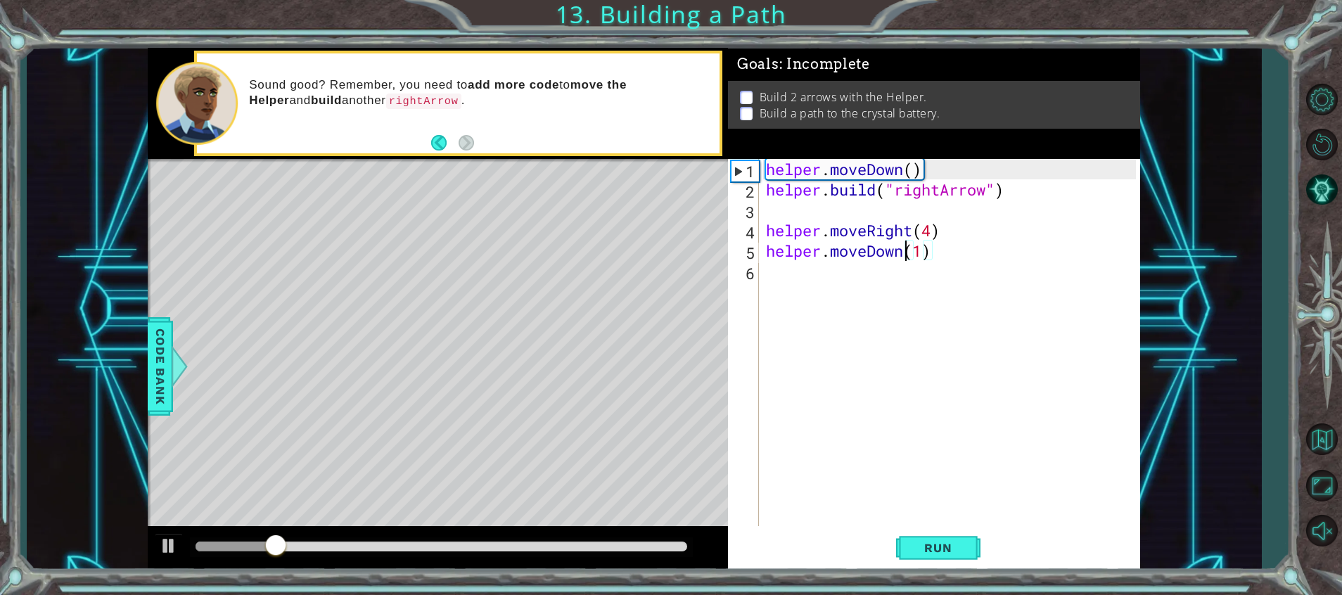
click at [902, 253] on div "helper . moveDown ( ) helper . build ( "rightArrow" ) helper . moveRight ( 4 ) …" at bounding box center [953, 363] width 380 height 408
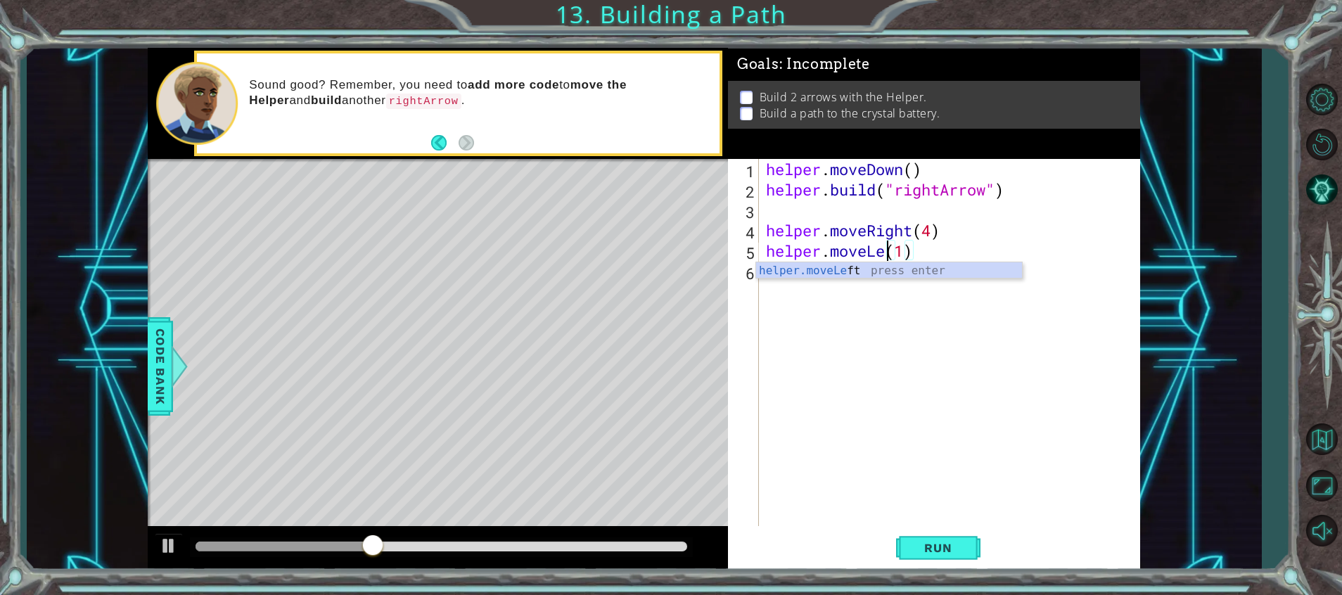
scroll to position [0, 6]
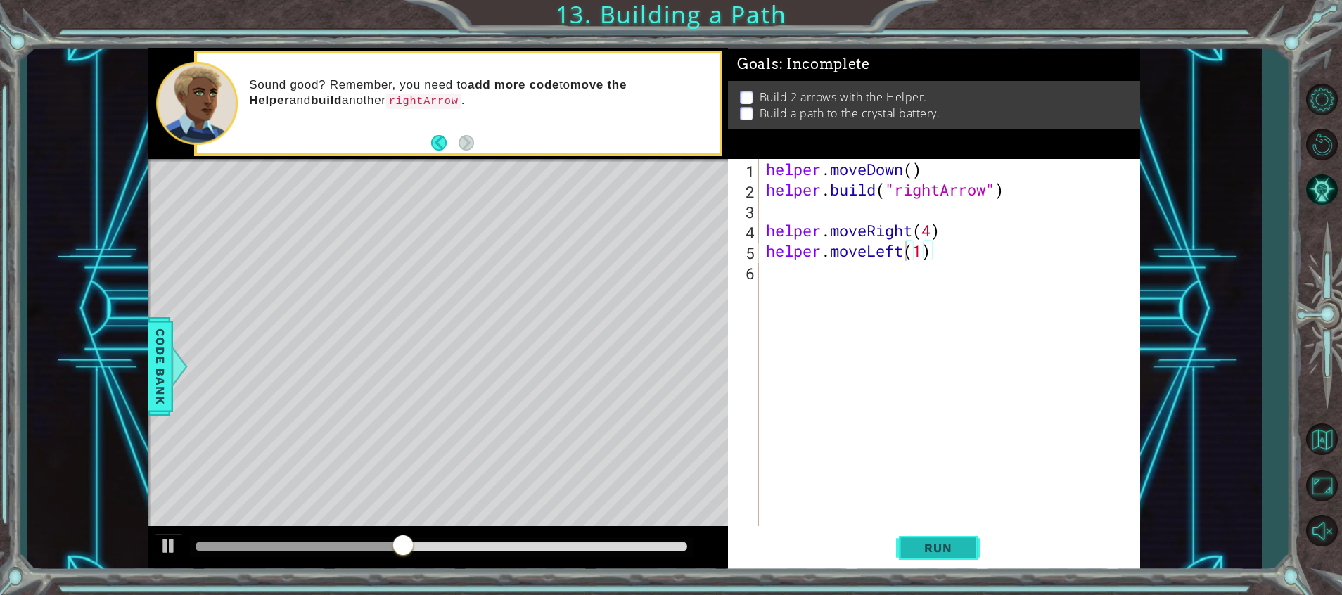
click at [922, 542] on span "Run" at bounding box center [938, 548] width 56 height 14
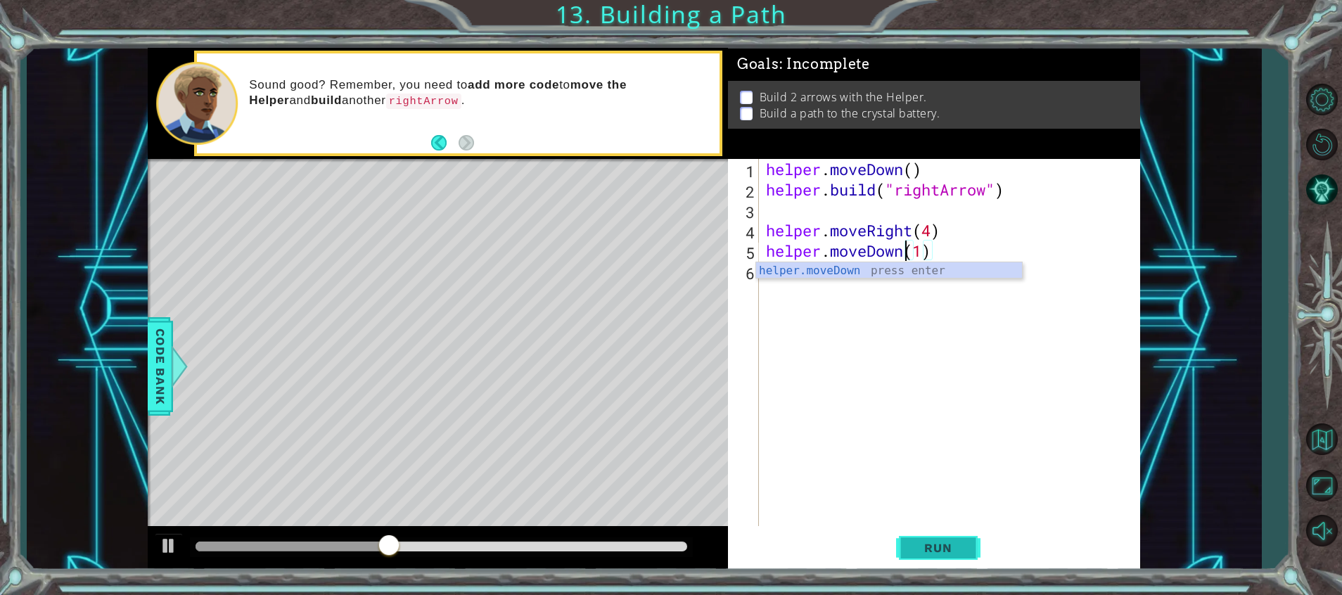
click at [947, 545] on span "Run" at bounding box center [938, 548] width 56 height 14
type textarea "helper.moveUp(1)"
click at [935, 528] on button "Run" at bounding box center [938, 549] width 84 height 42
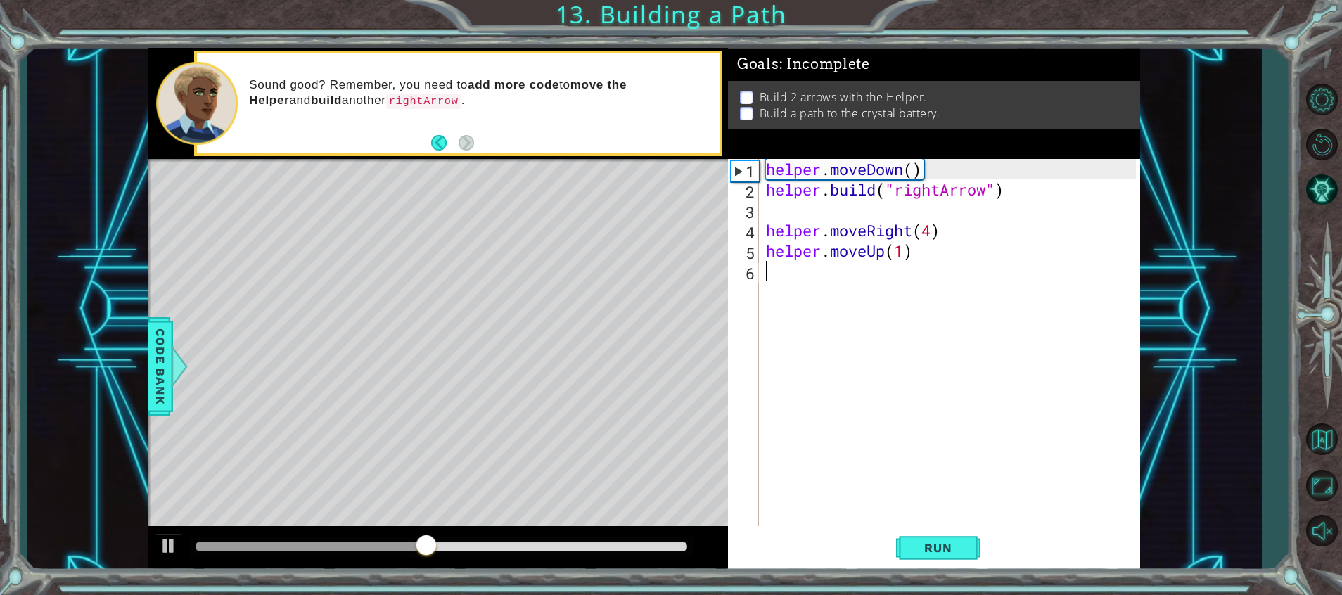
click at [851, 272] on div "helper . moveDown ( ) helper . build ( "rightArrow" ) helper . moveRight ( 4 ) …" at bounding box center [953, 363] width 380 height 408
click at [775, 205] on div "helper . moveDown ( ) helper . build ( "rightArrow" ) helper . moveRight ( 4 ) …" at bounding box center [953, 363] width 380 height 408
type textarea "[DOMAIN_NAME]("rightArrow")"
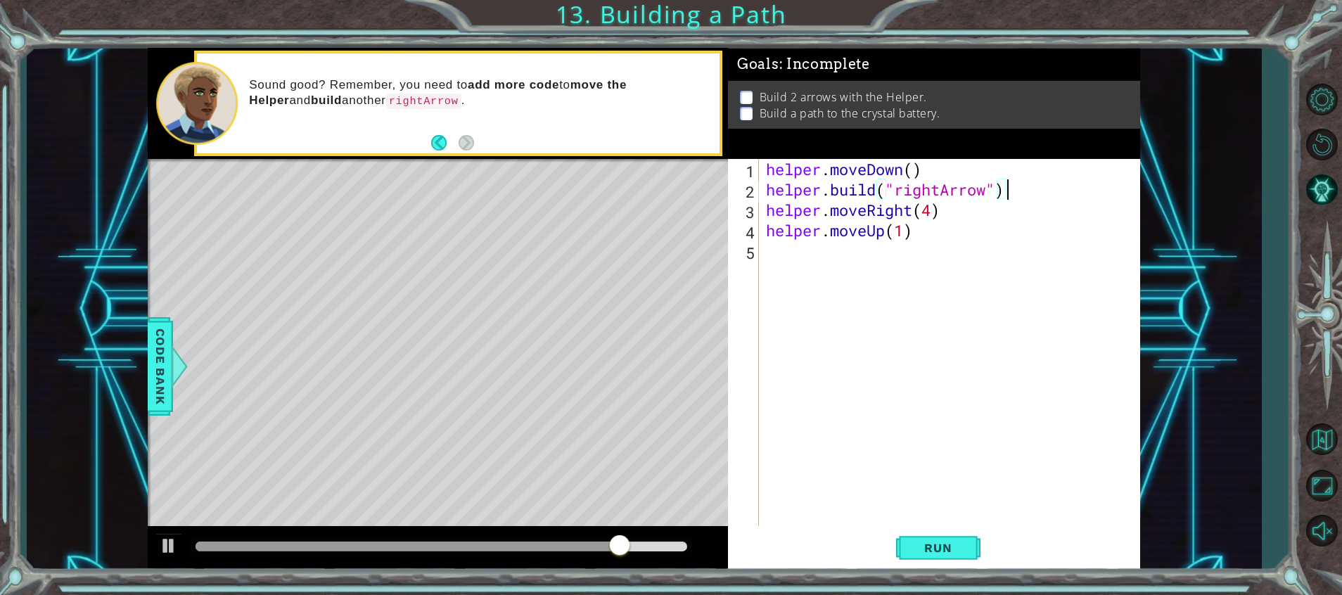
click at [795, 283] on div "helper . moveDown ( ) helper . build ( "rightArrow" ) helper . moveRight ( 4 ) …" at bounding box center [953, 363] width 380 height 408
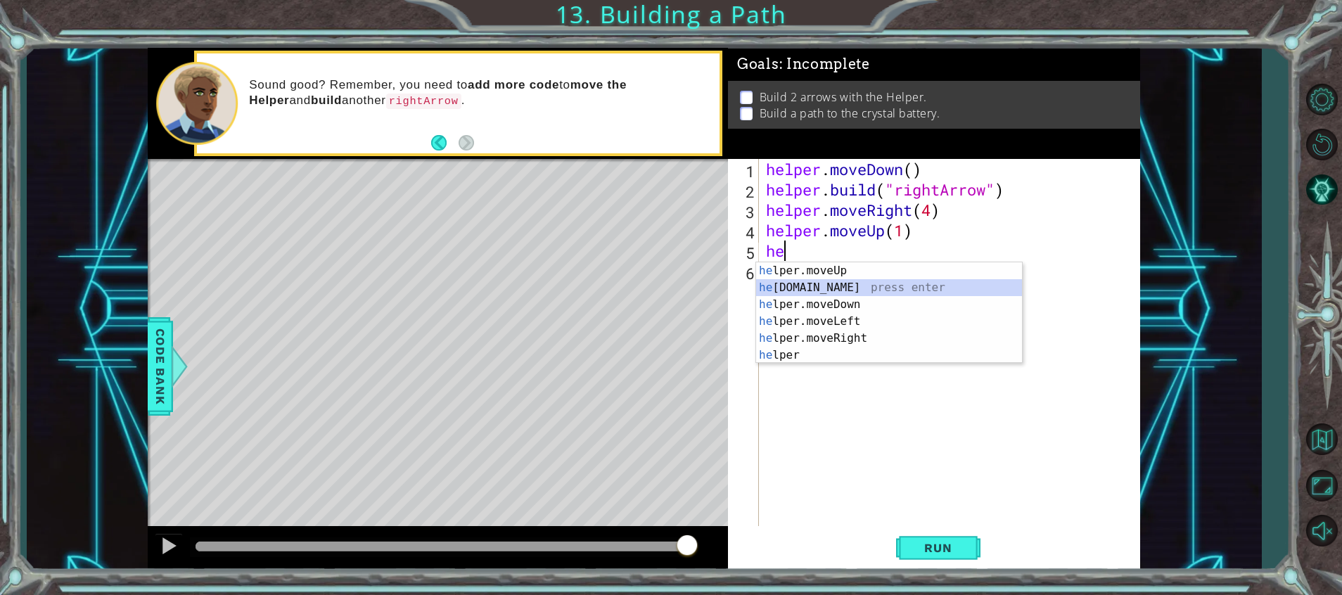
click at [800, 282] on div "he lper.moveUp press enter he [DOMAIN_NAME] press enter he lper.moveDown press …" at bounding box center [889, 329] width 266 height 135
type textarea "[DOMAIN_NAME]("rightArrow")"
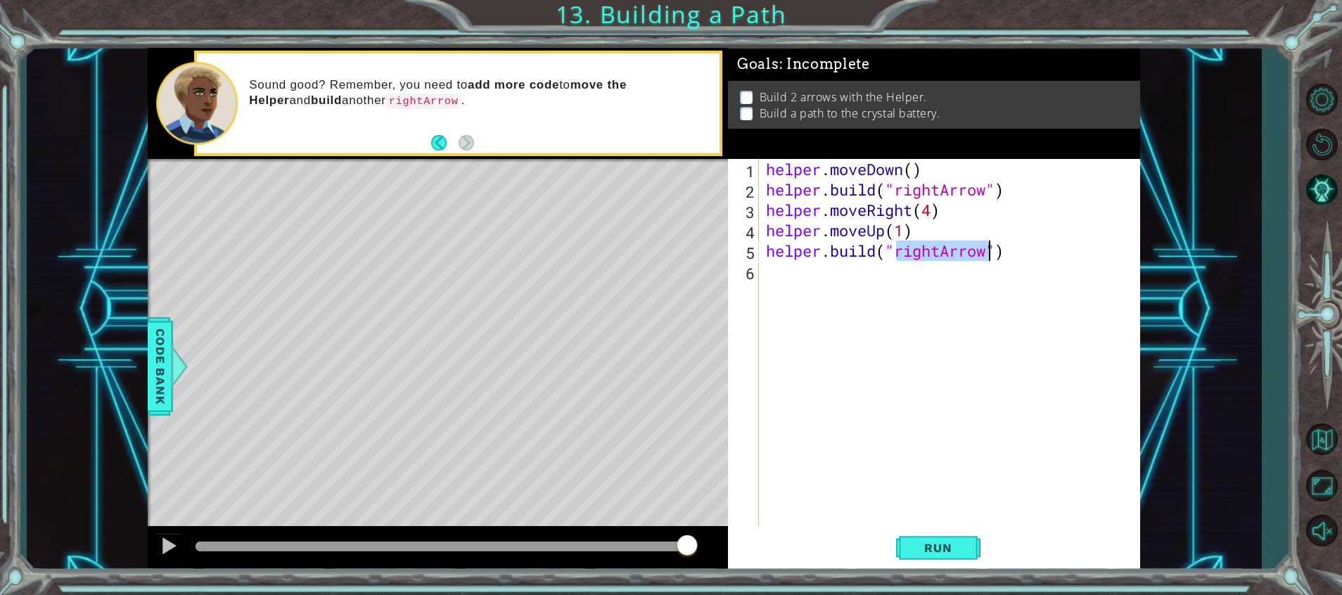
click at [800, 282] on div "helper . moveDown ( ) helper . build ( "rightArrow" ) helper . moveRight ( 4 ) …" at bounding box center [953, 363] width 380 height 408
drag, startPoint x: 940, startPoint y: 253, endPoint x: 955, endPoint y: 256, distance: 15.9
click at [955, 256] on div "helper . moveDown ( ) helper . build ( "rightArrow" ) helper . moveRight ( 4 ) …" at bounding box center [953, 363] width 380 height 408
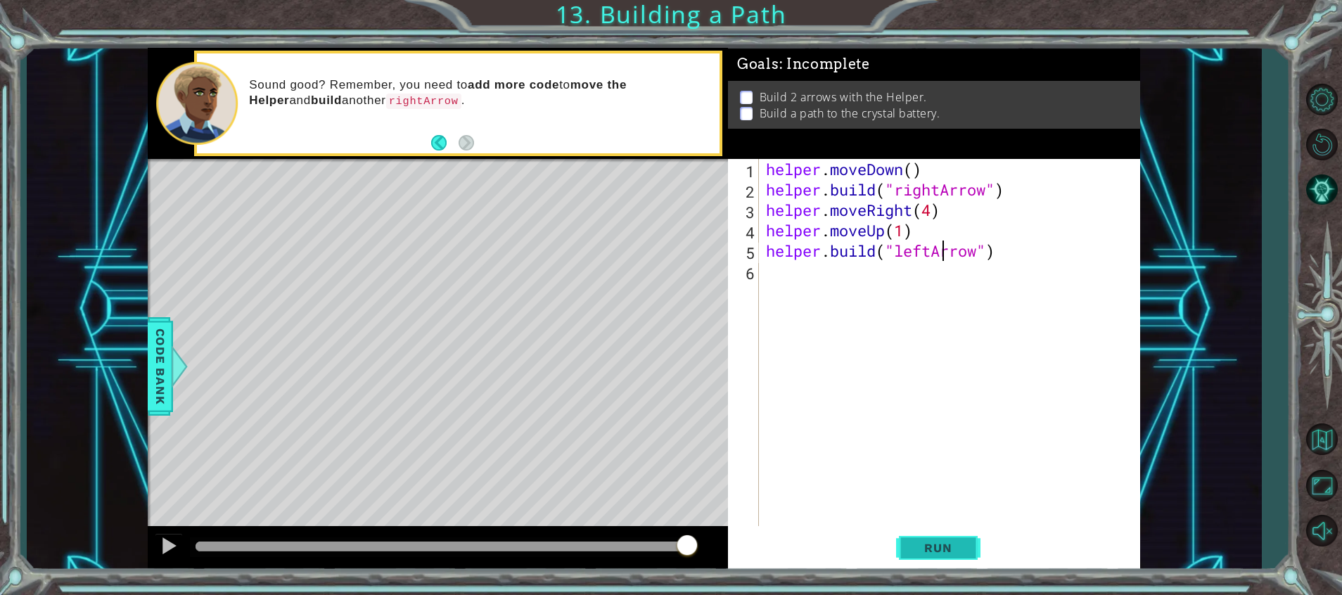
type textarea "[DOMAIN_NAME]("leftArrow")"
click at [958, 548] on span "Run" at bounding box center [938, 548] width 56 height 14
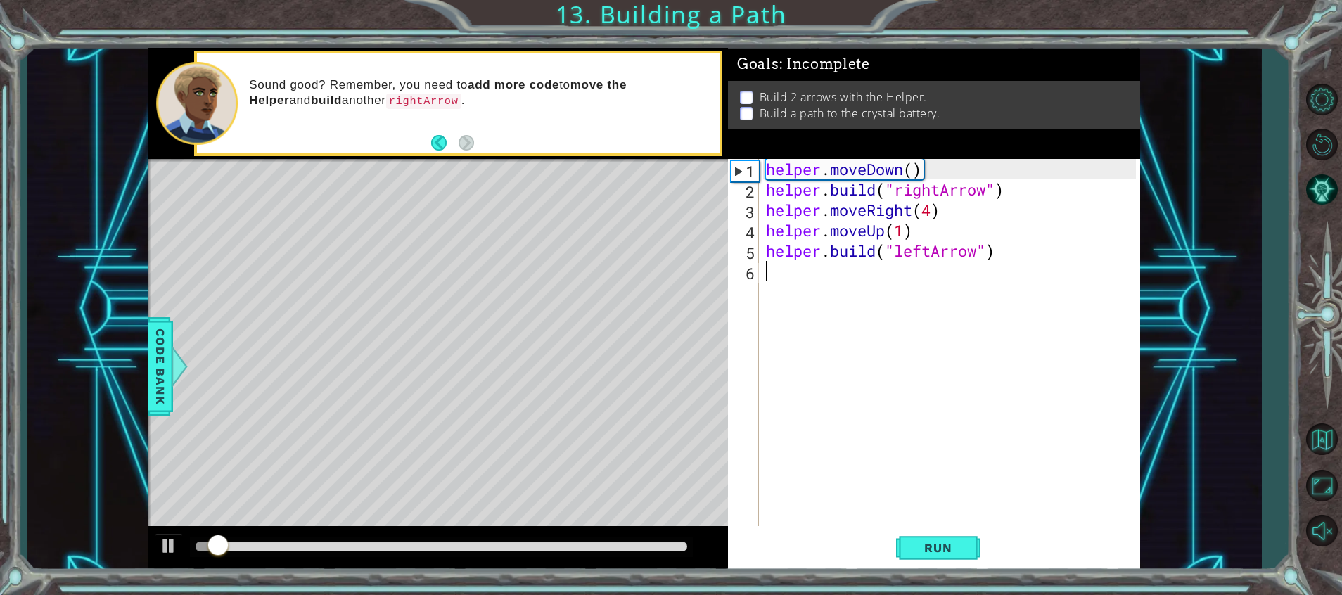
click at [960, 414] on div "helper . moveDown ( ) helper . build ( "rightArrow" ) helper . moveRight ( 4 ) …" at bounding box center [953, 363] width 380 height 408
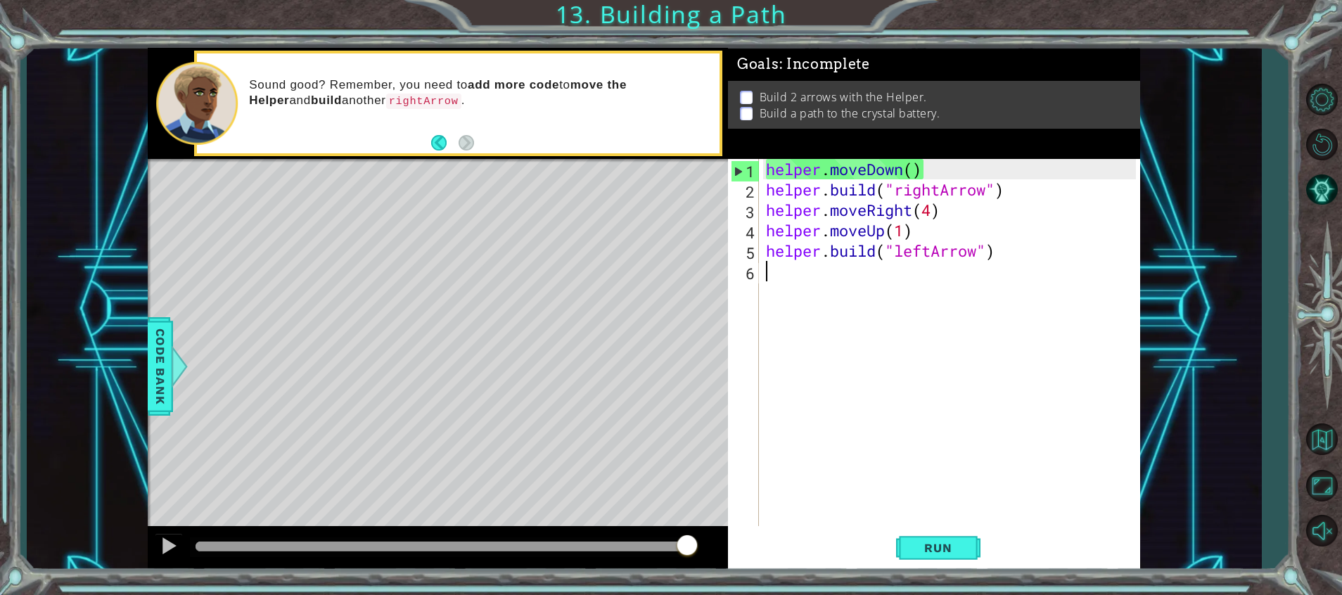
click at [1022, 267] on div "helper . moveDown ( ) helper . build ( "rightArrow" ) helper . moveRight ( 4 ) …" at bounding box center [953, 363] width 380 height 408
click at [998, 241] on div "helper . moveDown ( ) helper . build ( "rightArrow" ) helper . moveRight ( 4 ) …" at bounding box center [953, 363] width 380 height 408
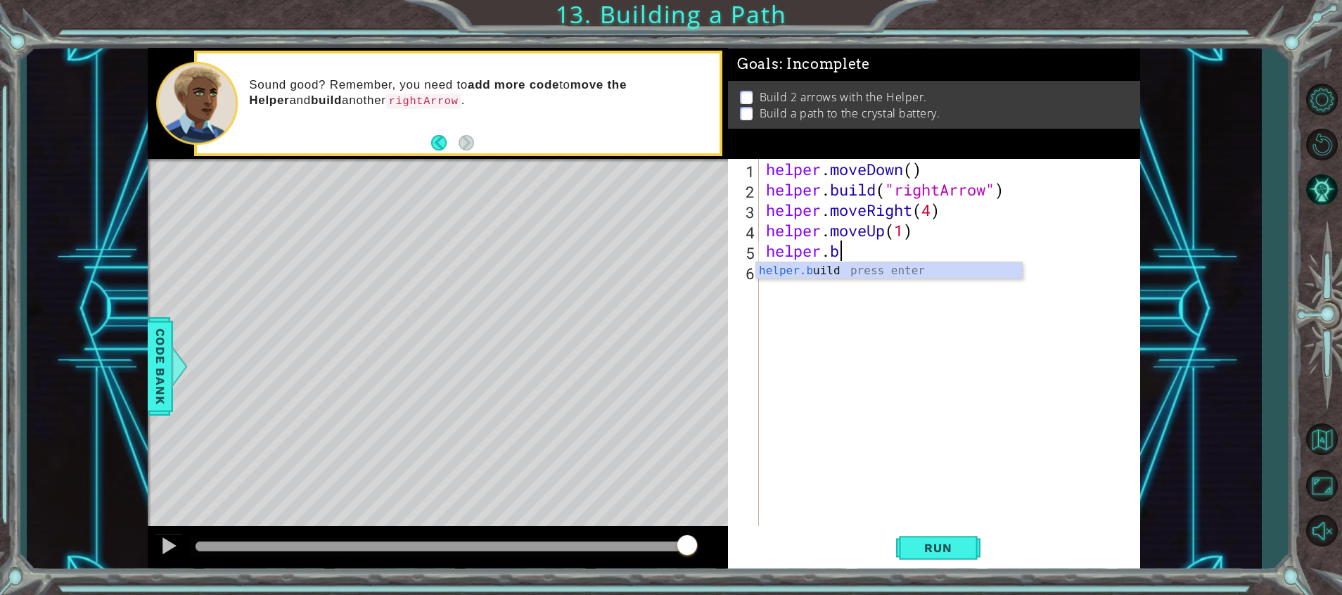
type textarea "h"
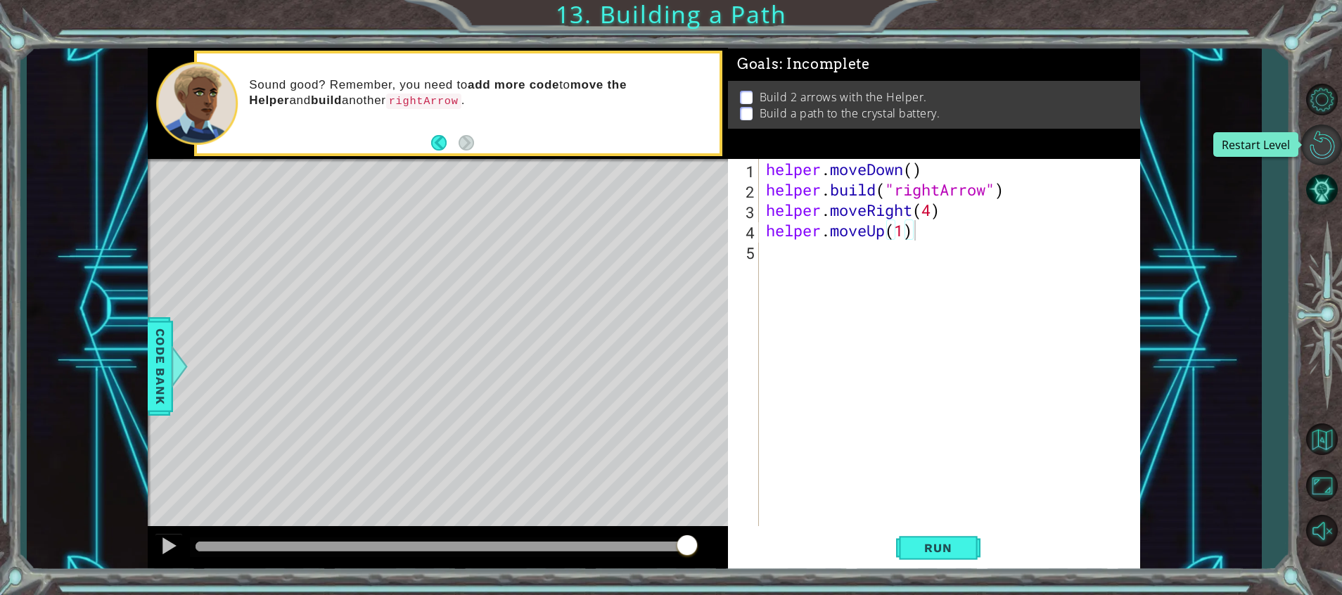
click at [1306, 141] on button "Restart Level" at bounding box center [1322, 145] width 41 height 41
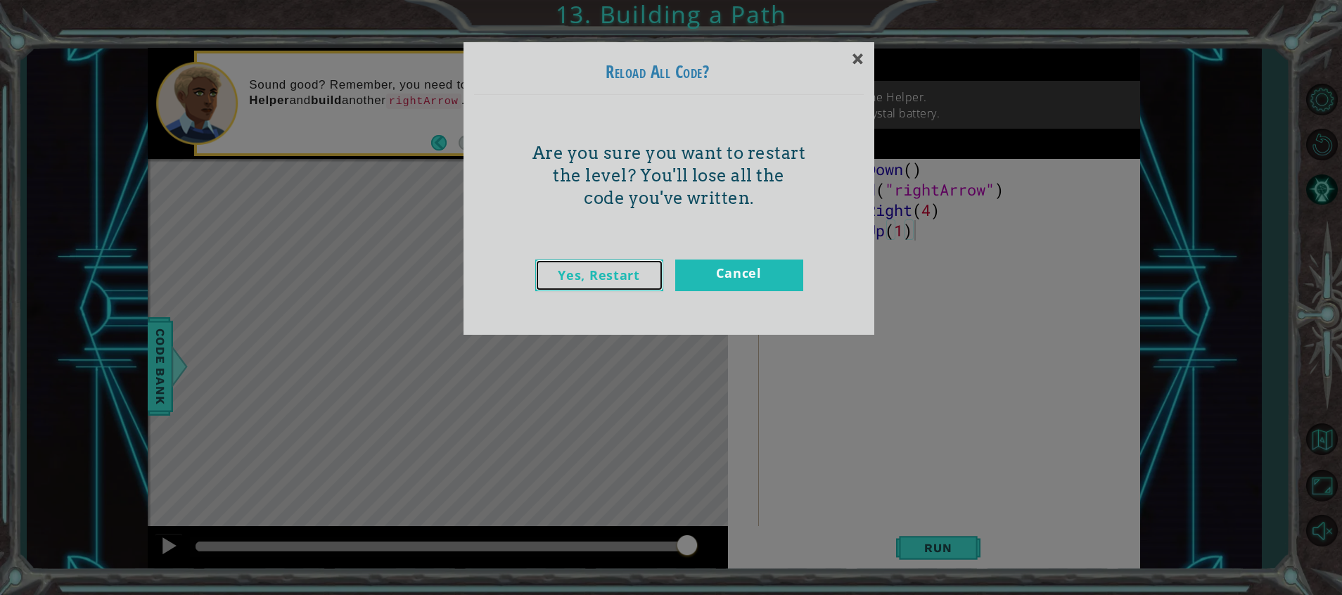
click at [640, 269] on link "Yes, Restart" at bounding box center [599, 276] width 128 height 32
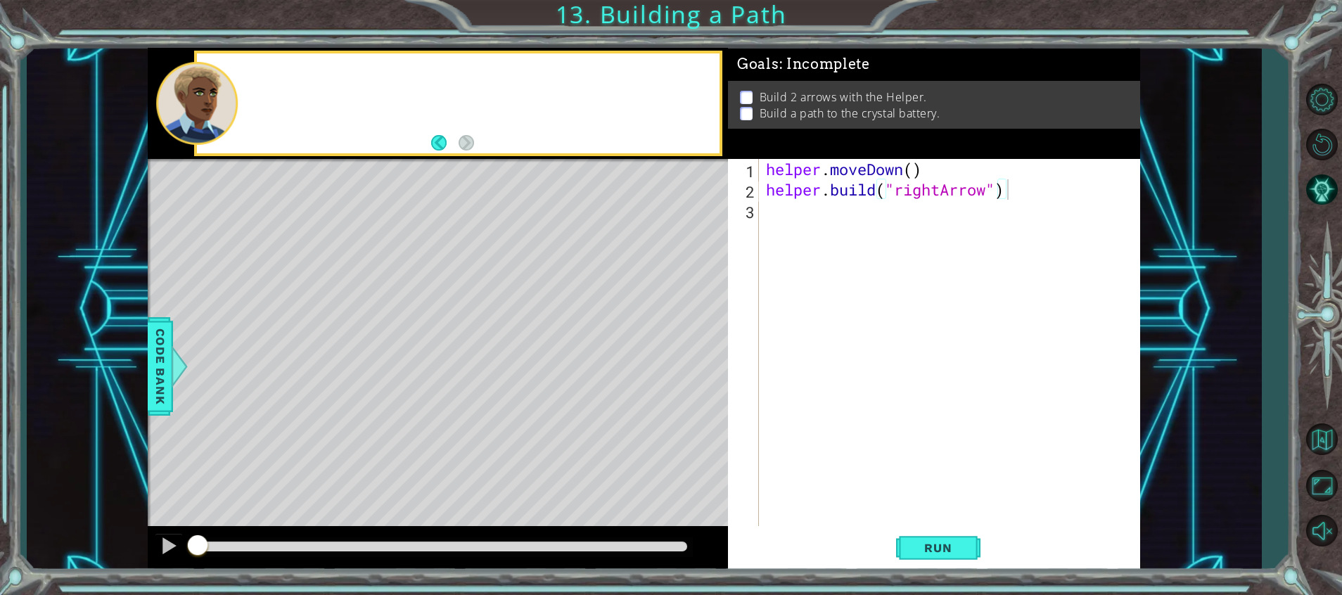
type textarea "[DOMAIN_NAME]("rightArrow")"
click at [834, 224] on div "helper . moveDown ( ) helper . build ( "rightArrow" )" at bounding box center [953, 363] width 380 height 408
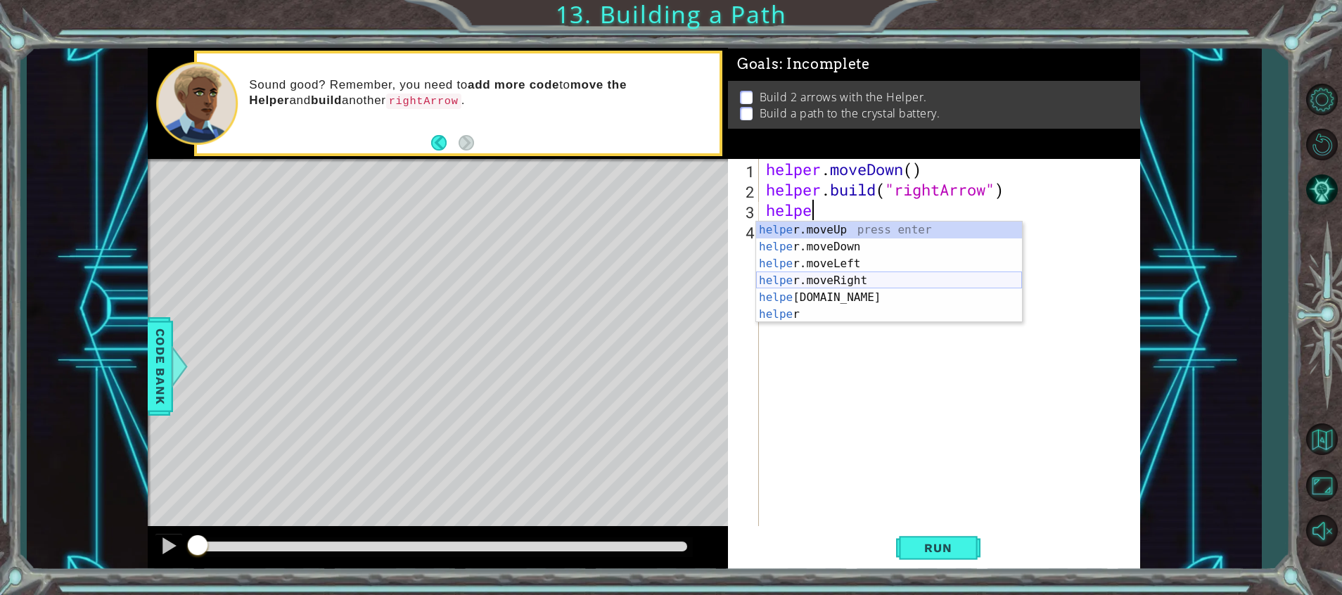
scroll to position [0, 2]
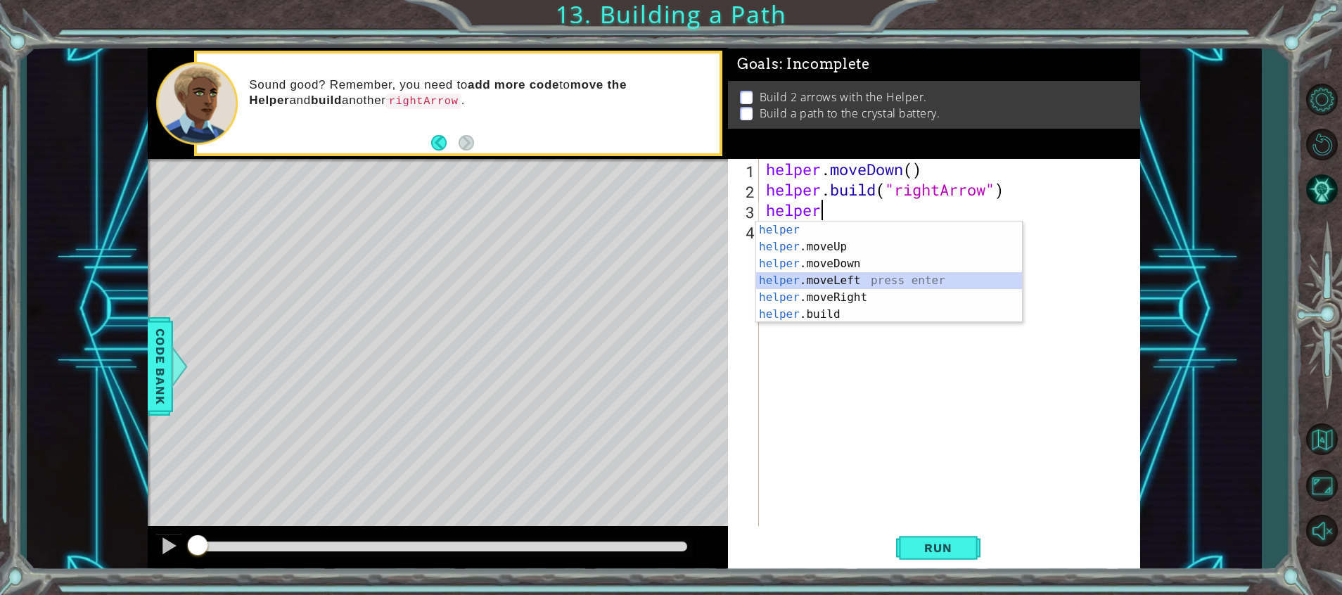
click at [842, 281] on div "helper press enter helper .moveUp press enter helper .moveDown press enter help…" at bounding box center [889, 289] width 266 height 135
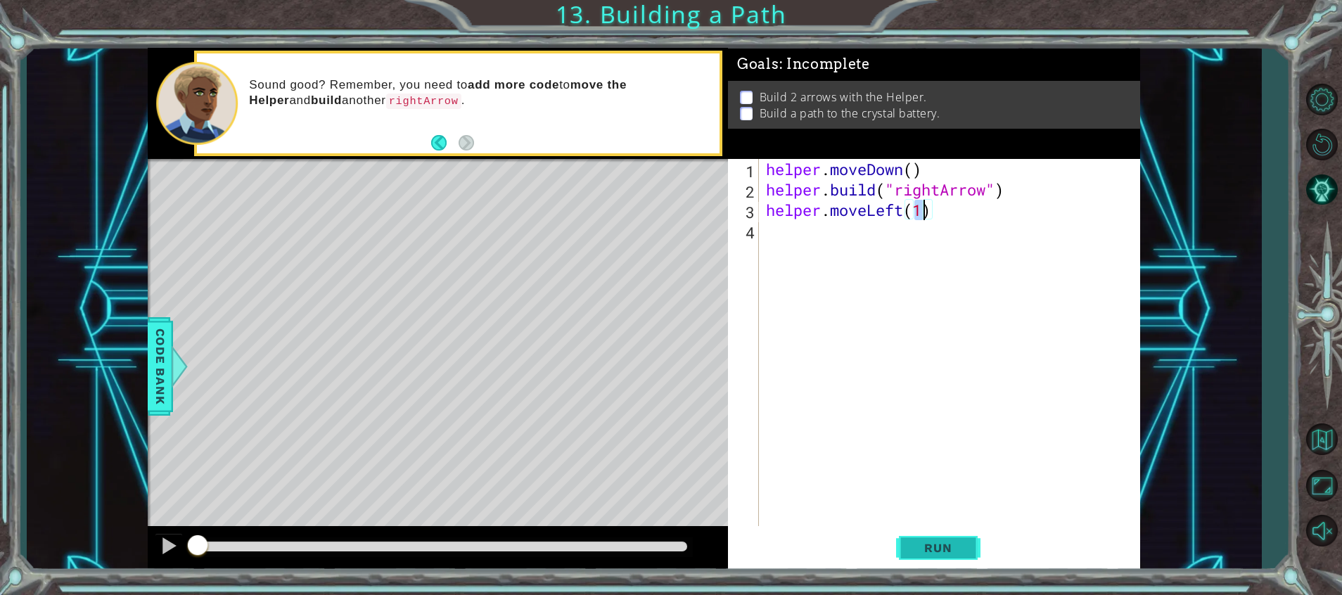
type textarea "helper.moveLeft(1)"
click at [920, 528] on button "Run" at bounding box center [938, 549] width 84 height 42
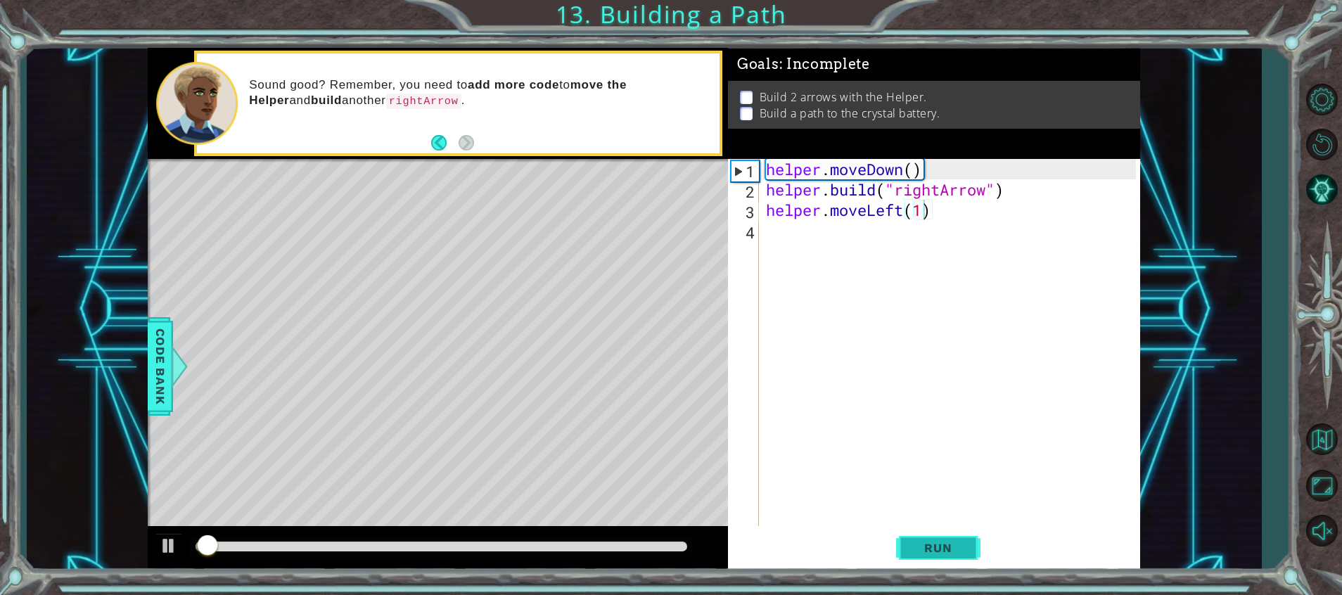
click at [920, 528] on button "Run" at bounding box center [938, 549] width 84 height 42
click at [810, 253] on div "helper . moveDown ( ) helper . build ( "rightArrow" ) helper . moveLeft ( 1 )" at bounding box center [953, 363] width 380 height 408
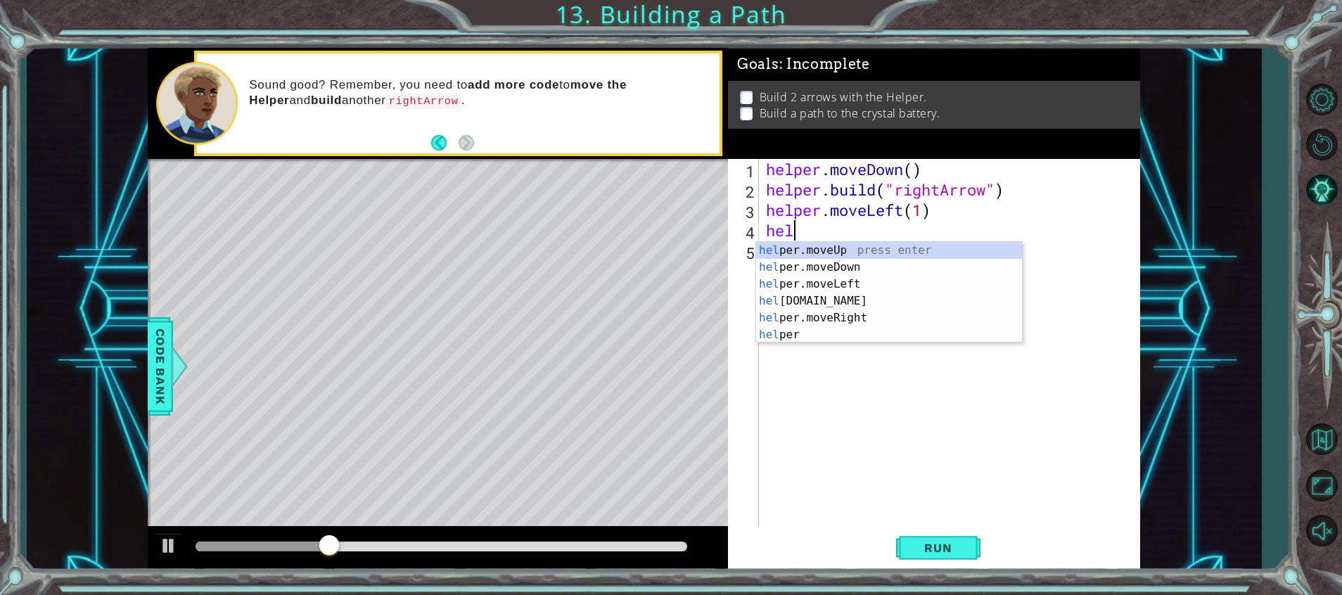
scroll to position [0, 1]
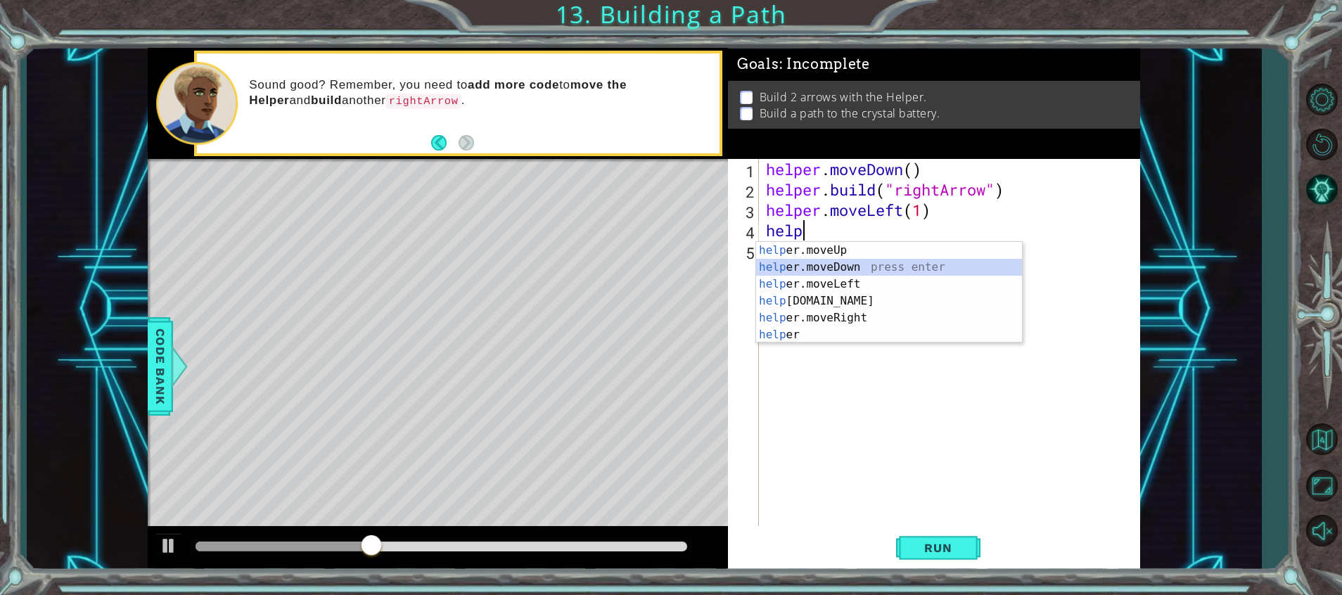
click at [813, 264] on div "help er.moveUp press enter help er.moveDown press enter help er.moveLeft press …" at bounding box center [889, 309] width 266 height 135
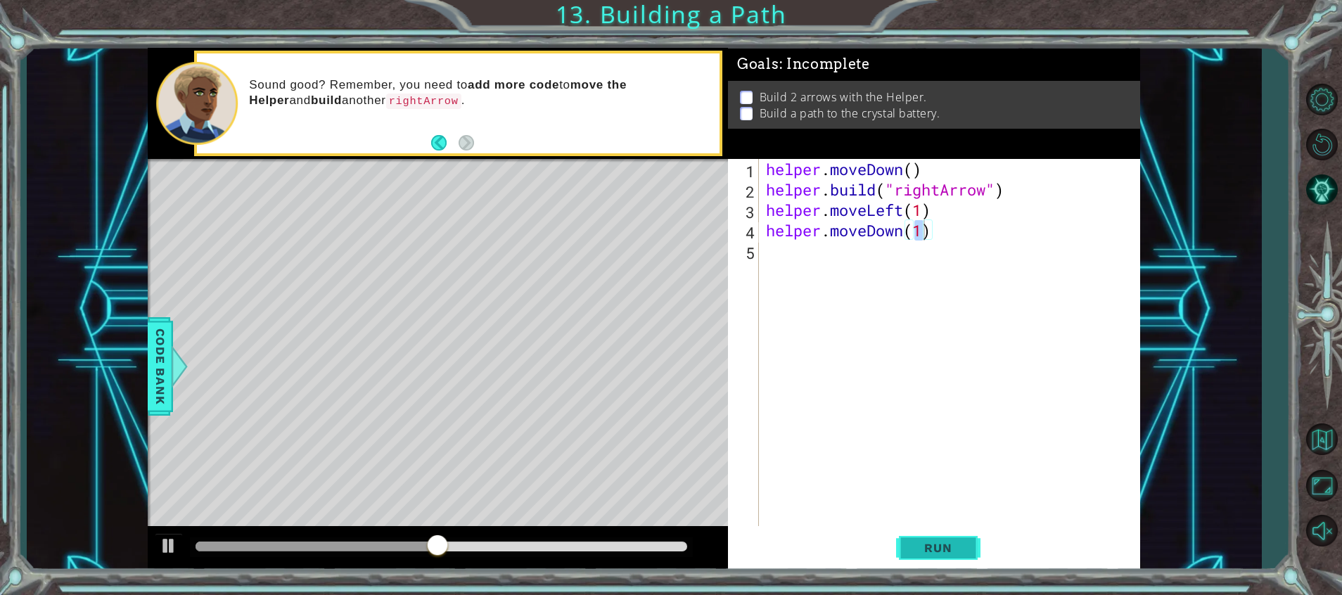
click at [943, 541] on span "Run" at bounding box center [938, 548] width 56 height 14
click at [943, 554] on span "Run" at bounding box center [938, 548] width 56 height 14
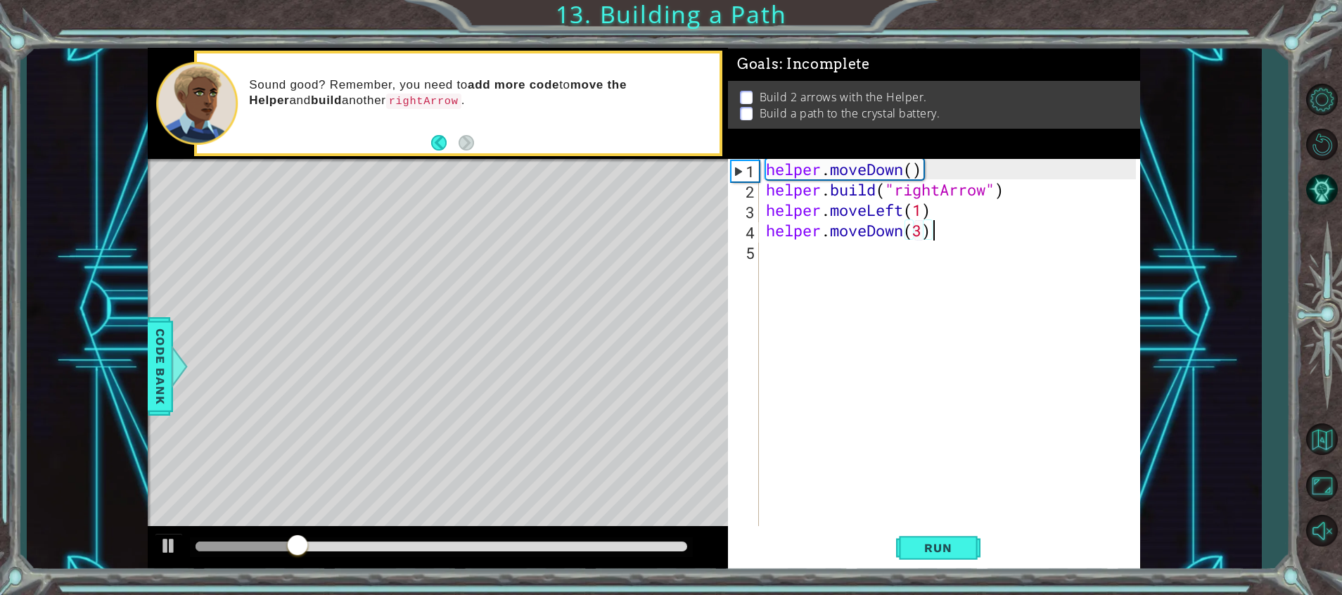
click at [937, 240] on div "helper . moveDown ( ) helper . build ( "rightArrow" ) helper . moveLeft ( 1 ) h…" at bounding box center [953, 363] width 380 height 408
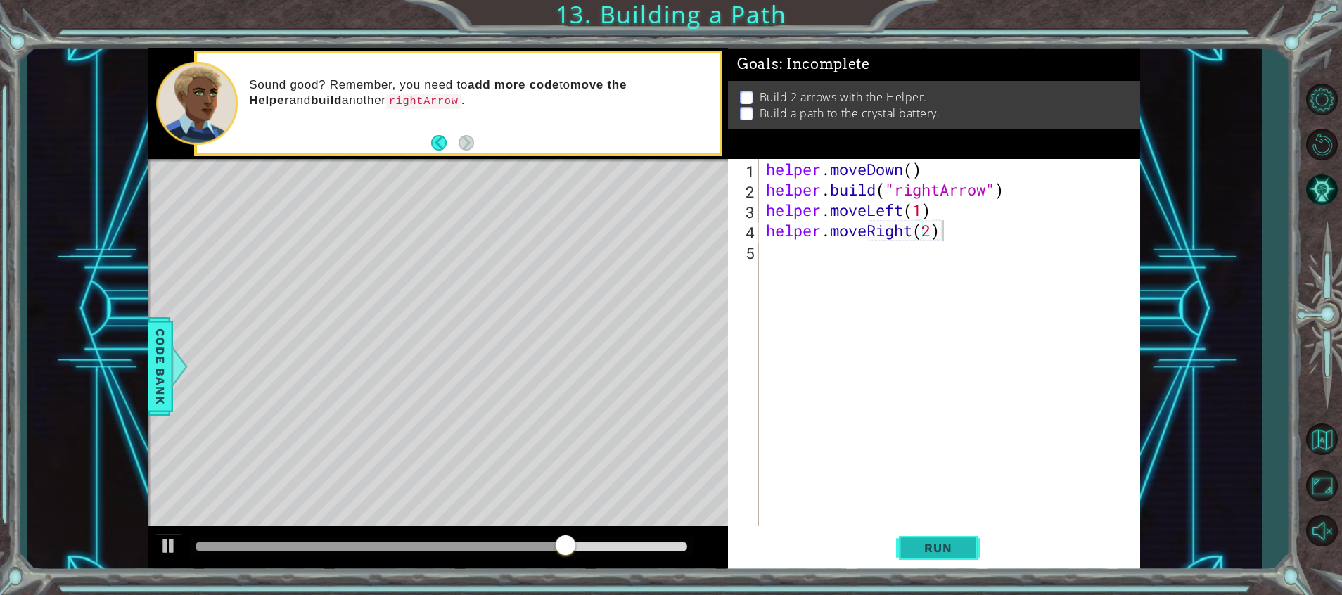
click at [960, 542] on span "Run" at bounding box center [938, 548] width 56 height 14
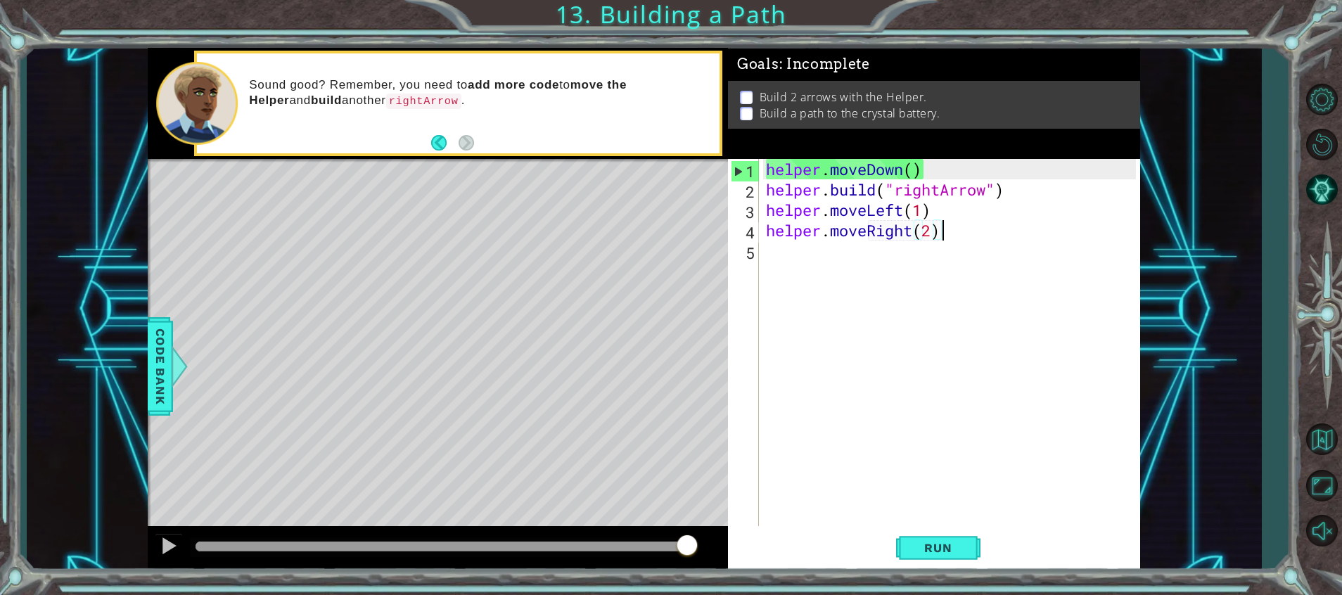
click at [8, 511] on div "1 ההההההההההההההההההההההההההההההההההההההההההההההההההההההההההההההההההההההההההההה…" at bounding box center [671, 297] width 1342 height 595
click at [960, 542] on span "Run" at bounding box center [938, 548] width 56 height 14
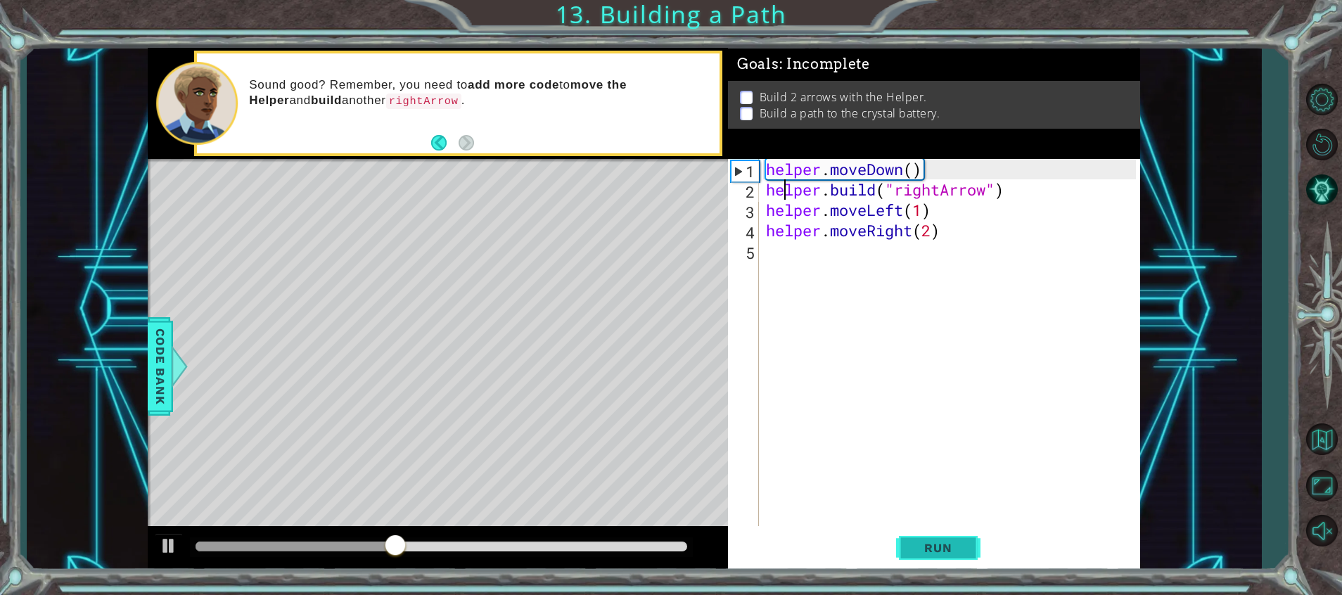
type textarea "helper.moveDown()"
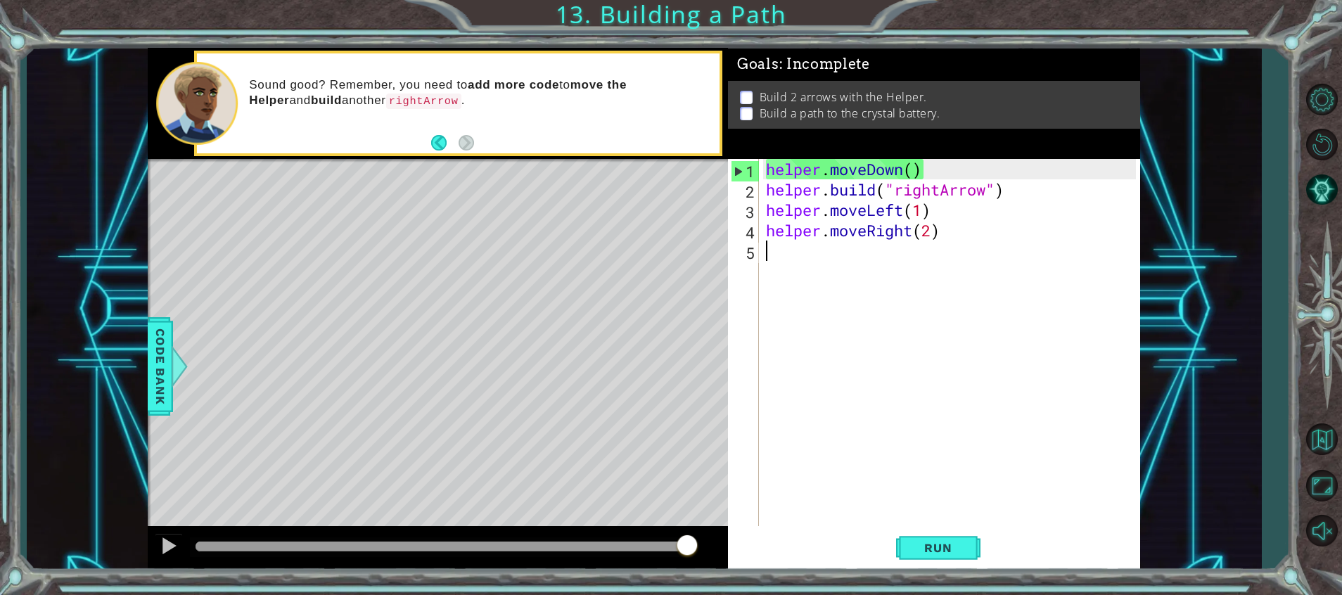
click at [863, 503] on div "helper . moveDown ( ) helper . build ( "rightArrow" ) helper . moveLeft ( 1 ) h…" at bounding box center [953, 363] width 380 height 408
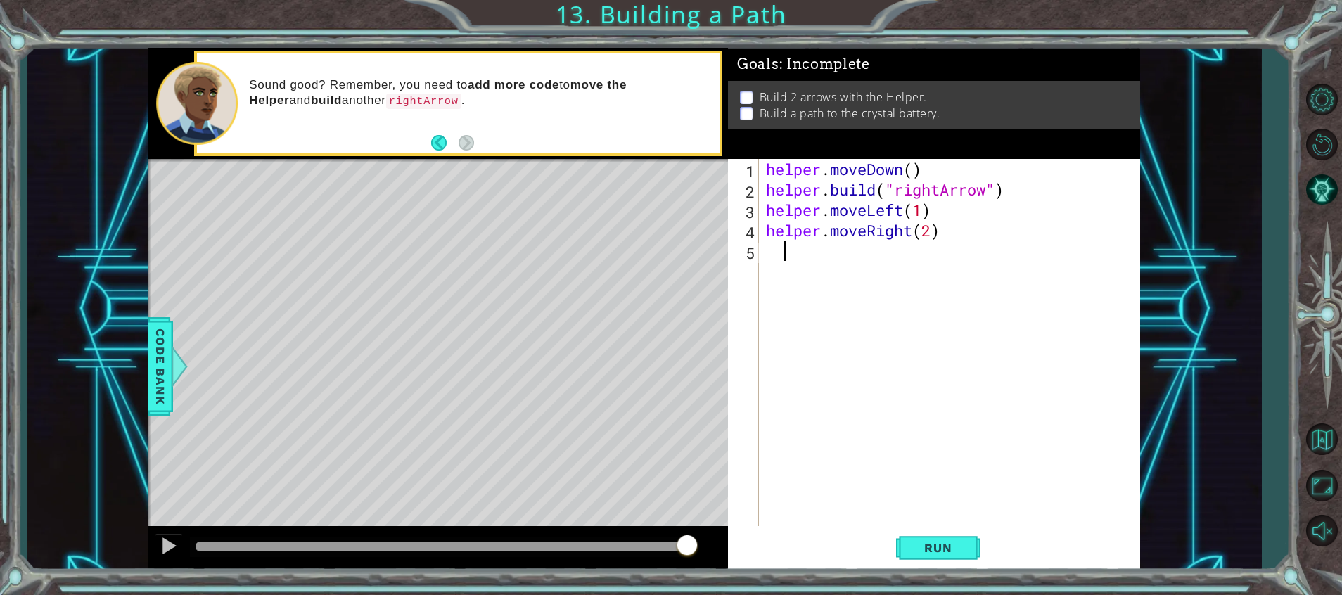
click at [794, 445] on div "helper . moveDown ( ) helper . build ( "rightArrow" ) helper . moveLeft ( 1 ) h…" at bounding box center [953, 363] width 380 height 408
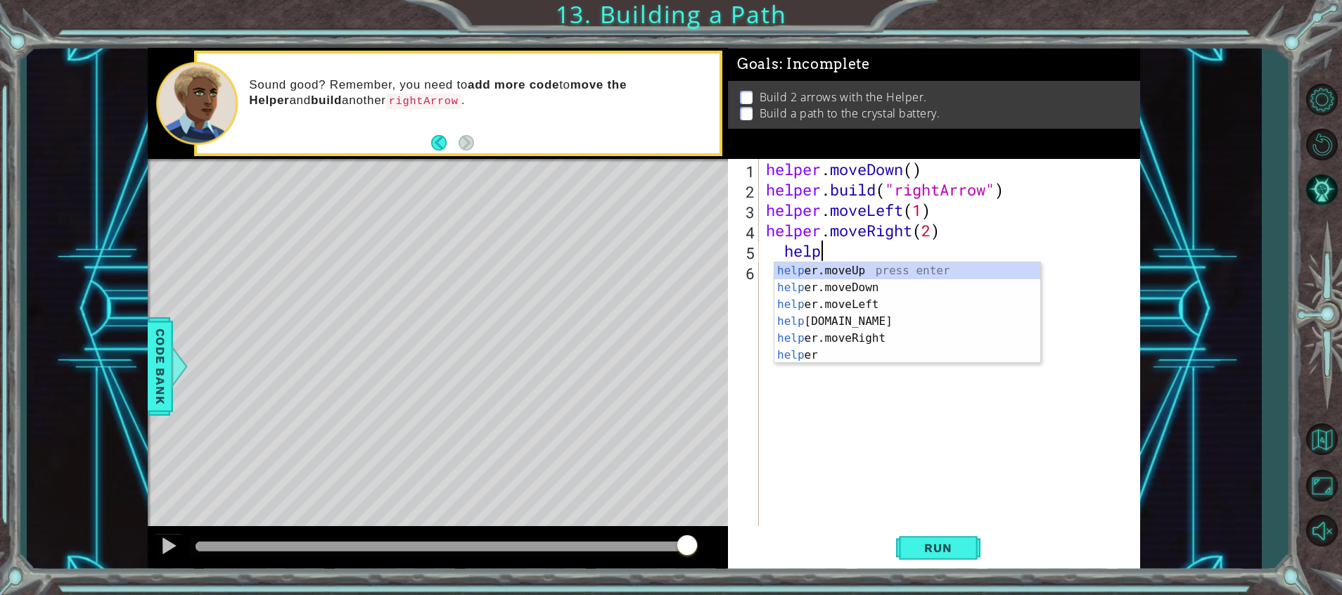
scroll to position [0, 2]
click at [822, 303] on div "help er.moveUp press enter help er.moveDown press enter help er.moveLeft press …" at bounding box center [908, 329] width 266 height 135
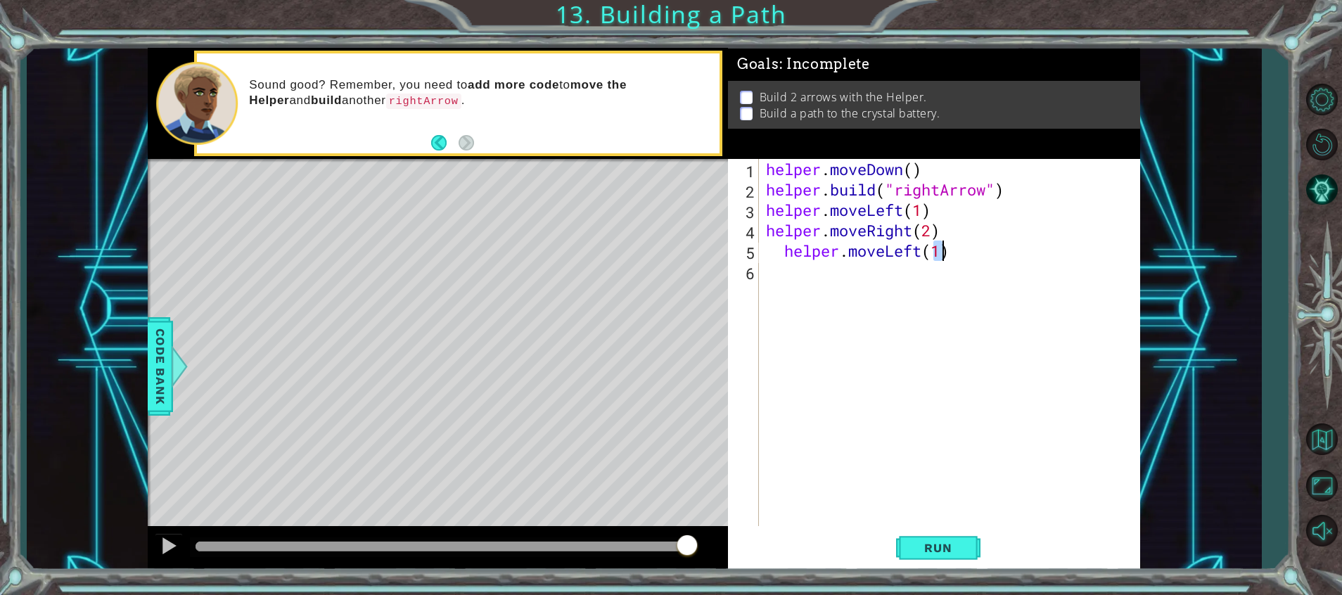
type textarea "helper.moveLeft(1)"
click at [765, 257] on div "helper . moveDown ( ) helper . build ( "rightArrow" ) helper . moveLeft ( 1 ) h…" at bounding box center [953, 363] width 380 height 408
click at [782, 265] on div "helper . moveDown ( ) helper . build ( "rightArrow" ) helper . moveLeft ( 1 ) h…" at bounding box center [953, 363] width 380 height 408
click at [773, 246] on div "helper . moveDown ( ) helper . build ( "rightArrow" ) helper . moveLeft ( 1 ) h…" at bounding box center [953, 363] width 380 height 408
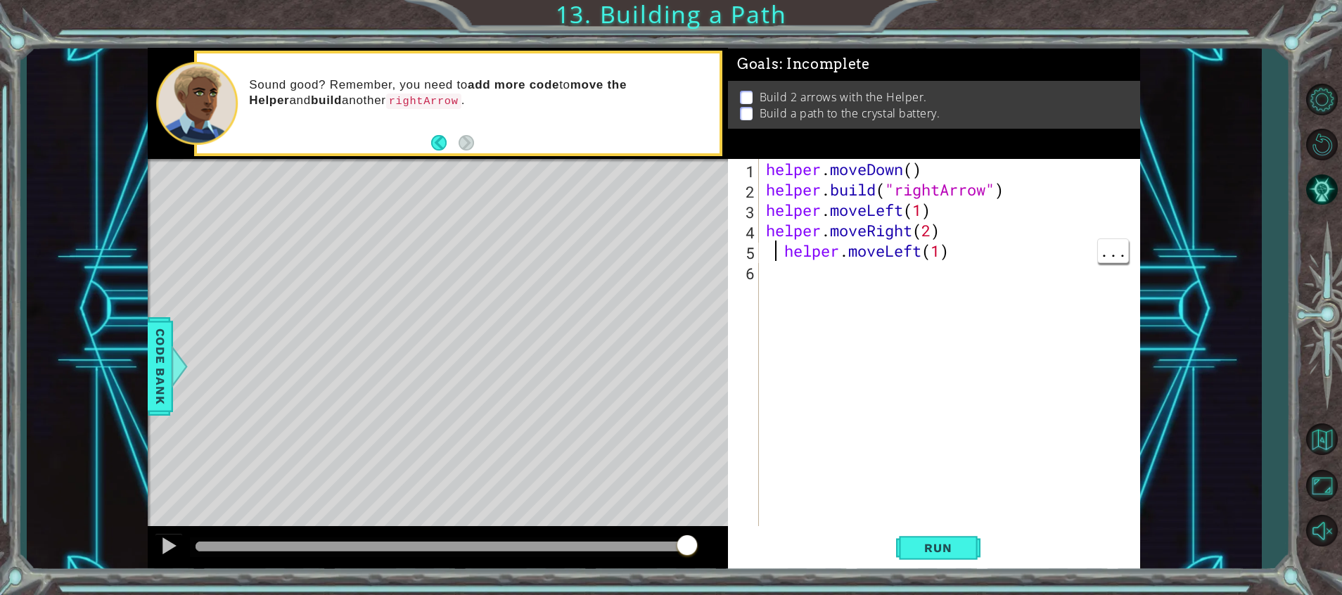
click at [779, 253] on div "helper . moveDown ( ) helper . build ( "rightArrow" ) helper . moveLeft ( 1 ) h…" at bounding box center [953, 363] width 380 height 408
click at [787, 260] on div "helper . moveDown ( ) helper . build ( "rightArrow" ) helper . moveLeft ( 1 ) h…" at bounding box center [953, 363] width 380 height 408
type textarea "helper.moveLeft(1)"
click at [915, 556] on button "Run" at bounding box center [938, 549] width 84 height 42
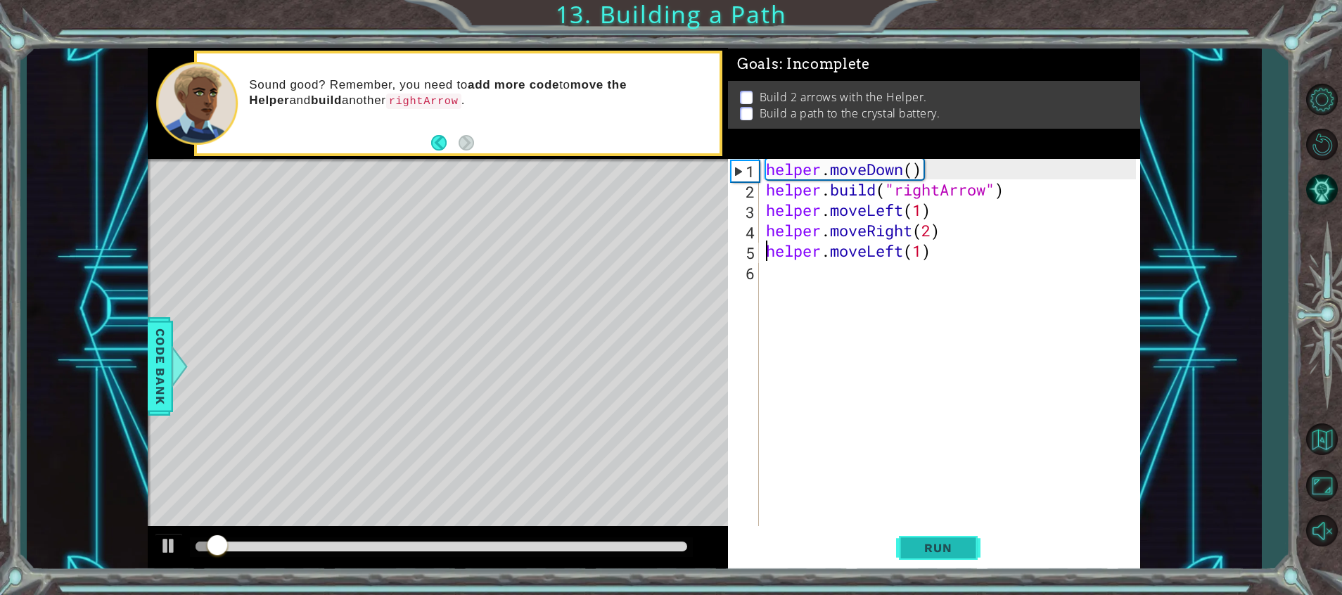
click at [860, 500] on div "helper . moveDown ( ) helper . build ( "rightArrow" ) helper . moveLeft ( 1 ) h…" at bounding box center [953, 363] width 380 height 408
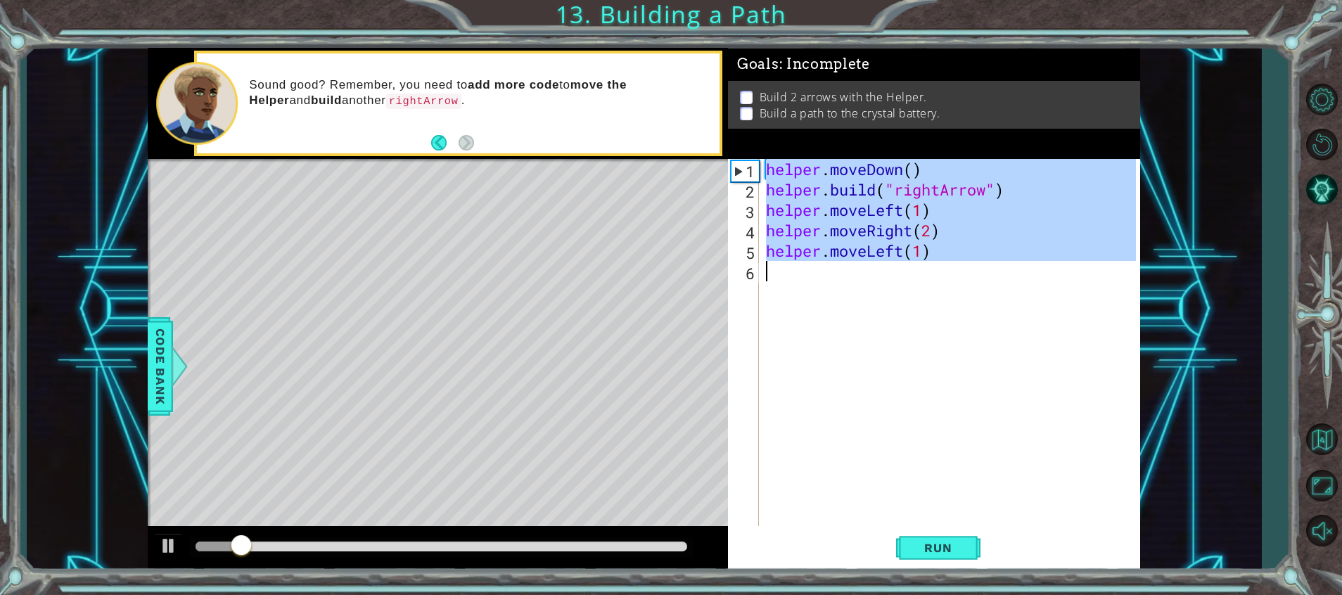
drag, startPoint x: 915, startPoint y: 556, endPoint x: 860, endPoint y: 500, distance: 77.6
click at [860, 500] on div "helper . moveDown ( ) helper . build ( "rightArrow" ) helper . moveLeft ( 1 ) h…" at bounding box center [953, 363] width 380 height 408
type textarea "helper.moveLeft(1)"
click at [860, 500] on div "helper . moveDown ( ) helper . build ( "rightArrow" ) helper . moveLeft ( 1 ) h…" at bounding box center [949, 342] width 373 height 367
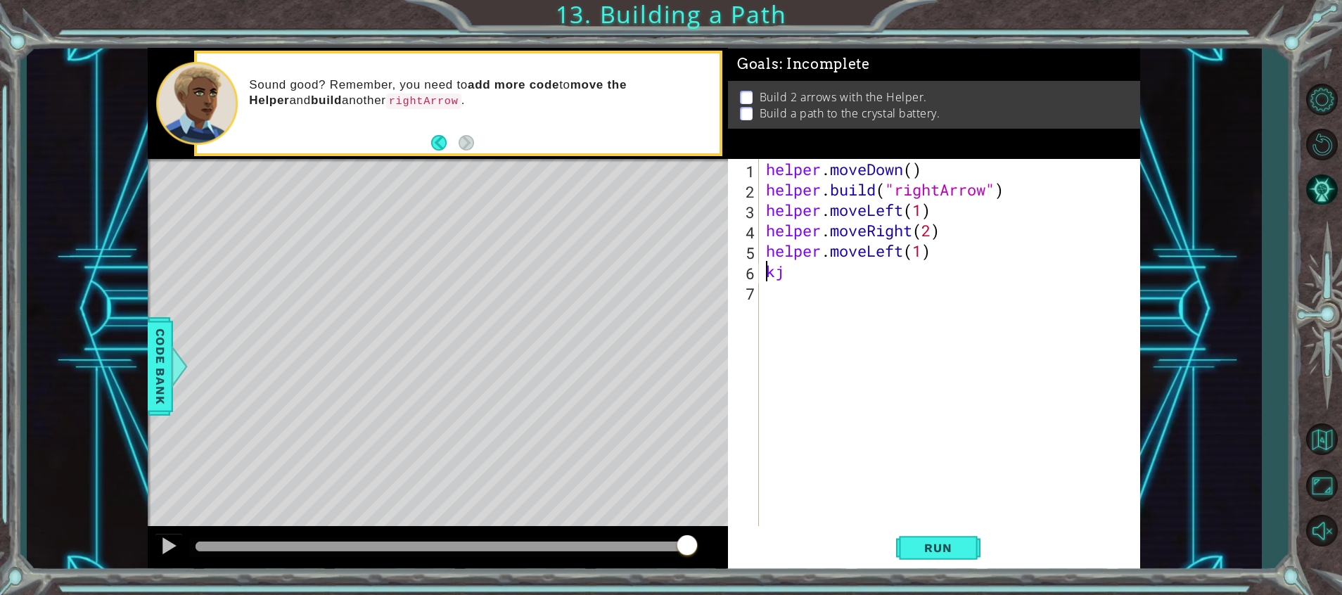
scroll to position [0, 1]
click at [846, 259] on div "helper . moveDown ( ) helper . build ( "rightArrow" ) helper . moveLeft ( 1 ) h…" at bounding box center [953, 363] width 380 height 408
click at [836, 279] on div "helper . moveDown ( ) helper . build ( "rightArrow" ) helper . moveLeft ( 1 ) h…" at bounding box center [953, 363] width 380 height 408
type textarea "n"
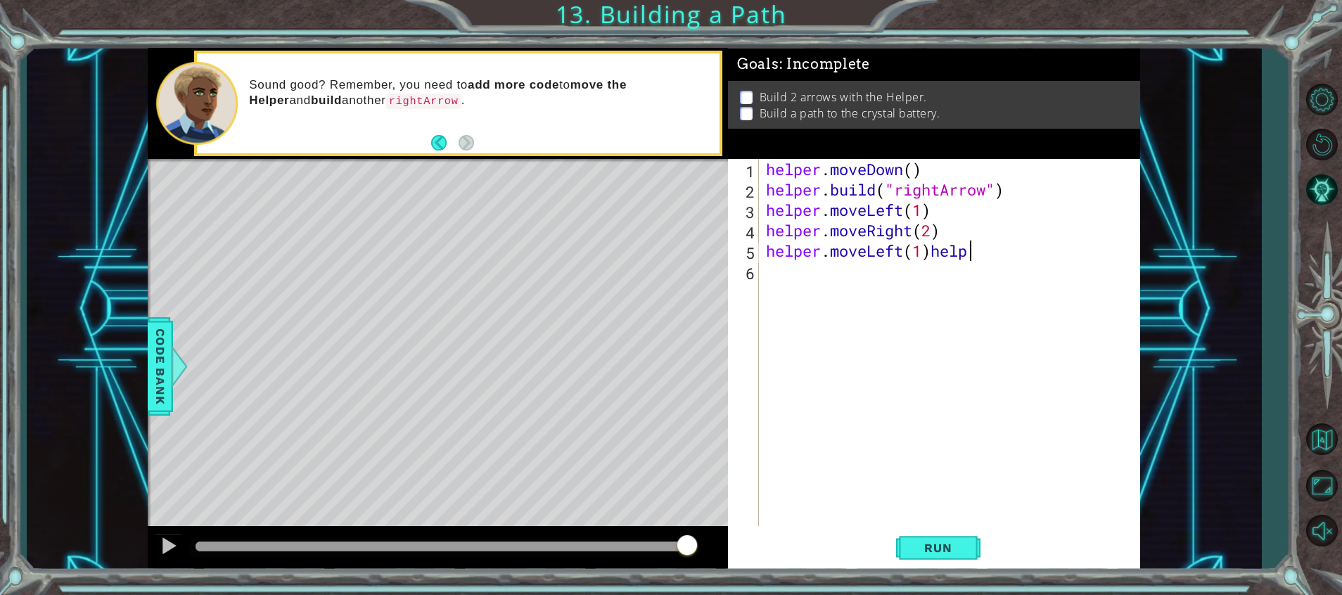
scroll to position [0, 9]
type textarea "helper.moveLeft(1)helper"
click at [1024, 311] on div "helper . moveDown ( ) helper . build ( "rightArrow" ) helper . moveLeft ( 1 ) h…" at bounding box center [953, 363] width 380 height 408
click at [1005, 250] on div "helper . moveDown ( ) helper . build ( "rightArrow" ) helper . moveLeft ( 1 ) h…" at bounding box center [953, 363] width 380 height 408
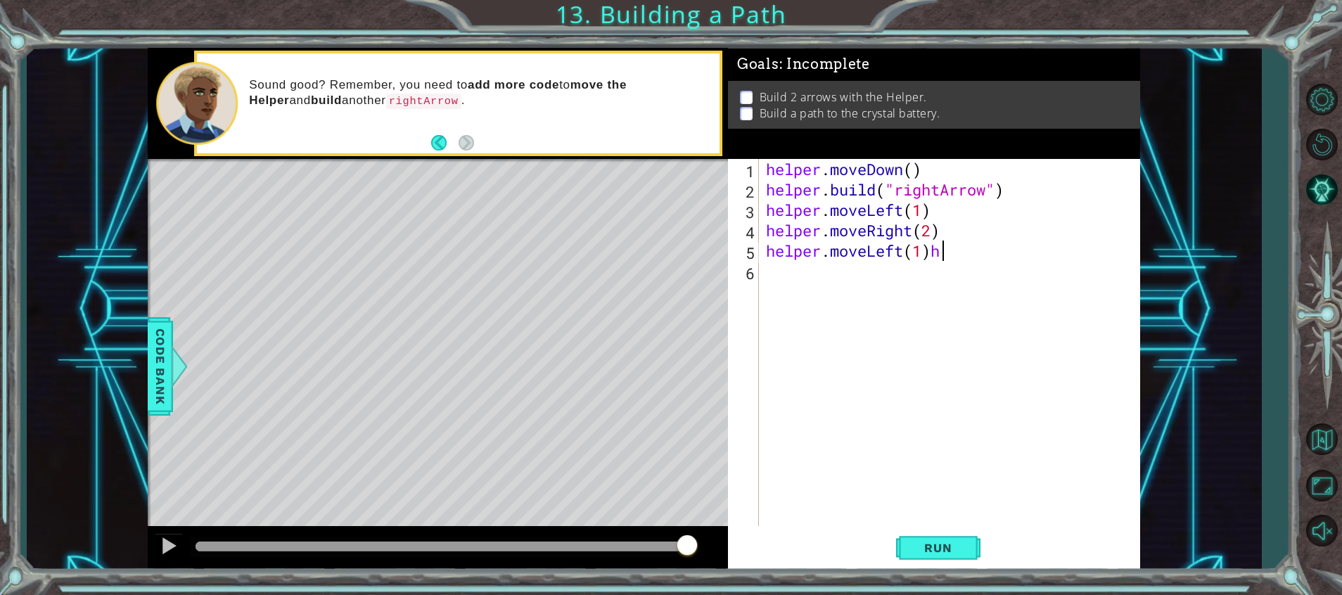
type textarea "helper.moveLeft(1)"
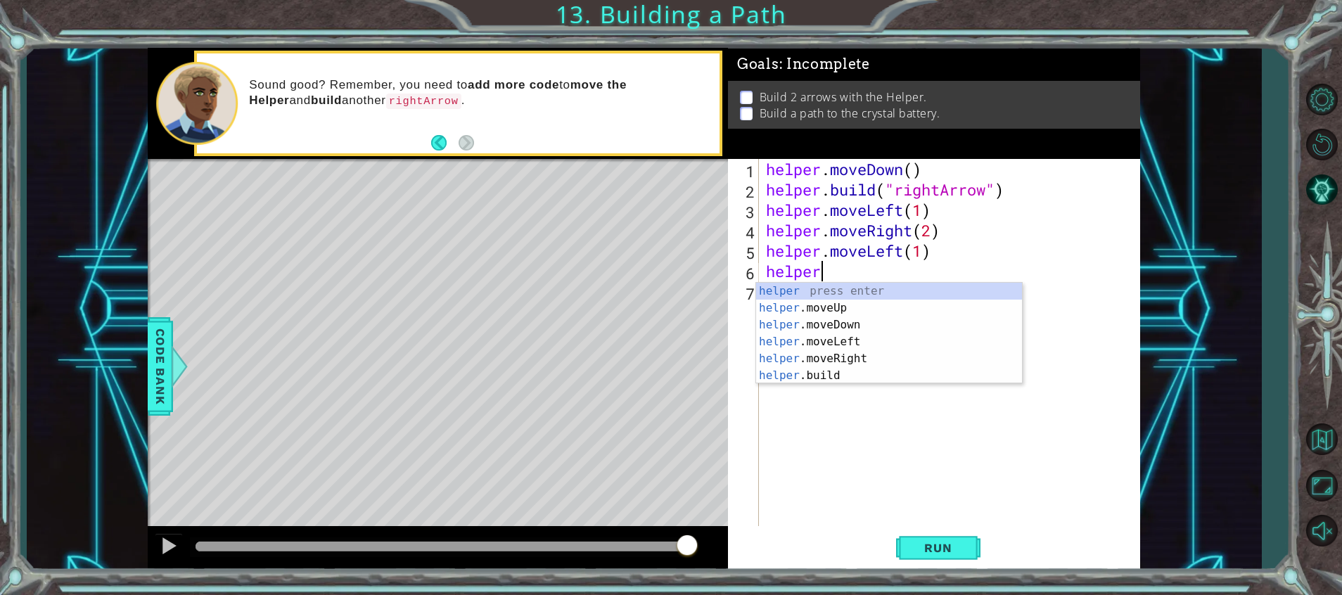
scroll to position [0, 2]
click at [890, 309] on div "helper press enter helper .moveUp press enter helper .moveDown press enter help…" at bounding box center [889, 350] width 266 height 135
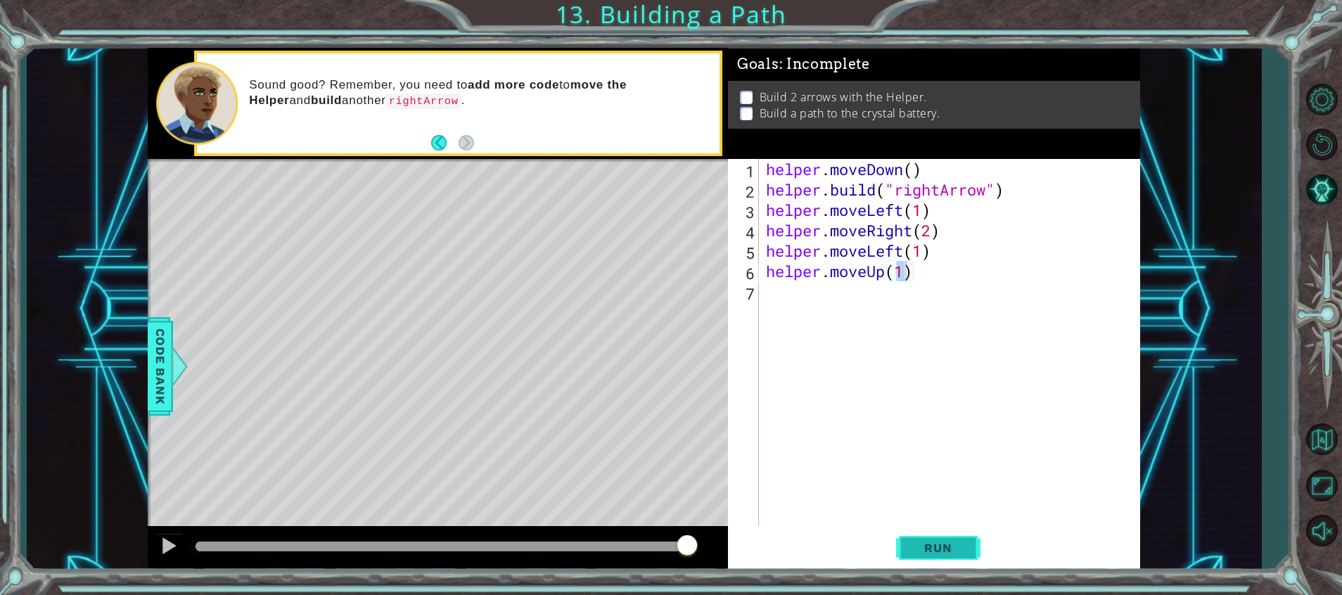
click at [959, 539] on button "Run" at bounding box center [938, 549] width 84 height 42
click at [968, 546] on button "Run" at bounding box center [938, 549] width 84 height 42
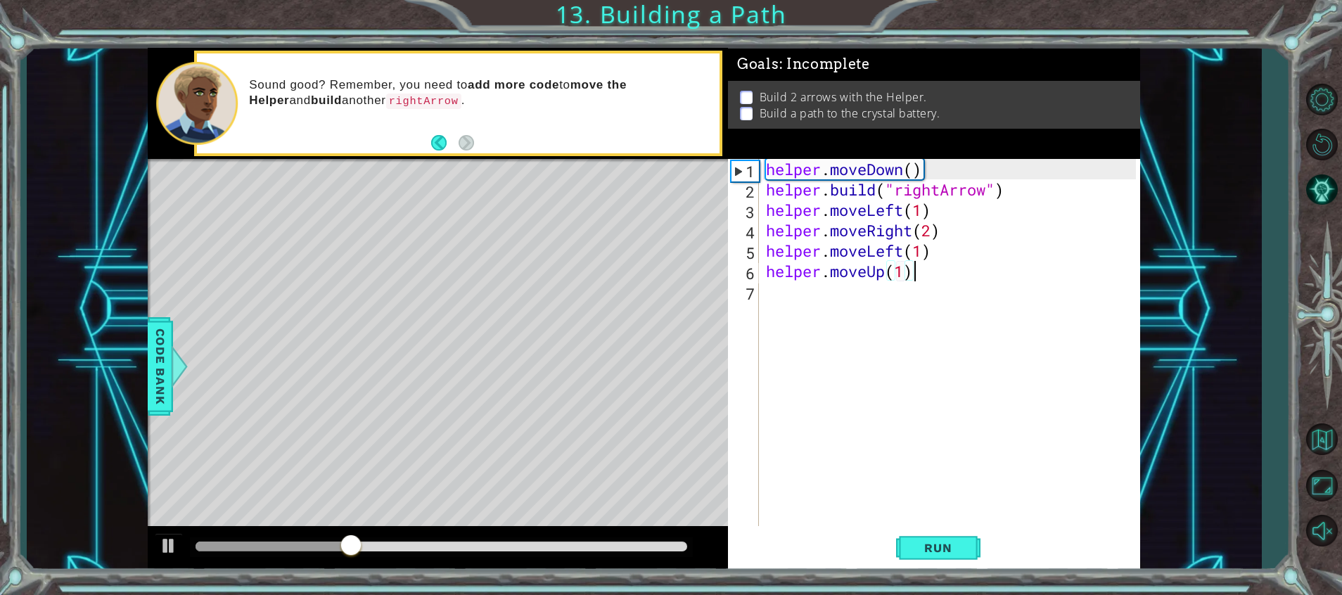
click at [951, 281] on div "helper . moveDown ( ) helper . build ( "rightArrow" ) helper . moveLeft ( 1 ) h…" at bounding box center [953, 363] width 380 height 408
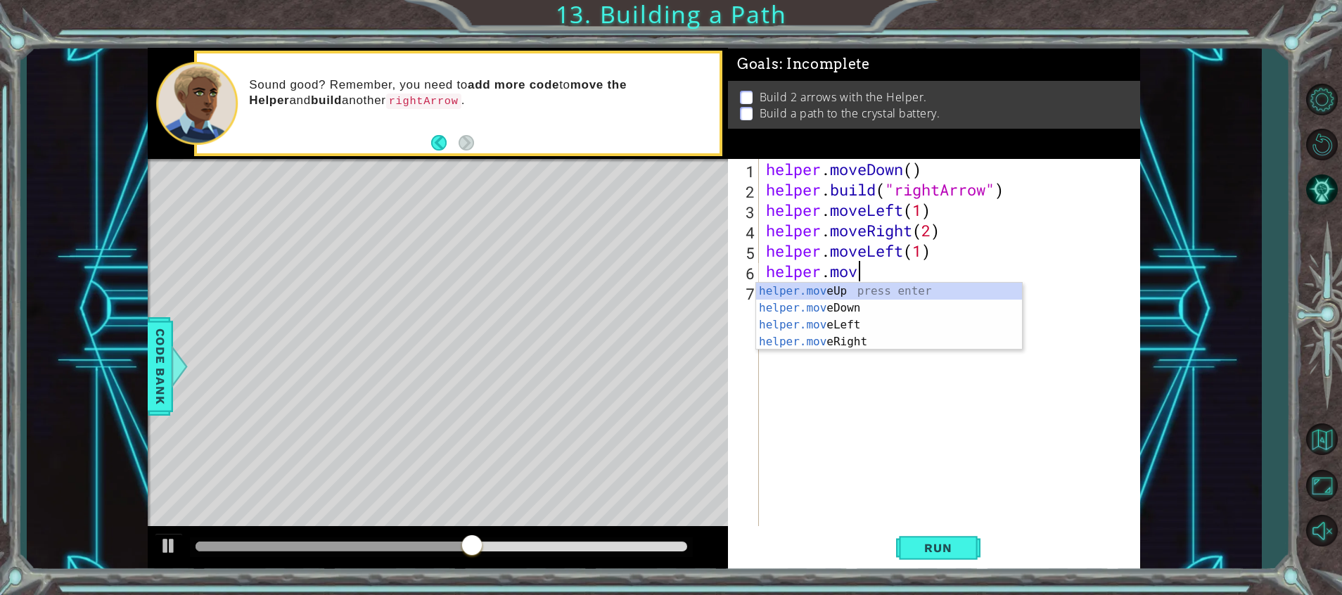
type textarea "[DOMAIN_NAME]"
